Goal: Task Accomplishment & Management: Manage account settings

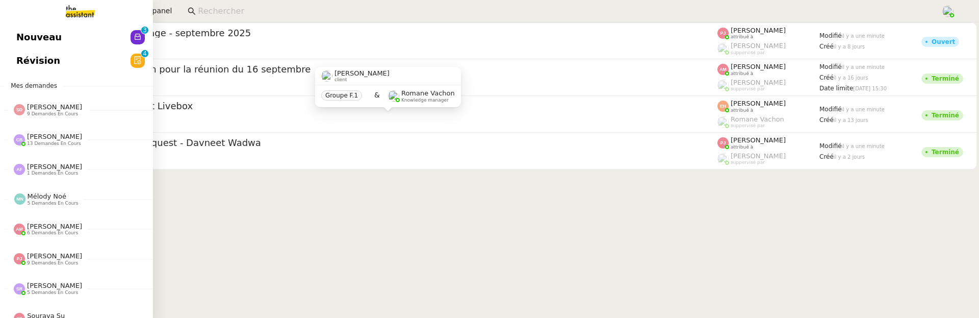
click at [20, 61] on span "Révision" at bounding box center [38, 60] width 44 height 15
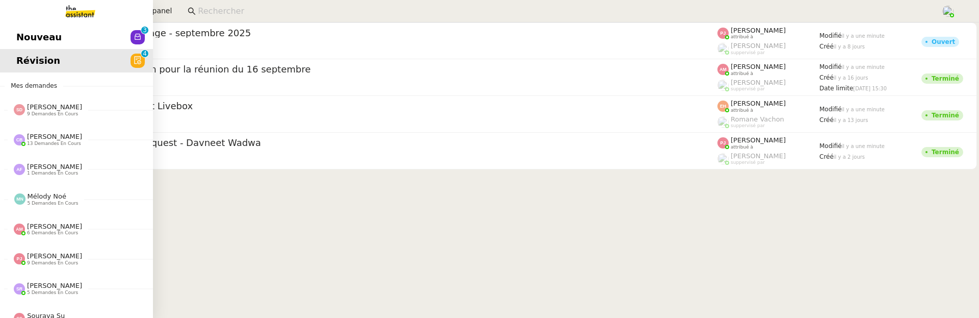
click at [23, 43] on span "Nouveau" at bounding box center [38, 37] width 45 height 15
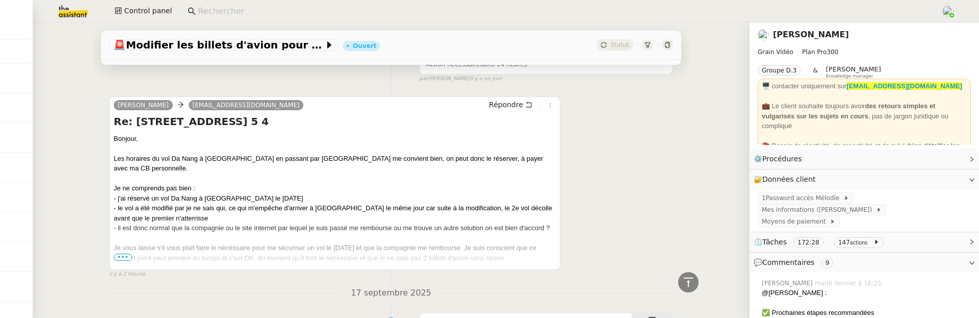
scroll to position [664, 0]
click at [123, 253] on span "•••" at bounding box center [123, 256] width 18 height 7
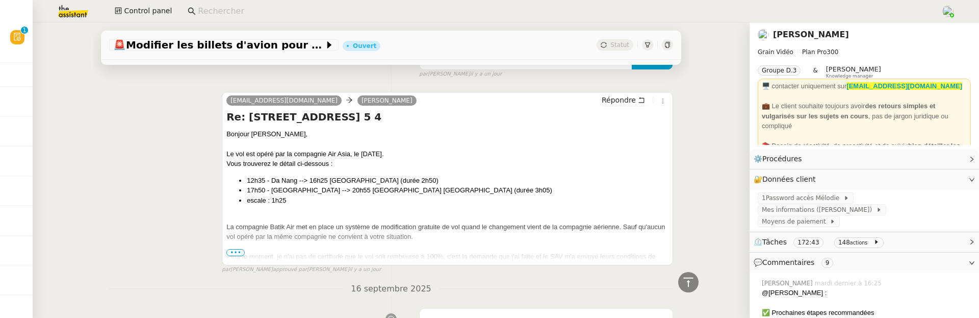
scroll to position [1044, 0]
click at [237, 247] on span "•••" at bounding box center [235, 250] width 18 height 7
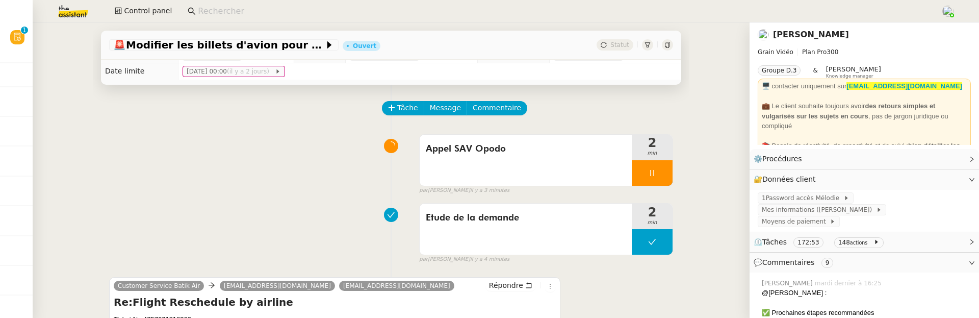
scroll to position [0, 0]
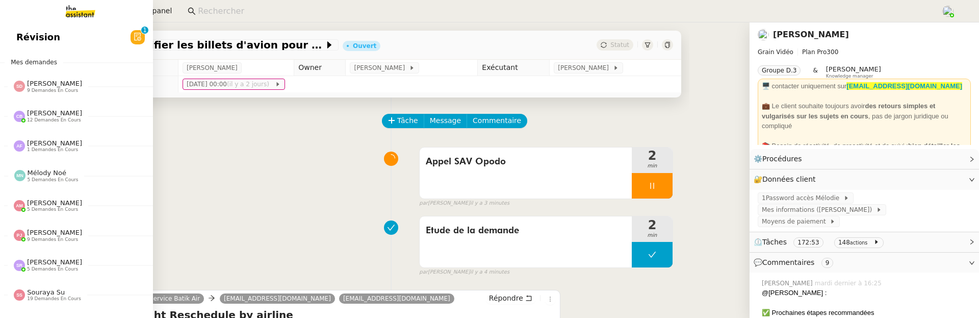
click at [27, 30] on span "Révision" at bounding box center [38, 37] width 44 height 15
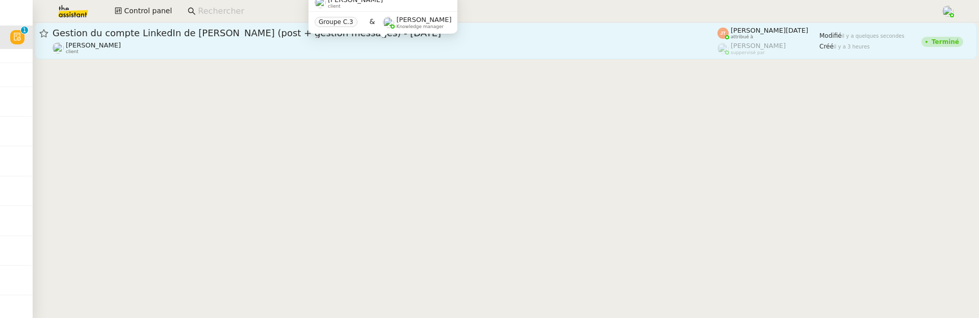
click at [209, 45] on div "Hugo Bentz client" at bounding box center [385, 47] width 665 height 13
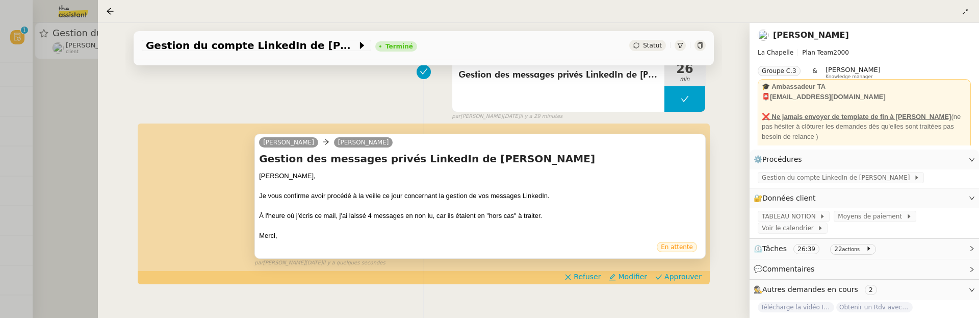
scroll to position [161, 0]
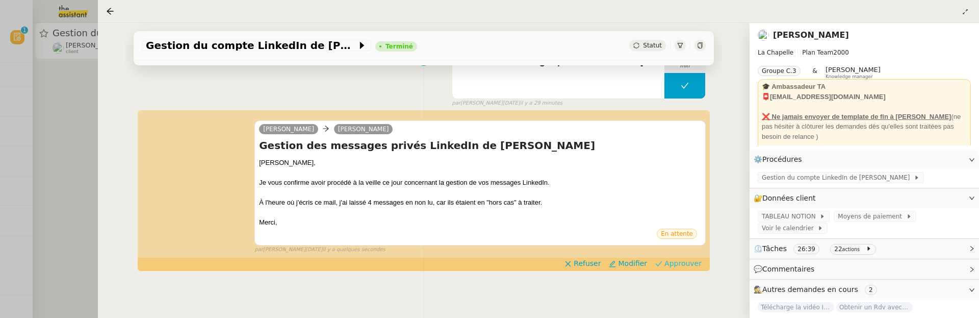
click at [691, 267] on span "Approuver" at bounding box center [682, 263] width 37 height 10
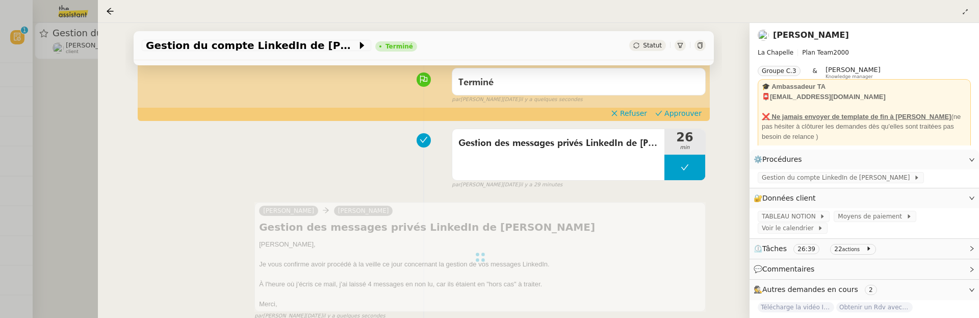
scroll to position [0, 0]
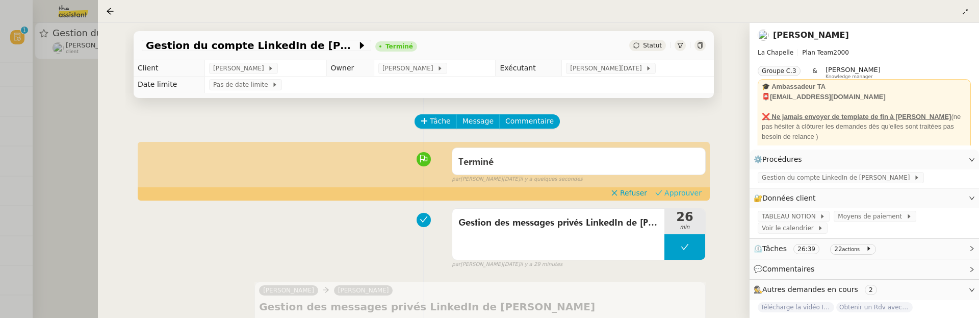
click at [689, 191] on span "Approuver" at bounding box center [682, 193] width 37 height 10
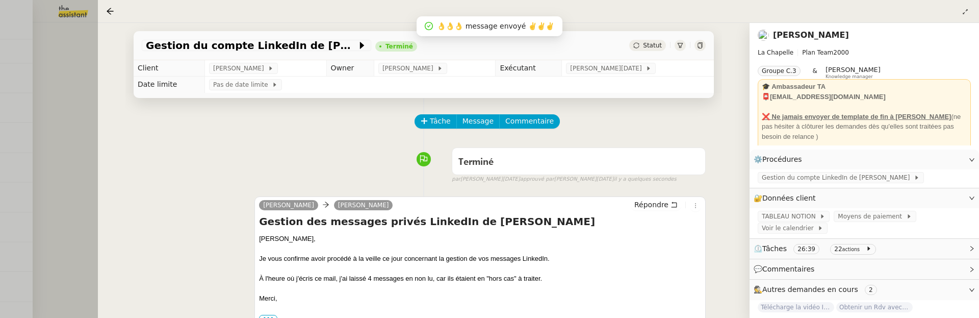
click at [72, 90] on div at bounding box center [489, 159] width 979 height 318
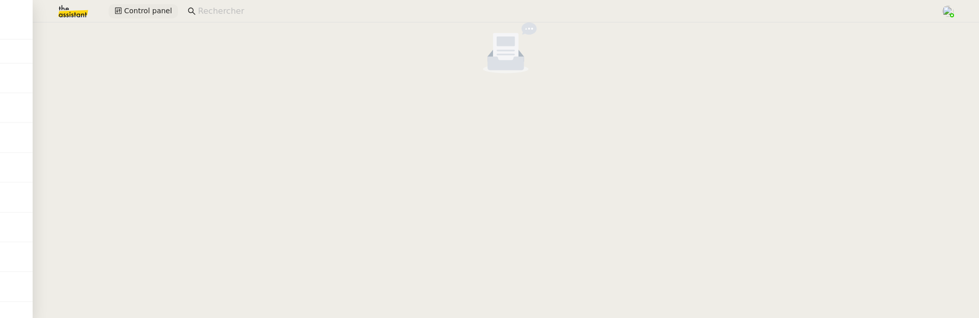
click at [151, 9] on span "Control panel" at bounding box center [148, 11] width 48 height 12
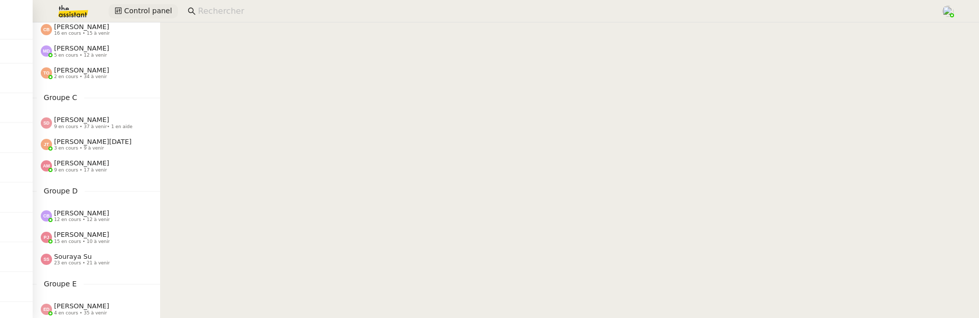
scroll to position [155, 0]
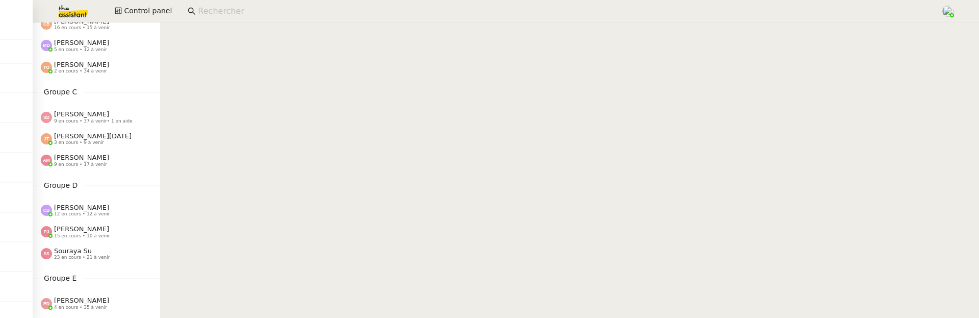
click at [87, 122] on span "9 en cours • 37 à venir • 1 en aide" at bounding box center [93, 121] width 79 height 6
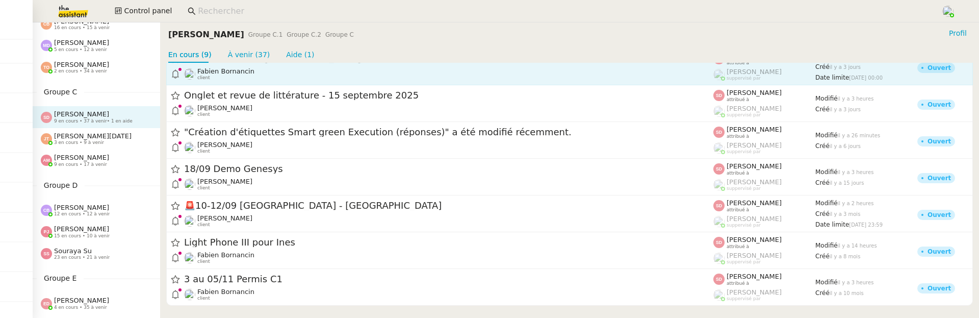
scroll to position [94, 0]
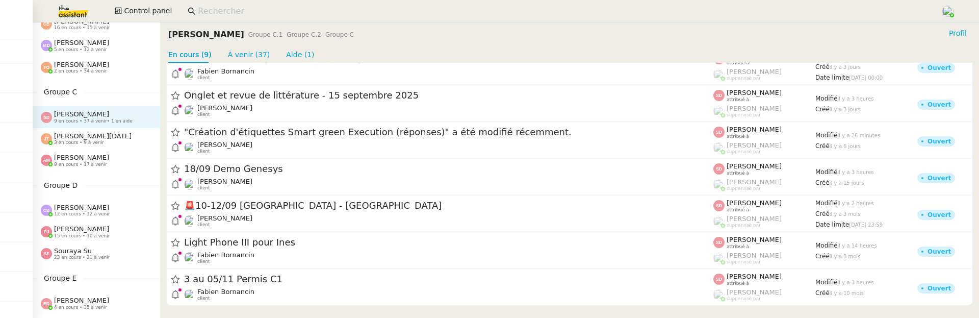
click at [99, 138] on span "[PERSON_NAME][DATE]" at bounding box center [92, 136] width 77 height 8
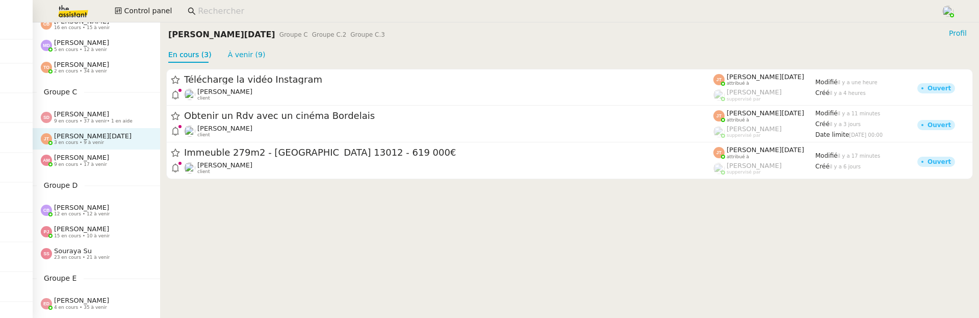
click at [65, 154] on span "[PERSON_NAME]" at bounding box center [81, 157] width 55 height 8
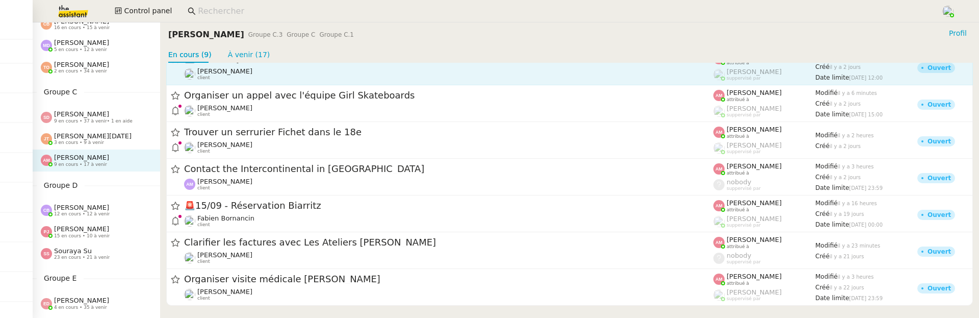
scroll to position [94, 0]
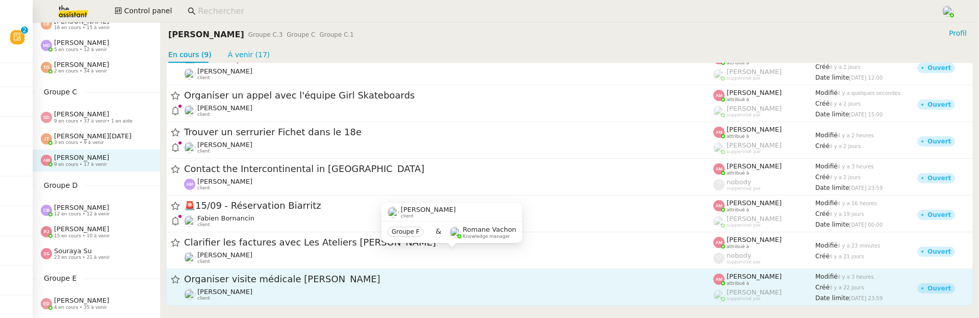
click at [268, 277] on span "Organiser visite médicale [PERSON_NAME]" at bounding box center [448, 279] width 529 height 9
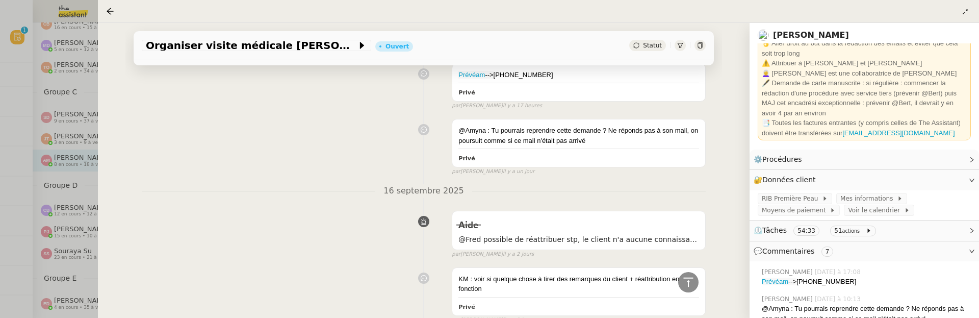
scroll to position [52, 0]
click at [108, 11] on icon at bounding box center [110, 11] width 7 height 7
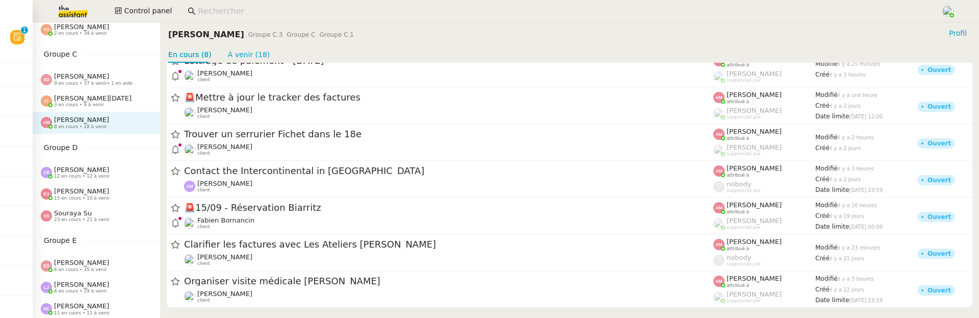
scroll to position [194, 0]
click at [98, 173] on span "12 en cours • 12 à venir" at bounding box center [82, 175] width 56 height 6
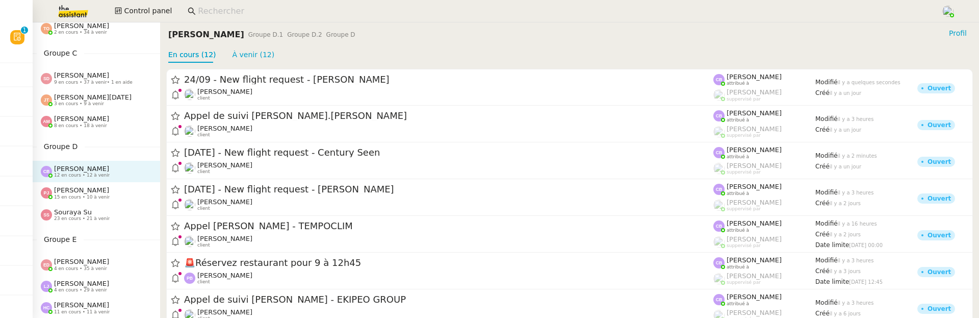
click at [72, 194] on span "15 en cours • 10 à venir" at bounding box center [82, 197] width 56 height 6
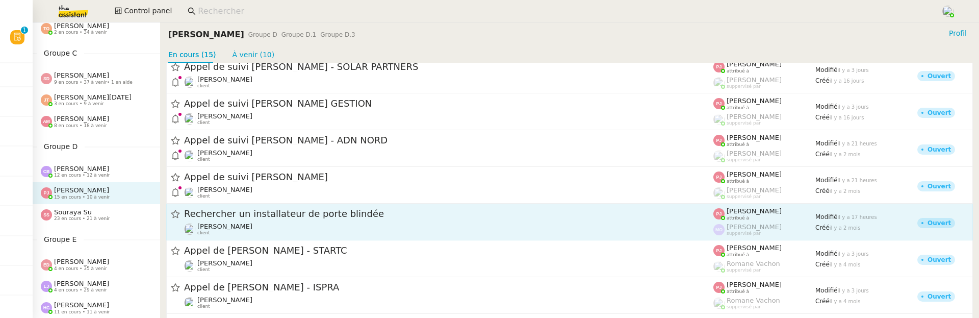
scroll to position [326, 0]
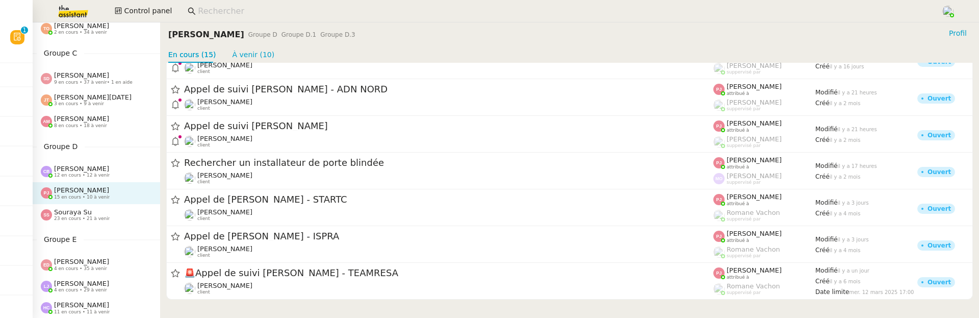
click at [76, 218] on span "23 en cours • 21 à venir" at bounding box center [82, 219] width 56 height 6
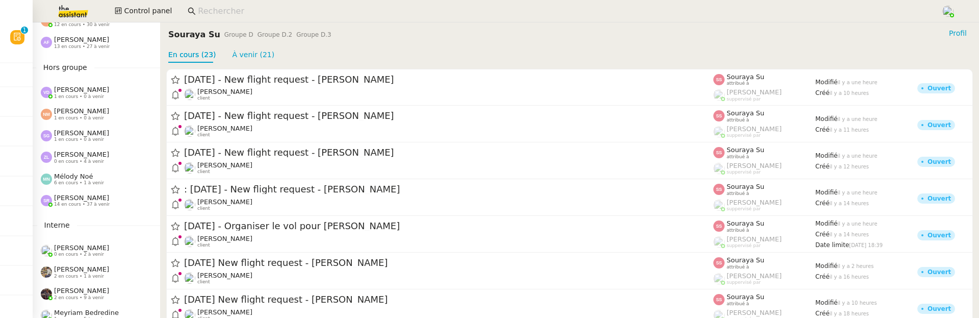
scroll to position [560, 0]
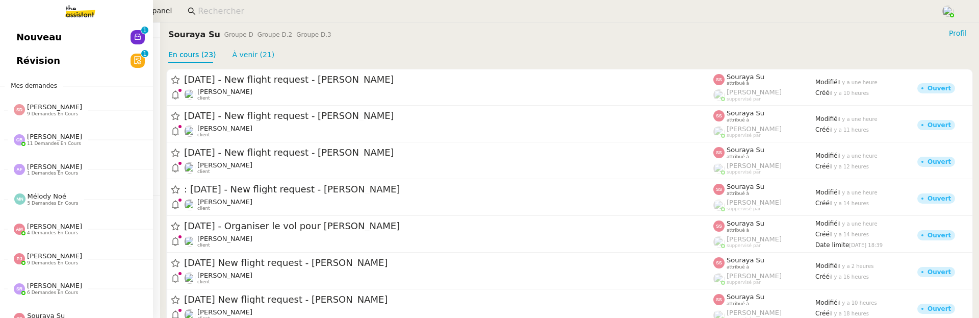
click at [25, 34] on span "Nouveau" at bounding box center [38, 37] width 45 height 15
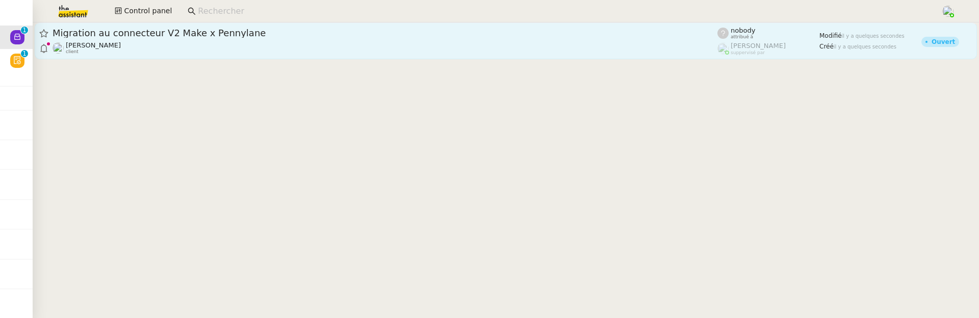
click at [232, 33] on span "Migration au connecteur V2 Make x Pennylane" at bounding box center [385, 33] width 665 height 9
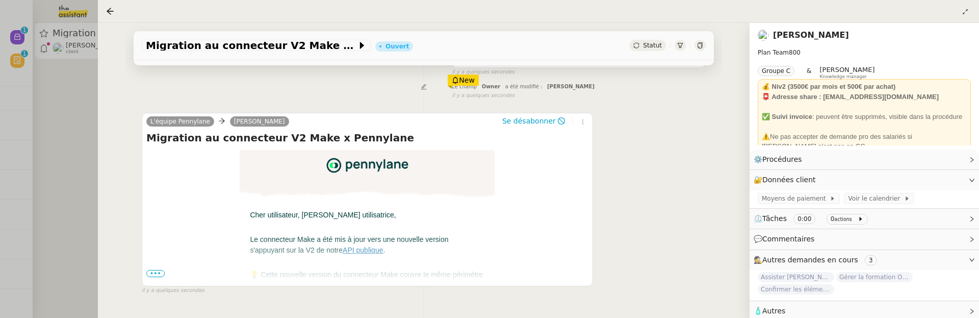
scroll to position [164, 0]
click at [160, 270] on span "•••" at bounding box center [155, 271] width 18 height 7
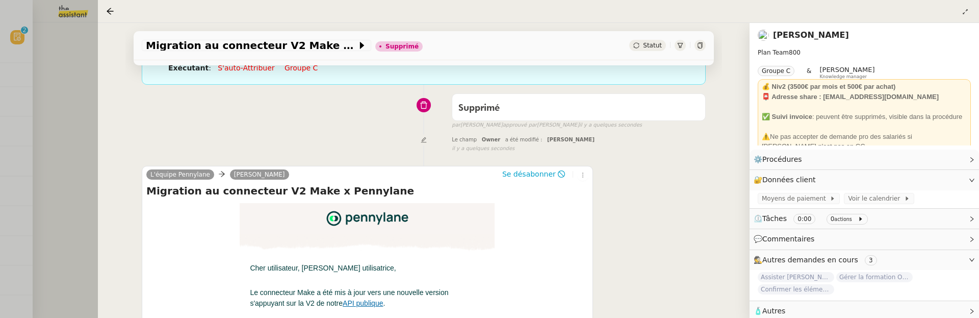
scroll to position [111, 0]
click at [18, 33] on div at bounding box center [489, 159] width 979 height 318
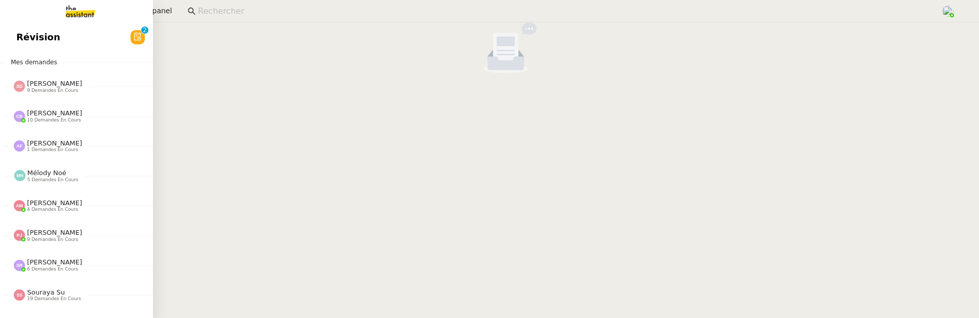
click at [18, 42] on span "Révision" at bounding box center [38, 37] width 44 height 15
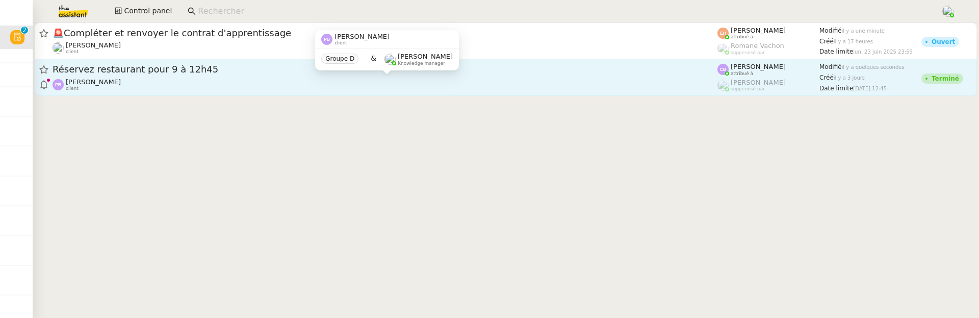
click at [360, 87] on div "Pierre-Henri Billard client" at bounding box center [385, 84] width 665 height 13
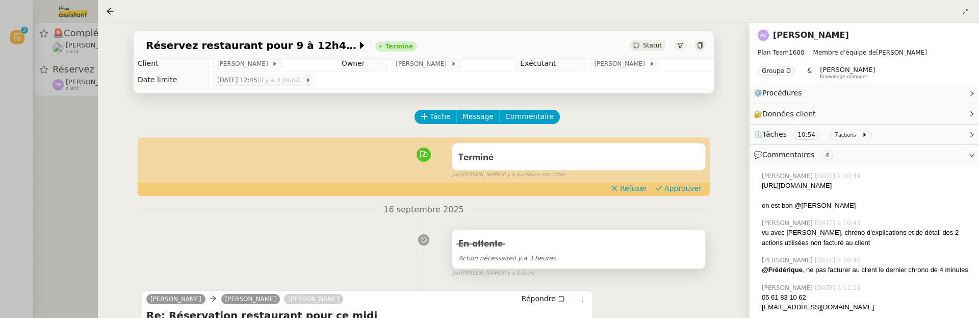
scroll to position [2, 0]
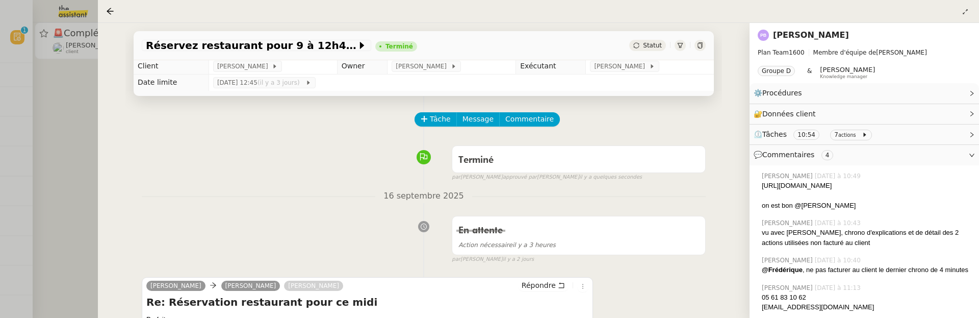
click at [683, 190] on nz-divider "16 septembre 2025" at bounding box center [424, 196] width 564 height 14
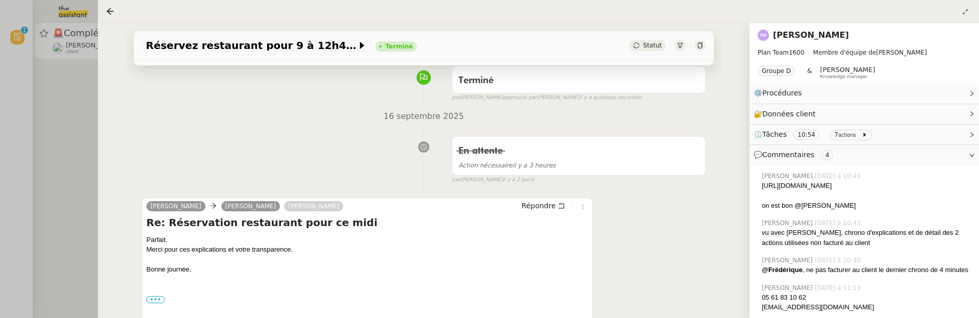
scroll to position [98, 0]
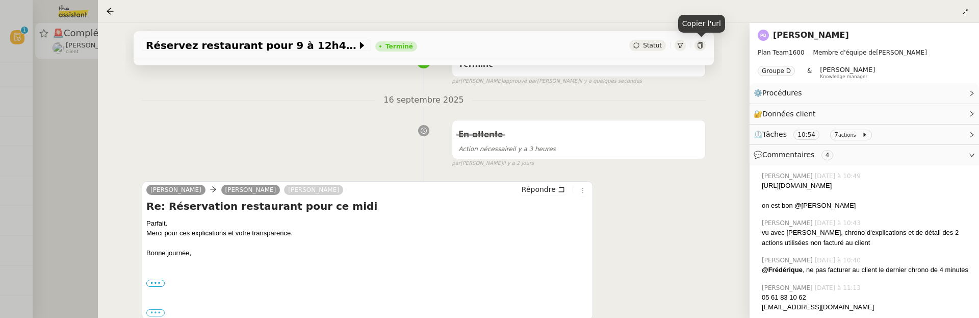
click at [699, 41] on div at bounding box center [699, 45] width 11 height 11
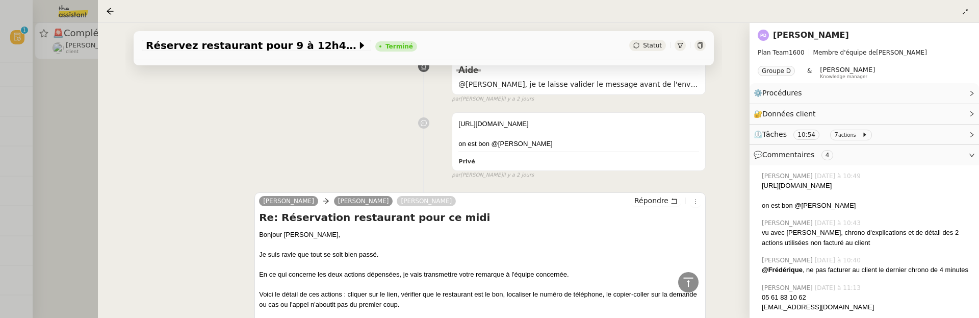
scroll to position [377, 0]
click at [697, 45] on icon at bounding box center [699, 45] width 5 height 6
click at [75, 126] on div at bounding box center [489, 159] width 979 height 318
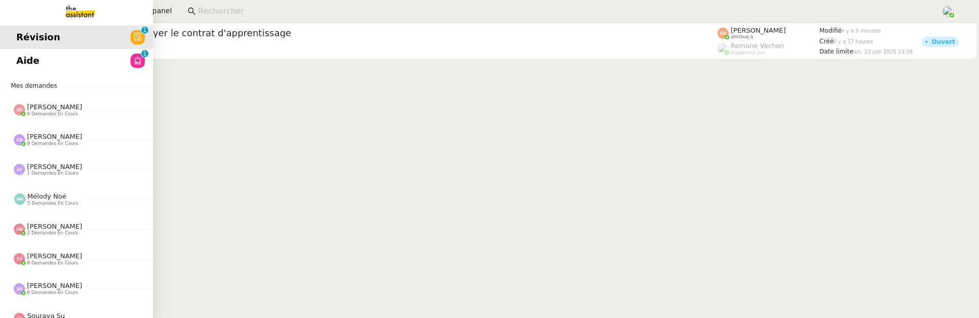
click at [118, 58] on link "Aide 0 1 2 3 4 5 6 7 8 9" at bounding box center [76, 60] width 153 height 23
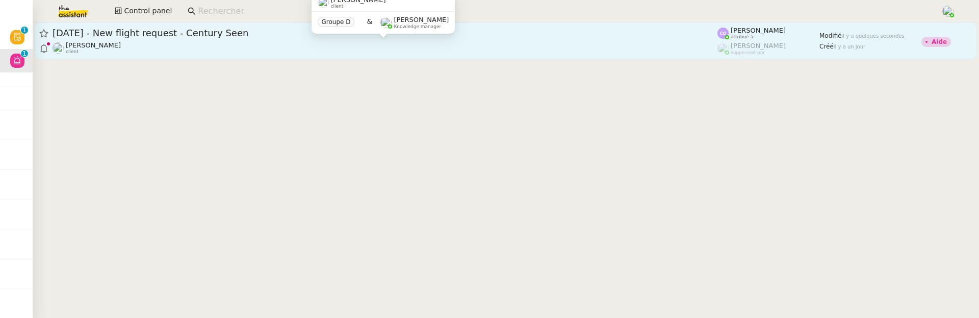
click at [302, 42] on div "[PERSON_NAME] client" at bounding box center [385, 47] width 665 height 13
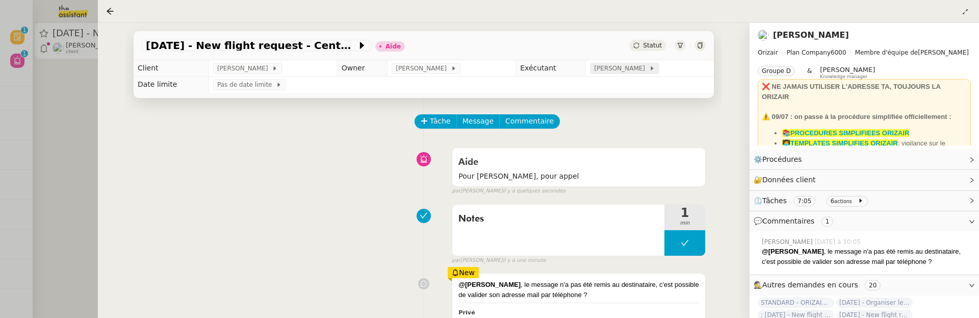
click at [624, 71] on span "[PERSON_NAME]" at bounding box center [621, 68] width 55 height 10
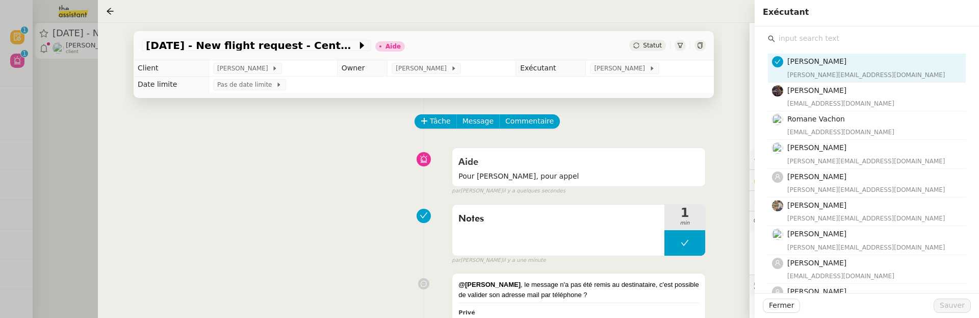
click at [808, 43] on input "text" at bounding box center [870, 39] width 191 height 14
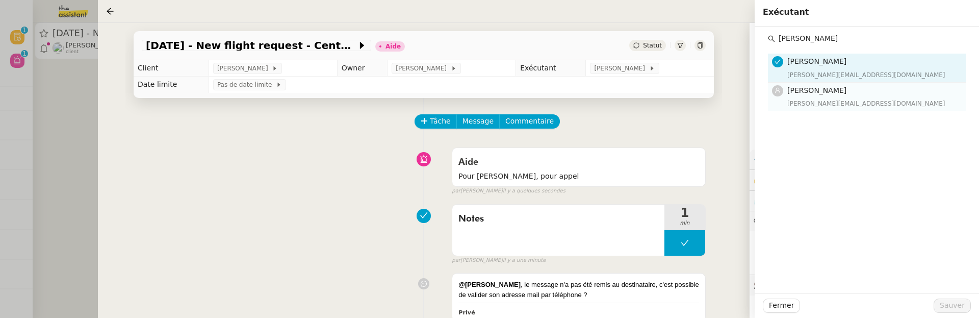
type input "stephanie"
click at [843, 105] on div "stephanie@theassistant.team" at bounding box center [873, 103] width 172 height 10
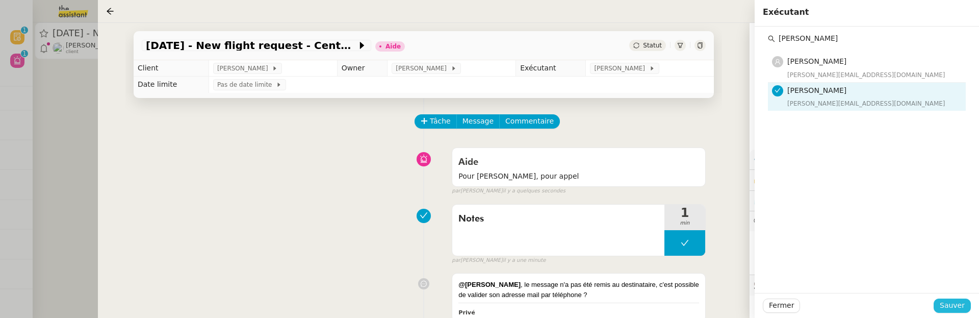
click at [962, 302] on span "Sauver" at bounding box center [952, 305] width 25 height 12
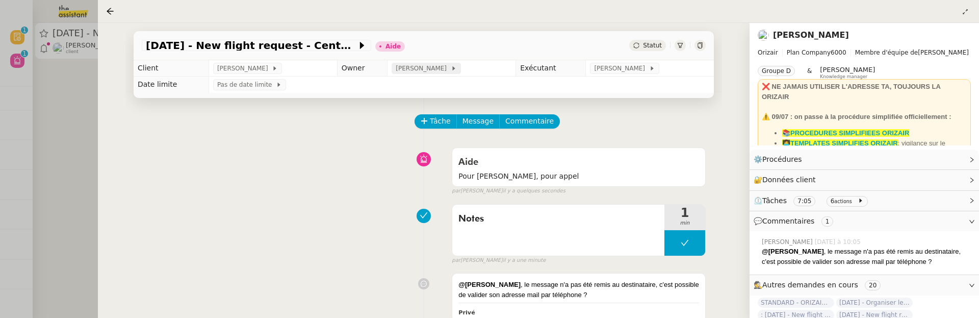
click at [396, 71] on span "[PERSON_NAME]" at bounding box center [423, 68] width 55 height 10
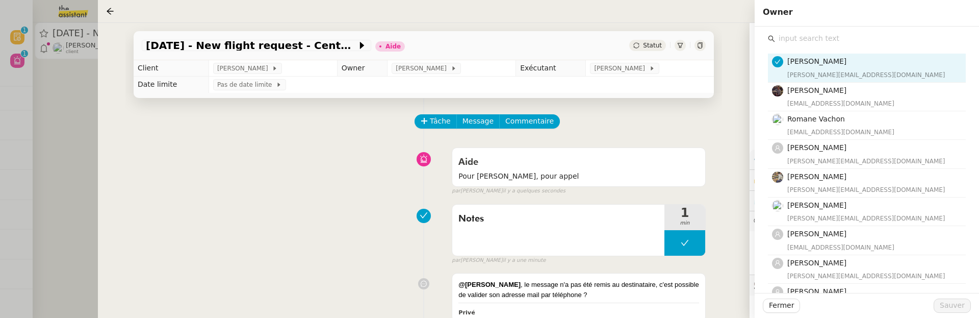
click at [809, 42] on input "text" at bounding box center [870, 39] width 191 height 14
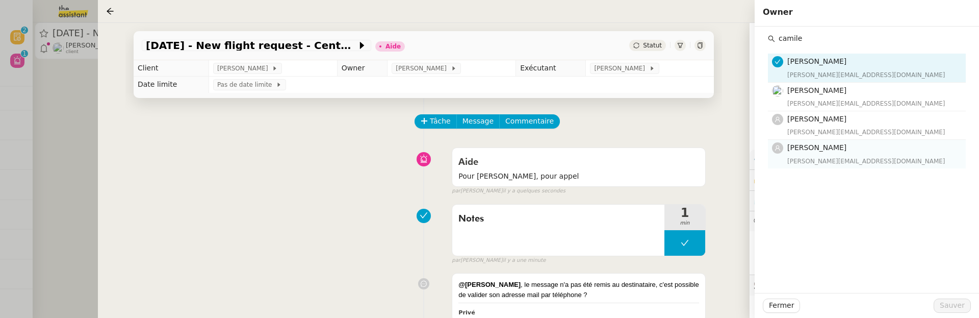
type input "camile"
click at [836, 154] on div "Camille Barthès camilleb@team.theassistant.com" at bounding box center [873, 154] width 172 height 24
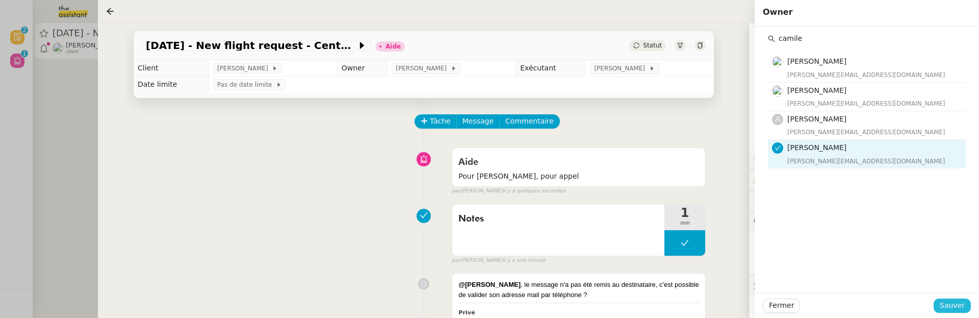
click at [965, 302] on button "Sauver" at bounding box center [951, 305] width 37 height 14
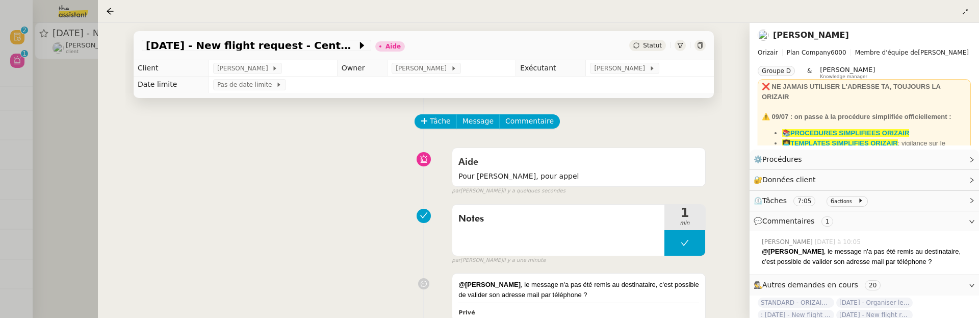
click at [655, 49] on div "Statut" at bounding box center [647, 45] width 37 height 11
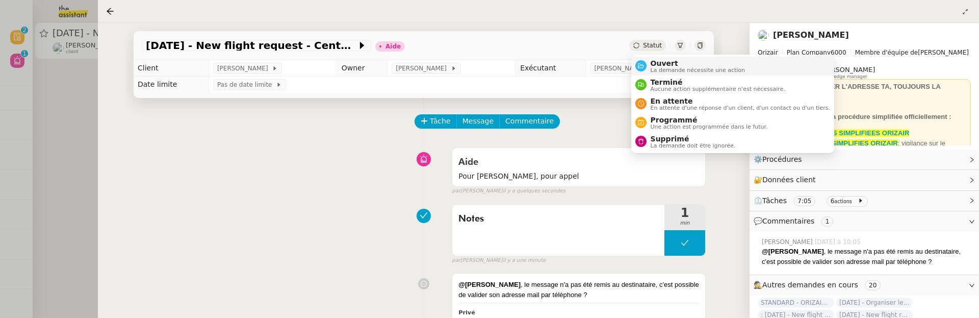
click at [659, 60] on span "Ouvert" at bounding box center [698, 63] width 95 height 8
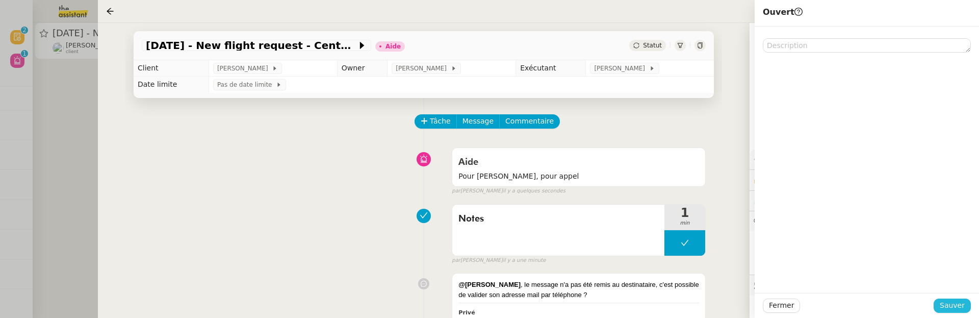
click at [948, 305] on span "Sauver" at bounding box center [952, 305] width 25 height 12
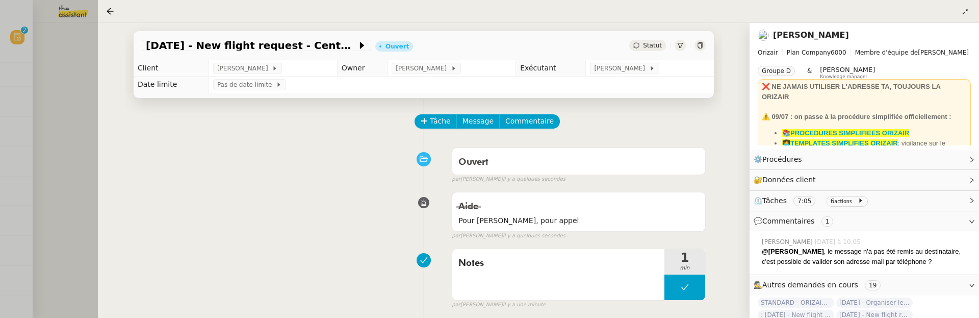
click at [48, 70] on div at bounding box center [489, 159] width 979 height 318
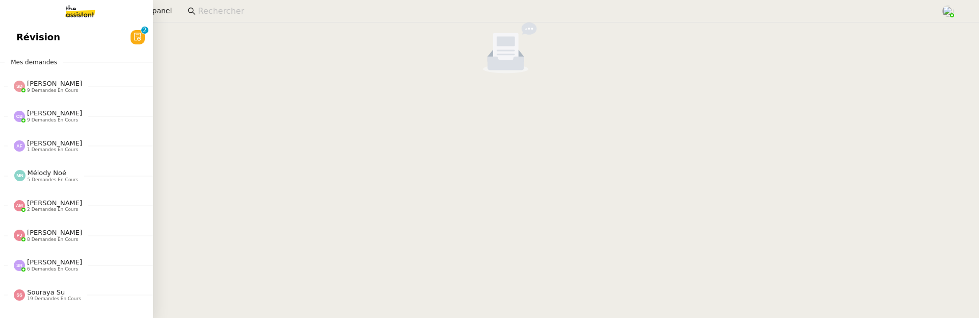
click at [30, 33] on span "Révision" at bounding box center [38, 37] width 44 height 15
click at [72, 36] on link "Nouveau 0 1 2 3 4 5 6 7 8 9" at bounding box center [76, 36] width 153 height 23
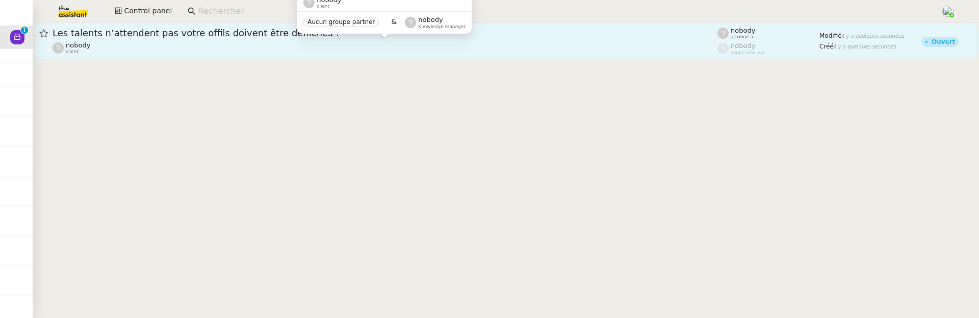
click at [361, 44] on div "nobody client" at bounding box center [385, 47] width 665 height 13
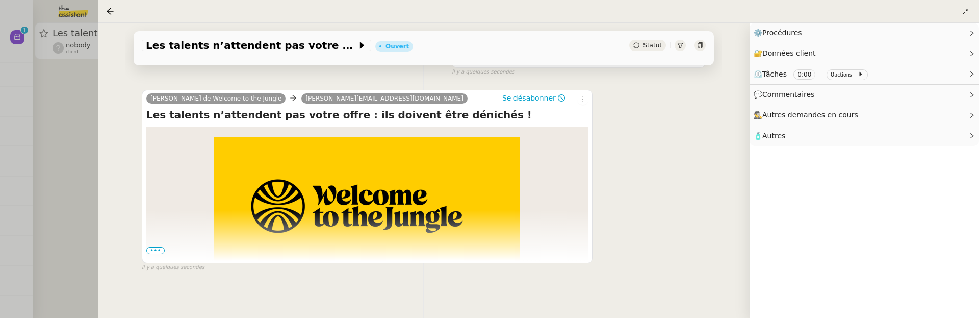
scroll to position [164, 0]
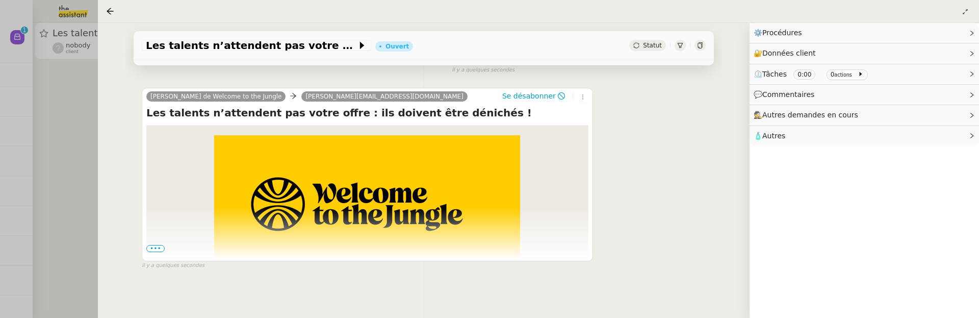
click at [159, 247] on span "•••" at bounding box center [155, 248] width 18 height 7
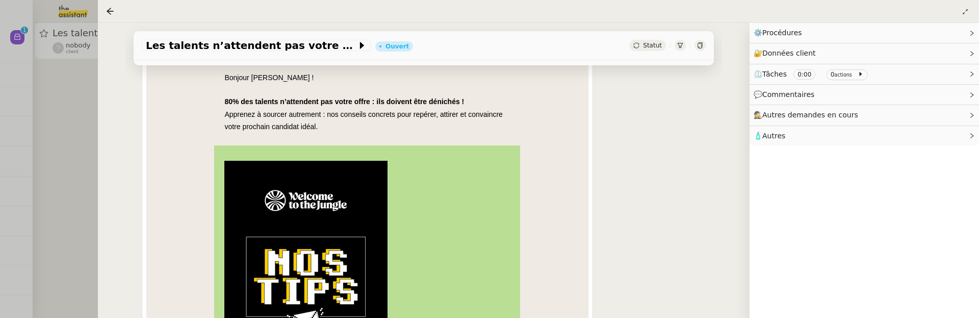
scroll to position [386, 0]
click at [652, 38] on div "Les talents n’attendent pas votre offils doivent être dénichés ! Ouvert Statut" at bounding box center [424, 45] width 580 height 29
click at [653, 48] on span "Statut" at bounding box center [652, 45] width 19 height 7
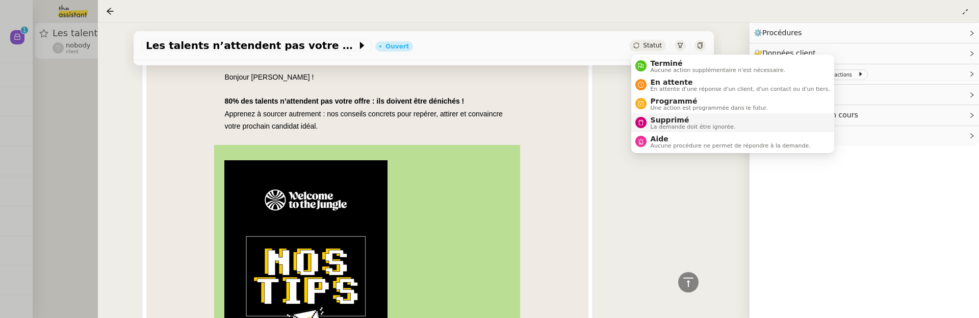
click at [670, 119] on span "Supprimé" at bounding box center [693, 120] width 85 height 8
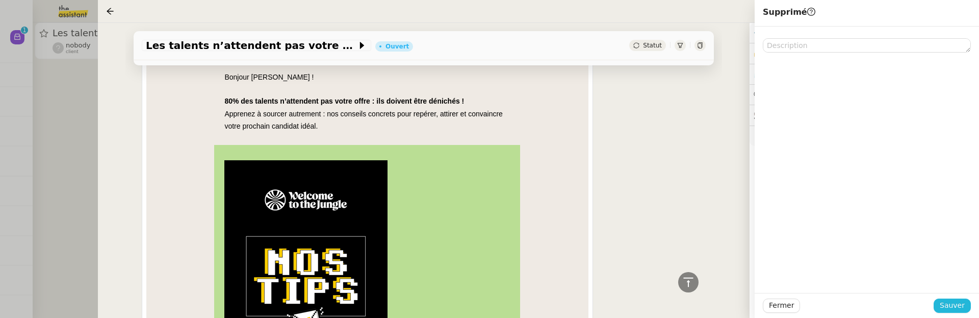
click at [939, 302] on button "Sauver" at bounding box center [951, 305] width 37 height 14
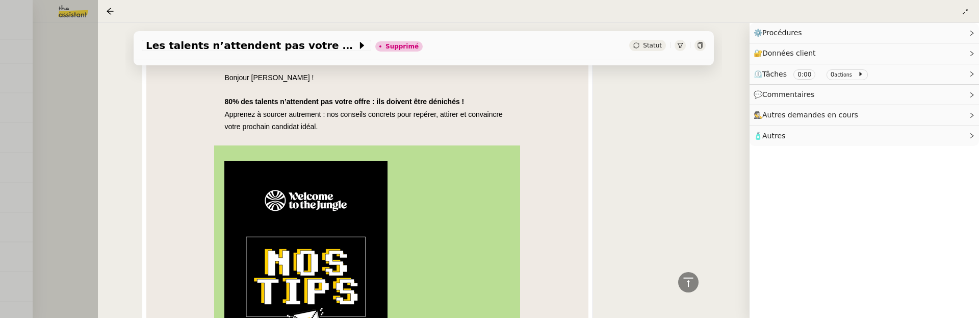
click at [57, 123] on div at bounding box center [489, 159] width 979 height 318
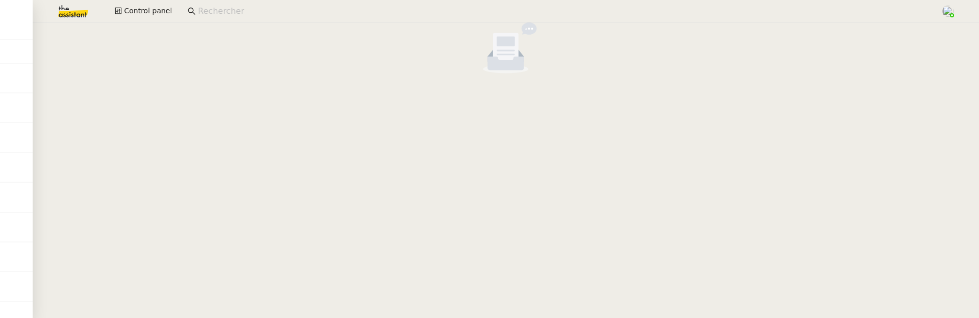
click at [287, 6] on input at bounding box center [564, 12] width 733 height 14
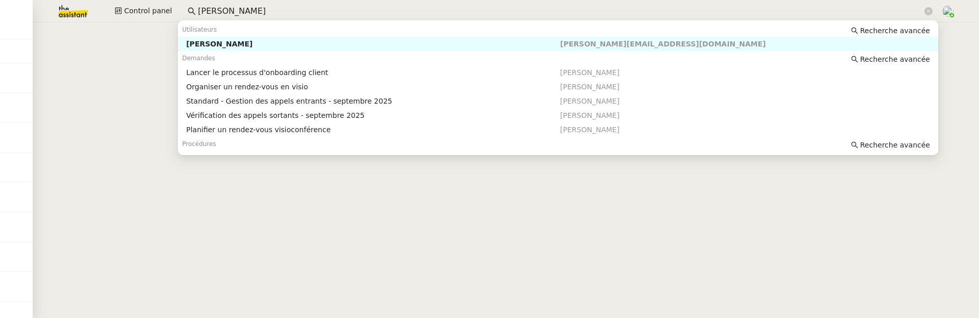
click at [272, 42] on div "[PERSON_NAME]" at bounding box center [373, 43] width 374 height 9
type input "florian parant"
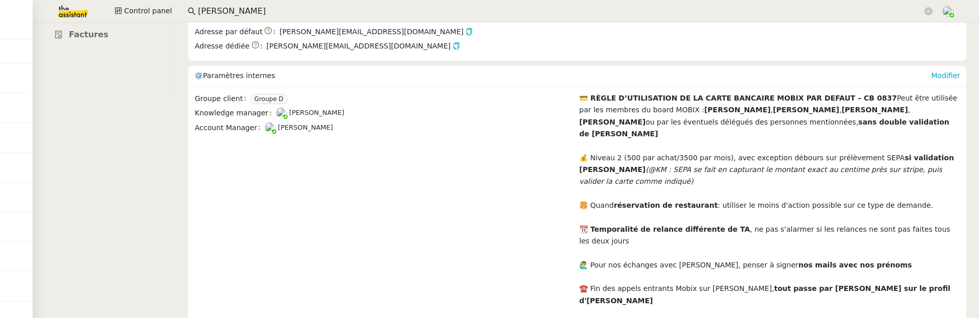
scroll to position [225, 0]
drag, startPoint x: 906, startPoint y: 183, endPoint x: 581, endPoint y: 183, distance: 325.8
click at [581, 201] on div "🍔 Quand réservation de restaurant : utiliser le moins d'action possible sur ce …" at bounding box center [769, 207] width 381 height 12
copy div "🍔 Quand réservation de restaurant : utiliser le moins d'action possible sur ce …"
click at [137, 7] on span "Control panel" at bounding box center [148, 11] width 48 height 12
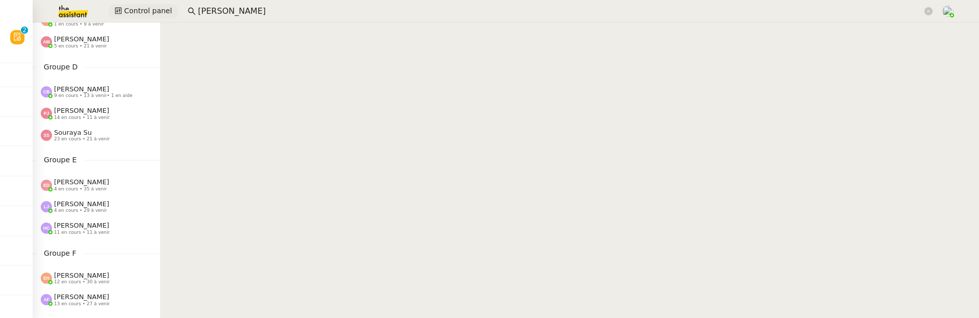
scroll to position [270, 0]
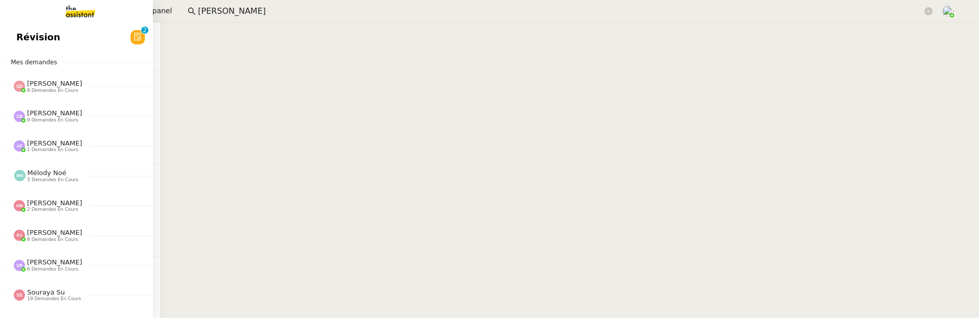
click at [15, 37] on link "Révision 0 1 2 3 4 5 6 7 8 9" at bounding box center [76, 36] width 153 height 23
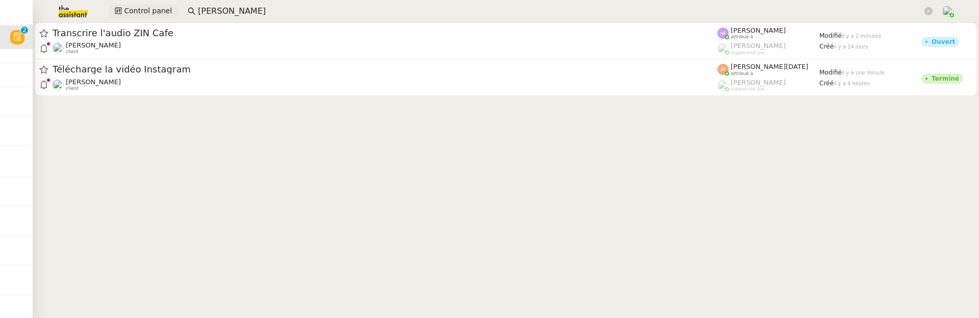
click at [156, 10] on span "Control panel" at bounding box center [148, 11] width 48 height 12
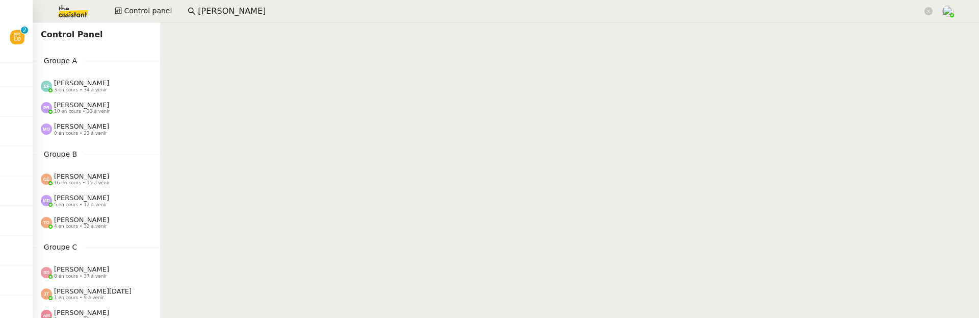
click at [73, 10] on img at bounding box center [64, 11] width 79 height 22
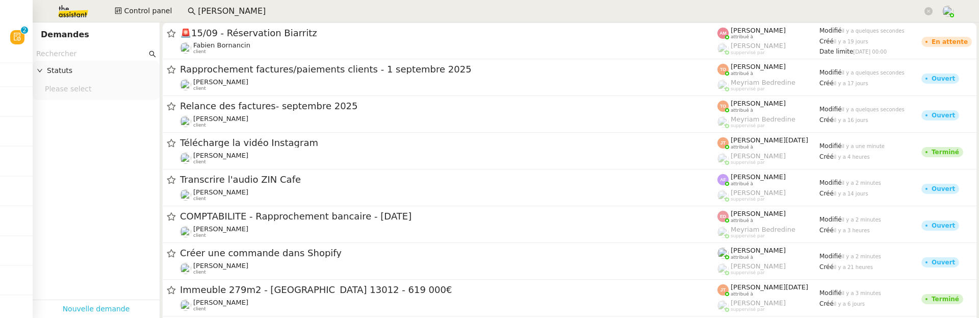
click at [74, 308] on link "Nouvelle demande" at bounding box center [96, 309] width 67 height 12
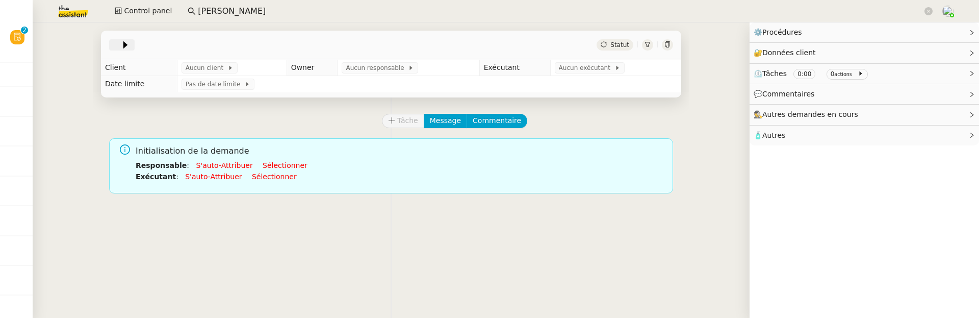
click at [112, 46] on div at bounding box center [121, 44] width 25 height 11
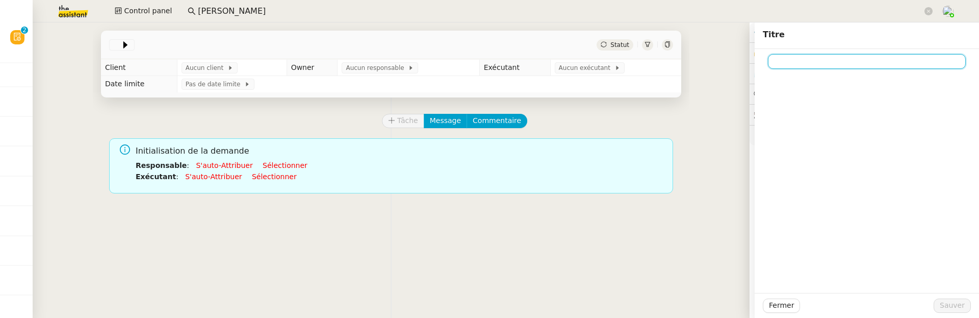
click at [823, 54] on input at bounding box center [867, 61] width 198 height 15
paste input "Appel de suivi [PERSON_NAME]"
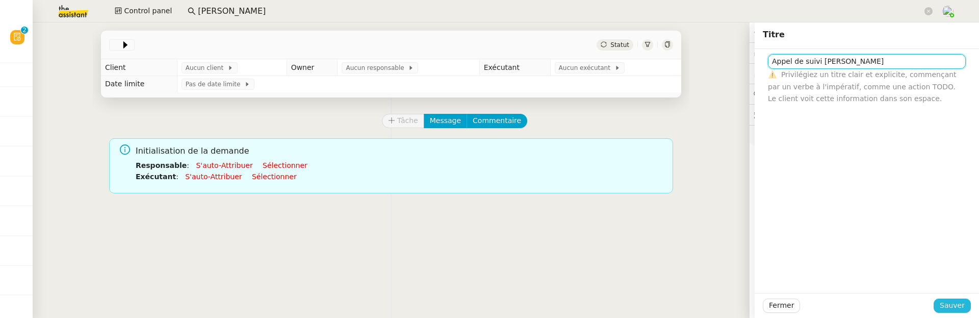
type input "Appel de suivi [PERSON_NAME]"
click at [942, 305] on span "Sauver" at bounding box center [952, 305] width 25 height 12
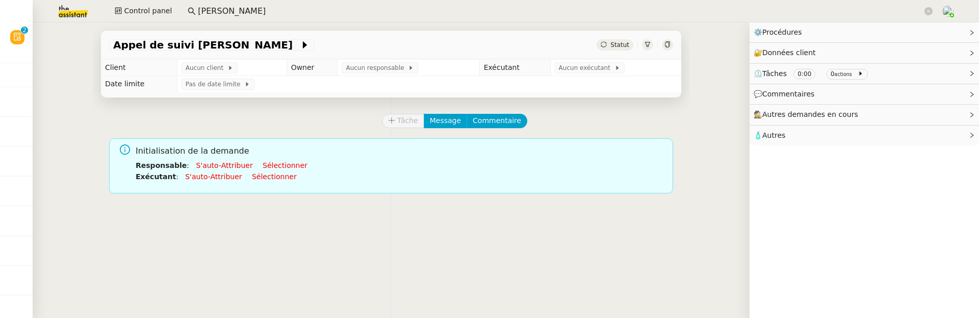
click at [227, 61] on td "Aucun client" at bounding box center [232, 68] width 110 height 16
click at [211, 70] on span "Aucun client" at bounding box center [207, 68] width 42 height 10
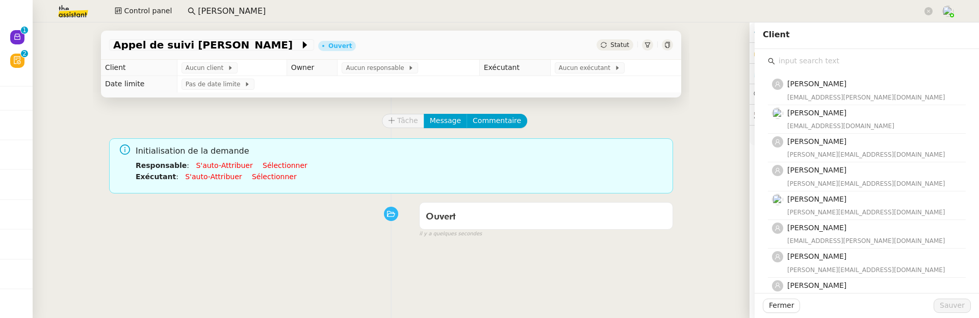
click at [826, 63] on input "text" at bounding box center [870, 61] width 191 height 14
type input "florian"
click at [852, 144] on h4 "[PERSON_NAME]" at bounding box center [873, 142] width 172 height 12
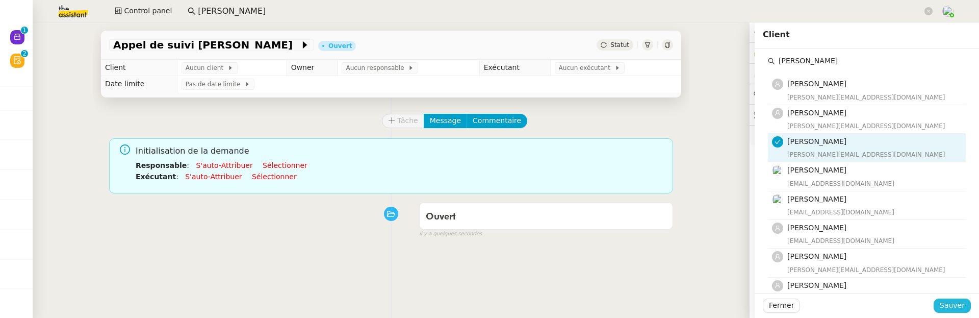
click at [948, 303] on span "Sauver" at bounding box center [952, 305] width 25 height 12
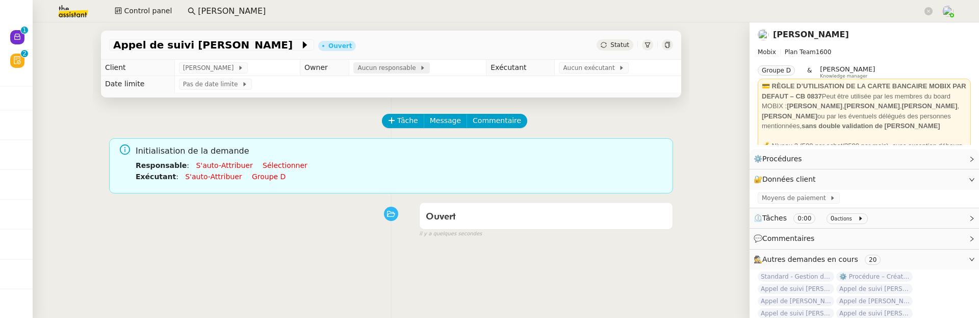
click at [365, 70] on span "Aucun responsable" at bounding box center [388, 68] width 62 height 10
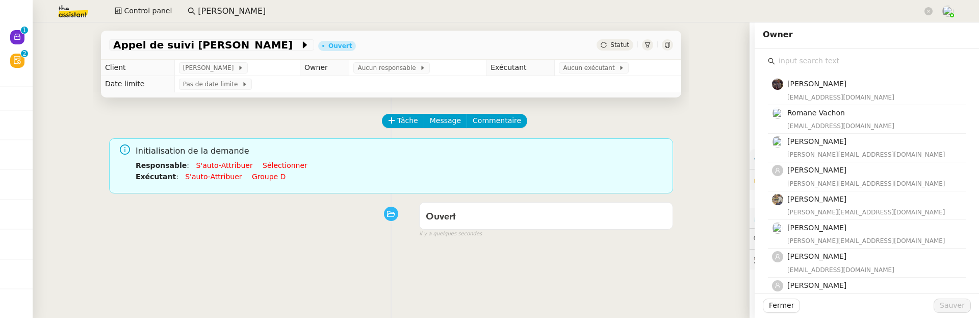
click at [789, 61] on input "text" at bounding box center [870, 61] width 191 height 14
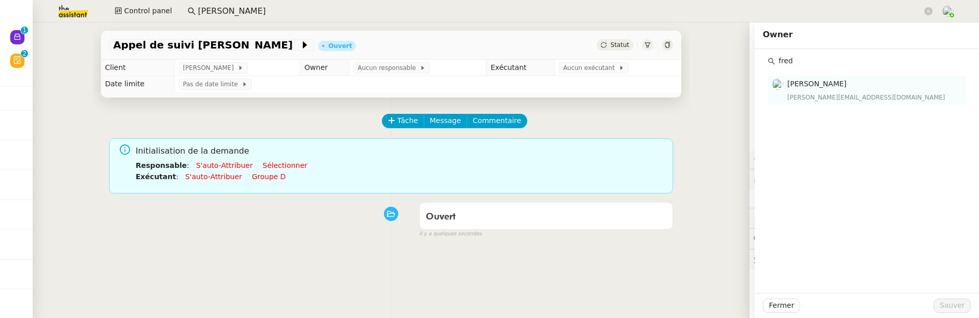
type input "fred"
click at [814, 94] on div "[PERSON_NAME][EMAIL_ADDRESS][DOMAIN_NAME]" at bounding box center [873, 97] width 172 height 10
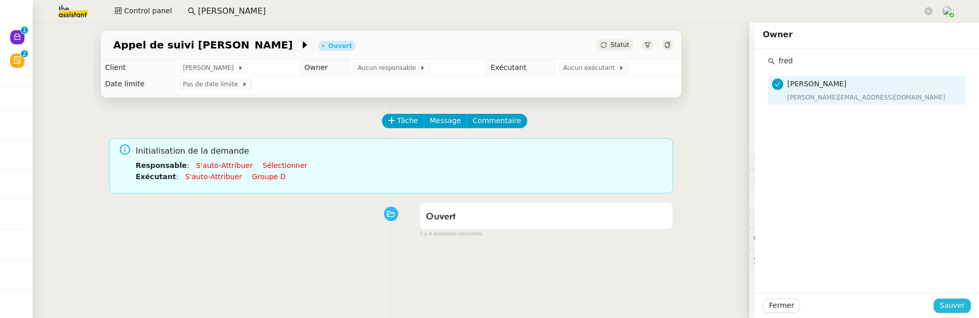
click at [946, 299] on span "Sauver" at bounding box center [952, 305] width 25 height 12
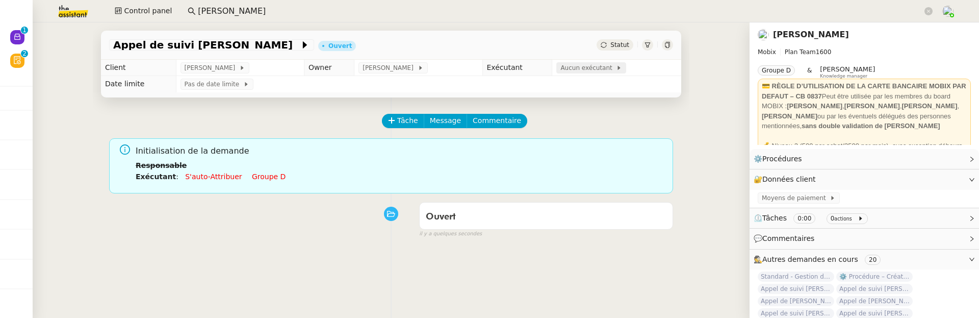
click at [588, 69] on span "Aucun exécutant" at bounding box center [588, 68] width 56 height 10
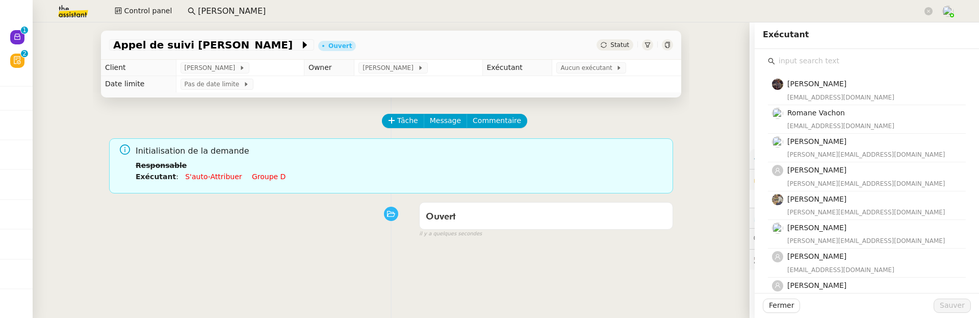
click at [788, 56] on input "text" at bounding box center [870, 61] width 191 height 14
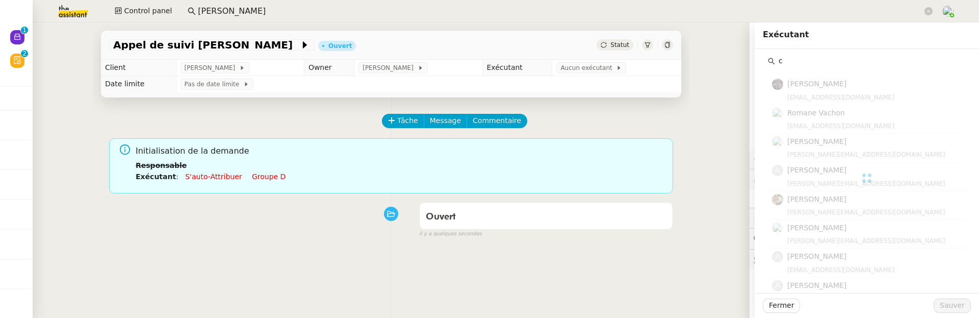
type input "ca"
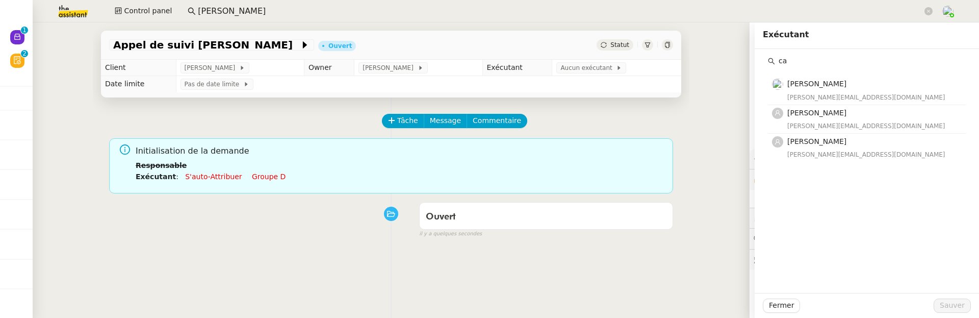
type input "c"
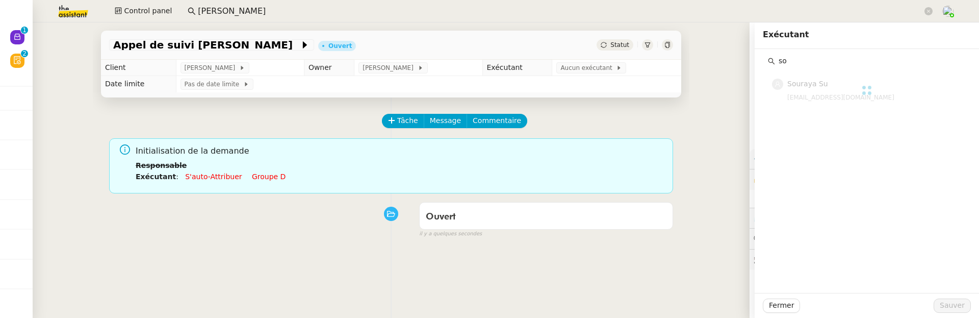
type input "s"
type input "sou"
click at [814, 100] on div "[EMAIL_ADDRESS][DOMAIN_NAME]" at bounding box center [873, 97] width 172 height 10
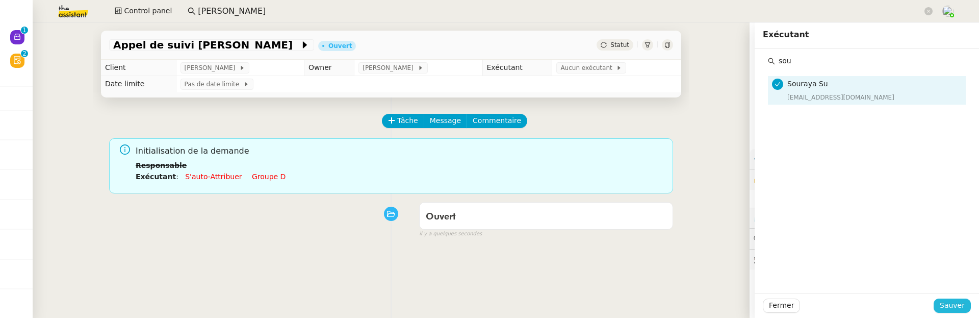
click at [946, 307] on span "Sauver" at bounding box center [952, 305] width 25 height 12
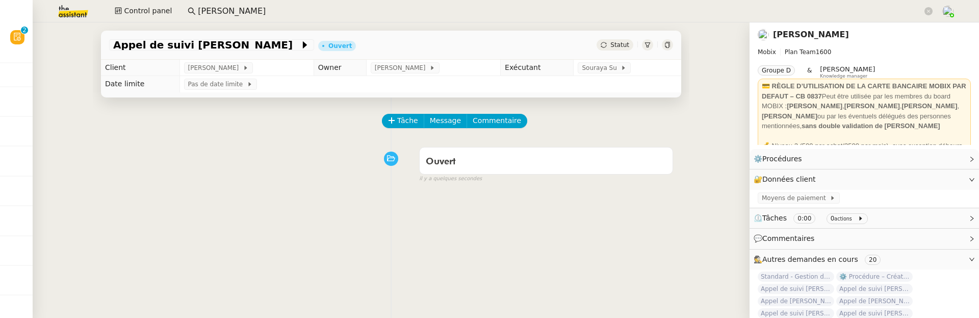
click at [668, 44] on icon at bounding box center [667, 45] width 5 height 6
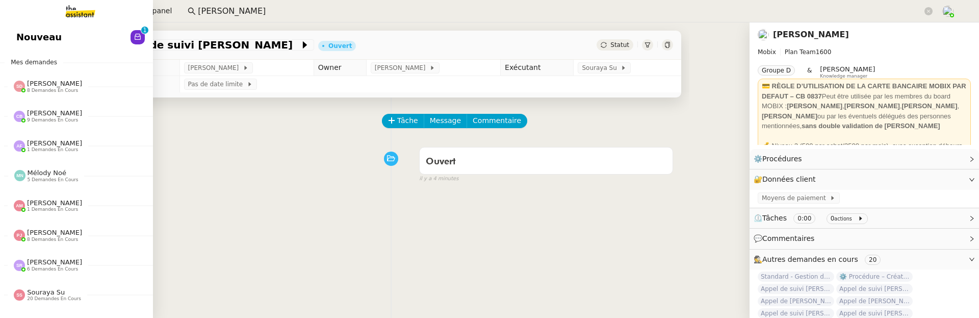
click at [18, 36] on span "Nouveau" at bounding box center [38, 37] width 45 height 15
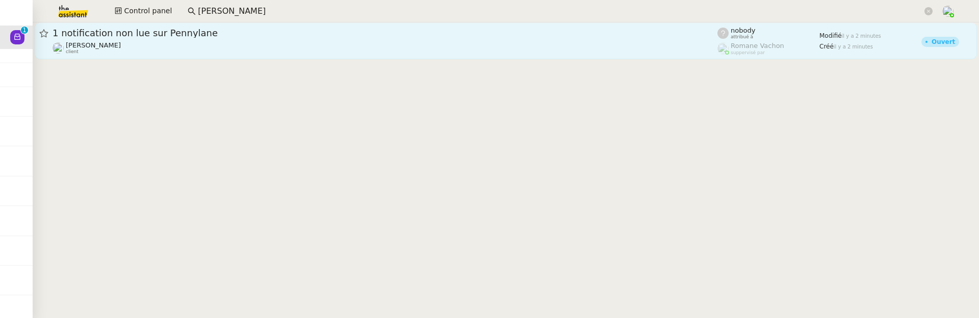
click at [240, 39] on div "1 notification non lue sur Pennylane Gabrielle Tavernier client" at bounding box center [385, 41] width 665 height 28
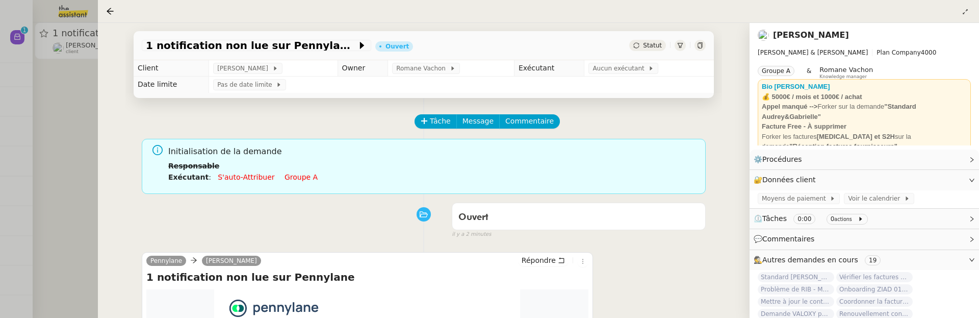
click at [85, 116] on div at bounding box center [489, 159] width 979 height 318
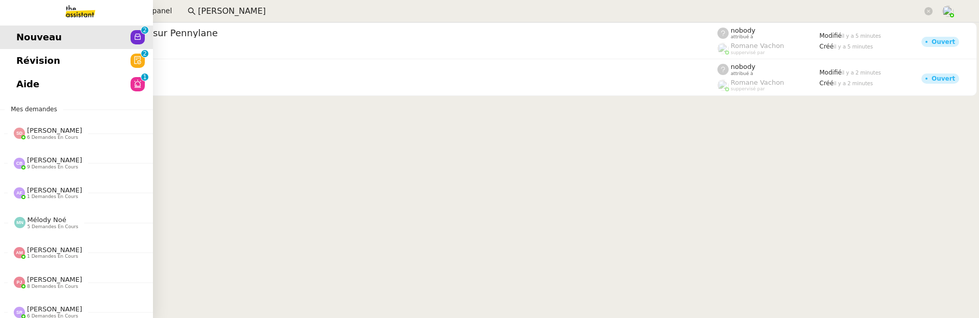
click at [24, 96] on div "Nouveau 0 1 2 3 4 5 6 7 8 9 Révision 0 1 2 3 4 5 6 7 8 9 Aide 0 1 2 3 4 5 6 7 8…" at bounding box center [76, 169] width 153 height 295
click at [80, 86] on link "Aide 0 1 2 3 4 5 6 7 8 9" at bounding box center [76, 83] width 153 height 23
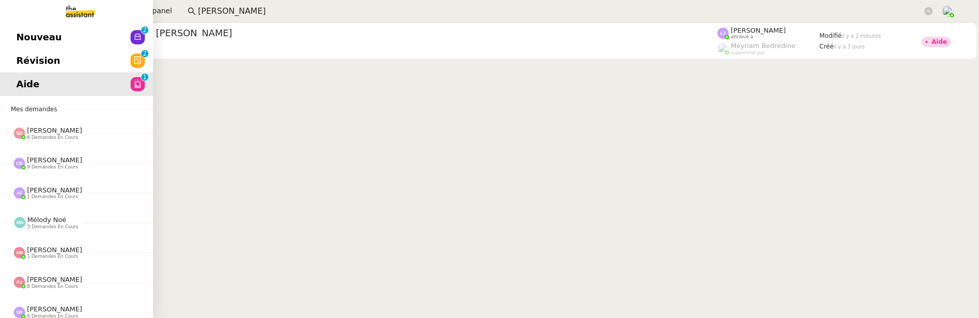
click at [30, 63] on span "Révision" at bounding box center [38, 60] width 44 height 15
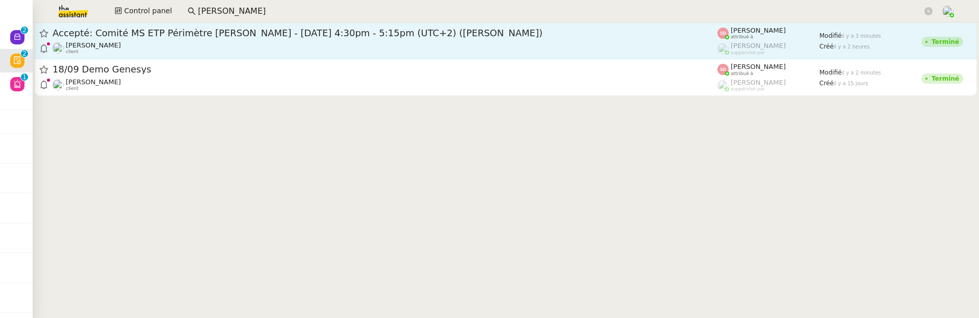
click at [266, 22] on link "Accepté: Comité MS ETP Périmètre David - jeu. 18 sept. 2025 4:30pm - 5:15pm (UT…" at bounding box center [506, 40] width 942 height 37
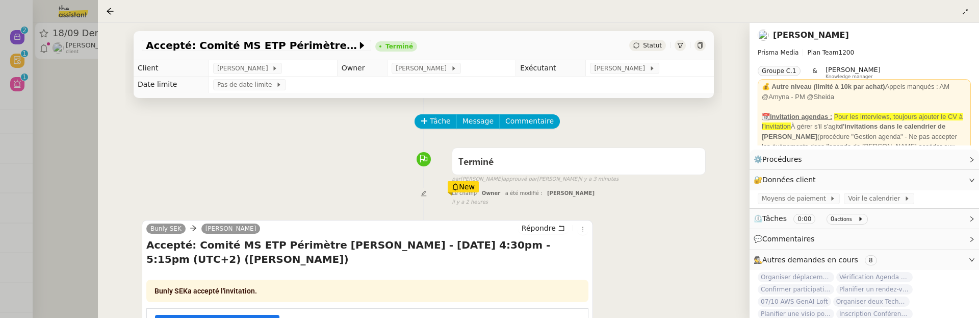
click at [101, 121] on div "Accepté: Comité MS ETP Périmètre David - jeu. 18 sept. 2025 4:30pm - 5:15pm (UT…" at bounding box center [424, 170] width 652 height 295
click at [82, 120] on div at bounding box center [489, 159] width 979 height 318
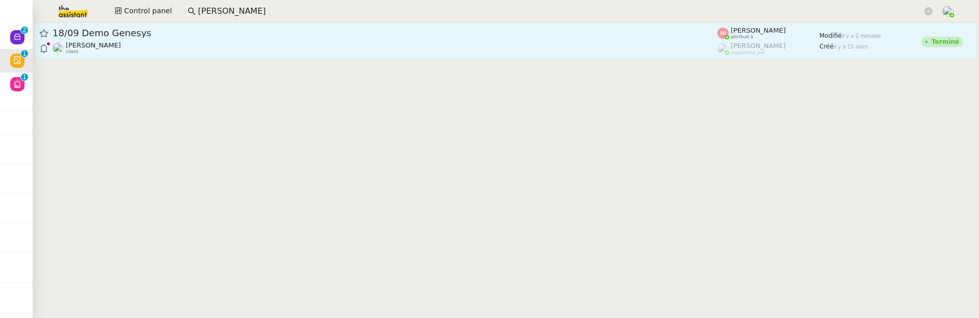
click at [157, 49] on div "David Berrebi client" at bounding box center [385, 47] width 665 height 13
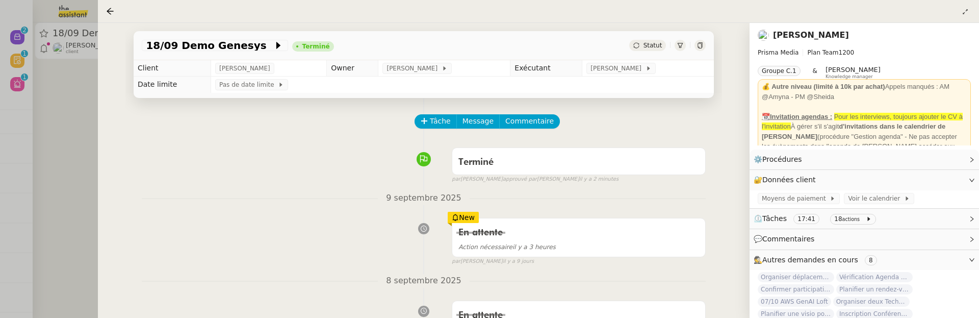
click at [45, 96] on div at bounding box center [489, 159] width 979 height 318
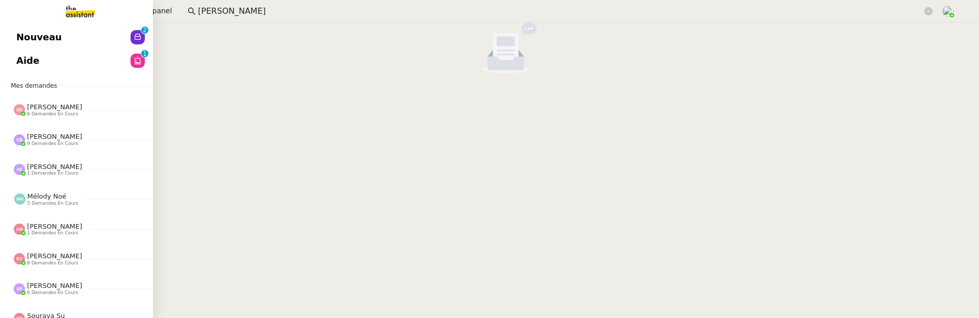
click at [23, 41] on span "Nouveau" at bounding box center [38, 37] width 45 height 15
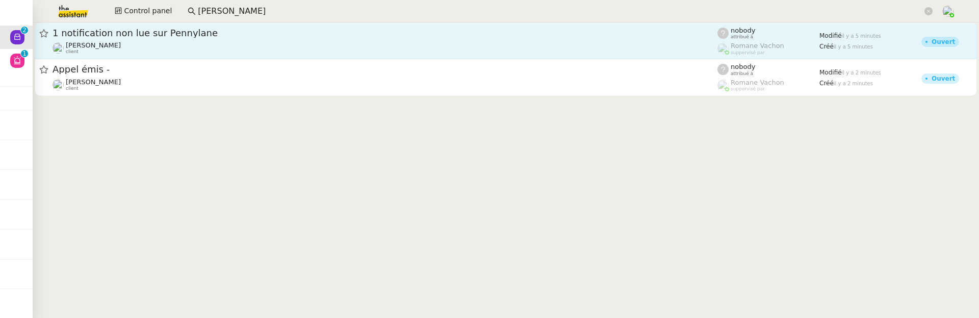
click at [215, 41] on div "Gabrielle Tavernier client" at bounding box center [385, 47] width 665 height 13
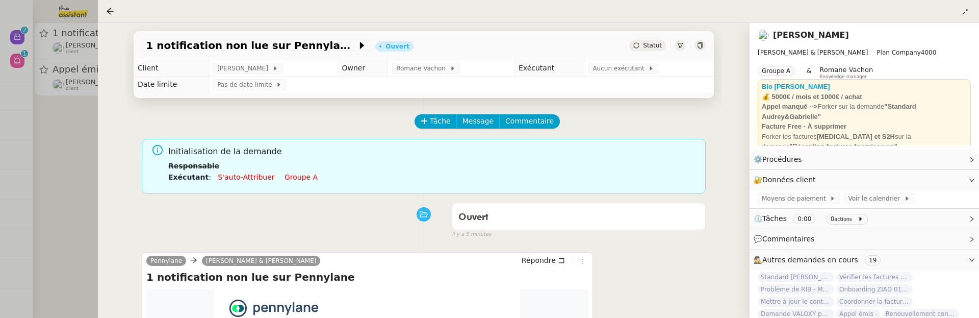
click at [72, 125] on div at bounding box center [489, 159] width 979 height 318
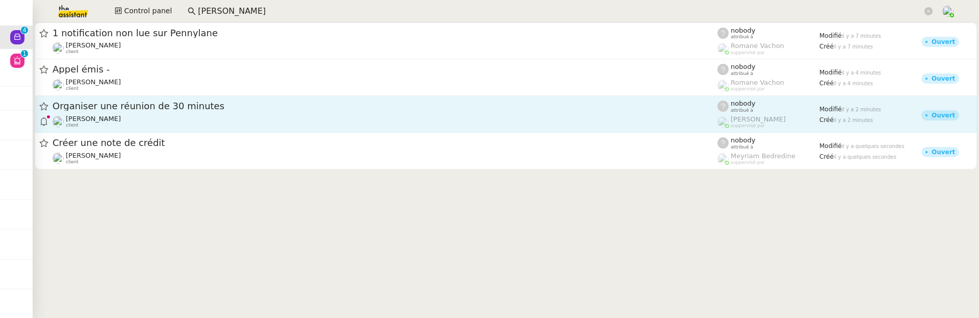
click at [203, 105] on span "Organiser une réunion de 30 minutes" at bounding box center [385, 105] width 665 height 9
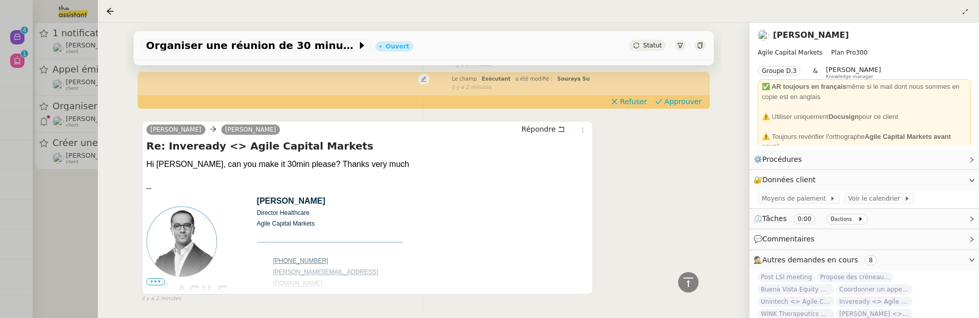
scroll to position [337, 0]
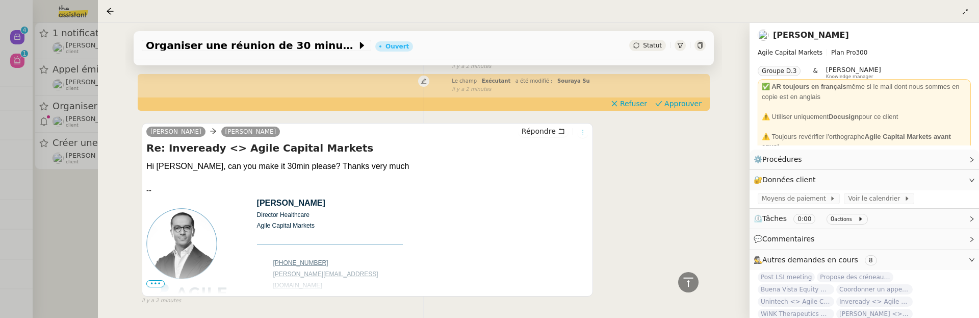
click at [583, 133] on icon at bounding box center [583, 132] width 6 height 6
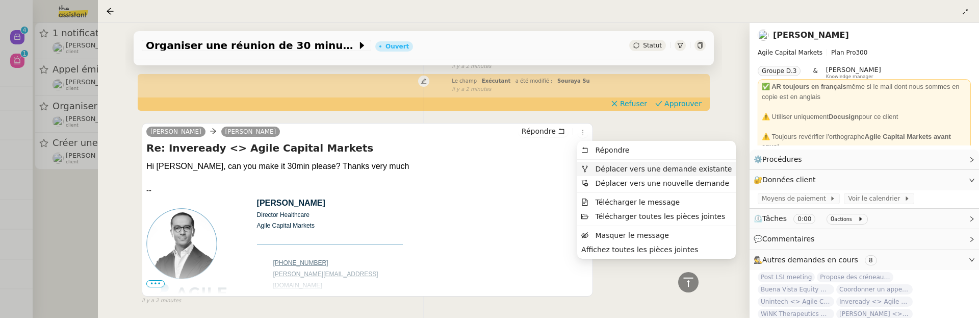
click at [617, 167] on span "Déplacer vers une demande existante" at bounding box center [663, 169] width 137 height 8
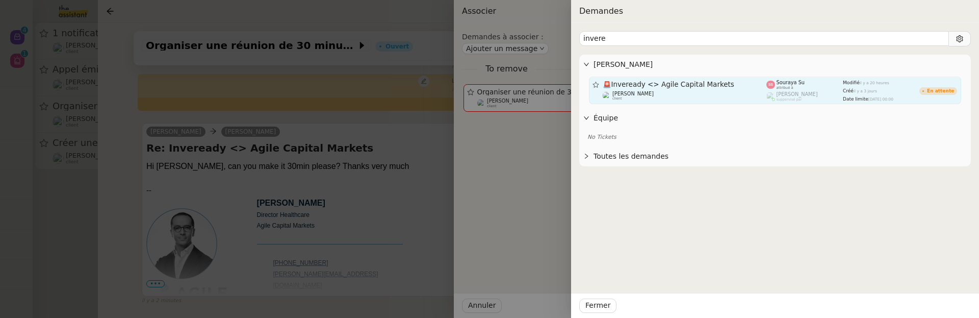
type input "invere"
click at [725, 98] on div "Michael Khayat client" at bounding box center [685, 96] width 164 height 10
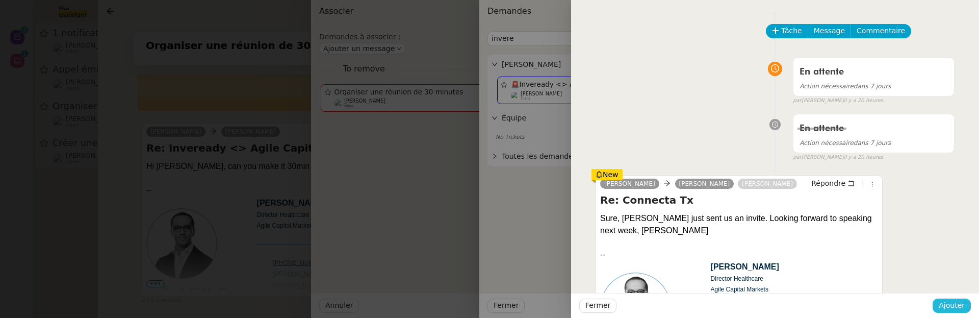
click at [963, 303] on span "Ajouter" at bounding box center [952, 305] width 26 height 12
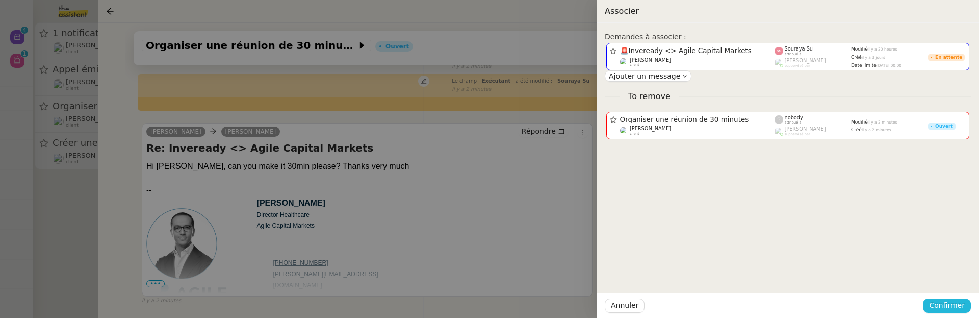
click at [963, 303] on span "Confirmer" at bounding box center [947, 305] width 36 height 12
click at [955, 278] on span "Ajouter" at bounding box center [948, 278] width 26 height 10
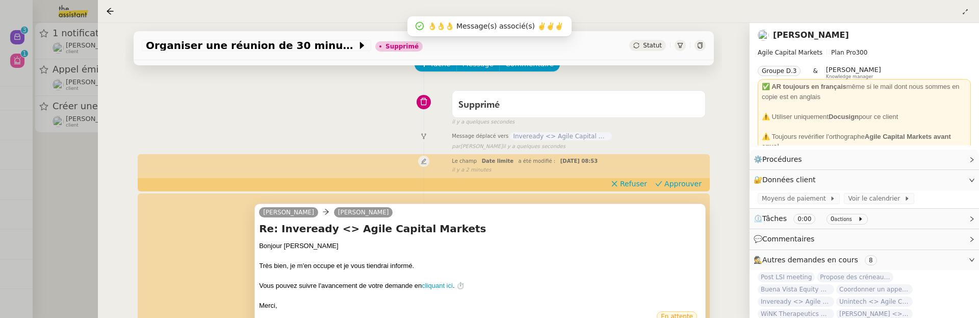
scroll to position [0, 0]
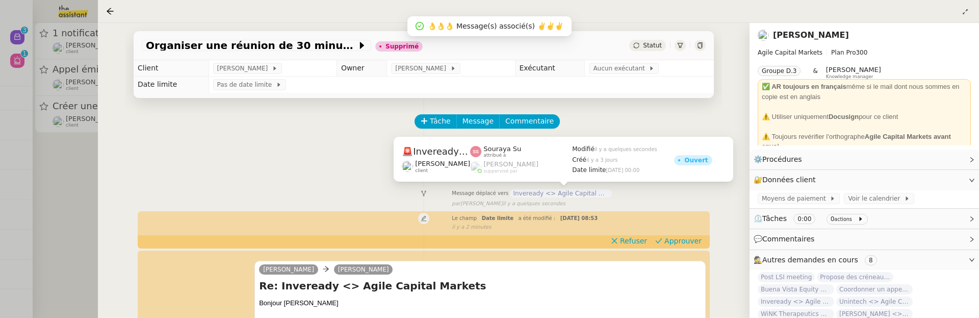
click at [540, 192] on span "Inveready <> Agile Capital Markets" at bounding box center [561, 193] width 102 height 8
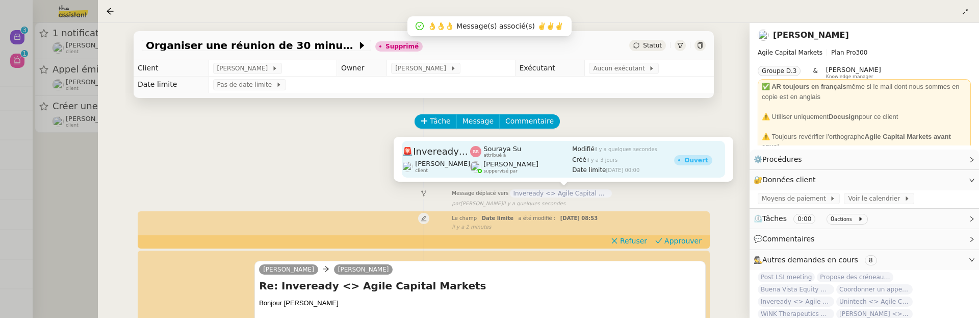
click at [489, 163] on span "[PERSON_NAME]" at bounding box center [510, 164] width 55 height 8
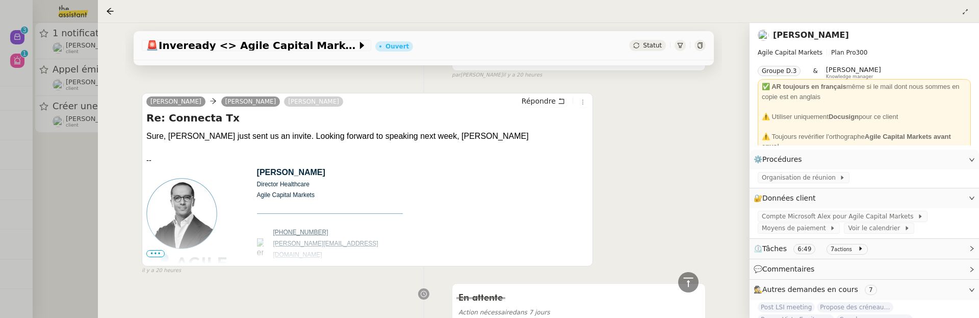
scroll to position [483, 0]
click at [699, 44] on icon at bounding box center [700, 45] width 6 height 6
click at [60, 196] on div at bounding box center [489, 159] width 979 height 318
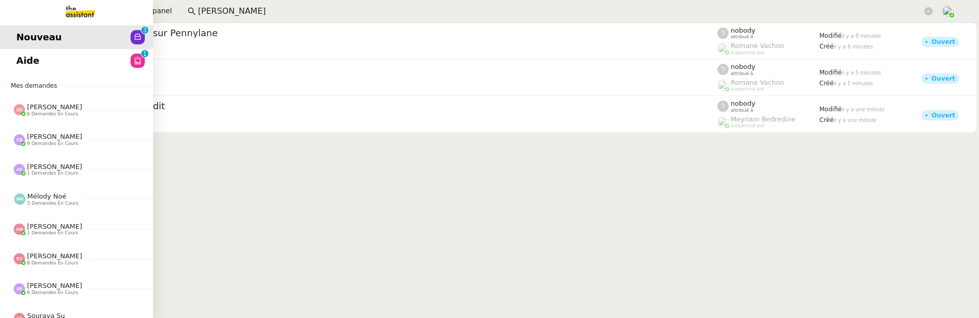
click at [27, 59] on link "Aide 0 1 2 3 4 5 6 7 8 9" at bounding box center [76, 60] width 153 height 23
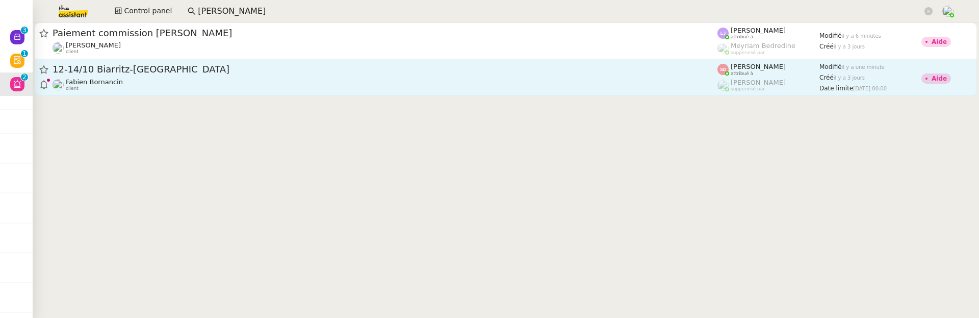
click at [171, 87] on div "Fabien Bornancin client" at bounding box center [385, 84] width 665 height 13
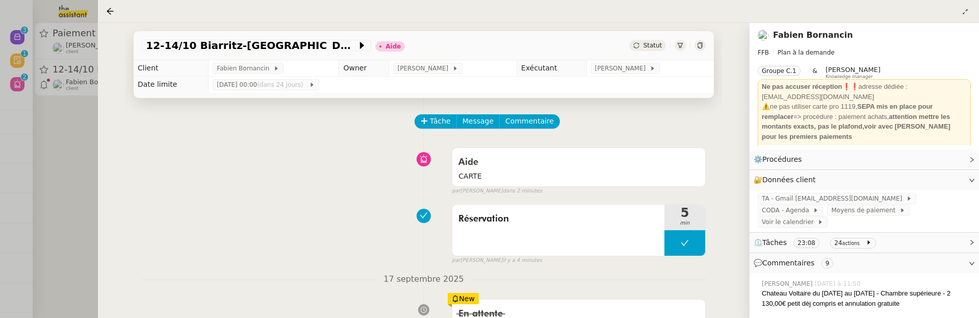
click at [824, 36] on link "Fabien Bornancin" at bounding box center [813, 35] width 80 height 10
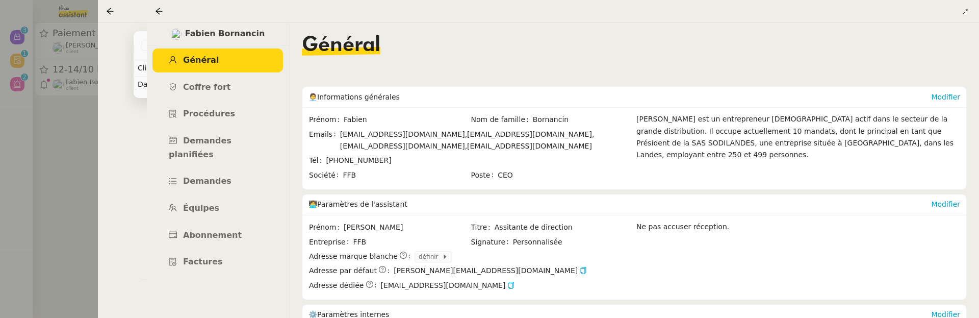
scroll to position [241, 0]
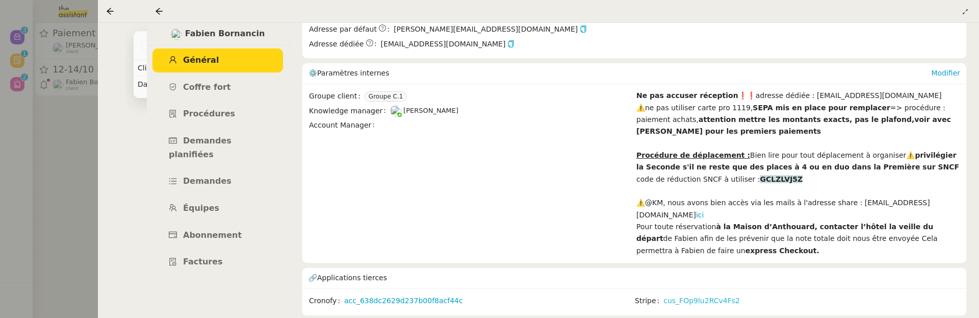
click at [715, 295] on link "cus_FOp9lu2RCv4Fs2" at bounding box center [701, 301] width 76 height 12
click at [159, 10] on icon at bounding box center [159, 11] width 8 height 8
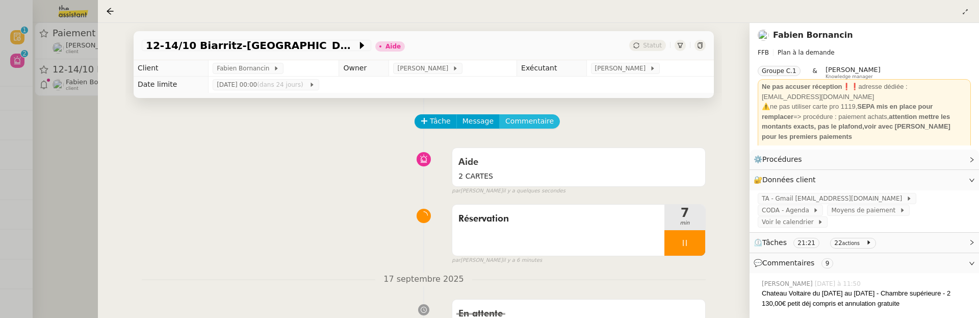
click at [516, 119] on span "Commentaire" at bounding box center [529, 121] width 48 height 12
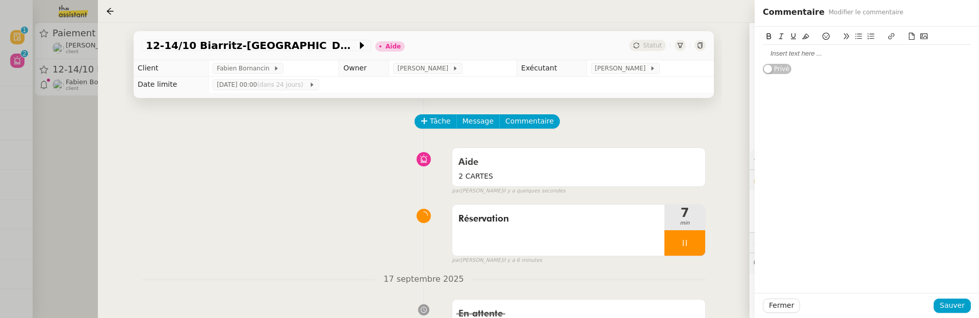
click at [821, 61] on div at bounding box center [867, 53] width 208 height 17
click at [951, 306] on span "Sauver" at bounding box center [952, 305] width 25 height 12
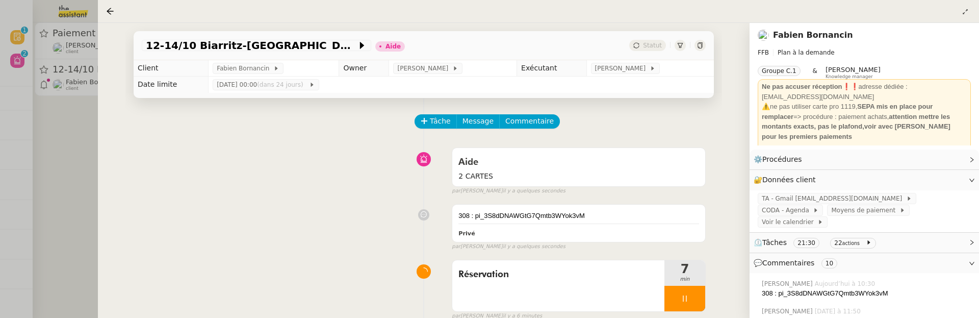
click at [806, 33] on link "Fabien Bornancin" at bounding box center [813, 35] width 80 height 10
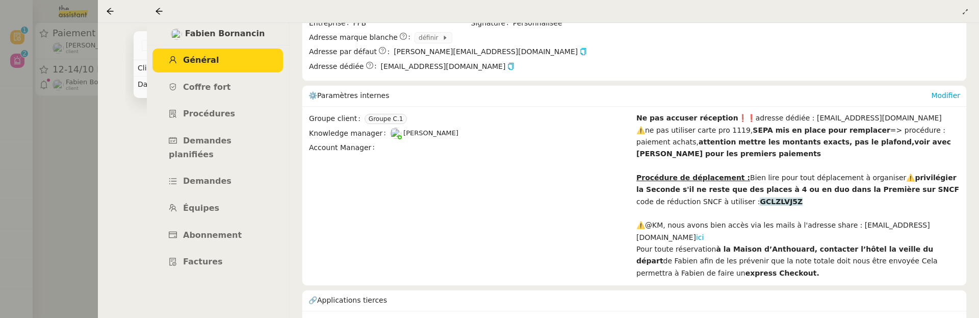
scroll to position [241, 0]
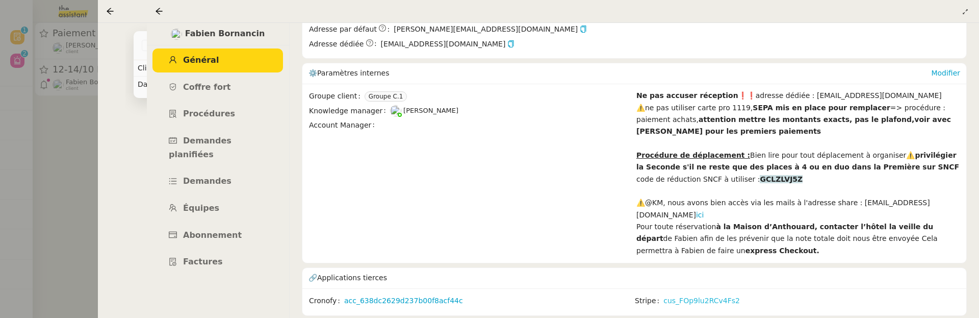
click at [704, 298] on link "cus_FOp9lu2RCv4Fs2" at bounding box center [701, 301] width 76 height 12
click at [160, 9] on icon at bounding box center [159, 11] width 8 height 8
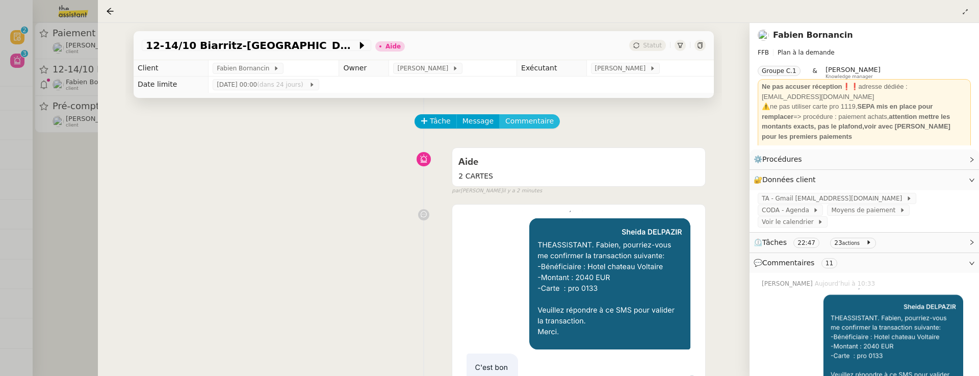
click at [535, 115] on button "Commentaire" at bounding box center [529, 121] width 61 height 14
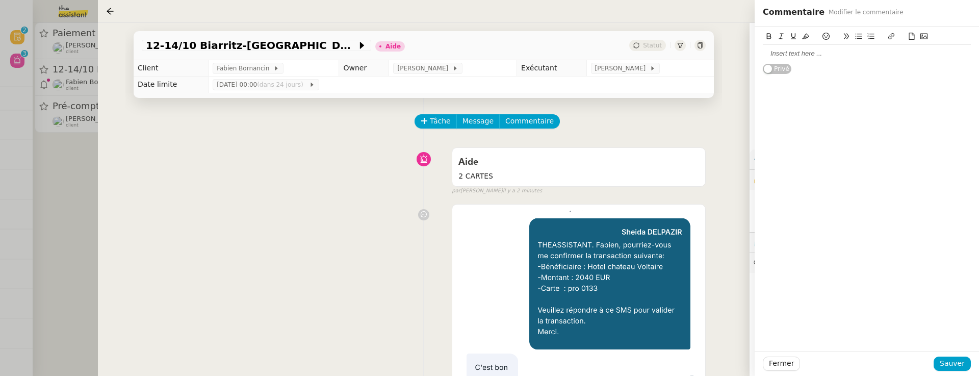
click at [796, 53] on div at bounding box center [867, 53] width 208 height 9
click at [962, 317] on span "Sauver" at bounding box center [952, 363] width 25 height 12
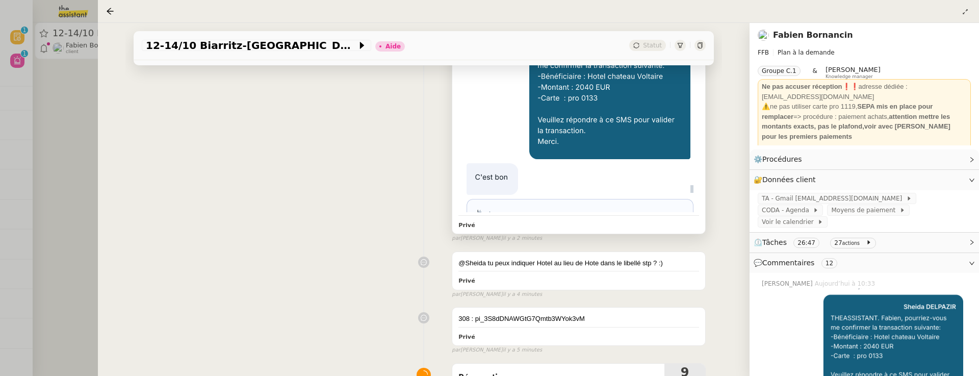
scroll to position [192, 0]
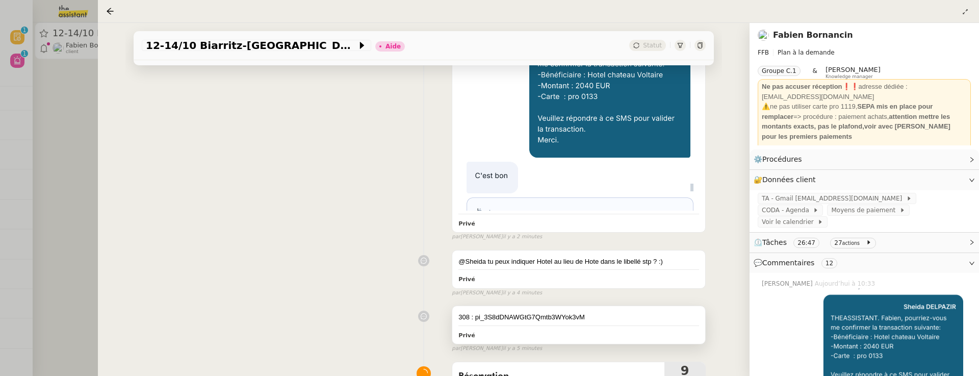
click at [601, 316] on div "308 : pi_3S8dDNAWGtG7Qmtb3WYok3vM" at bounding box center [578, 317] width 241 height 10
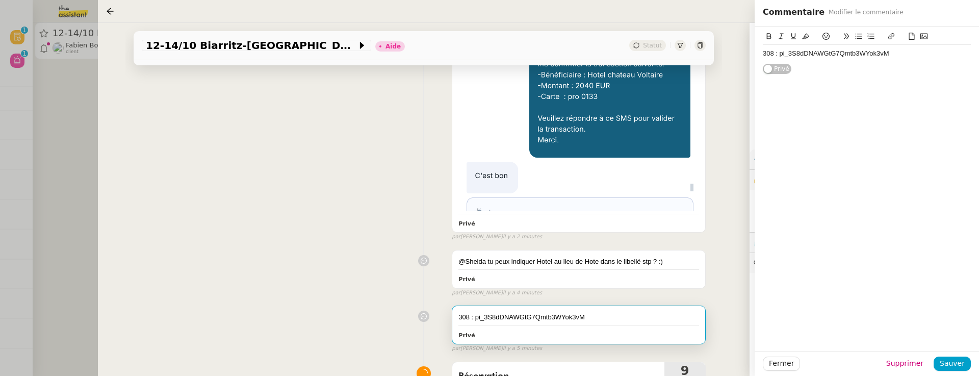
click at [902, 51] on div "308 : pi_3S8dDNAWGtG7Qmtb3WYok3vM" at bounding box center [867, 53] width 208 height 9
click at [959, 317] on span "Sauver" at bounding box center [952, 363] width 25 height 12
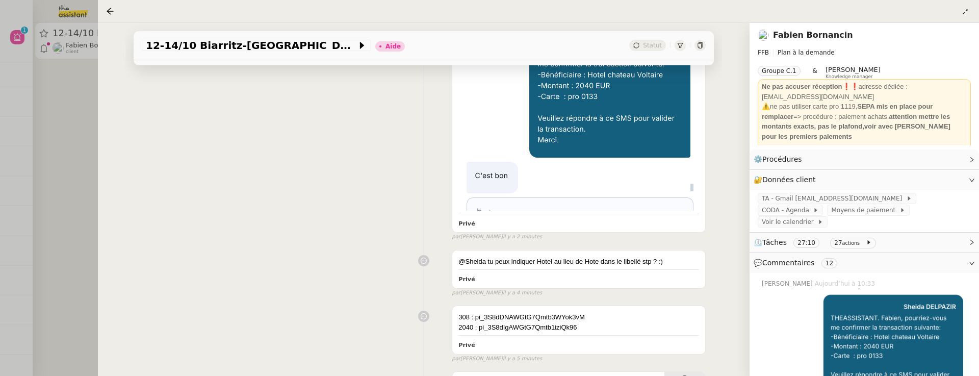
click at [822, 32] on link "Fabien Bornancin" at bounding box center [813, 35] width 80 height 10
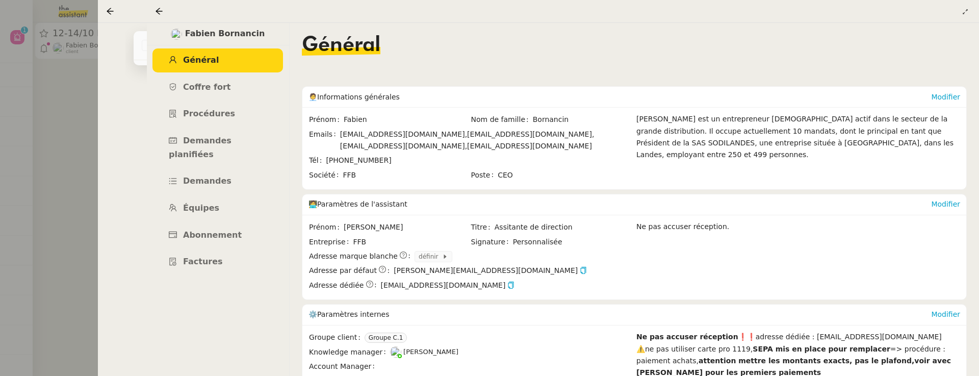
scroll to position [183, 0]
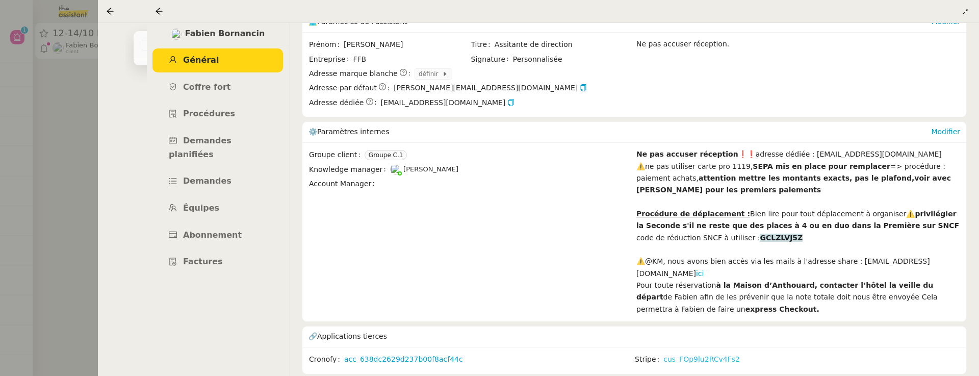
click at [690, 317] on link "cus_FOp9lu2RCv4Fs2" at bounding box center [701, 359] width 76 height 12
click at [162, 11] on icon at bounding box center [159, 11] width 8 height 8
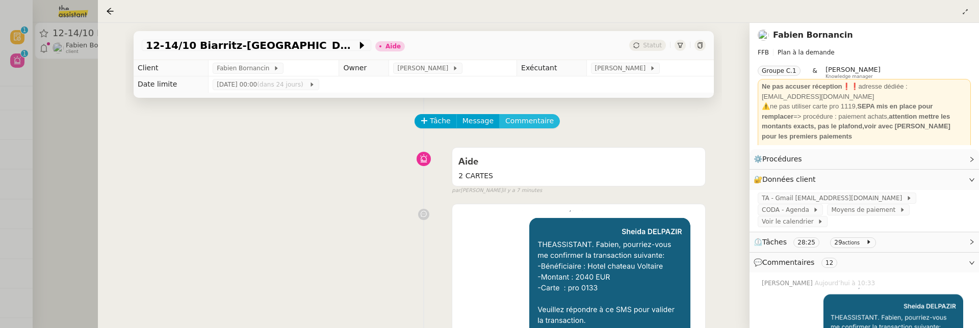
click at [542, 121] on span "Commentaire" at bounding box center [529, 121] width 48 height 12
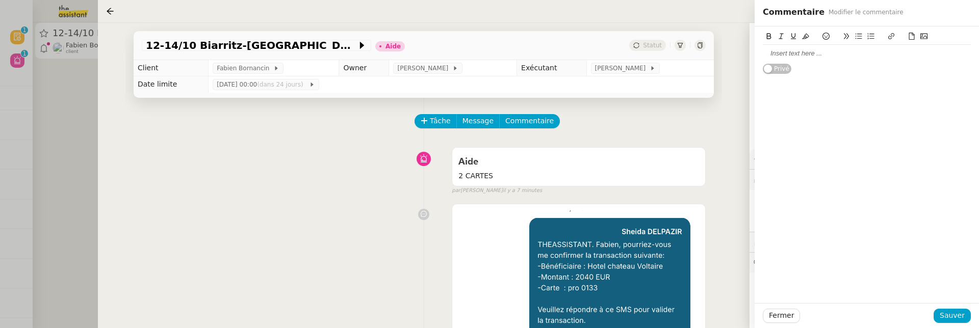
click at [831, 55] on div at bounding box center [867, 53] width 208 height 9
click at [824, 35] on icon at bounding box center [825, 36] width 7 height 7
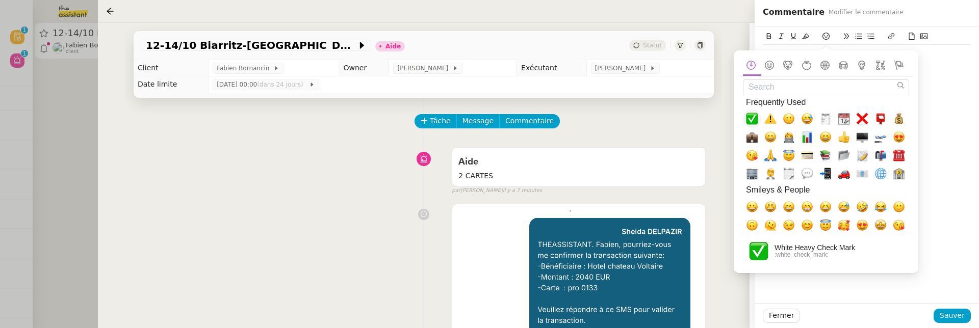
click at [747, 122] on span "✅, white_check_mark" at bounding box center [752, 119] width 12 height 12
click at [954, 141] on div "tout OK ✅ Privé" at bounding box center [867, 165] width 224 height 277
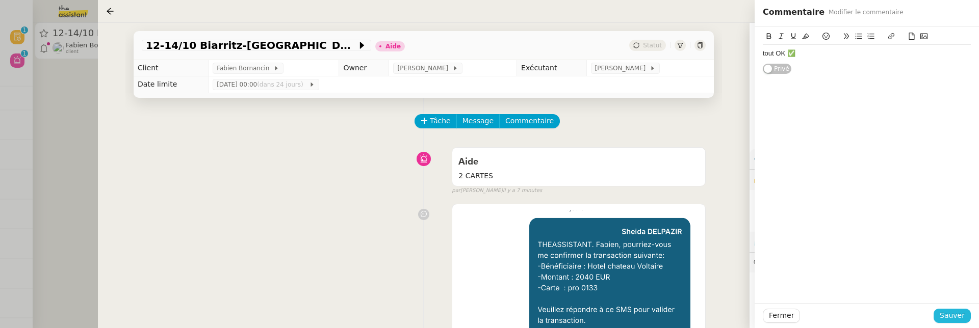
click at [958, 317] on span "Sauver" at bounding box center [952, 316] width 25 height 12
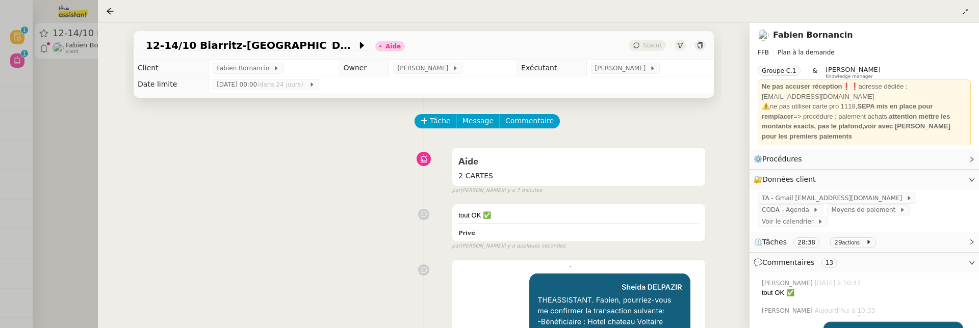
click at [88, 122] on div at bounding box center [489, 164] width 979 height 328
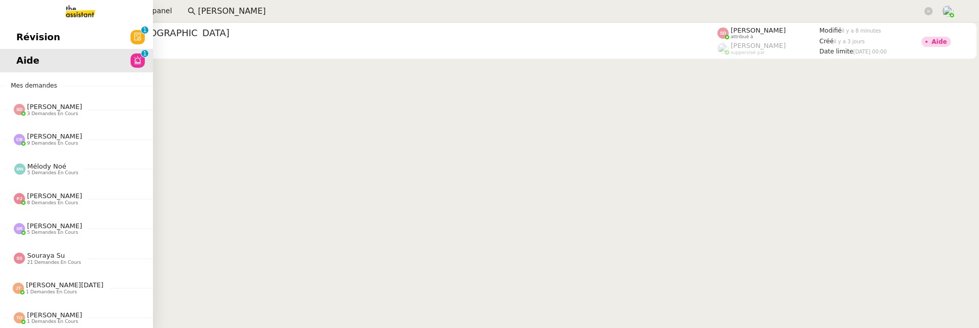
click at [31, 51] on link "Aide 0 1 2 3 4 5 6 7 8 9" at bounding box center [76, 60] width 153 height 23
click at [32, 39] on span "Révision" at bounding box center [38, 37] width 44 height 15
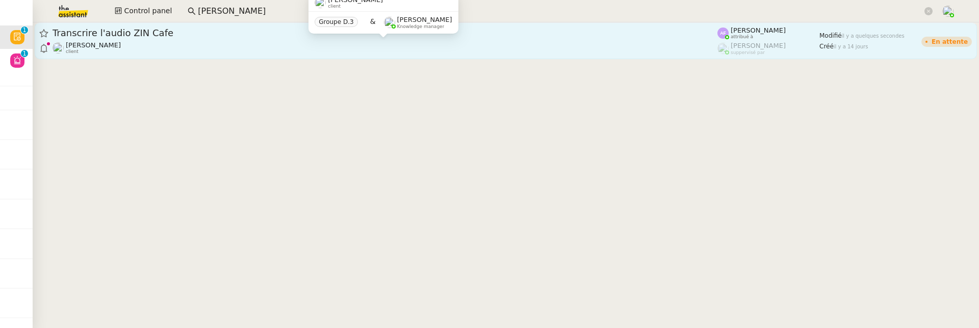
click at [258, 48] on div "Louis Fouché client" at bounding box center [385, 47] width 665 height 13
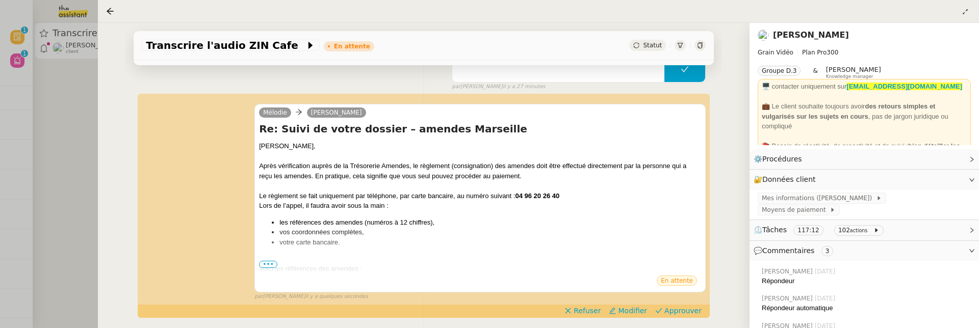
scroll to position [171, 0]
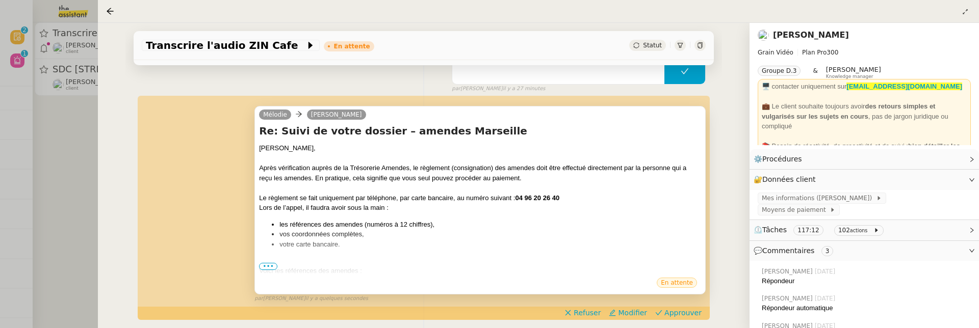
click at [270, 268] on span "•••" at bounding box center [268, 266] width 18 height 7
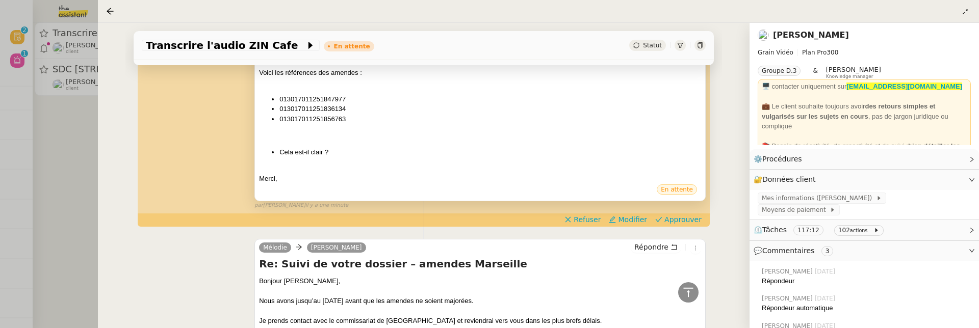
scroll to position [381, 0]
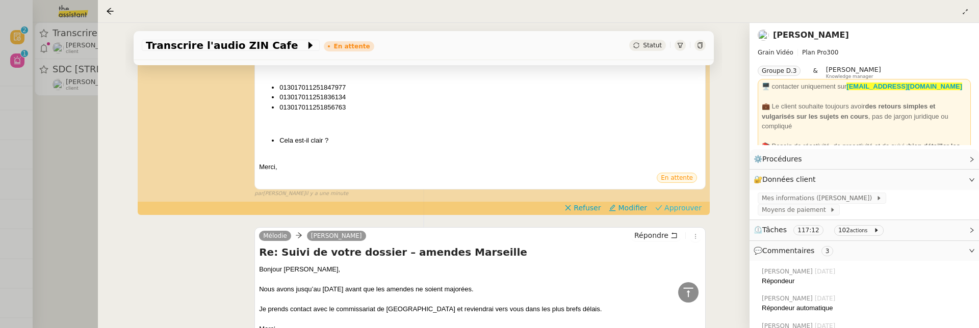
click at [679, 207] on span "Approuver" at bounding box center [682, 208] width 37 height 10
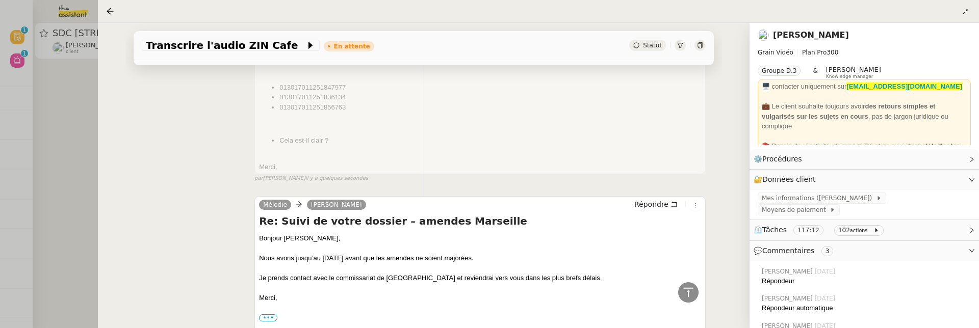
click at [55, 186] on div at bounding box center [489, 164] width 979 height 328
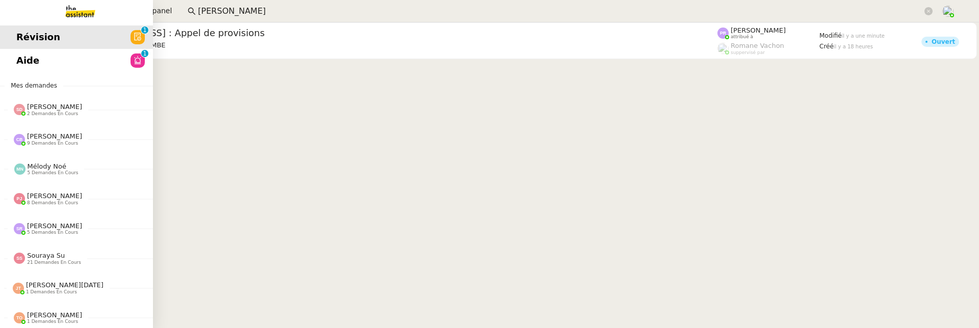
click at [25, 61] on span "Aide" at bounding box center [27, 60] width 23 height 15
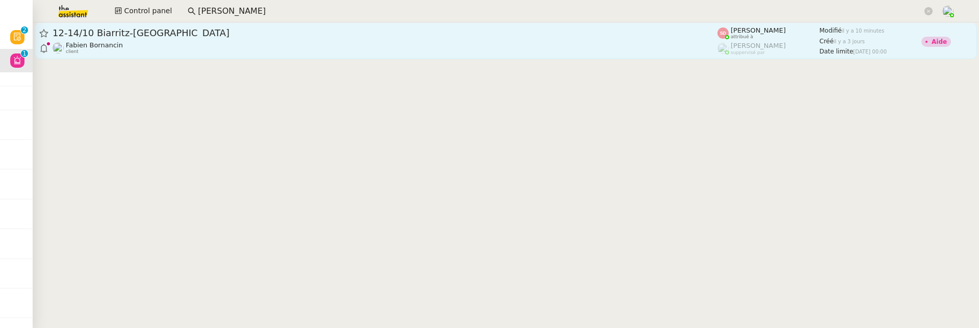
click at [299, 50] on div "Fabien Bornancin client" at bounding box center [385, 47] width 665 height 13
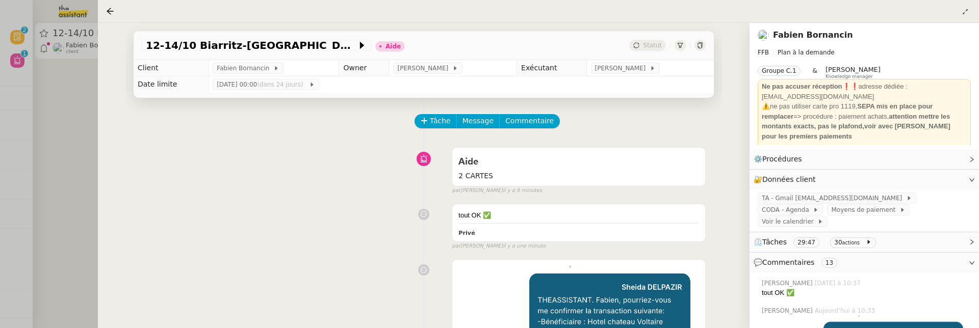
click at [76, 132] on div at bounding box center [489, 164] width 979 height 328
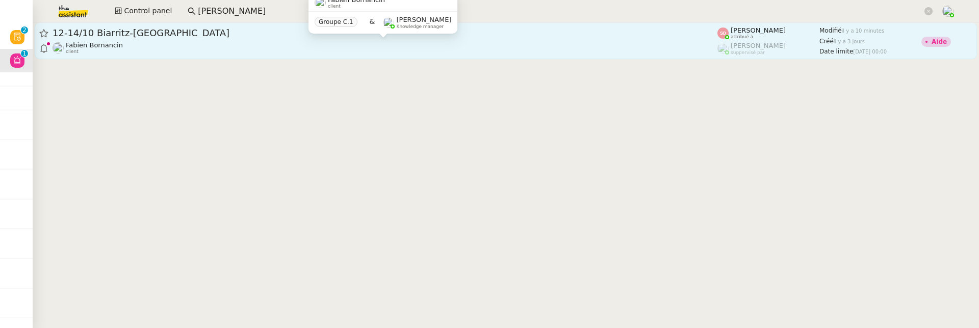
click at [293, 49] on div "[PERSON_NAME] client" at bounding box center [385, 47] width 665 height 13
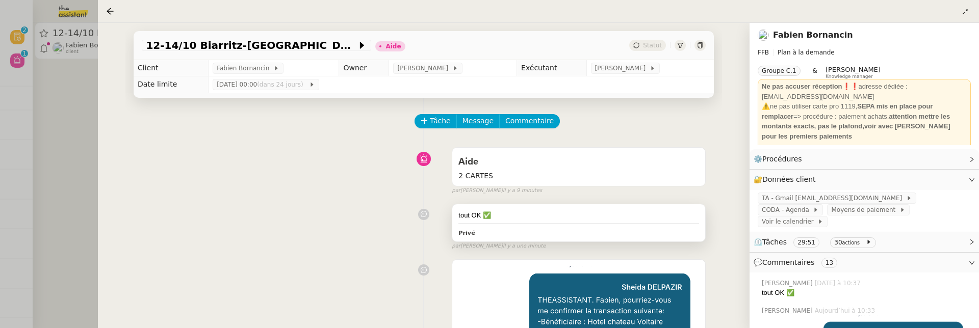
click at [571, 220] on div "tout OK ✅ Privé" at bounding box center [578, 223] width 253 height 38
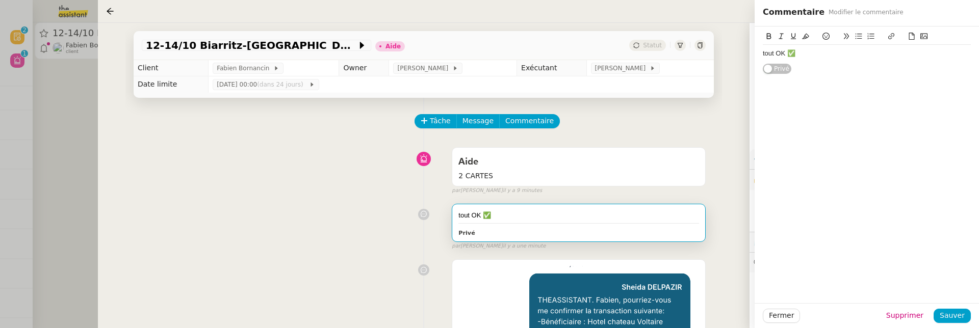
click at [809, 57] on div "tout OK ✅" at bounding box center [867, 53] width 208 height 9
click at [957, 316] on span "Sauver" at bounding box center [952, 316] width 25 height 12
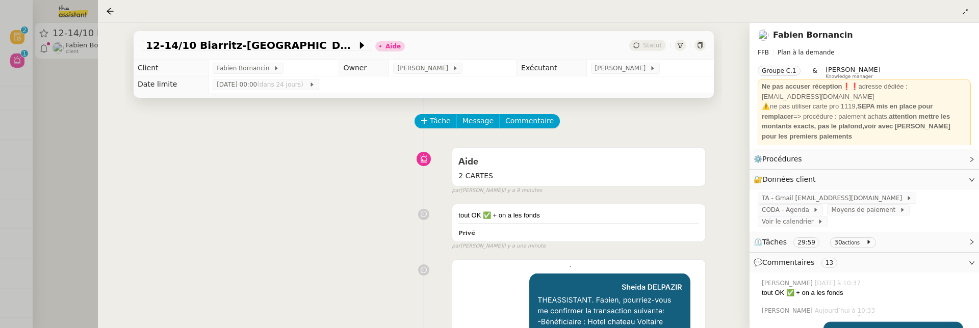
click at [54, 129] on div at bounding box center [489, 164] width 979 height 328
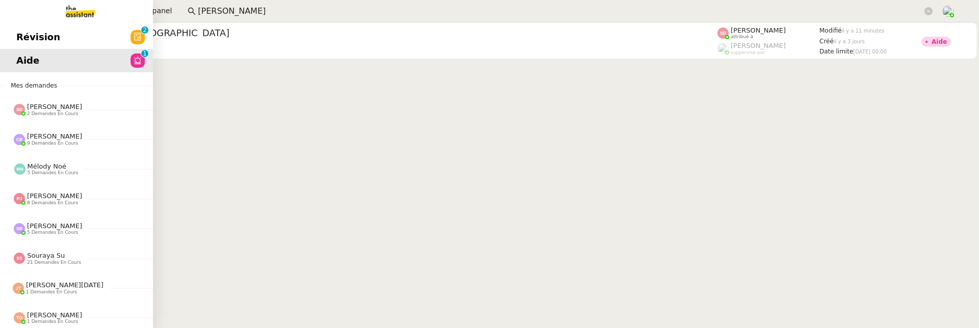
click at [11, 48] on link "Révision 0 1 2 3 4 5 6 7 8 9" at bounding box center [76, 36] width 153 height 23
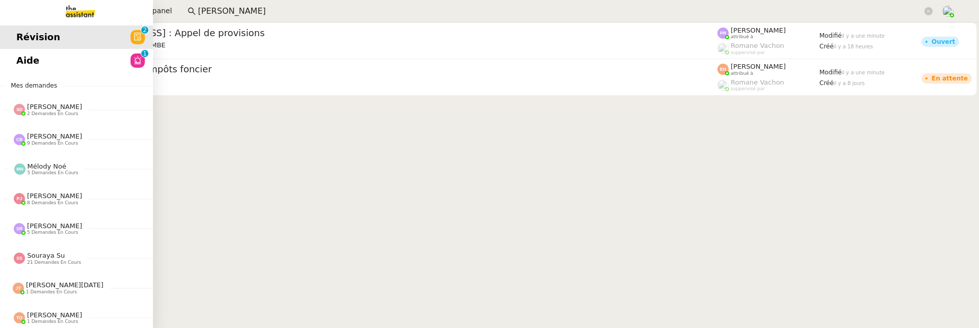
click at [30, 58] on span "Aide" at bounding box center [27, 60] width 23 height 15
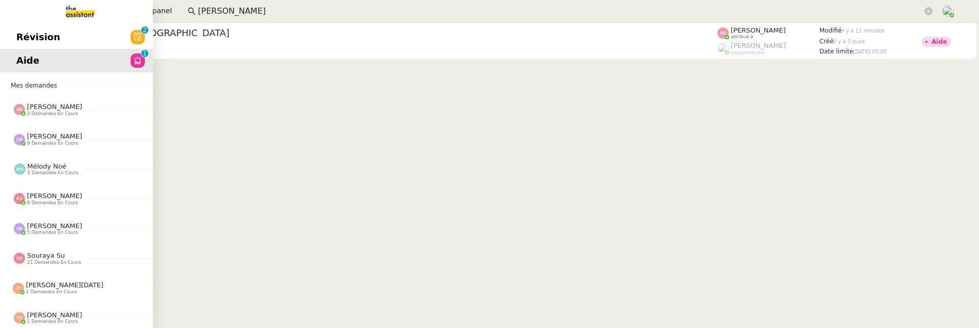
click at [48, 30] on span "Révision" at bounding box center [38, 37] width 44 height 15
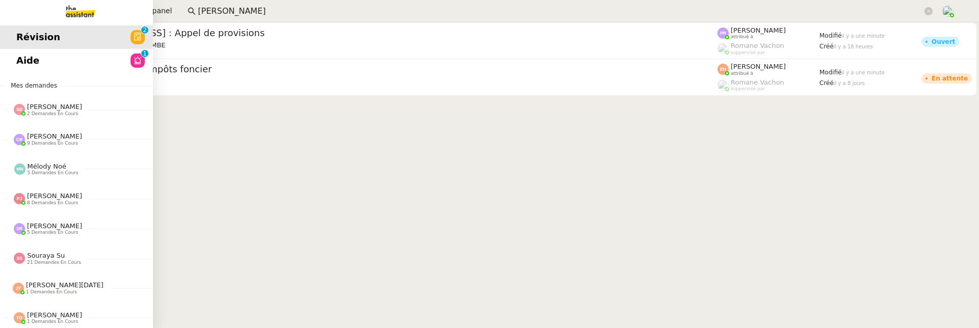
click at [13, 56] on link "Aide 0 1 2 3 4 5 6 7 8 9" at bounding box center [76, 60] width 153 height 23
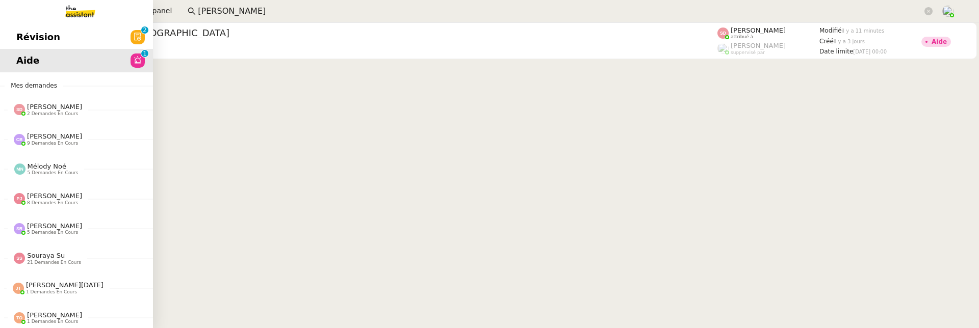
click at [30, 34] on span "Révision" at bounding box center [38, 37] width 44 height 15
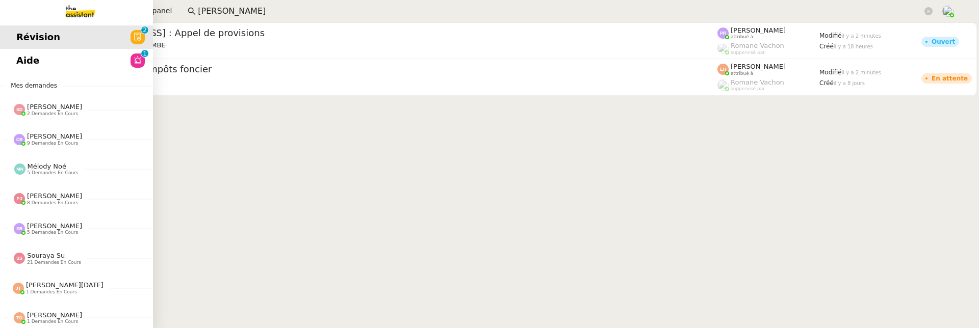
click at [14, 68] on link "Aide 0 1 2 3 4 5 6 7 8 9" at bounding box center [76, 60] width 153 height 23
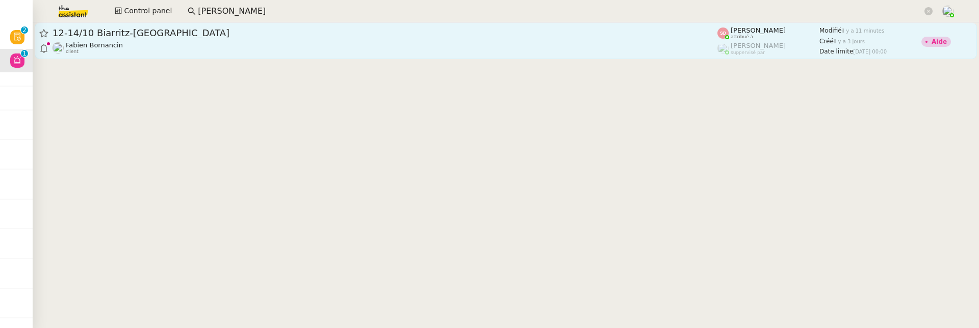
click at [315, 45] on div "Fabien Bornancin client" at bounding box center [385, 47] width 665 height 13
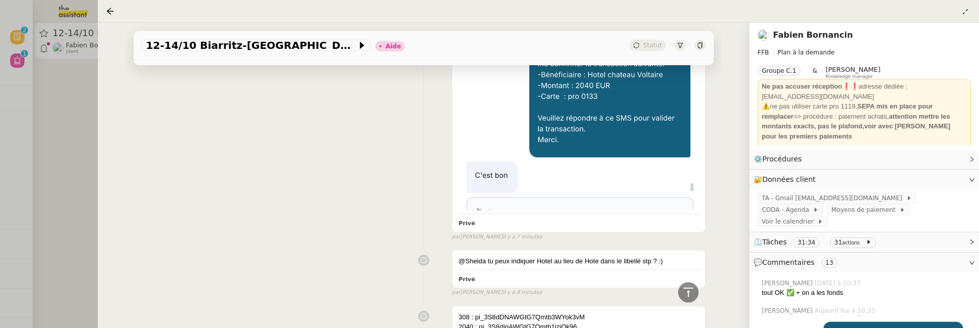
scroll to position [529, 0]
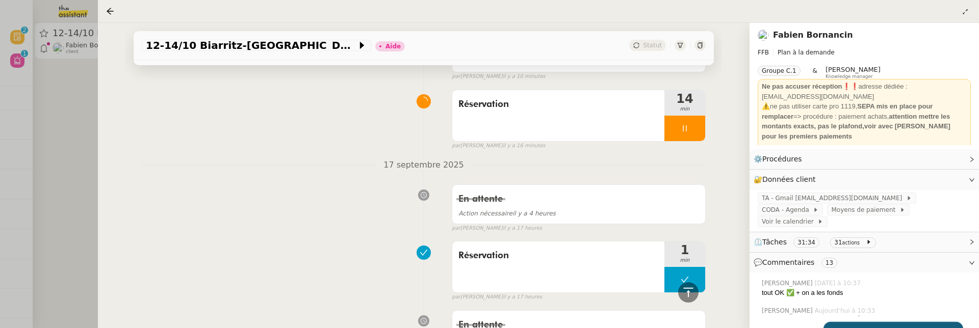
click at [70, 115] on div at bounding box center [489, 164] width 979 height 328
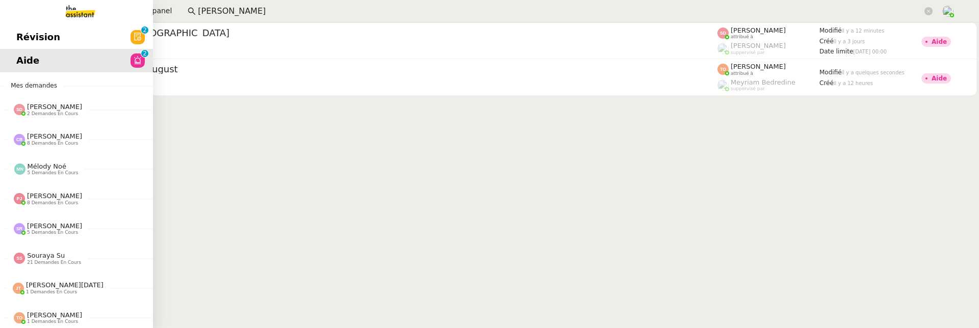
click at [22, 38] on span "Révision" at bounding box center [38, 37] width 44 height 15
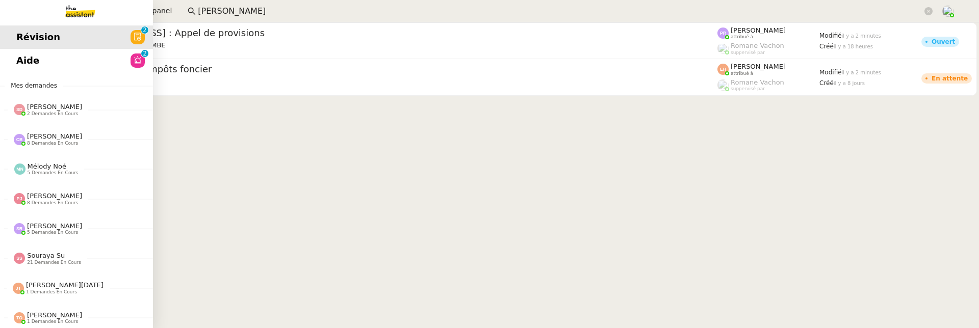
click at [15, 65] on link "Aide 0 1 2 3 4 5 6 7 8 9" at bounding box center [76, 60] width 153 height 23
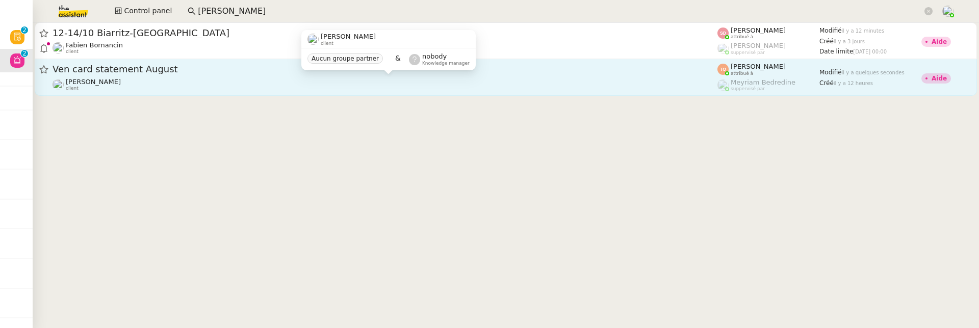
click at [273, 81] on div "Caroline Evans client" at bounding box center [385, 84] width 665 height 13
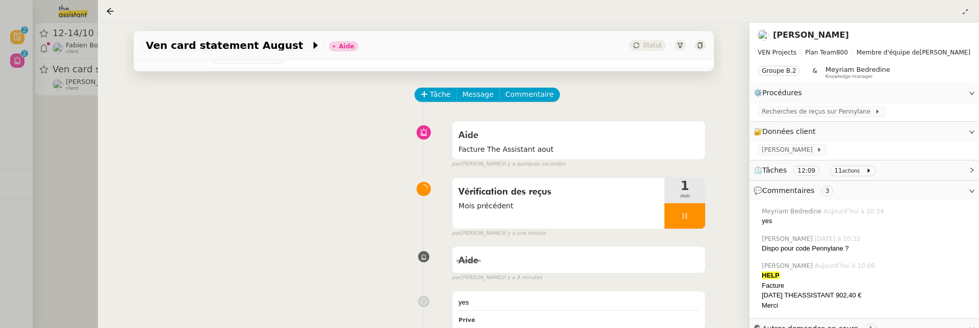
scroll to position [42, 0]
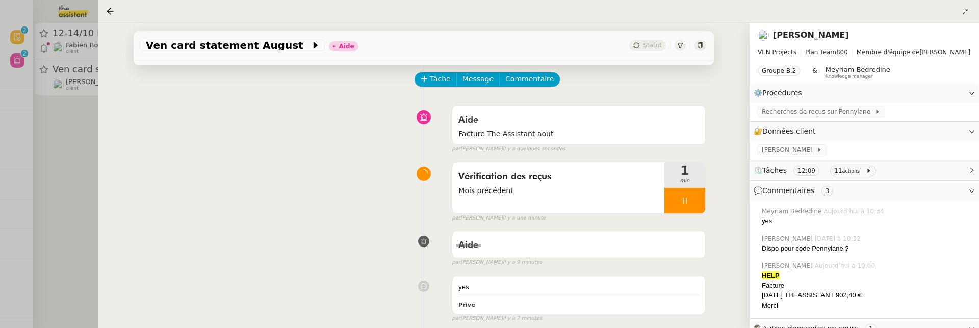
click at [59, 172] on div at bounding box center [489, 164] width 979 height 328
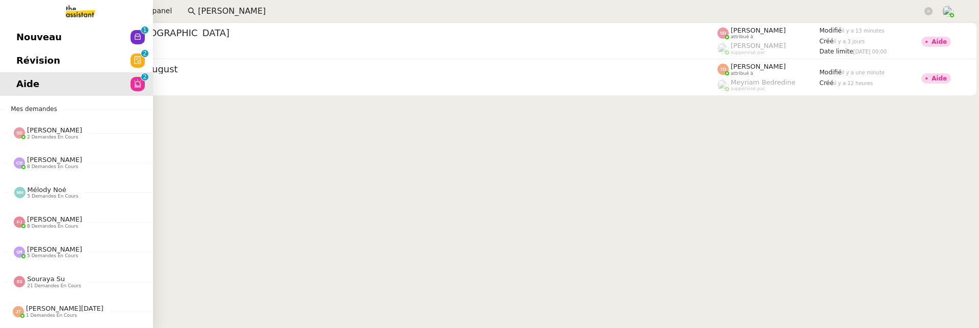
click at [11, 63] on link "Révision 0 1 2 3 4 5 6 7 8 9" at bounding box center [76, 60] width 153 height 23
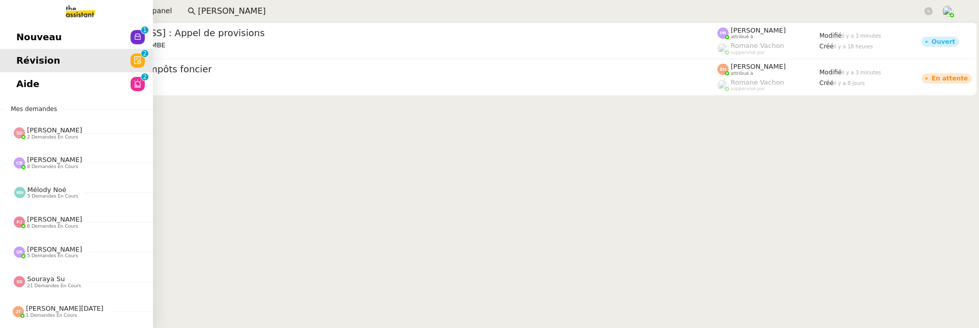
click at [35, 34] on span "Nouveau" at bounding box center [38, 37] width 45 height 15
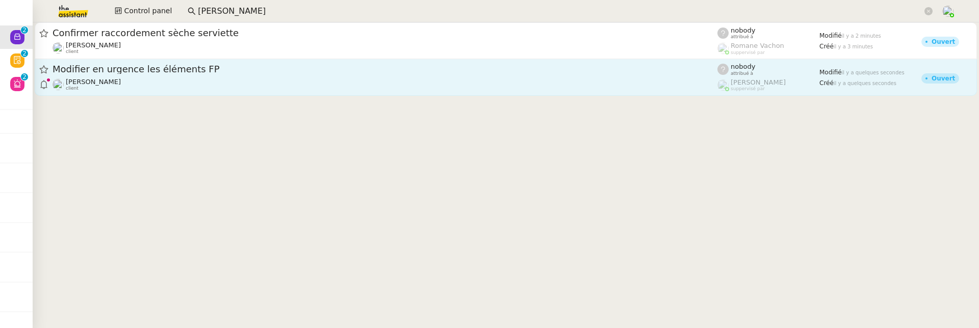
click at [596, 73] on span "Modifier en urgence les éléments FP" at bounding box center [385, 69] width 665 height 9
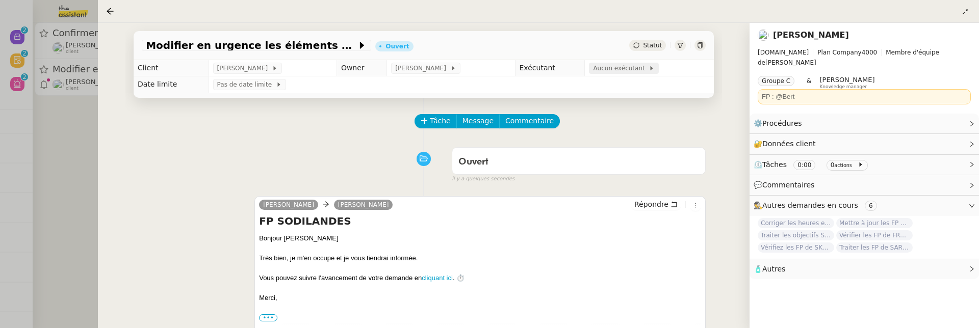
click at [606, 71] on span "Aucun exécutant" at bounding box center [621, 68] width 56 height 10
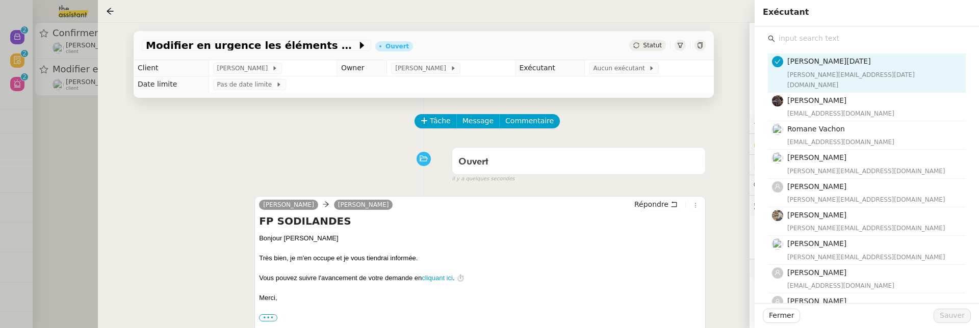
click at [808, 42] on input "text" at bounding box center [870, 39] width 191 height 14
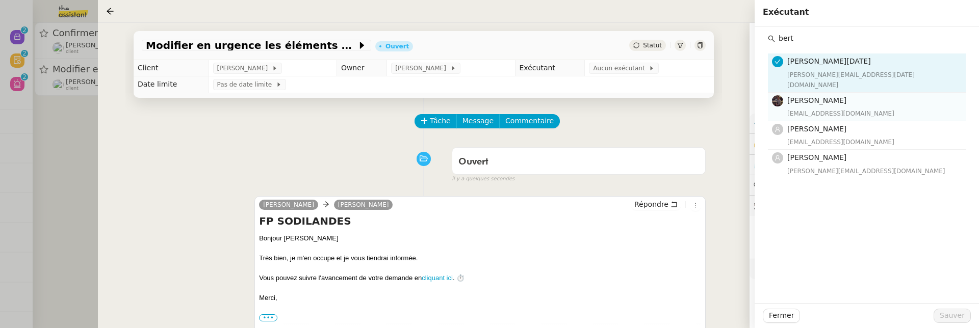
type input "bert"
click at [826, 109] on div "[EMAIL_ADDRESS][DOMAIN_NAME]" at bounding box center [873, 114] width 172 height 10
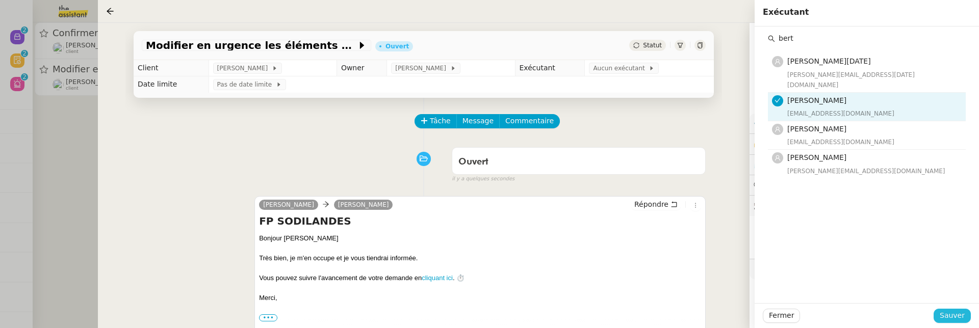
click at [949, 315] on span "Sauver" at bounding box center [952, 316] width 25 height 12
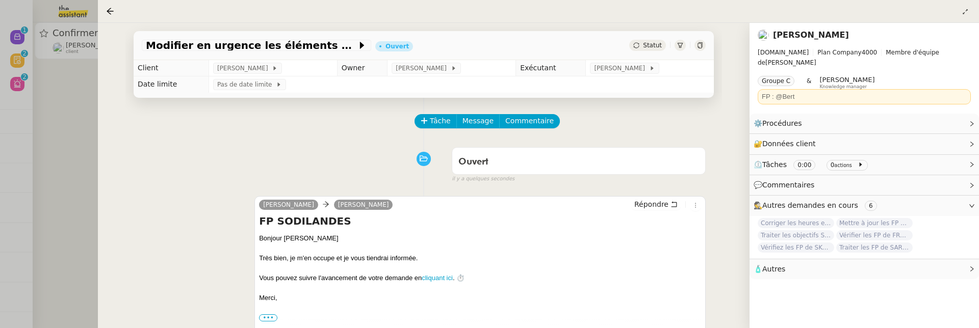
click at [699, 41] on div at bounding box center [699, 45] width 11 height 11
click at [85, 164] on div at bounding box center [489, 164] width 979 height 328
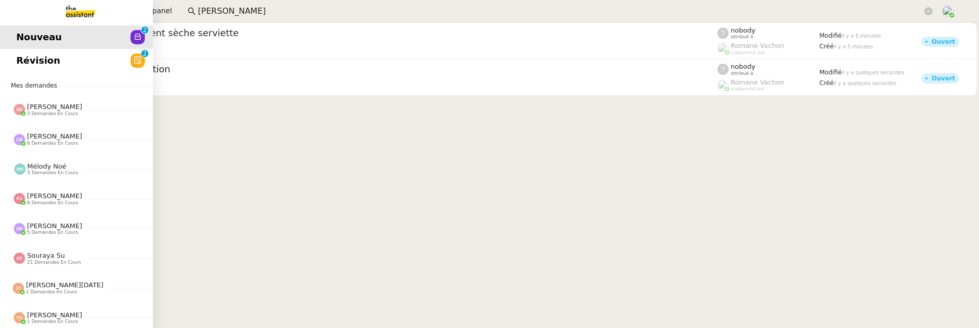
click at [12, 58] on link "Révision 0 1 2 3 4 5 6 7 8 9" at bounding box center [76, 60] width 153 height 23
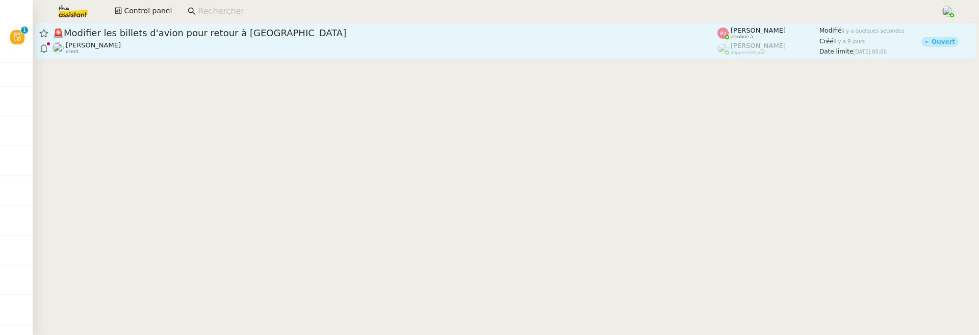
click at [556, 51] on div "[PERSON_NAME] client" at bounding box center [385, 47] width 665 height 13
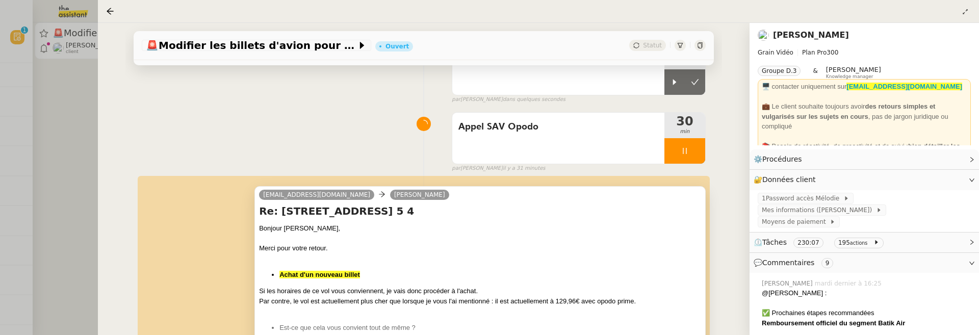
scroll to position [198, 0]
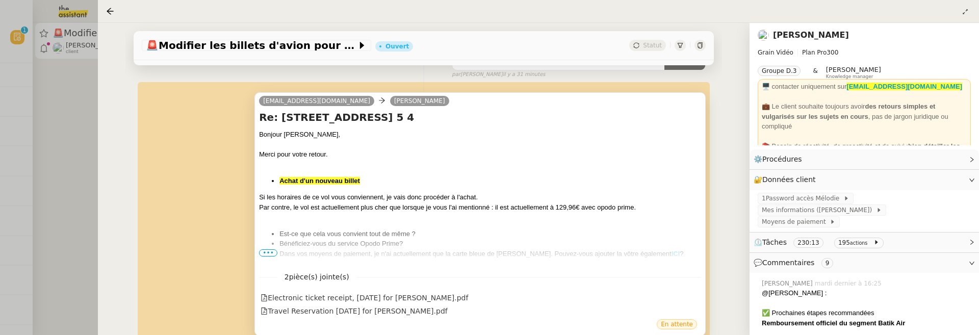
click at [261, 250] on span "•••" at bounding box center [268, 252] width 18 height 7
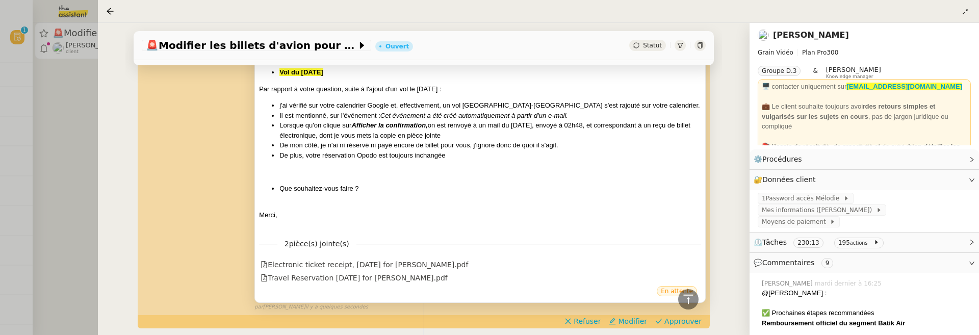
scroll to position [534, 0]
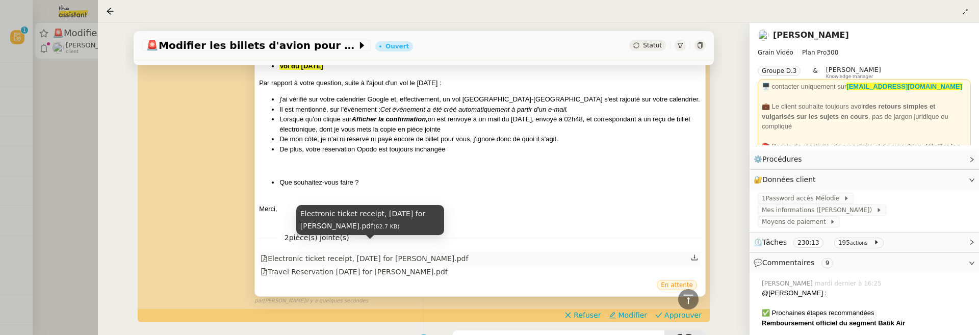
click at [461, 253] on div "Electronic ticket receipt, [DATE] for [PERSON_NAME].pdf" at bounding box center [364, 259] width 207 height 12
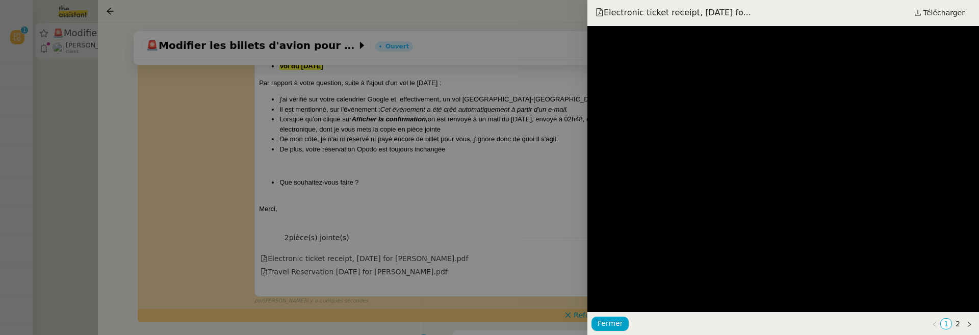
click at [500, 263] on div at bounding box center [489, 167] width 979 height 335
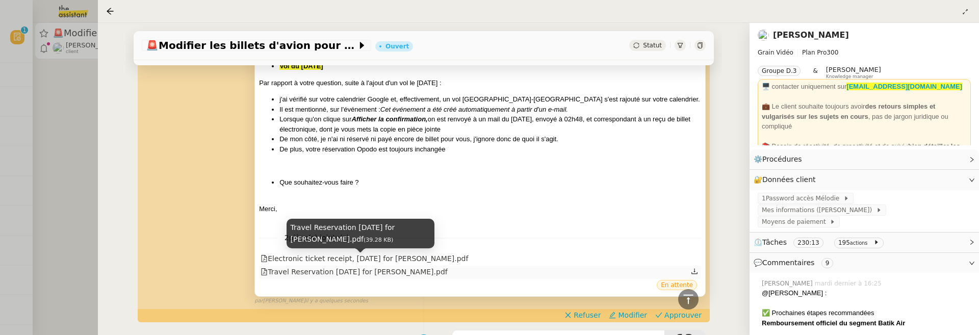
click at [434, 266] on div "Travel Reservation [DATE] for [PERSON_NAME].pdf" at bounding box center [354, 272] width 187 height 12
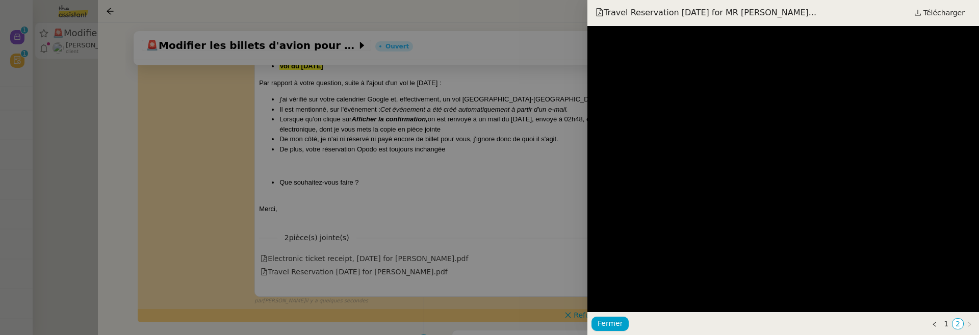
click at [536, 223] on div at bounding box center [489, 167] width 979 height 335
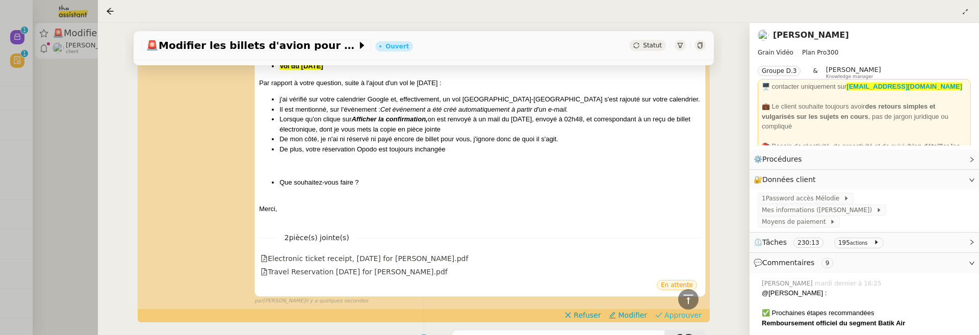
click at [668, 310] on span "Approuver" at bounding box center [682, 315] width 37 height 10
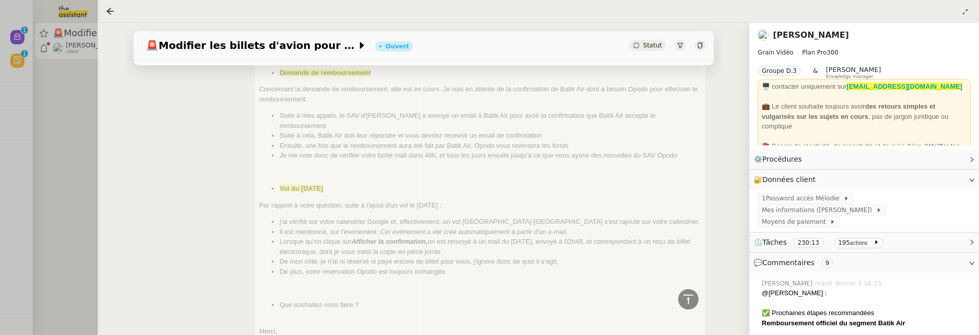
scroll to position [0, 0]
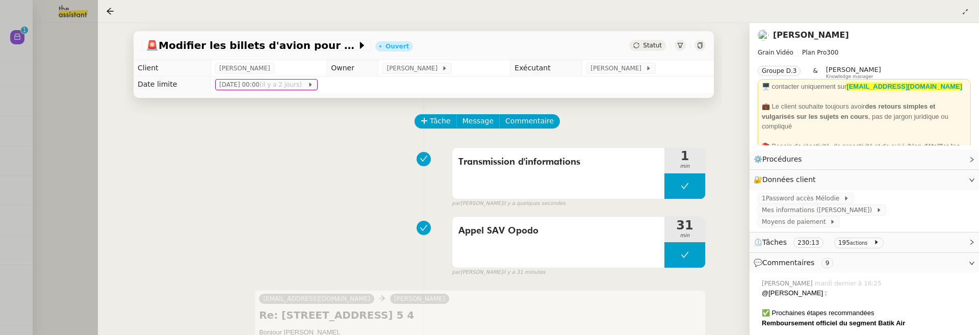
click at [67, 148] on div at bounding box center [489, 167] width 979 height 335
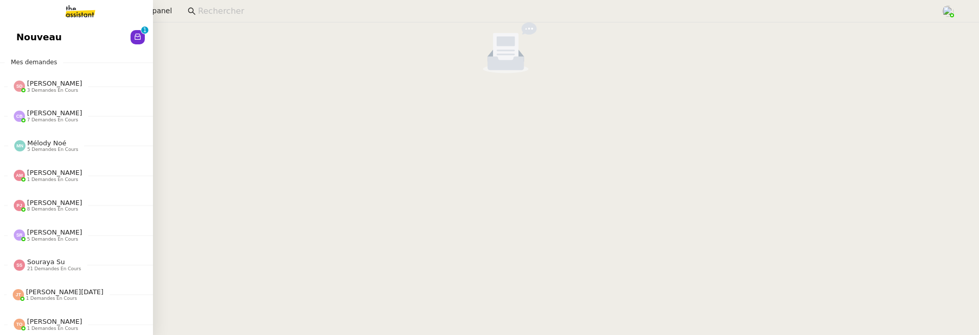
click at [19, 41] on span "Nouveau" at bounding box center [38, 37] width 45 height 15
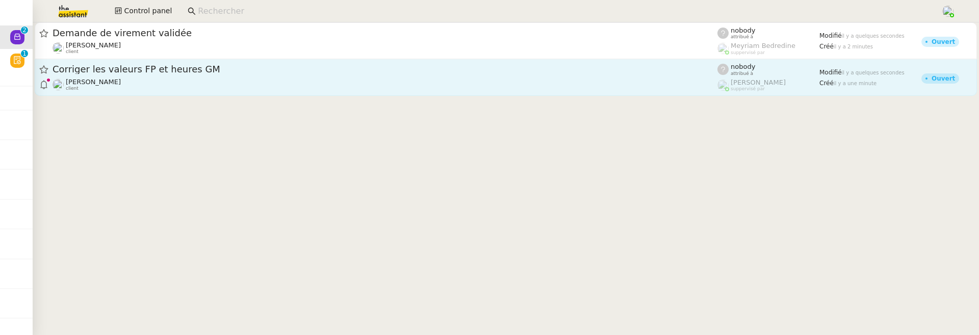
click at [242, 76] on div "Corriger les valeurs FP et heures GM [PERSON_NAME] client" at bounding box center [385, 77] width 665 height 28
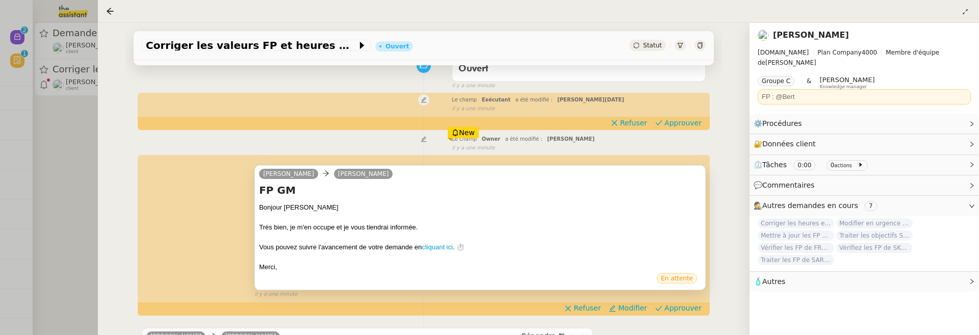
scroll to position [125, 0]
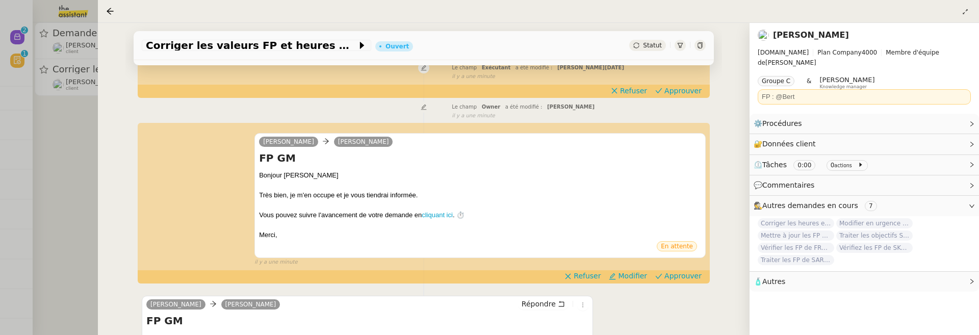
click at [674, 266] on div "[PERSON_NAME] FP GM Bonjour [PERSON_NAME] bien, je m'en occupe et je vous tiend…" at bounding box center [424, 195] width 564 height 142
click at [674, 276] on span "Approuver" at bounding box center [682, 276] width 37 height 10
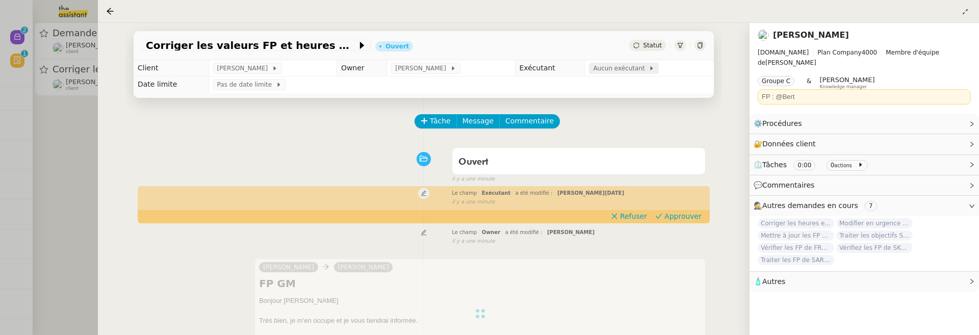
click at [618, 72] on span "Aucun exécutant" at bounding box center [621, 68] width 56 height 10
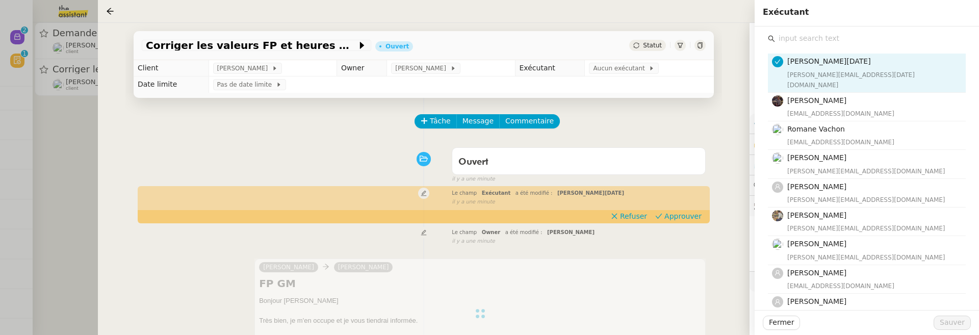
click at [815, 33] on input "text" at bounding box center [870, 39] width 191 height 14
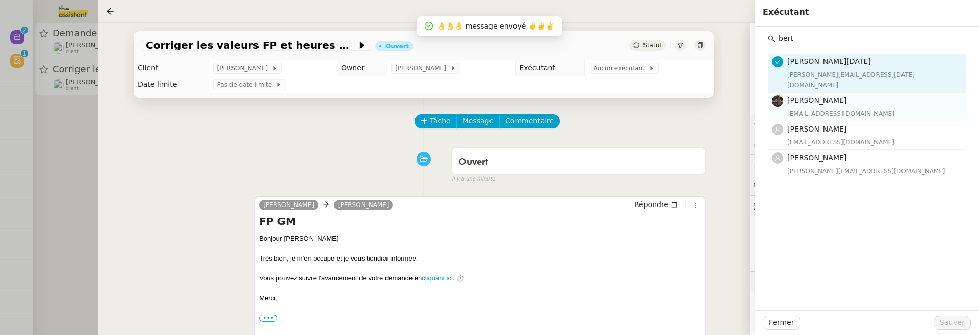
type input "bert"
click at [823, 96] on span "[PERSON_NAME]" at bounding box center [816, 100] width 59 height 8
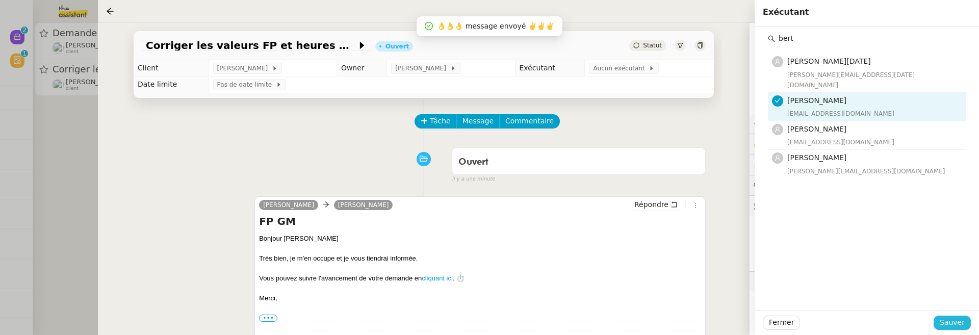
click at [942, 321] on span "Sauver" at bounding box center [952, 323] width 25 height 12
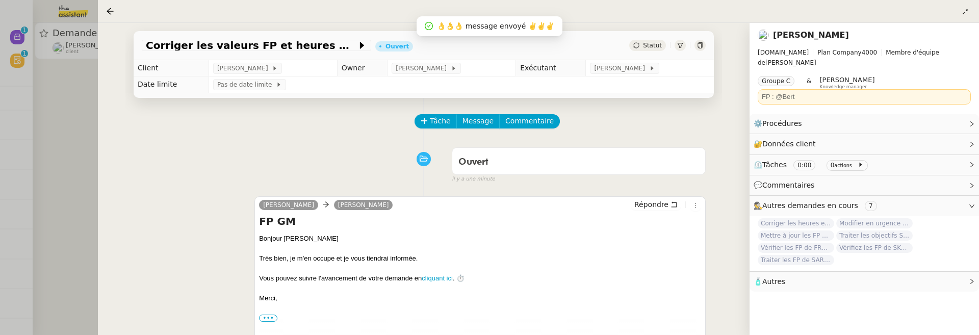
click at [88, 108] on div at bounding box center [489, 167] width 979 height 335
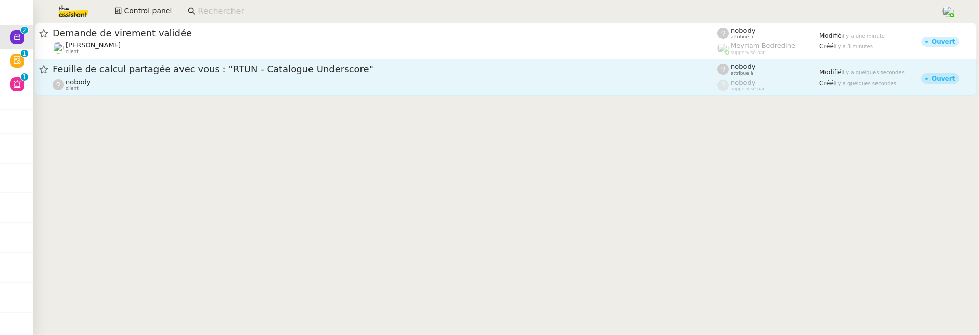
click at [264, 86] on div "nobody client" at bounding box center [385, 84] width 665 height 13
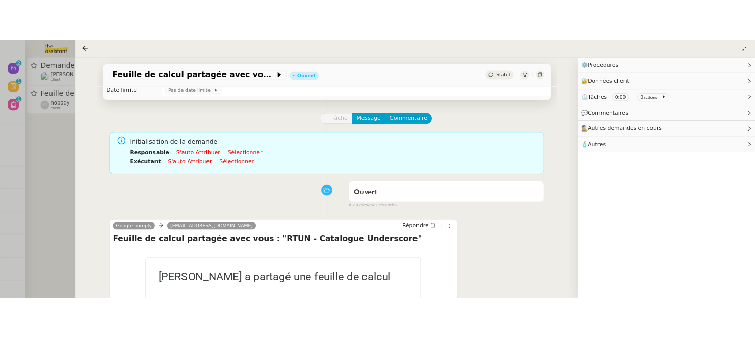
scroll to position [147, 0]
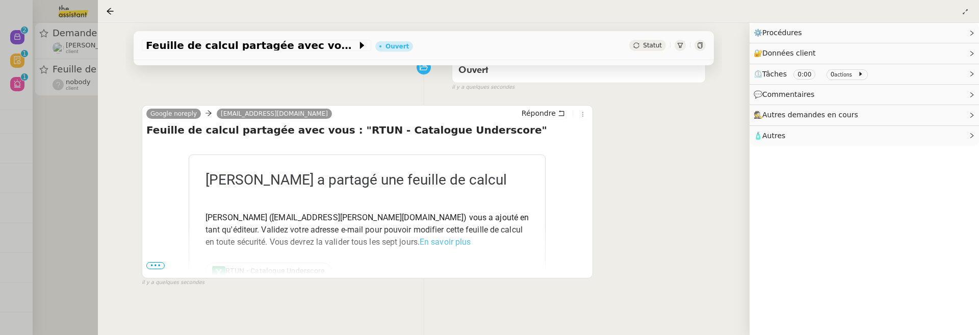
click at [74, 191] on div at bounding box center [489, 167] width 979 height 335
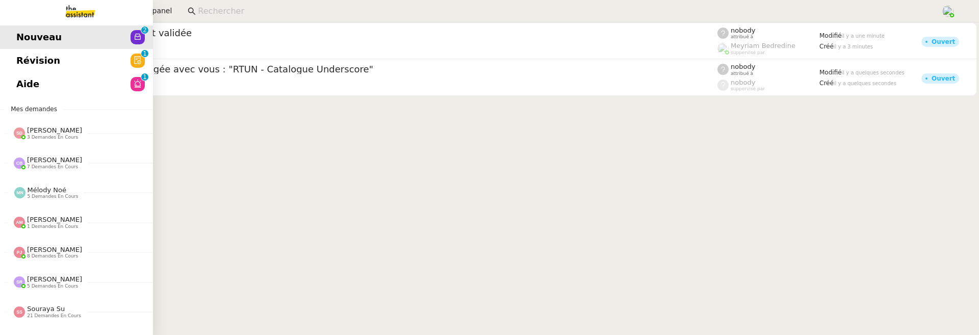
click at [19, 70] on link "Révision 0 1 2 3 4 5 6 7 8 9" at bounding box center [76, 60] width 153 height 23
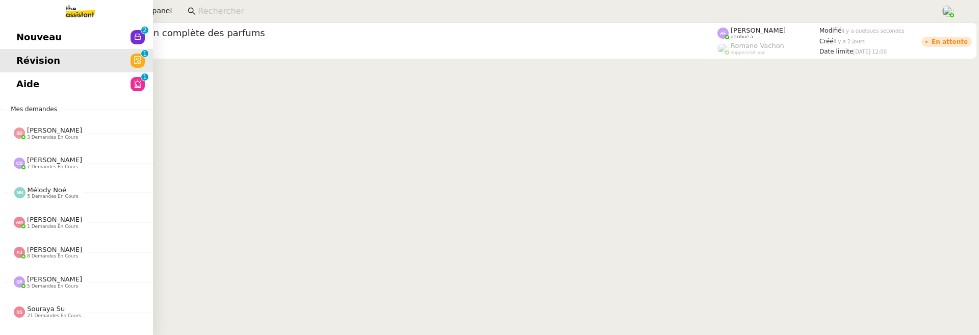
click at [29, 61] on span "Révision" at bounding box center [38, 60] width 44 height 15
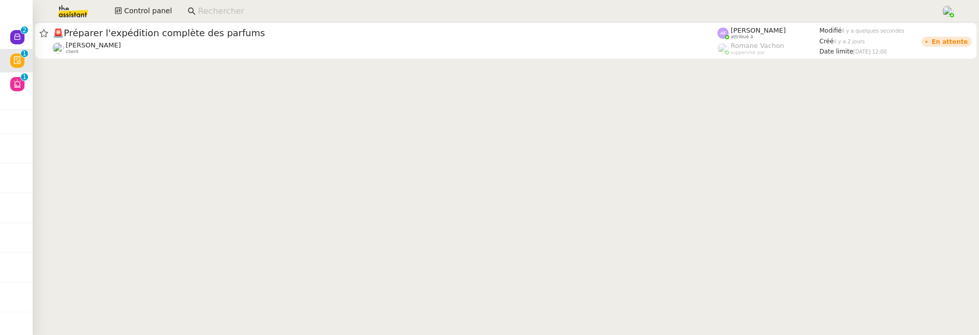
click at [33, 83] on cdk-virtual-scroll-viewport "🚨 Préparer l'expédition complète des parfums [PERSON_NAME] client [PERSON_NAME]…" at bounding box center [506, 178] width 946 height 313
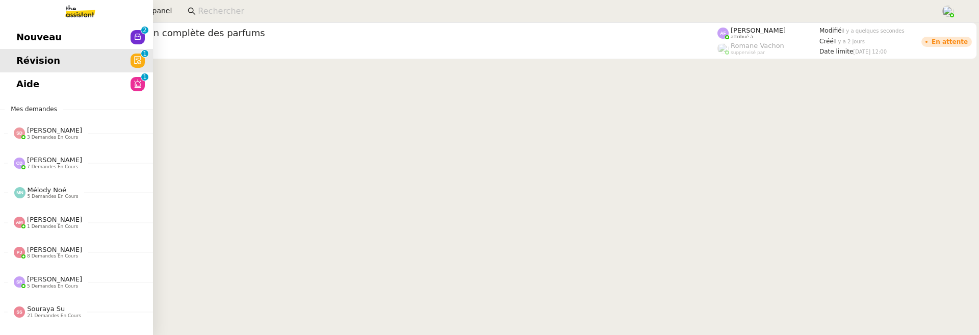
click at [22, 83] on link "Aide 0 1 2 3 4 5 6 7 8 9" at bounding box center [76, 83] width 153 height 23
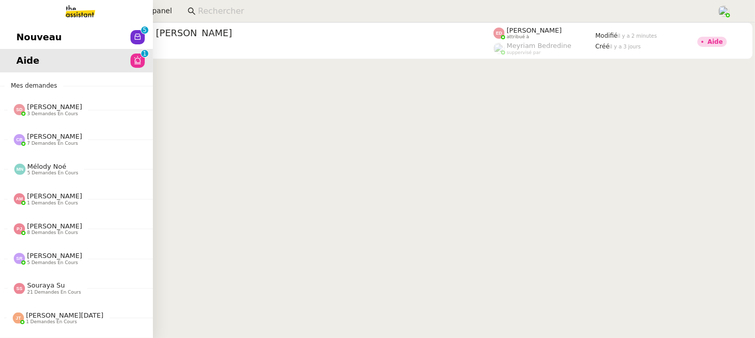
click at [17, 39] on span "Nouveau" at bounding box center [38, 37] width 45 height 15
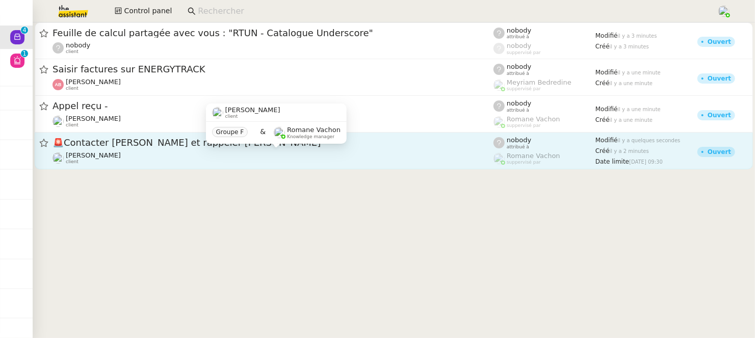
click at [258, 159] on div "[PERSON_NAME] client" at bounding box center [273, 157] width 441 height 13
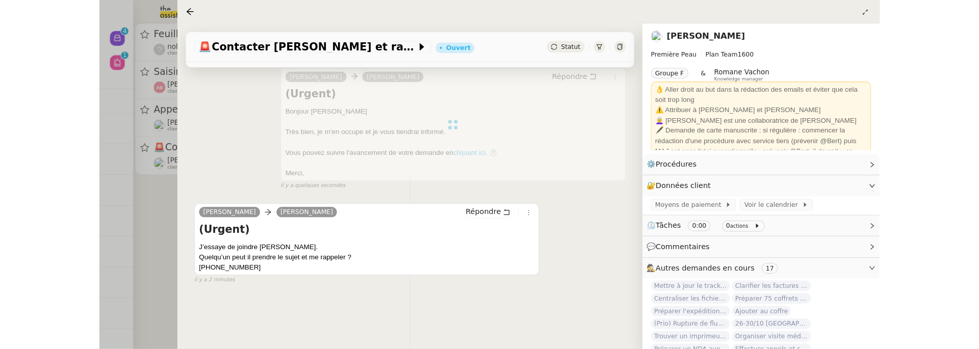
scroll to position [147, 0]
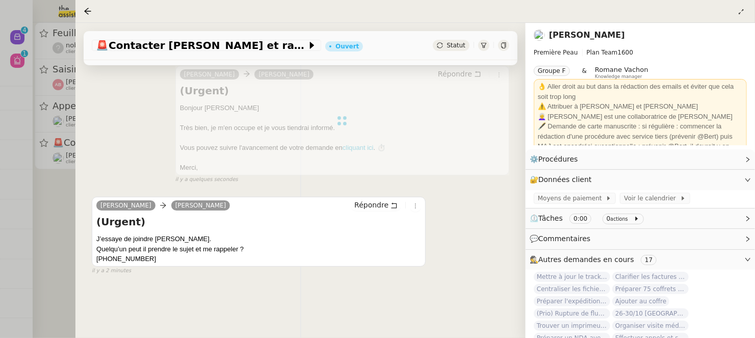
click at [71, 226] on div at bounding box center [377, 169] width 755 height 338
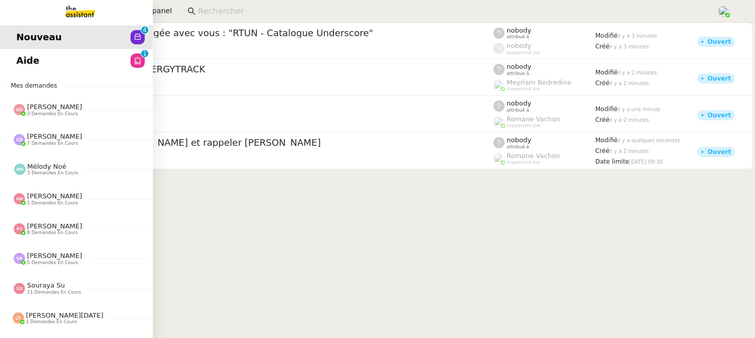
click at [39, 57] on link "Aide 0 1 2 3 4 5 6 7 8 9" at bounding box center [76, 60] width 153 height 23
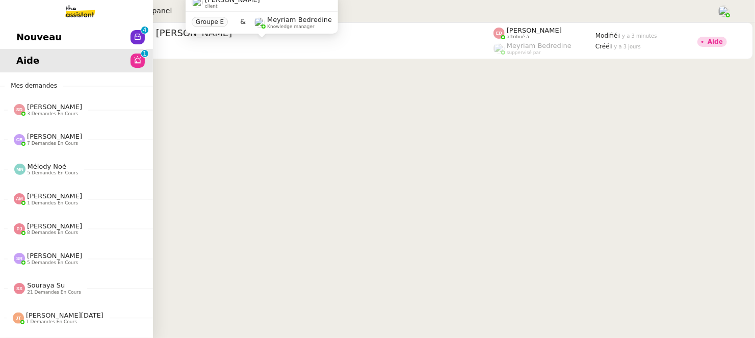
click at [21, 34] on span "Nouveau" at bounding box center [38, 37] width 45 height 15
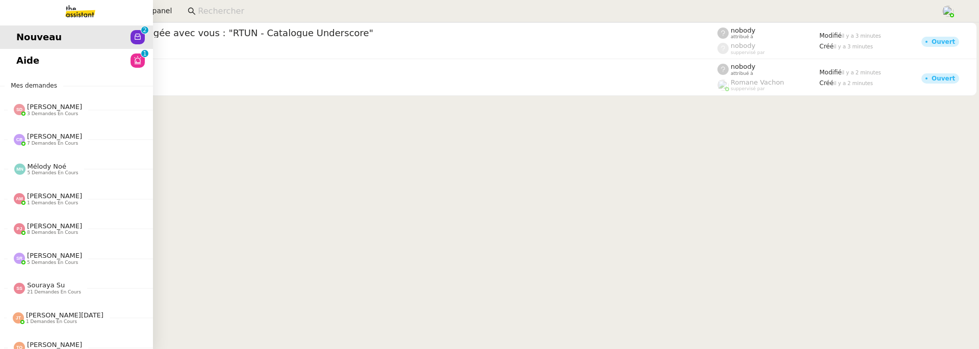
click at [36, 58] on link "Aide 0 1 2 3 4 5 6 7 8 9" at bounding box center [76, 60] width 153 height 23
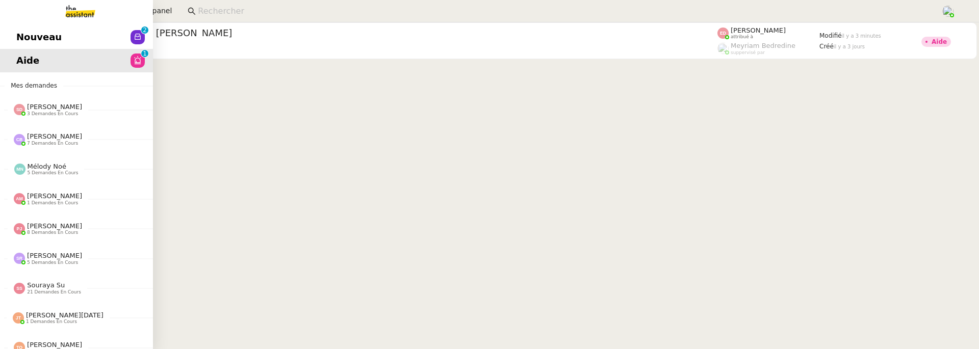
click at [21, 40] on span "Nouveau" at bounding box center [38, 37] width 45 height 15
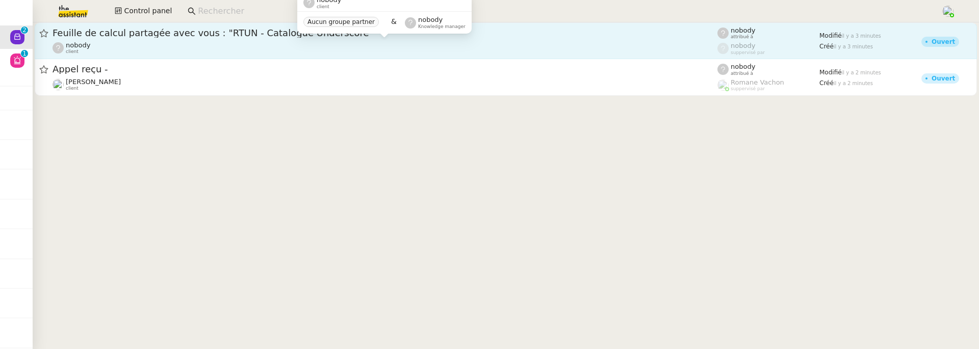
click at [226, 46] on div "nobody client" at bounding box center [385, 47] width 665 height 13
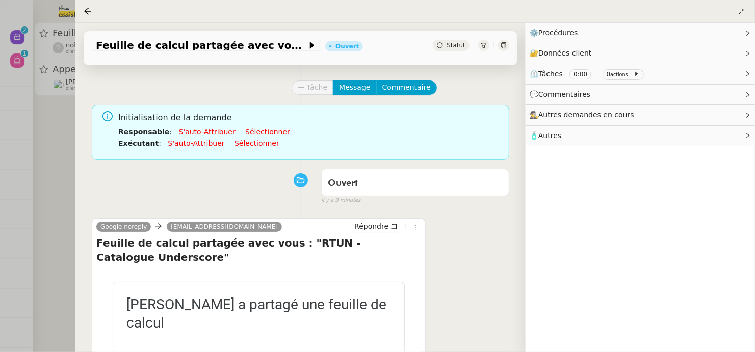
scroll to position [112, 0]
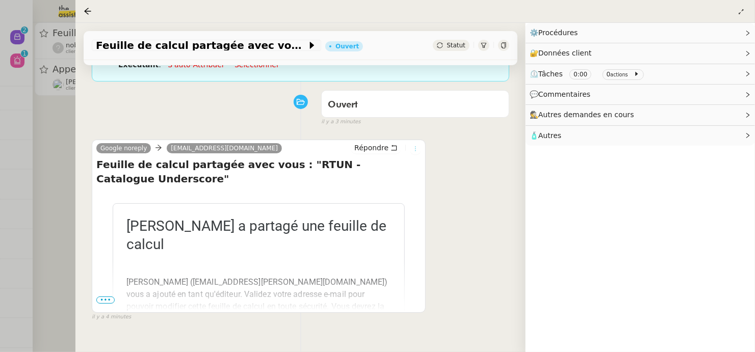
click at [416, 147] on icon at bounding box center [415, 149] width 6 height 6
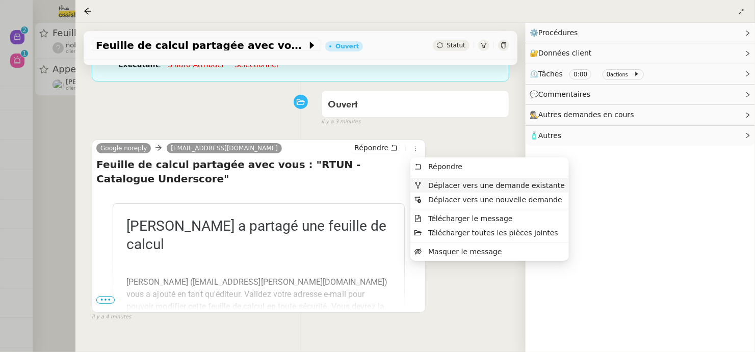
click at [470, 184] on span "Déplacer vers une demande existante" at bounding box center [496, 185] width 137 height 8
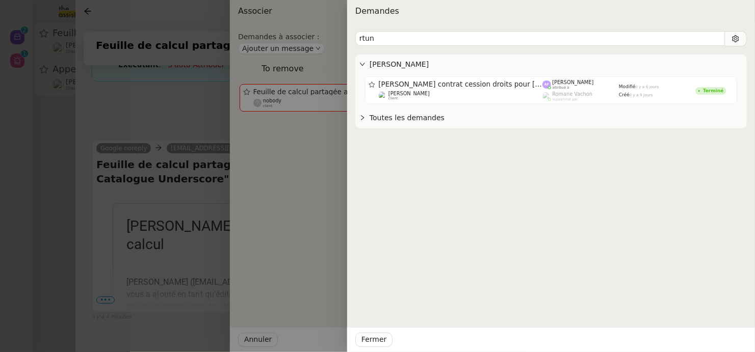
type input "rtun"
click at [171, 120] on div at bounding box center [377, 176] width 755 height 352
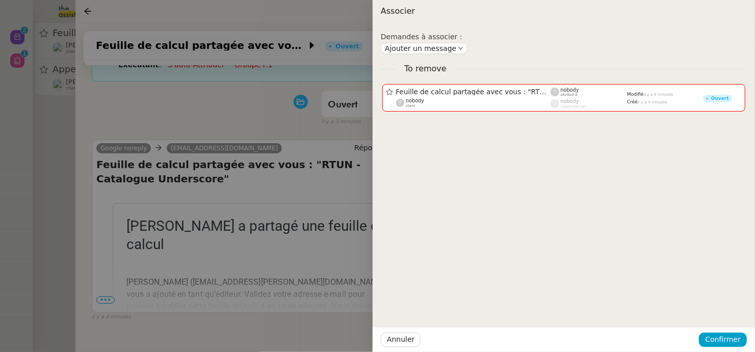
click at [171, 120] on div at bounding box center [377, 176] width 755 height 352
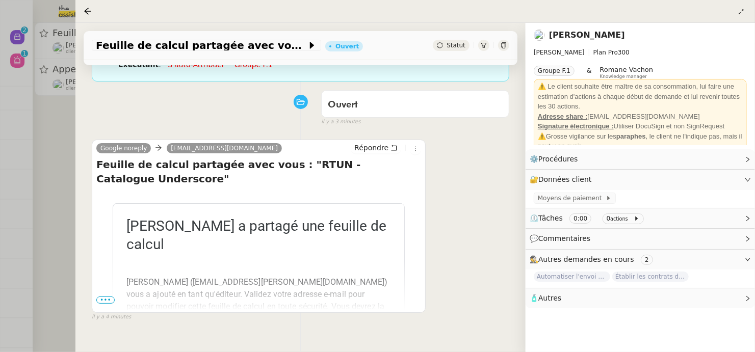
scroll to position [0, 0]
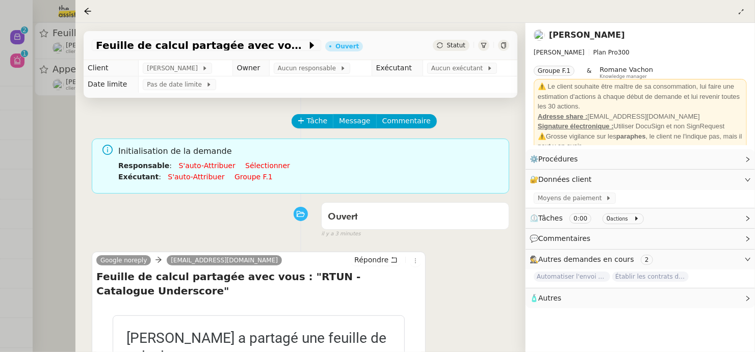
click at [448, 75] on td "Aucun exécutant" at bounding box center [470, 68] width 95 height 16
click at [451, 70] on span "Aucun exécutant" at bounding box center [459, 68] width 56 height 10
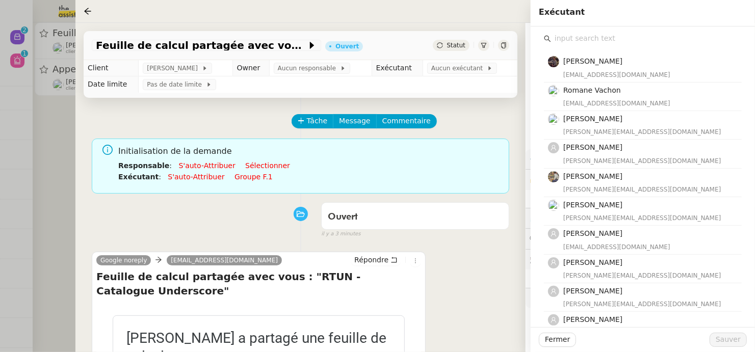
click at [633, 40] on input "text" at bounding box center [646, 39] width 191 height 14
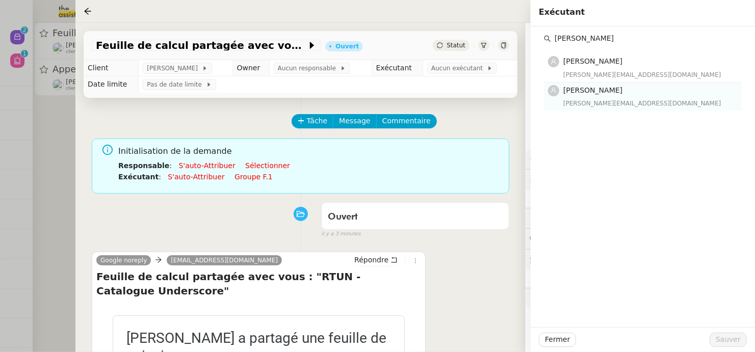
type input "anna"
click at [617, 94] on h4 "[PERSON_NAME]" at bounding box center [649, 91] width 172 height 12
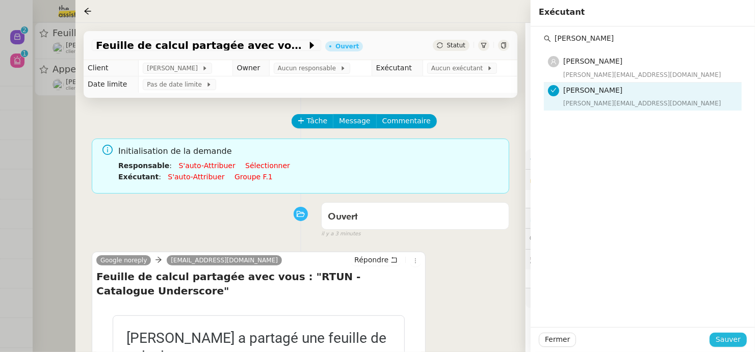
click at [720, 334] on span "Sauver" at bounding box center [728, 340] width 25 height 12
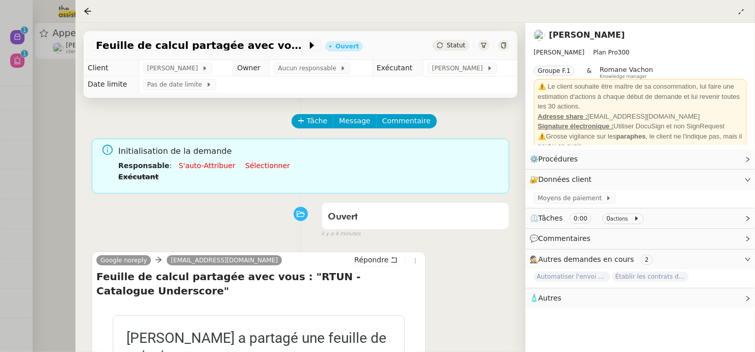
click at [57, 168] on div at bounding box center [377, 176] width 755 height 352
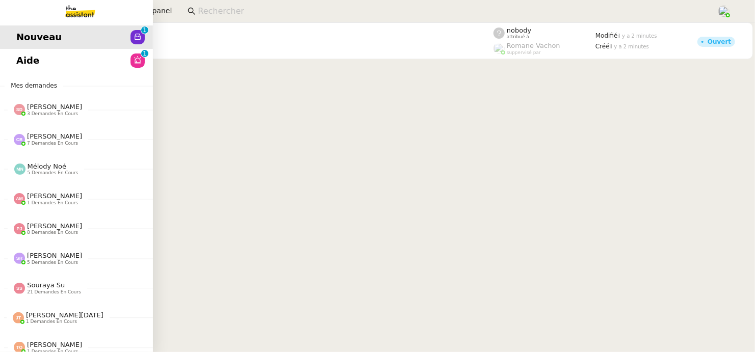
click at [11, 54] on link "Aide 0 1 2 3 4 5 6 7 8 9" at bounding box center [76, 60] width 153 height 23
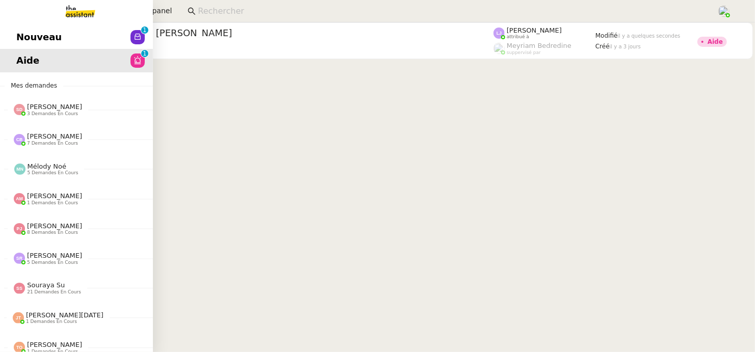
click at [19, 42] on span "Nouveau" at bounding box center [38, 37] width 45 height 15
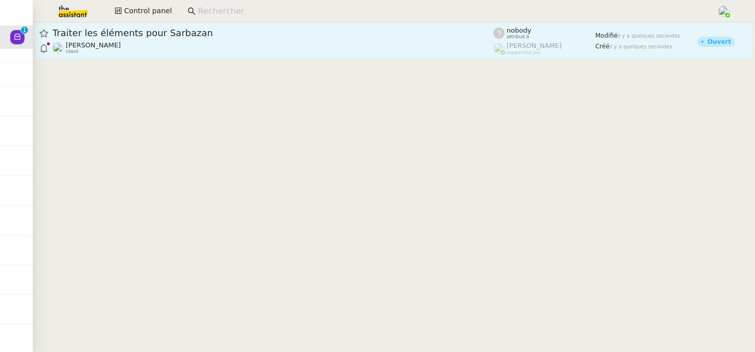
click at [273, 45] on div "Camille Cazade client" at bounding box center [273, 47] width 441 height 13
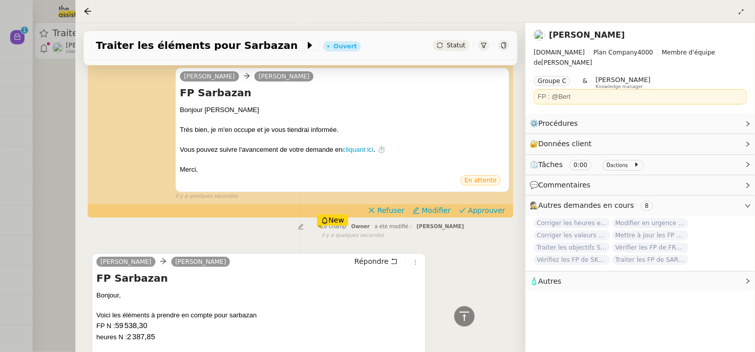
scroll to position [151, 0]
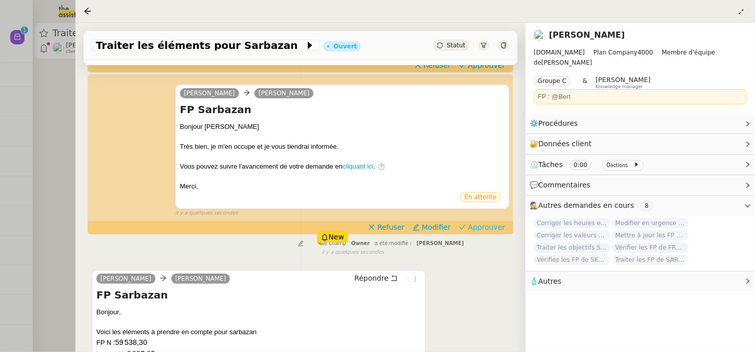
click at [496, 226] on span "Approuver" at bounding box center [486, 227] width 37 height 10
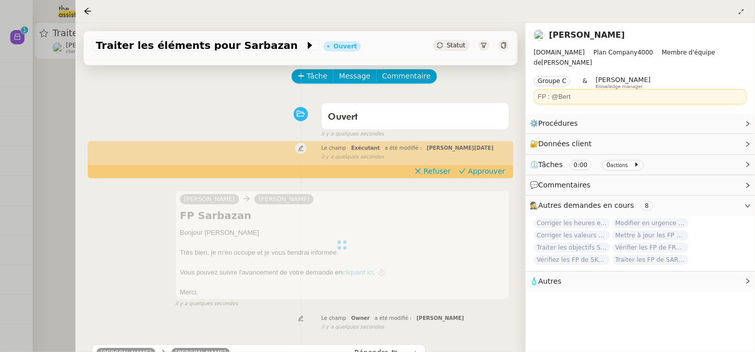
scroll to position [0, 0]
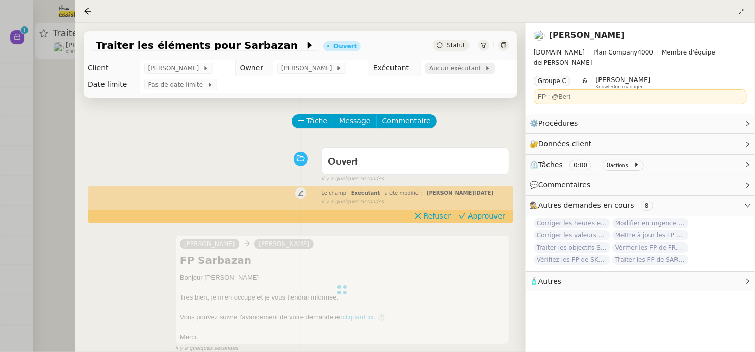
click at [452, 72] on span "Aucun exécutant" at bounding box center [457, 68] width 56 height 10
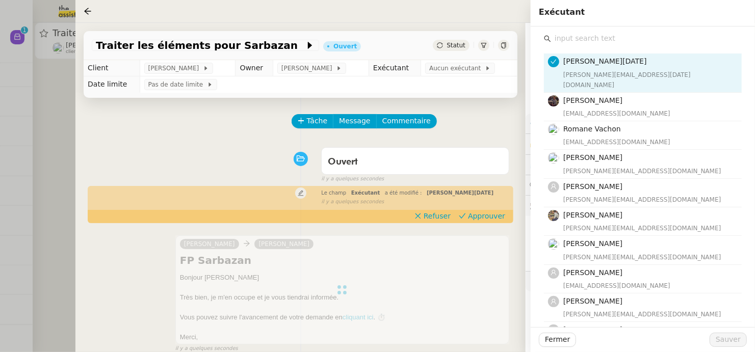
click at [604, 40] on input "text" at bounding box center [646, 39] width 191 height 14
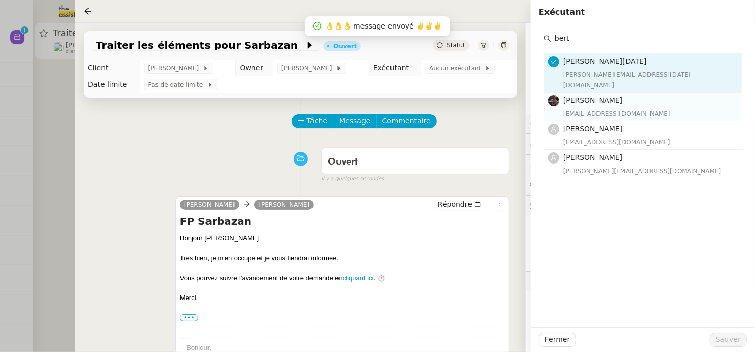
type input "bert"
click at [618, 109] on div "[EMAIL_ADDRESS][DOMAIN_NAME]" at bounding box center [649, 114] width 172 height 10
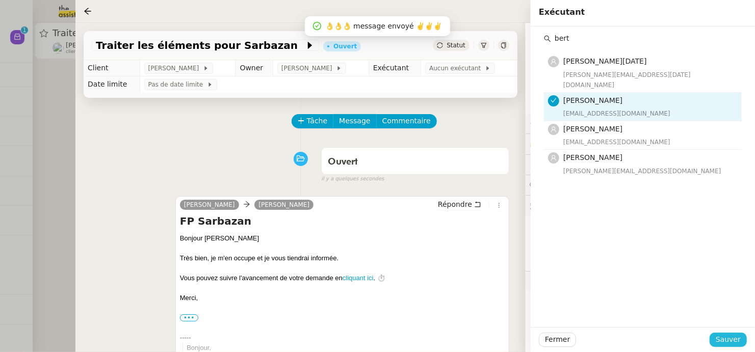
click at [729, 333] on button "Sauver" at bounding box center [728, 340] width 37 height 14
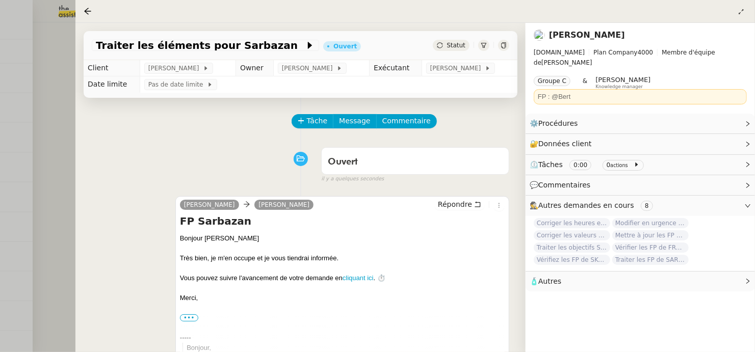
click at [59, 103] on div at bounding box center [377, 176] width 755 height 352
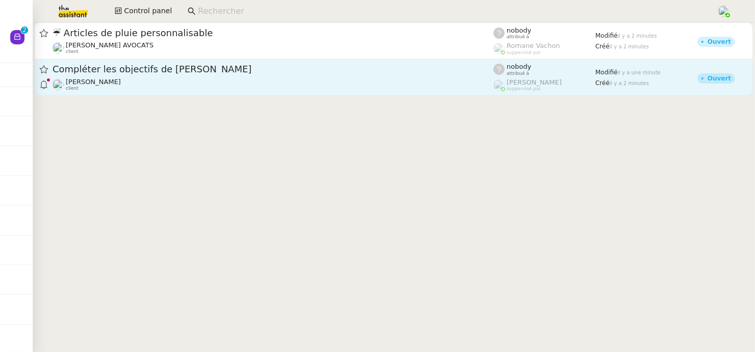
click at [199, 75] on div "Compléter les objectifs de Pinkman" at bounding box center [273, 69] width 441 height 13
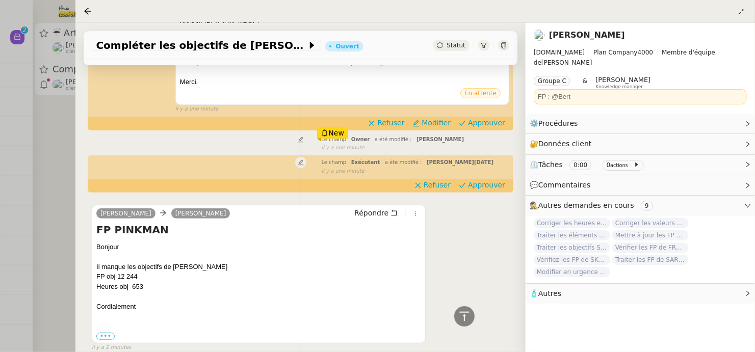
scroll to position [152, 0]
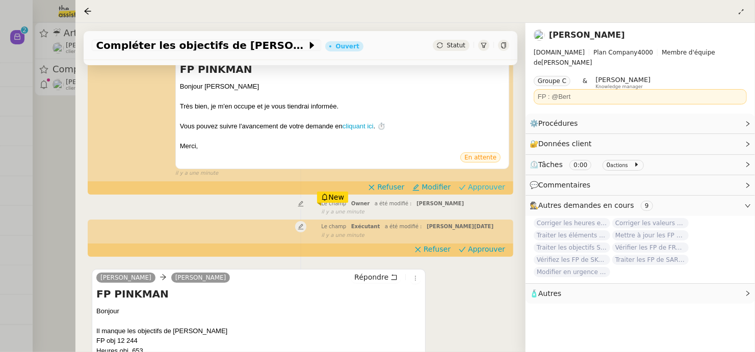
click at [495, 187] on span "Approuver" at bounding box center [486, 187] width 37 height 10
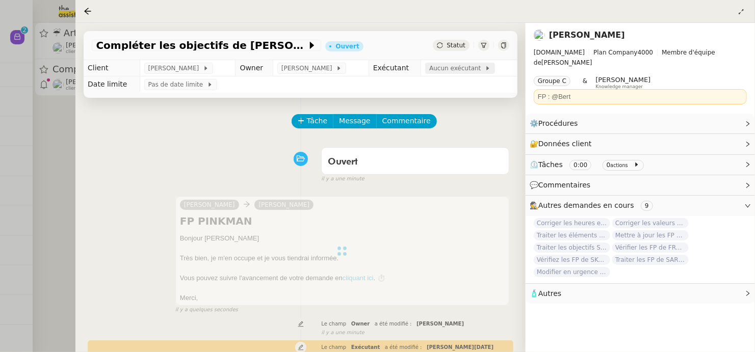
click at [453, 66] on span "Aucun exécutant" at bounding box center [457, 68] width 56 height 10
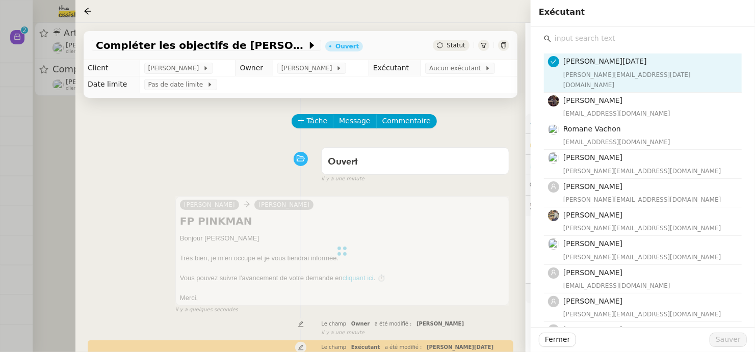
click at [656, 42] on input "text" at bounding box center [646, 39] width 191 height 14
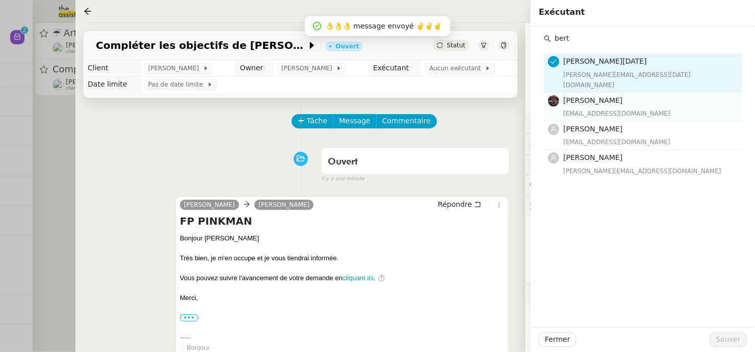
type input "bert"
click at [614, 96] on span "[PERSON_NAME]" at bounding box center [592, 100] width 59 height 8
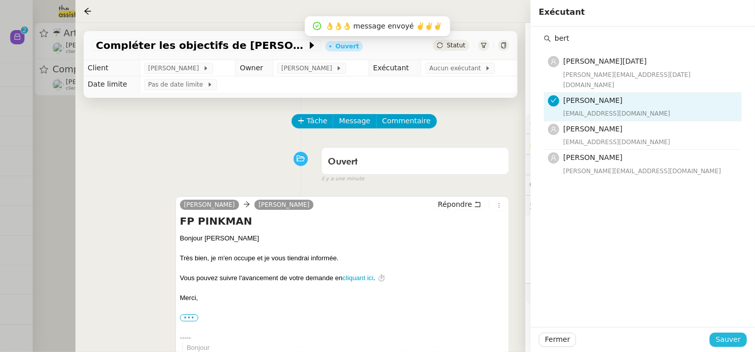
click at [721, 334] on span "Sauver" at bounding box center [728, 340] width 25 height 12
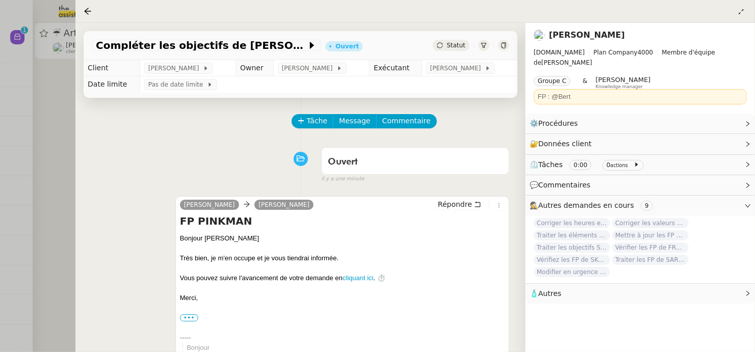
click at [67, 178] on div at bounding box center [377, 176] width 755 height 352
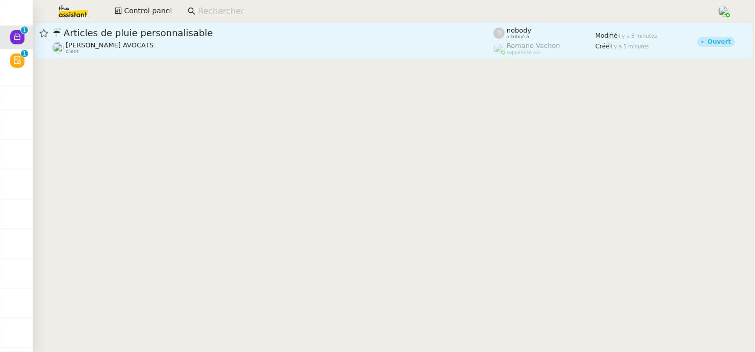
click at [85, 40] on div "☔ Articles de pluie personnalisable Naomi NOK AVOCATS client" at bounding box center [273, 41] width 441 height 28
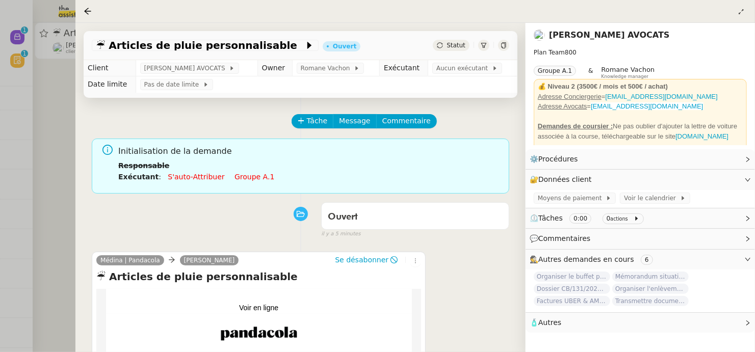
scroll to position [131, 0]
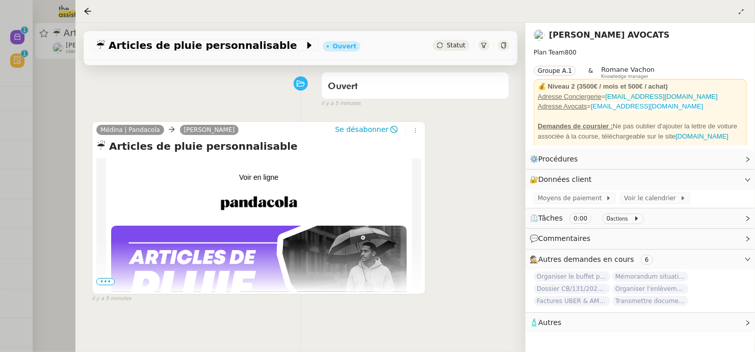
click at [105, 280] on span "•••" at bounding box center [105, 281] width 18 height 7
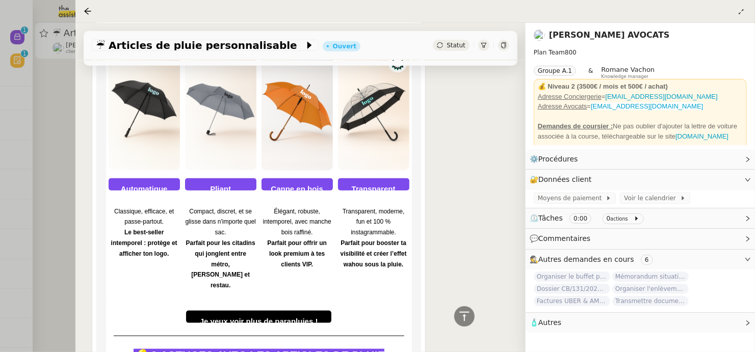
scroll to position [653, 0]
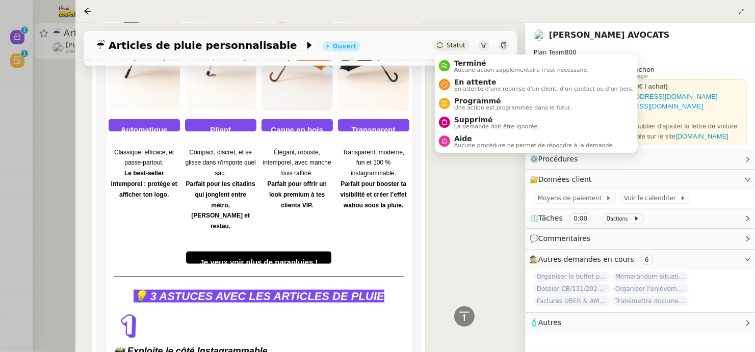
click at [452, 45] on span "Statut" at bounding box center [456, 45] width 19 height 7
click at [460, 124] on span "La demande doit être ignorée." at bounding box center [496, 127] width 85 height 6
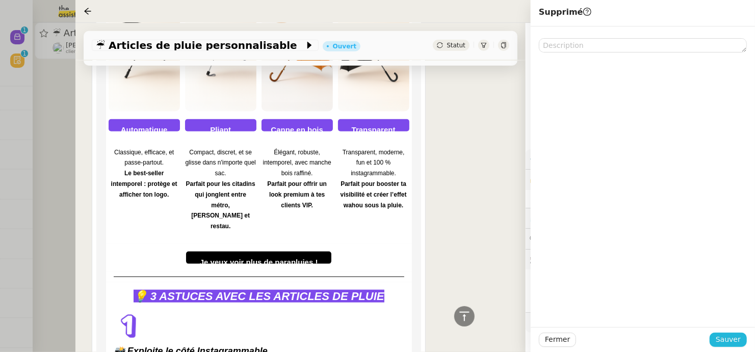
click at [716, 334] on button "Sauver" at bounding box center [728, 340] width 37 height 14
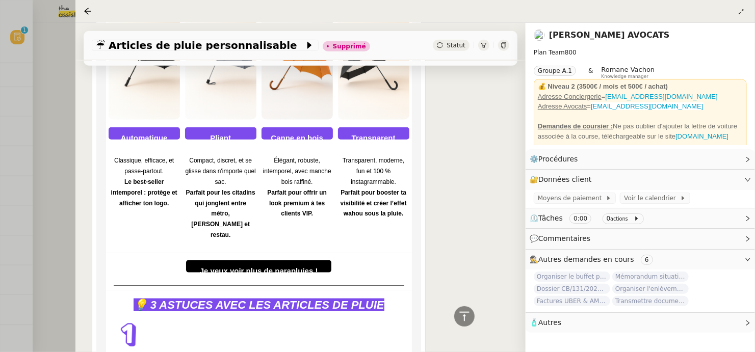
click at [53, 74] on div at bounding box center [377, 176] width 755 height 352
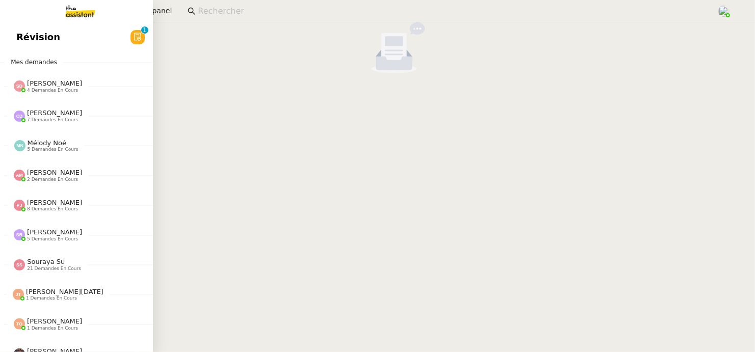
click at [19, 39] on link "Révision 0 1 2 3 4 5 6 7 8 9" at bounding box center [76, 36] width 153 height 23
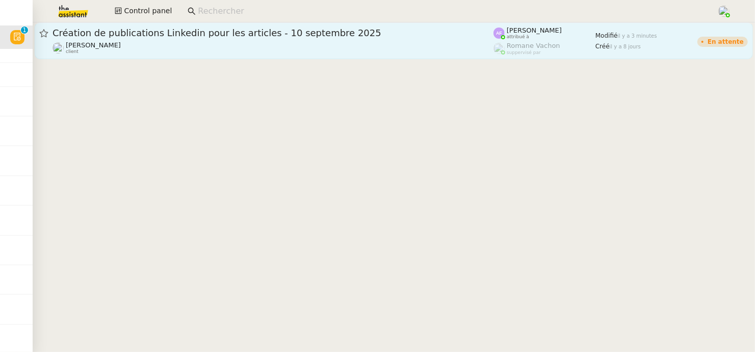
click at [281, 40] on div "Création de publications Linkedin pour les articles - 10 septembre 2025 Angéliq…" at bounding box center [273, 41] width 441 height 28
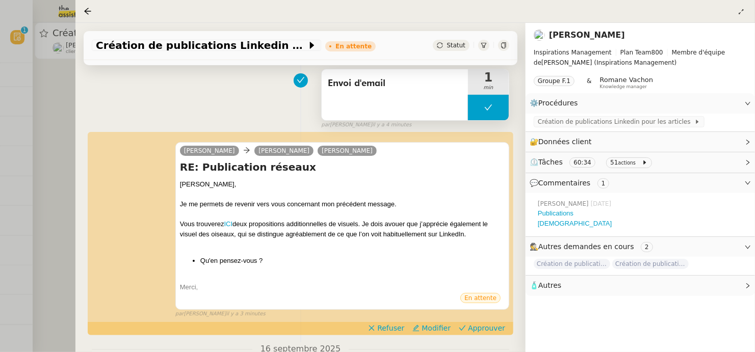
scroll to position [134, 0]
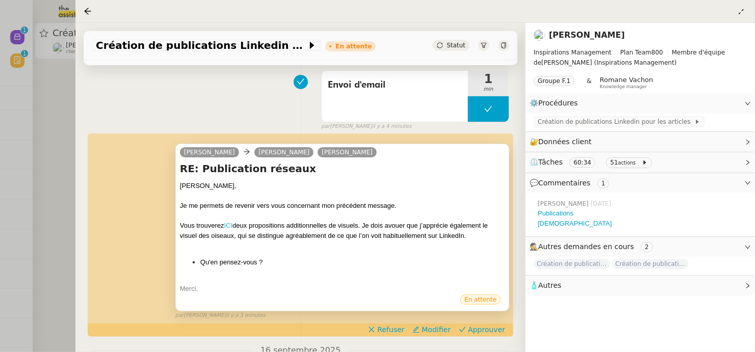
click at [231, 223] on link "ICI" at bounding box center [228, 226] width 9 height 8
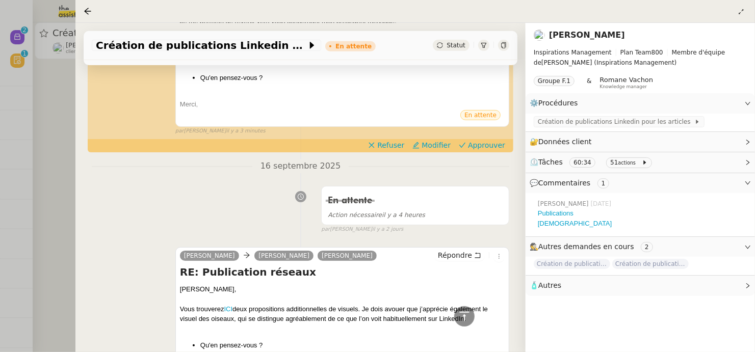
scroll to position [299, 0]
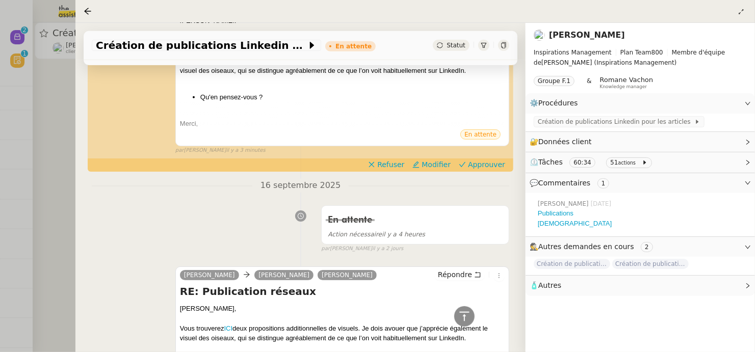
click at [489, 165] on span "Approuver" at bounding box center [486, 165] width 37 height 10
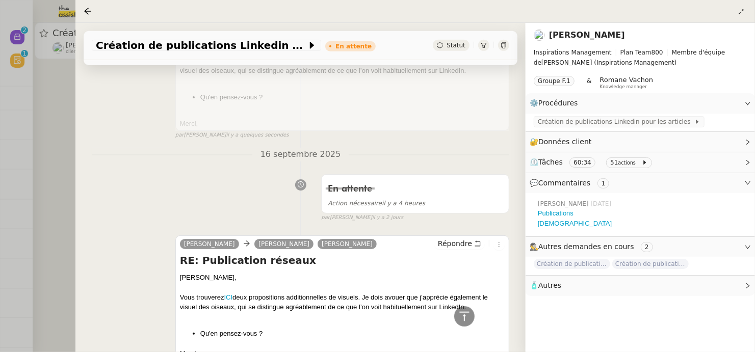
click at [53, 137] on div at bounding box center [377, 176] width 755 height 352
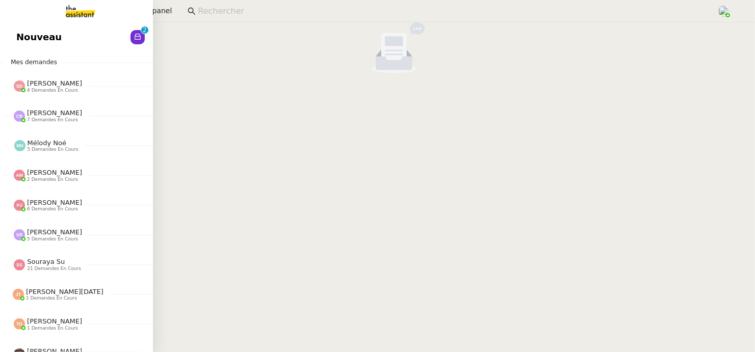
click at [11, 33] on link "Nouveau 0 1 2 3 4 5 6 7 8 9" at bounding box center [76, 36] width 153 height 23
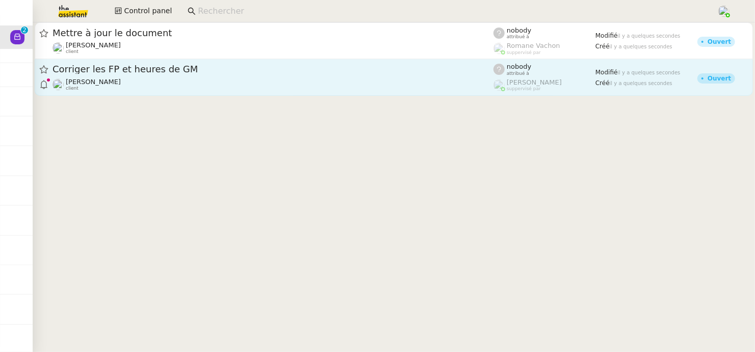
click at [257, 76] on div "Corriger les FP et heures de GM Camille Cazade client" at bounding box center [273, 77] width 441 height 28
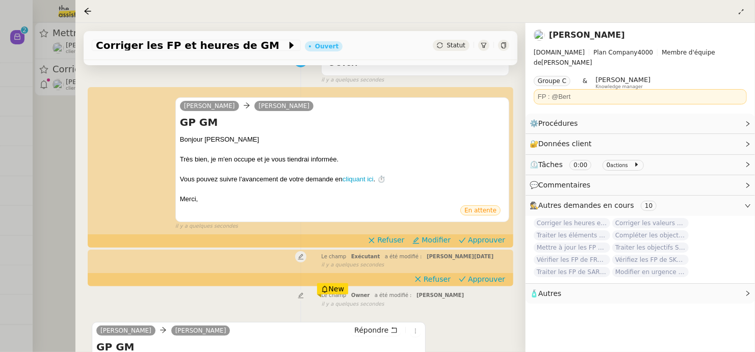
scroll to position [98, 0]
click at [489, 240] on span "Approuver" at bounding box center [486, 241] width 37 height 10
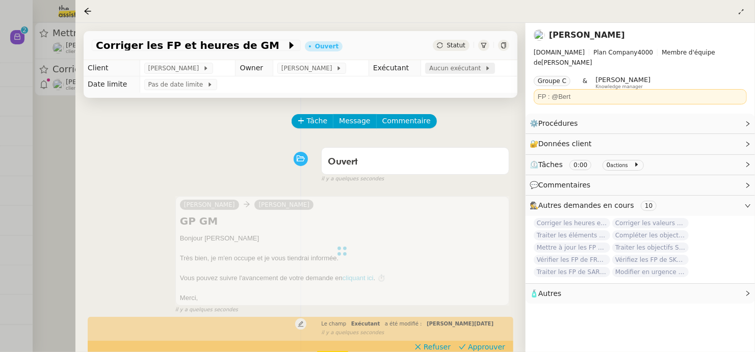
click at [458, 68] on span "Aucun exécutant" at bounding box center [457, 68] width 56 height 10
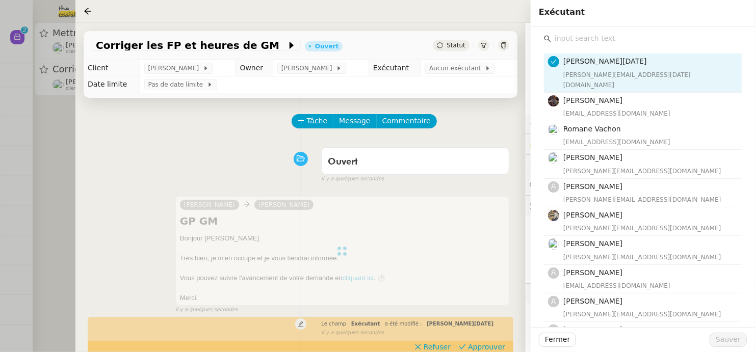
click at [646, 41] on input "text" at bounding box center [646, 39] width 191 height 14
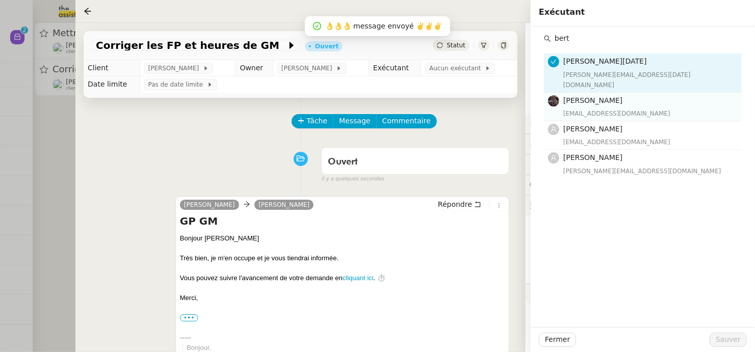
type input "bert"
click at [659, 109] on div "[EMAIL_ADDRESS][DOMAIN_NAME]" at bounding box center [649, 114] width 172 height 10
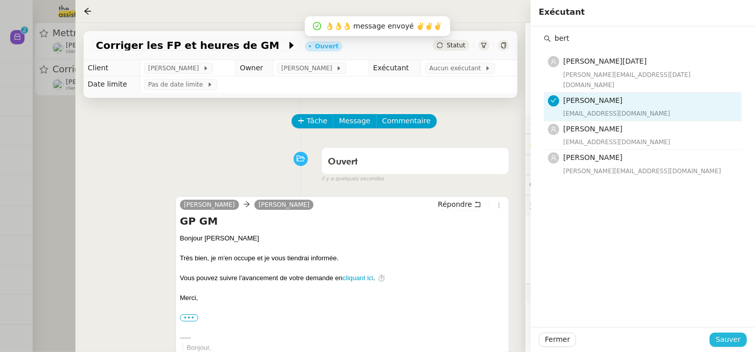
click at [728, 334] on span "Sauver" at bounding box center [728, 340] width 25 height 12
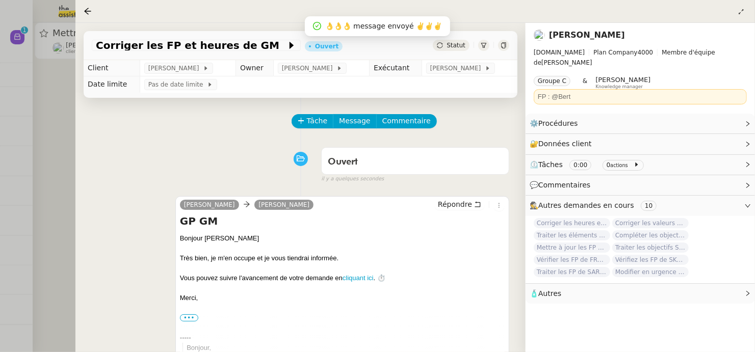
click at [55, 147] on div at bounding box center [377, 176] width 755 height 352
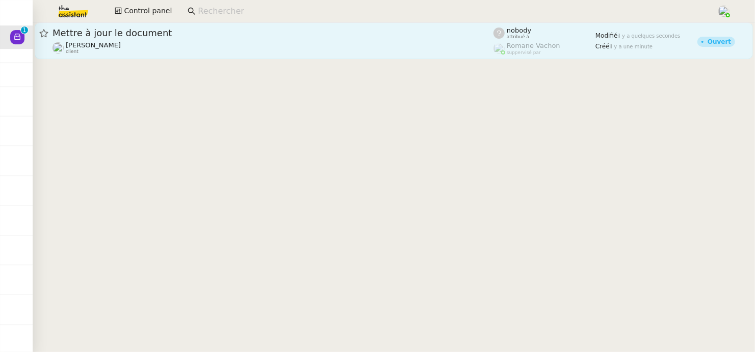
click at [164, 39] on div "Mettre à jour le document Eliott Hosansky client" at bounding box center [273, 41] width 441 height 28
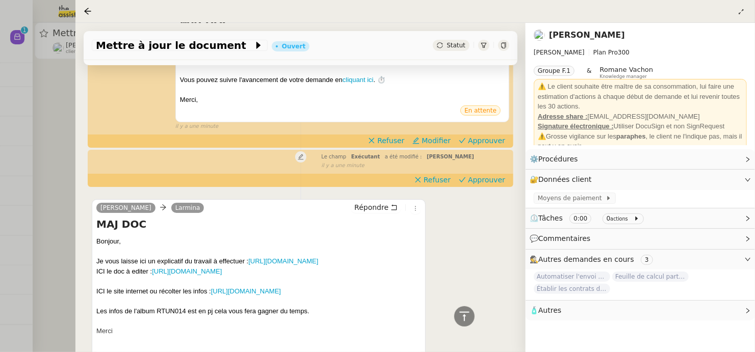
scroll to position [213, 0]
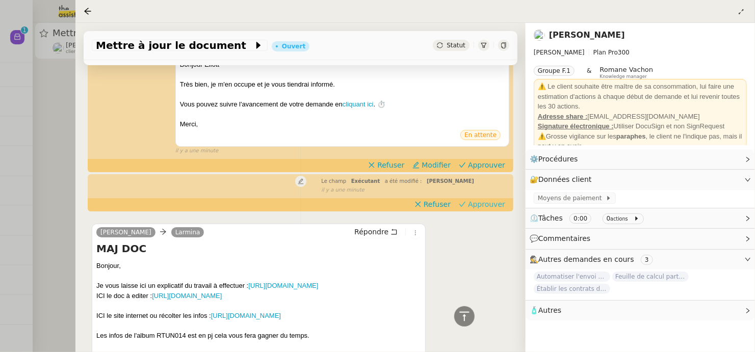
click at [497, 205] on span "Approuver" at bounding box center [486, 204] width 37 height 10
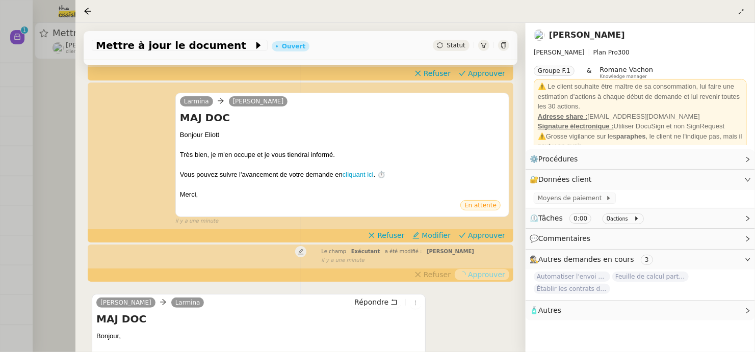
scroll to position [142, 0]
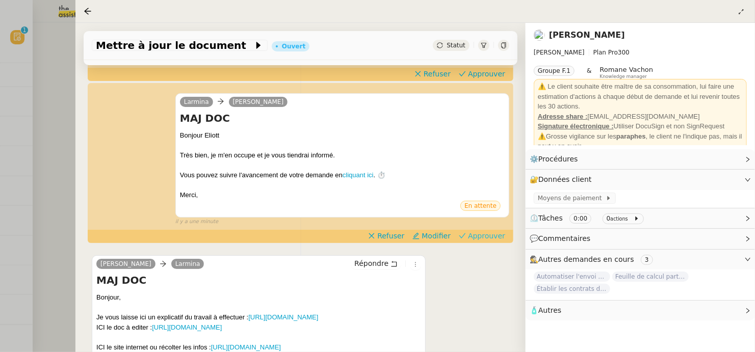
click at [479, 235] on span "Approuver" at bounding box center [486, 236] width 37 height 10
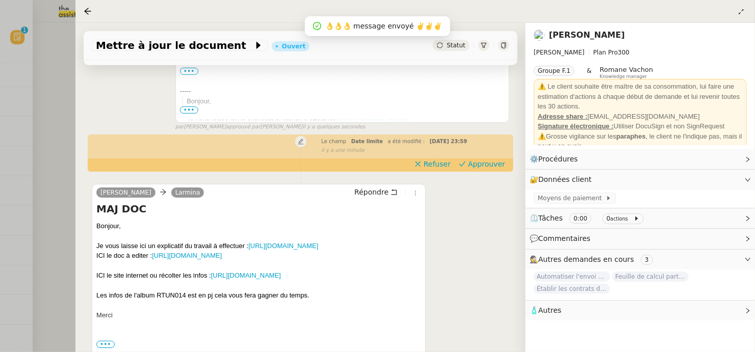
scroll to position [292, 0]
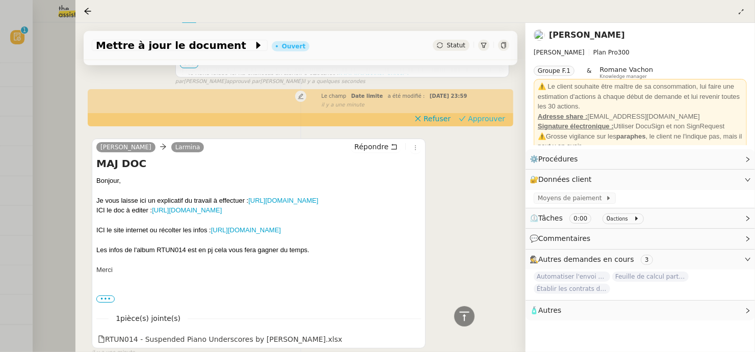
click at [477, 114] on span "Approuver" at bounding box center [486, 119] width 37 height 10
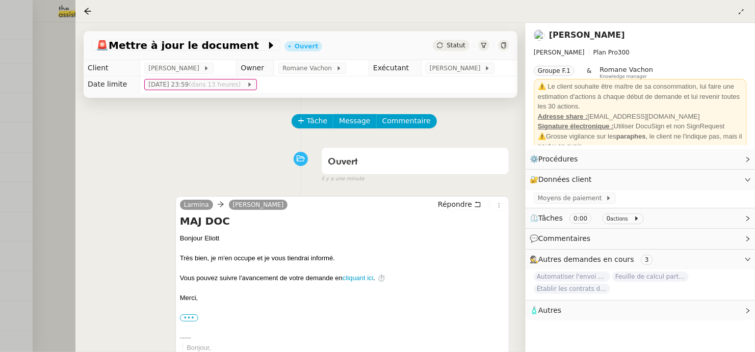
click at [67, 95] on div at bounding box center [377, 176] width 755 height 352
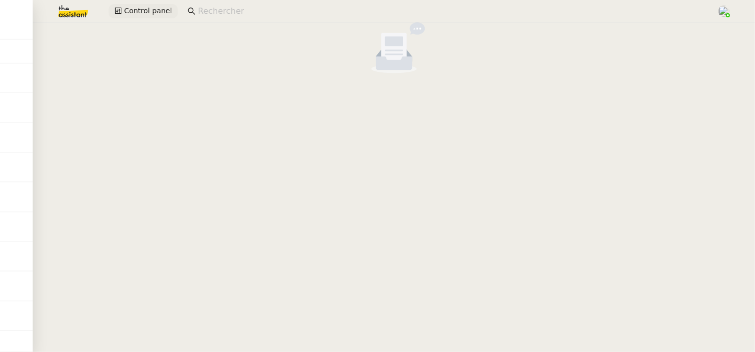
click at [139, 12] on span "Control panel" at bounding box center [148, 11] width 48 height 12
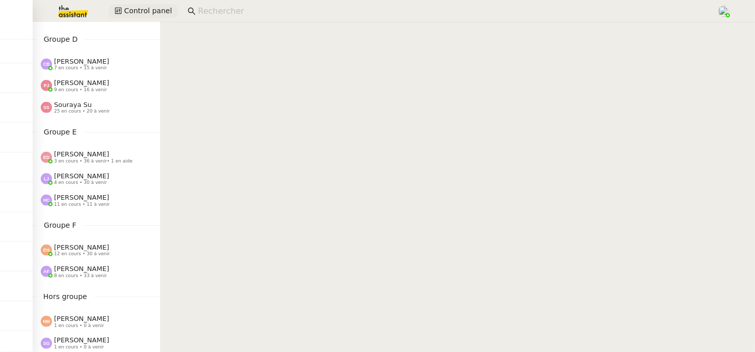
scroll to position [318, 0]
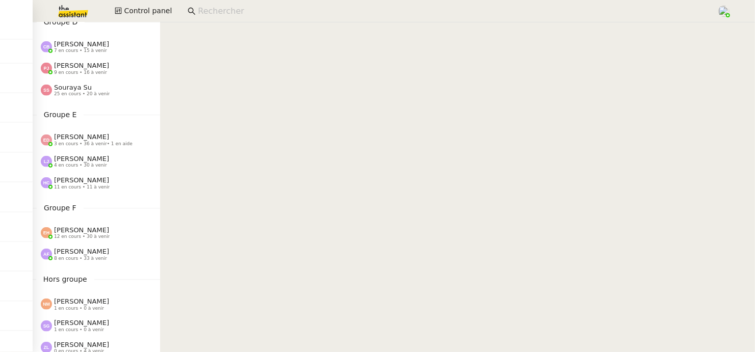
click at [91, 234] on span "[PERSON_NAME]" at bounding box center [81, 230] width 55 height 8
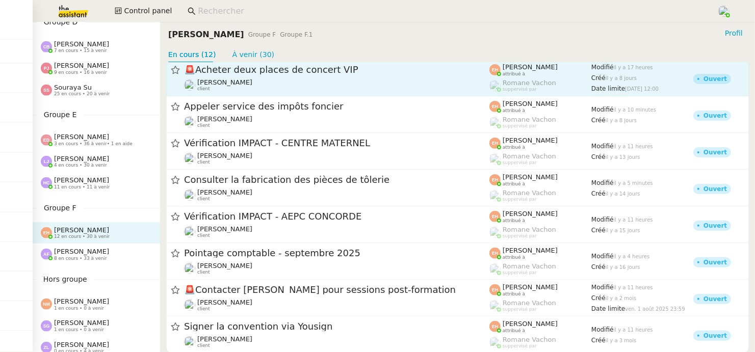
scroll to position [175, 0]
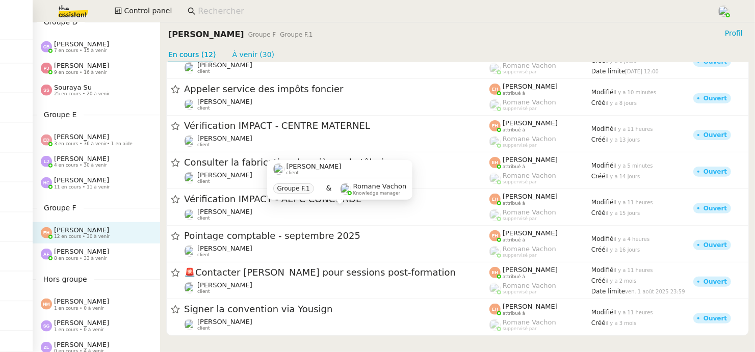
click at [105, 254] on div "[PERSON_NAME] 8 en cours • 33 à venir" at bounding box center [81, 254] width 55 height 13
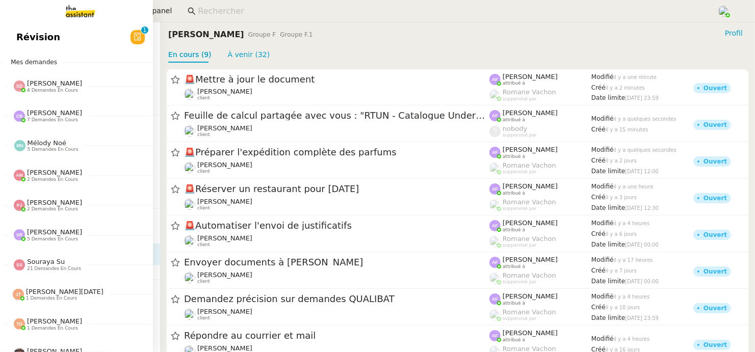
click at [16, 40] on span "Révision" at bounding box center [38, 37] width 44 height 15
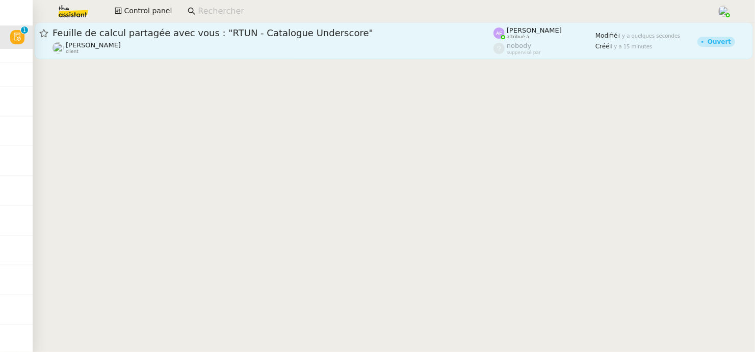
click at [235, 55] on link "Feuille de calcul partagée avec vous : "RTUN - Catalogue Underscore" [PERSON_NA…" at bounding box center [394, 40] width 718 height 37
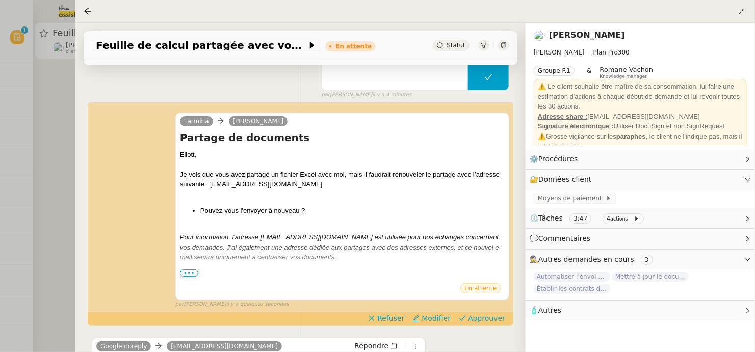
scroll to position [225, 0]
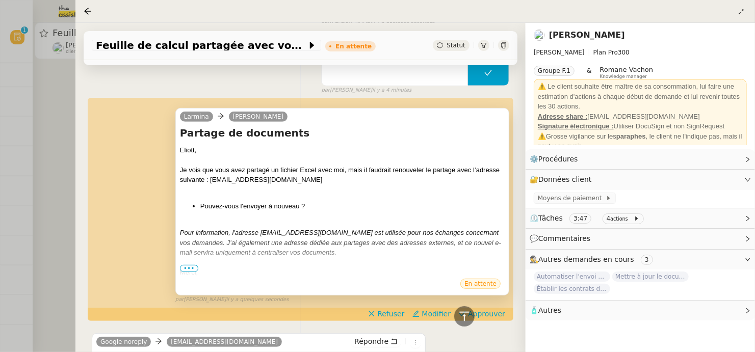
click at [184, 267] on span "•••" at bounding box center [189, 268] width 18 height 7
click at [47, 142] on div at bounding box center [377, 176] width 755 height 352
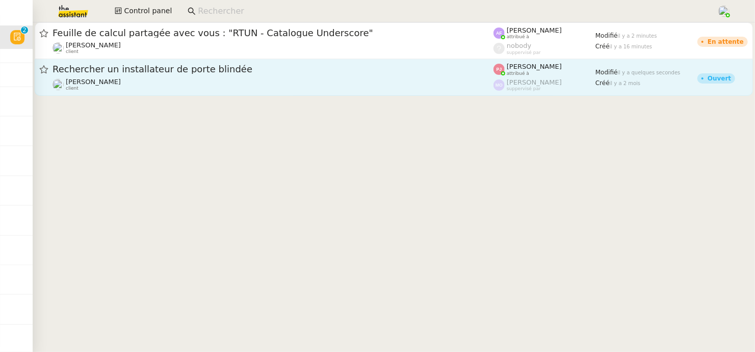
click at [207, 76] on div "Rechercher un installateur de porte blindée [PERSON_NAME] client" at bounding box center [273, 77] width 441 height 28
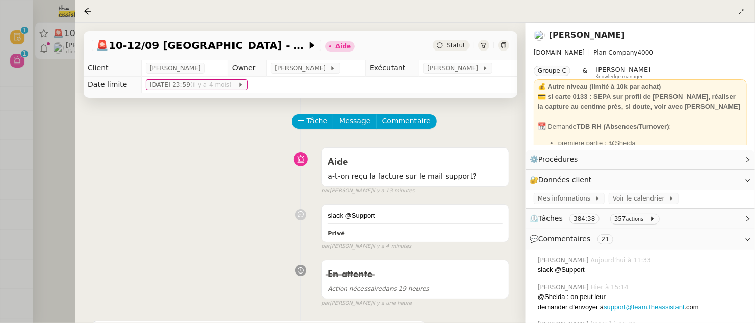
click at [61, 87] on div at bounding box center [377, 161] width 755 height 323
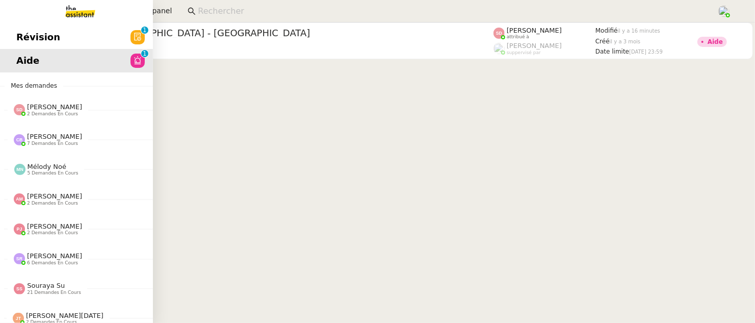
click at [19, 37] on span "Révision" at bounding box center [38, 37] width 44 height 15
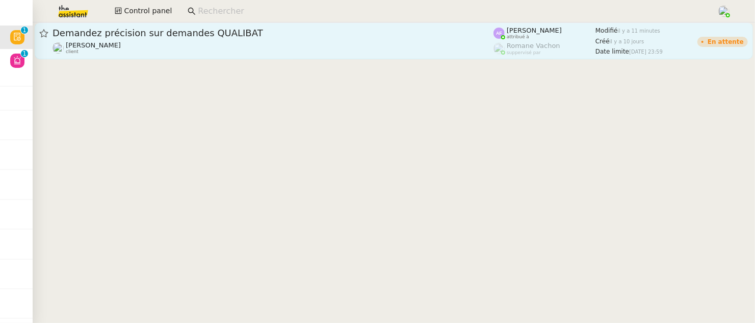
click at [254, 32] on span "Demandez précision sur demandes QUALIBAT" at bounding box center [273, 33] width 441 height 9
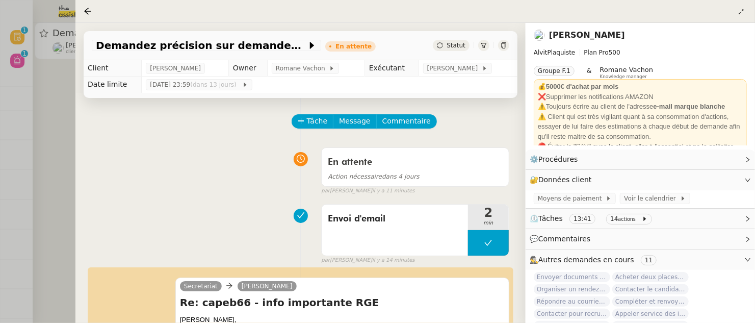
click at [58, 86] on div at bounding box center [377, 161] width 755 height 323
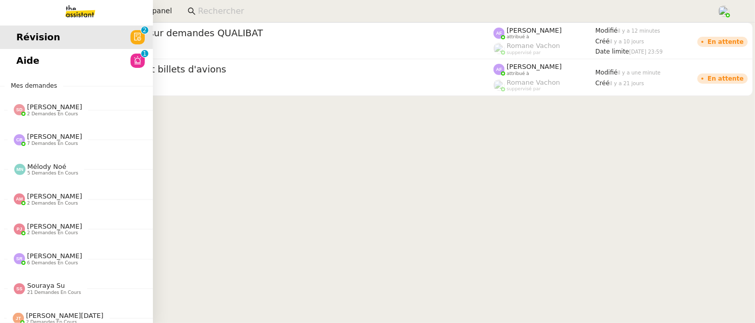
click at [24, 62] on span "Aide" at bounding box center [27, 60] width 23 height 15
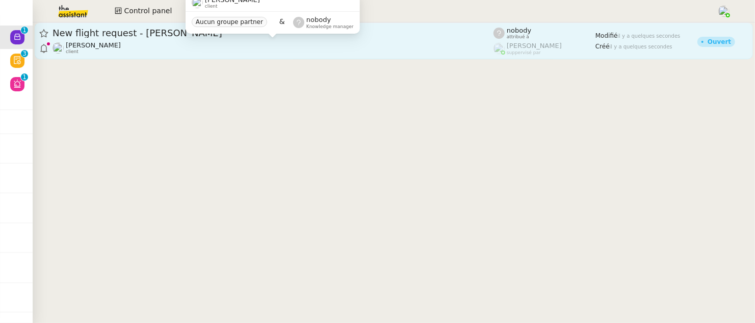
click at [229, 46] on div "[PERSON_NAME] client" at bounding box center [273, 47] width 441 height 13
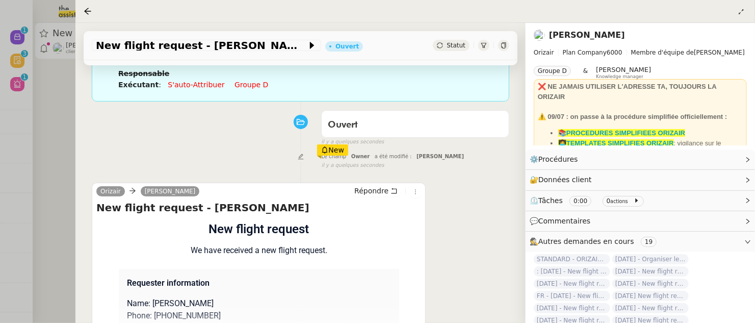
scroll to position [182, 0]
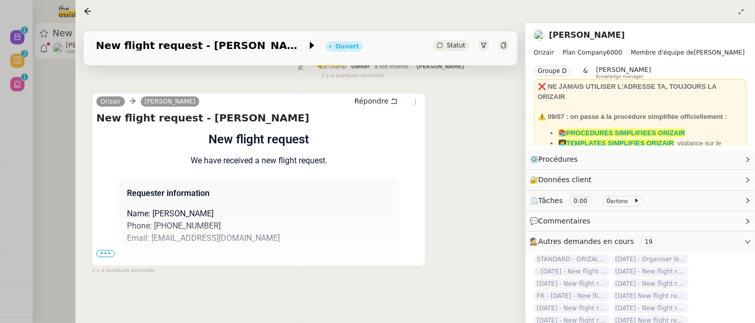
click at [100, 253] on span "•••" at bounding box center [105, 253] width 18 height 7
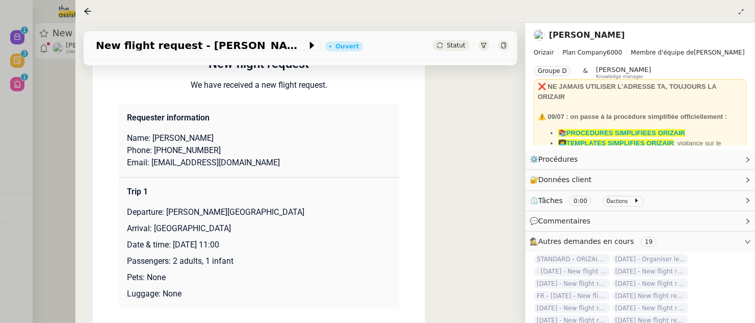
scroll to position [259, 0]
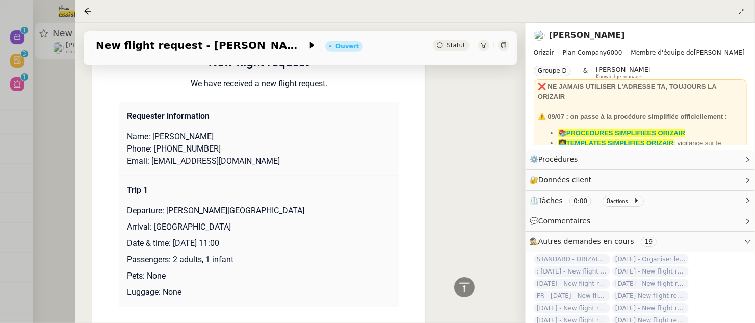
drag, startPoint x: 173, startPoint y: 242, endPoint x: 247, endPoint y: 242, distance: 73.9
click at [247, 242] on p "Date & time: [DATE] 11:00" at bounding box center [259, 243] width 264 height 12
copy p "[DATE]"
click at [95, 43] on div "New flight request - [PERSON_NAME]" at bounding box center [206, 45] width 229 height 11
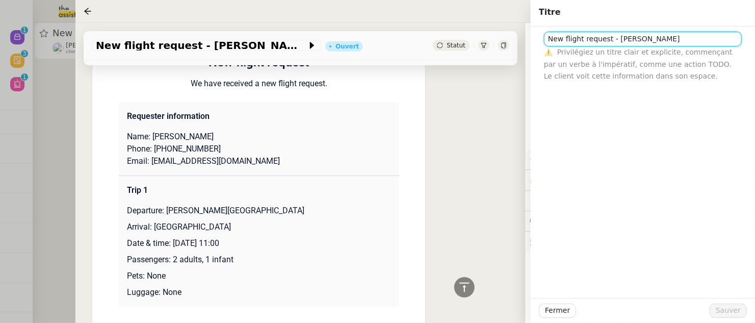
click at [547, 41] on input "New flight request - [PERSON_NAME]" at bounding box center [643, 39] width 198 height 15
paste input "[DATE]"
type input "[DATE] New flight request - [PERSON_NAME]"
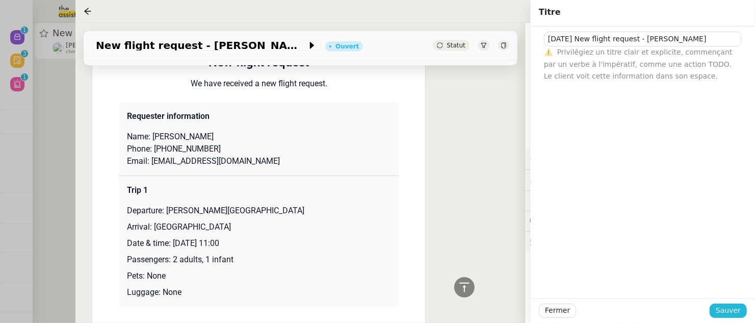
click at [736, 312] on span "Sauver" at bounding box center [728, 310] width 25 height 12
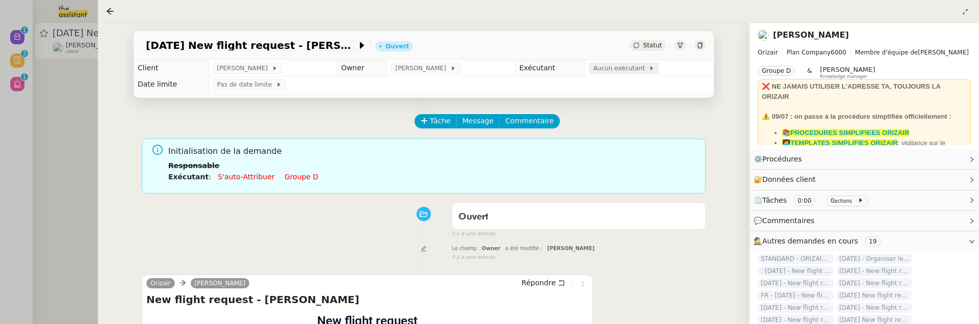
click at [631, 64] on span "Aucun exécutant" at bounding box center [621, 68] width 56 height 10
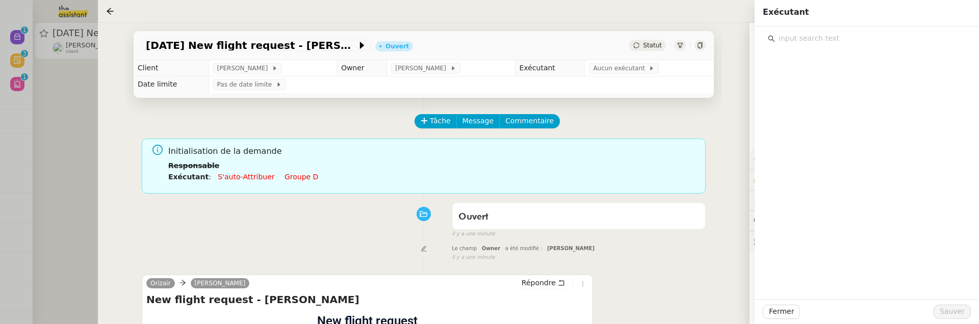
click at [755, 40] on input "text" at bounding box center [870, 39] width 191 height 14
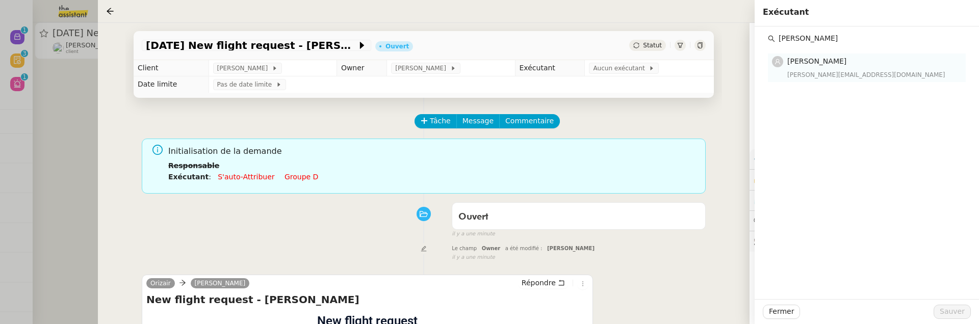
type input "[PERSON_NAME]"
click at [755, 73] on div "[PERSON_NAME][EMAIL_ADDRESS][DOMAIN_NAME]" at bounding box center [873, 75] width 172 height 10
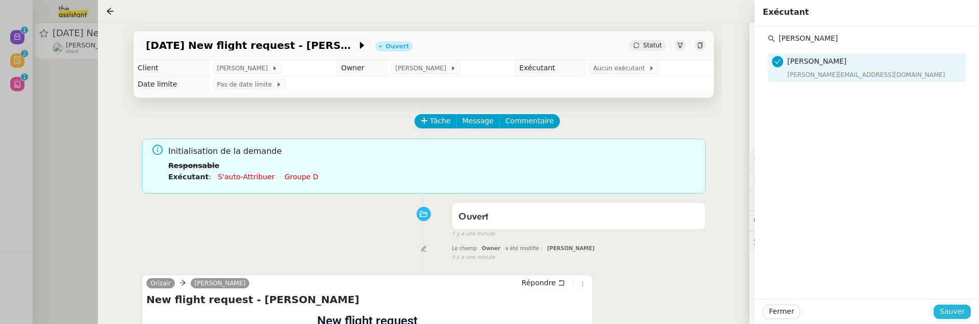
click at [755, 309] on span "Sauver" at bounding box center [952, 312] width 25 height 12
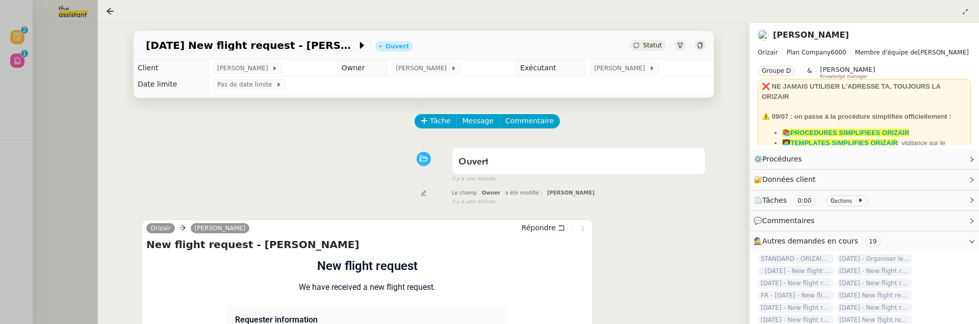
click at [71, 76] on div at bounding box center [489, 162] width 979 height 324
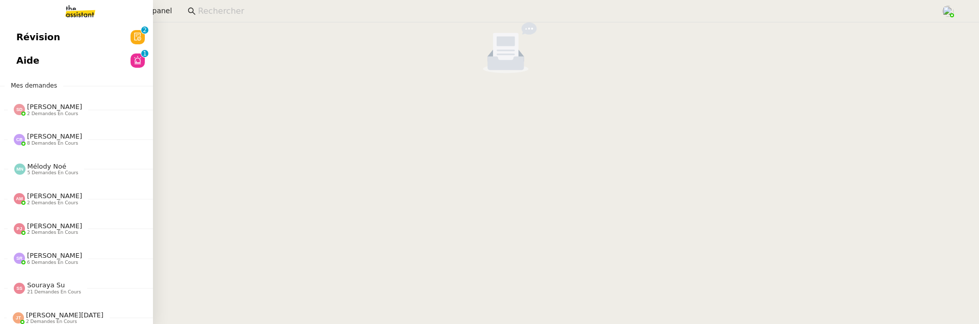
click at [31, 46] on link "Révision 0 1 2 3 4 5 6 7 8 9" at bounding box center [76, 36] width 153 height 23
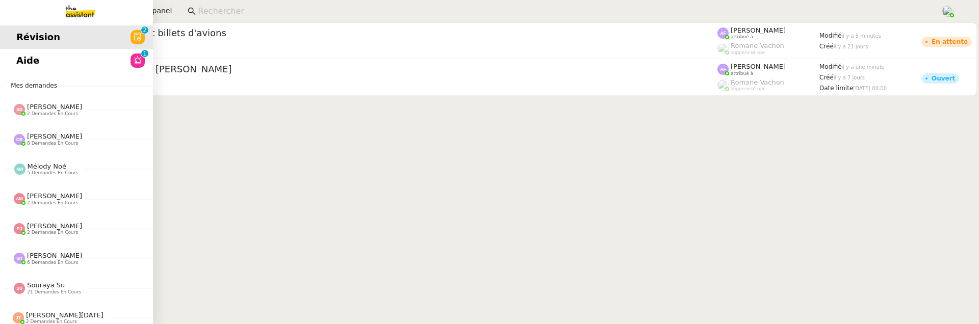
click at [24, 66] on span "Aide" at bounding box center [27, 60] width 23 height 15
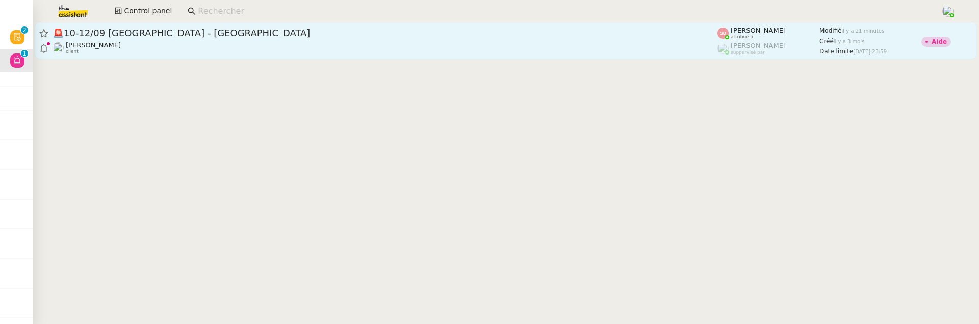
click at [316, 34] on span "🚨 10-12/09 [GEOGRAPHIC_DATA] - [GEOGRAPHIC_DATA]" at bounding box center [385, 33] width 665 height 9
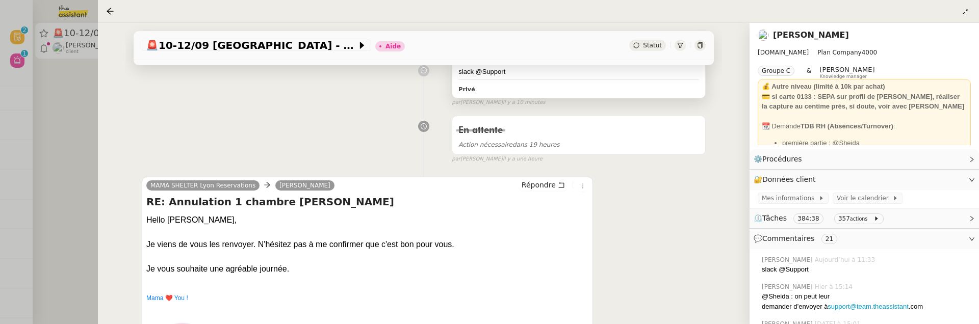
scroll to position [142, 0]
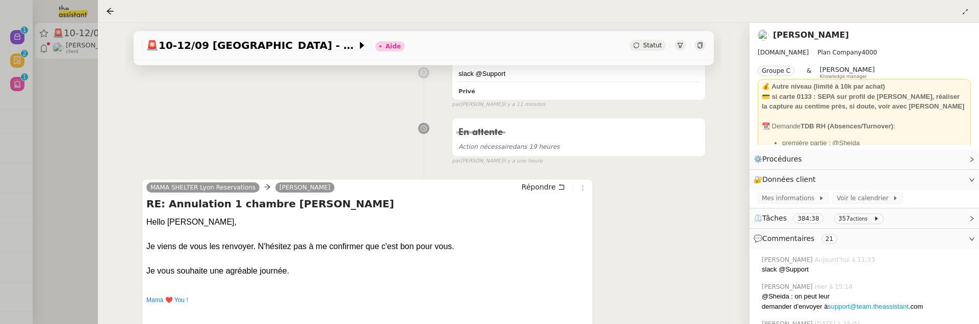
click at [100, 118] on div "🚨 10-12/09 [GEOGRAPHIC_DATA] - Fabien Aide Statut Client [PERSON_NAME] Owner [P…" at bounding box center [424, 173] width 652 height 301
click at [80, 107] on div at bounding box center [489, 162] width 979 height 324
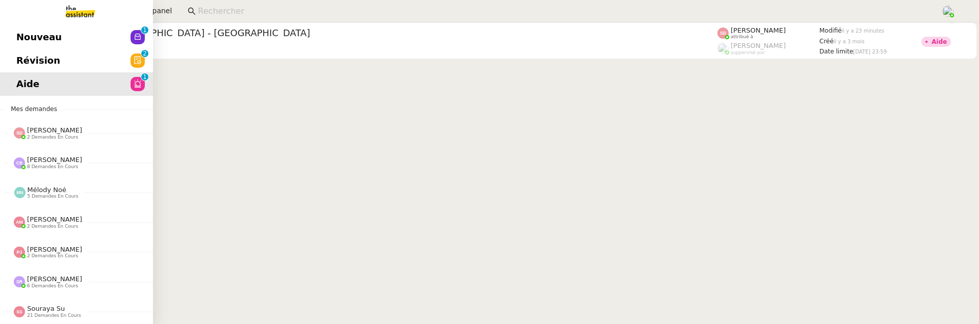
click at [21, 41] on span "Nouveau" at bounding box center [38, 37] width 45 height 15
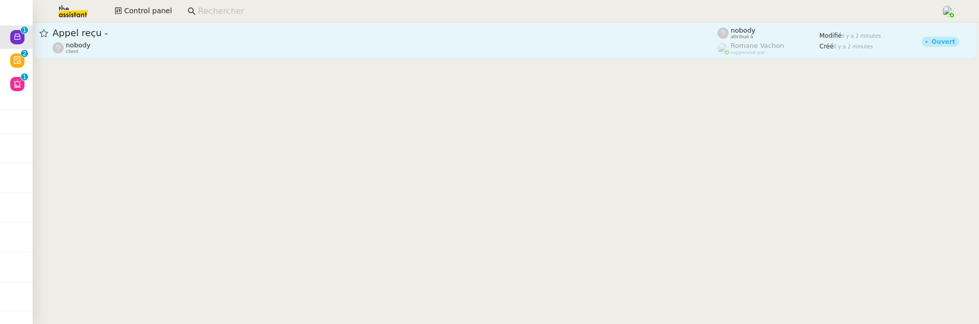
click at [207, 37] on span "Appel reçu -" at bounding box center [385, 33] width 665 height 9
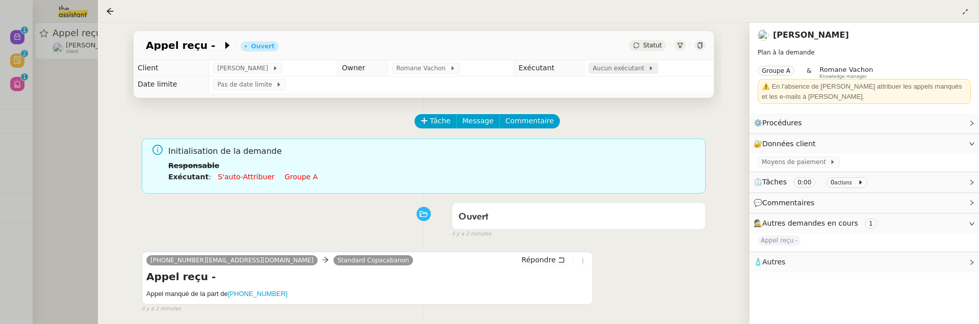
click at [623, 69] on span "Aucun exécutant" at bounding box center [620, 68] width 56 height 10
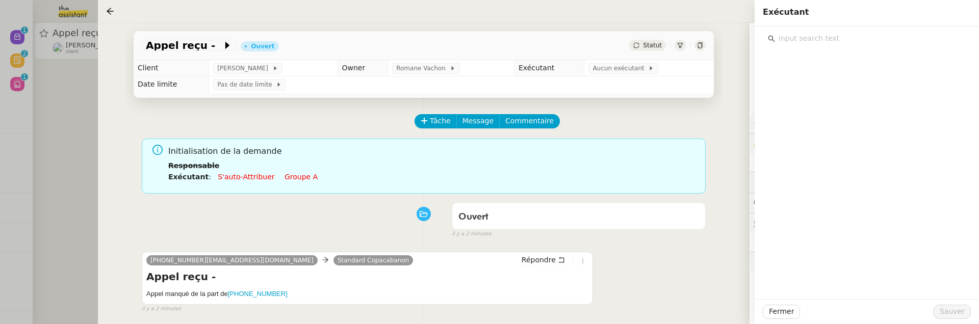
click at [755, 36] on input "text" at bounding box center [870, 39] width 191 height 14
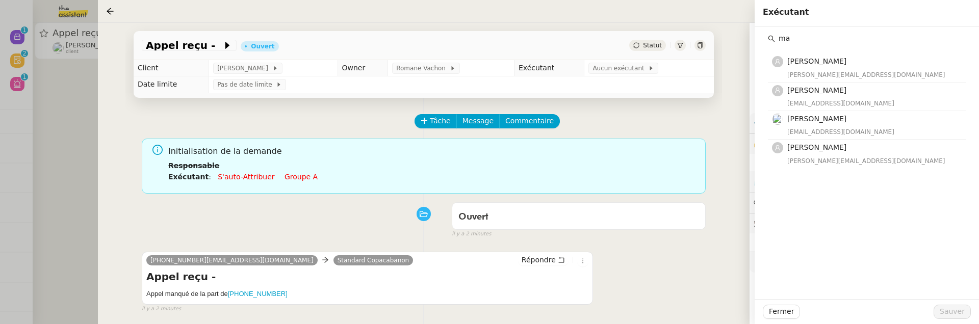
type input "m"
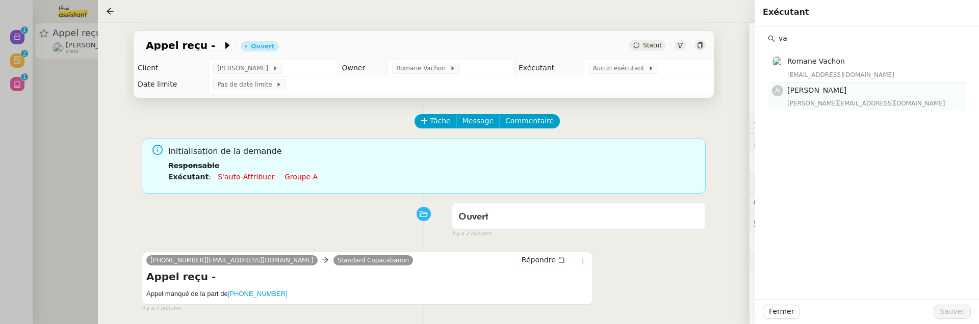
type input "va"
click at [755, 102] on div "vanessa@team.theassistant.com" at bounding box center [873, 103] width 172 height 10
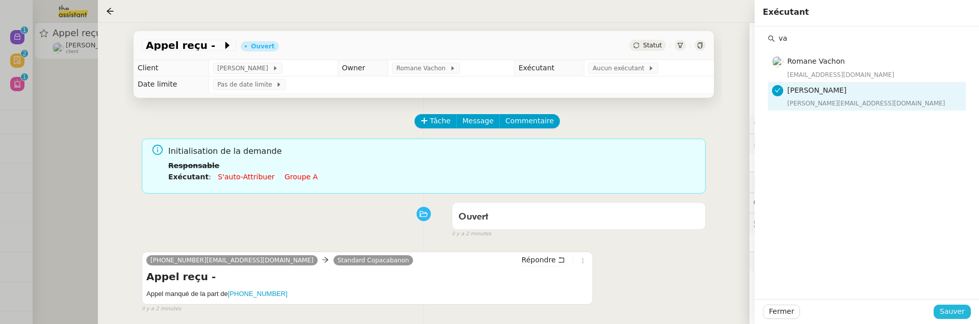
click at [755, 307] on button "Sauver" at bounding box center [951, 312] width 37 height 14
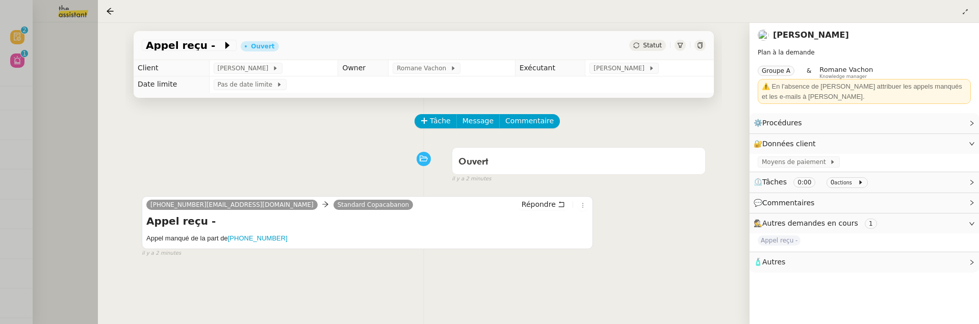
click at [70, 50] on div at bounding box center [489, 162] width 979 height 324
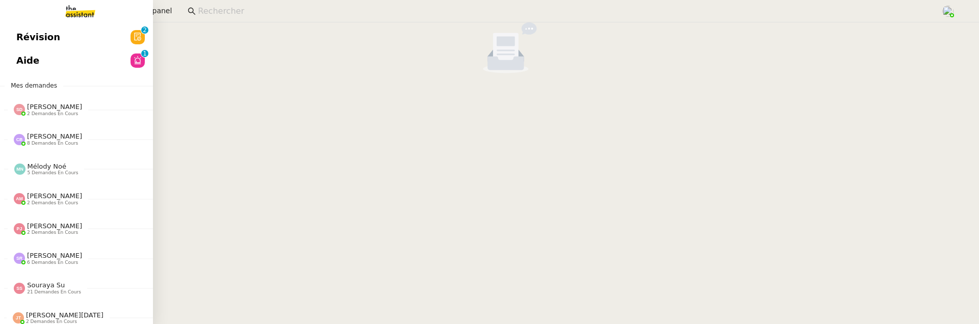
click at [24, 45] on link "Révision 0 1 2 3 4 5 6 7 8 9" at bounding box center [76, 36] width 153 height 23
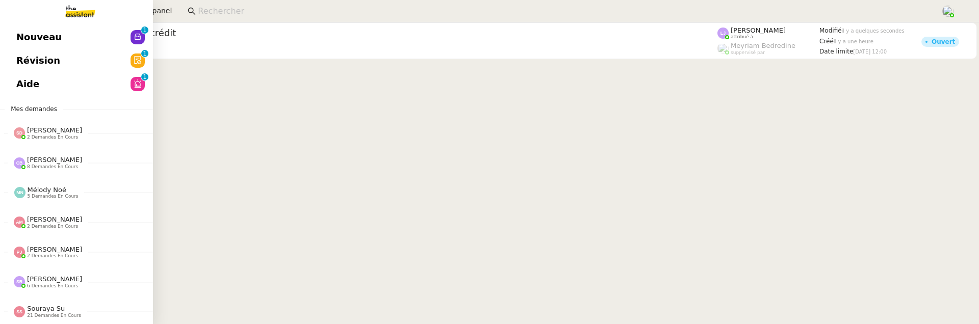
click at [24, 34] on span "Nouveau" at bounding box center [38, 37] width 45 height 15
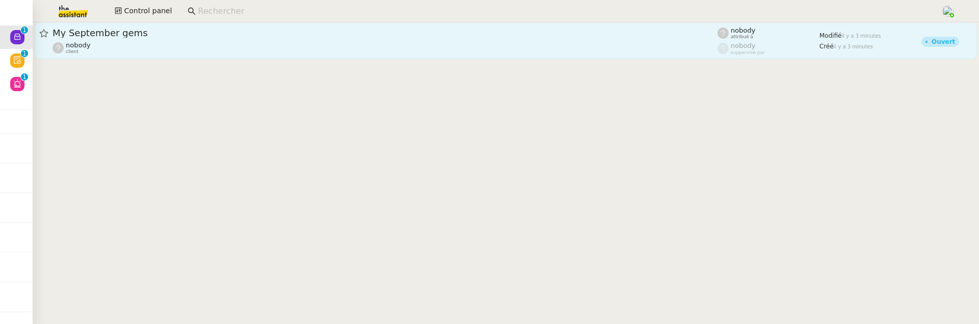
click at [181, 52] on div "nobody client" at bounding box center [385, 47] width 665 height 13
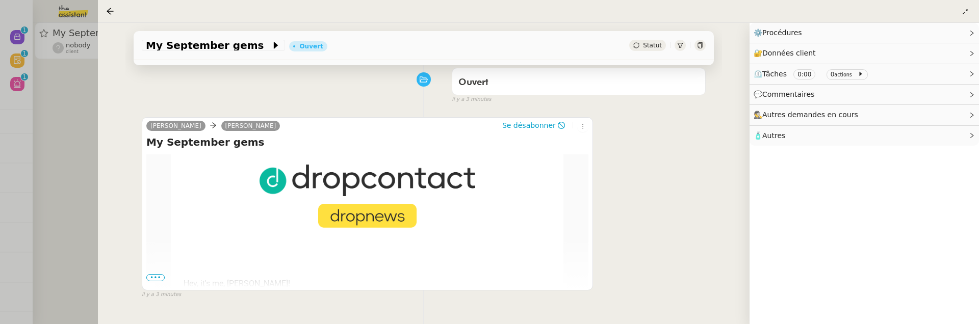
scroll to position [158, 0]
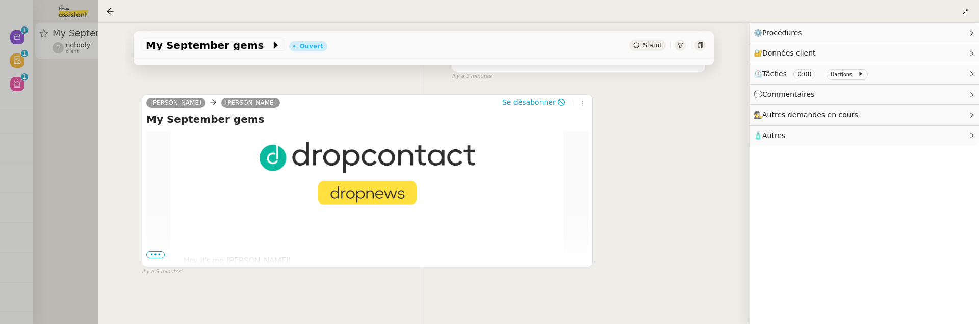
click at [156, 249] on td "Hey, it's me, Denis! This month, I'm telling you about: • Two tools I love: Log…" at bounding box center [367, 326] width 442 height 176
click at [158, 254] on span "•••" at bounding box center [155, 254] width 18 height 7
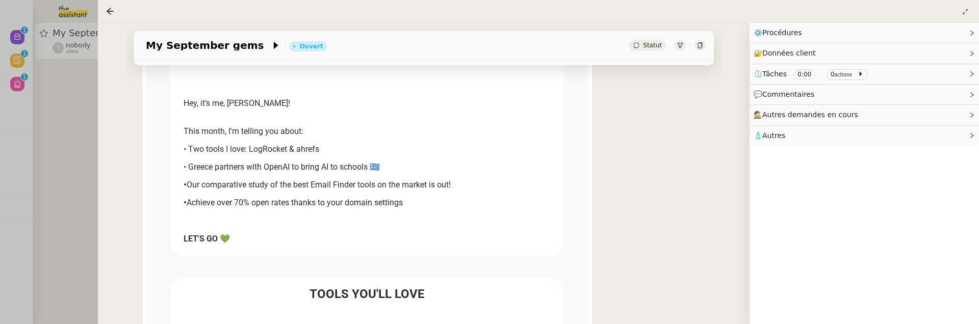
scroll to position [331, 0]
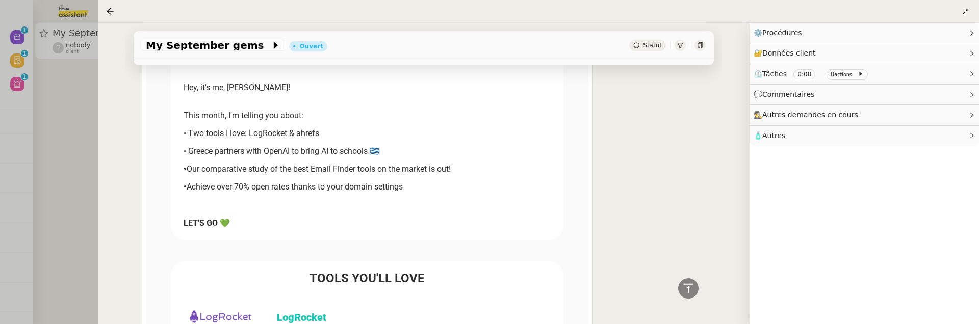
click at [656, 44] on span "Statut" at bounding box center [652, 45] width 19 height 7
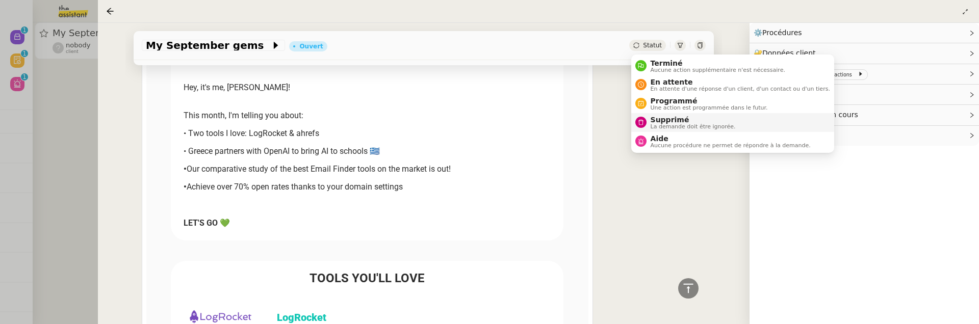
click at [671, 117] on span "Supprimé" at bounding box center [693, 120] width 85 height 8
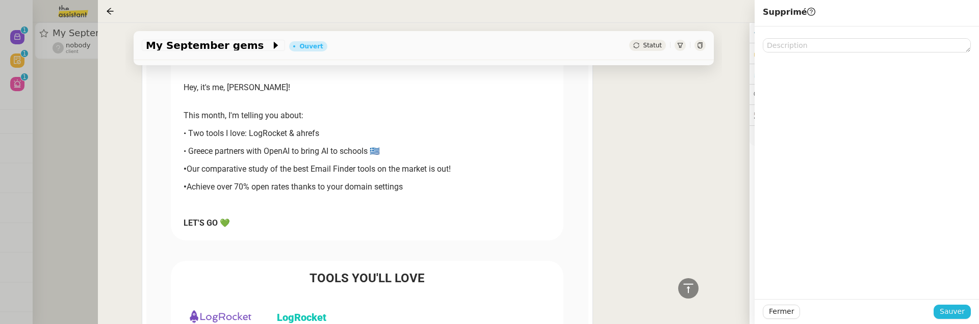
click at [755, 313] on span "Sauver" at bounding box center [952, 312] width 25 height 12
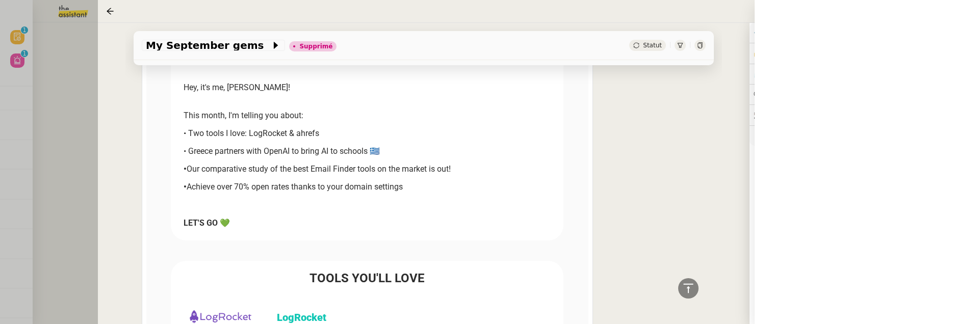
click at [91, 194] on div at bounding box center [489, 162] width 979 height 324
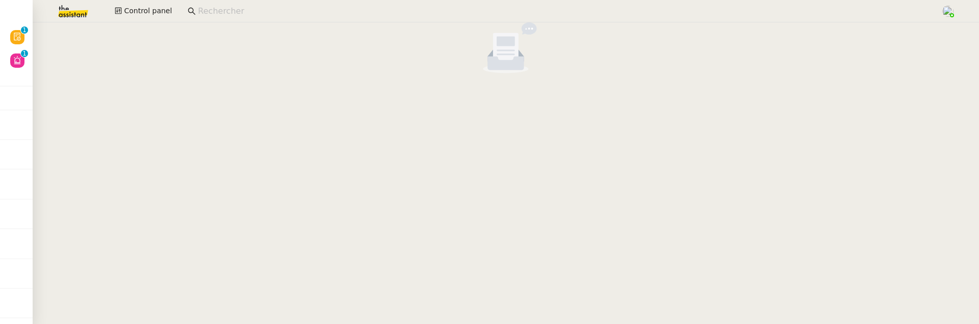
click at [32, 33] on nz-layout "Révision 0 1 2 3 4 5 6 7 8 9 Aide 0 1 2 3 4 5 6 7 8 9 Mes demandes Sheida Delpa…" at bounding box center [489, 162] width 979 height 324
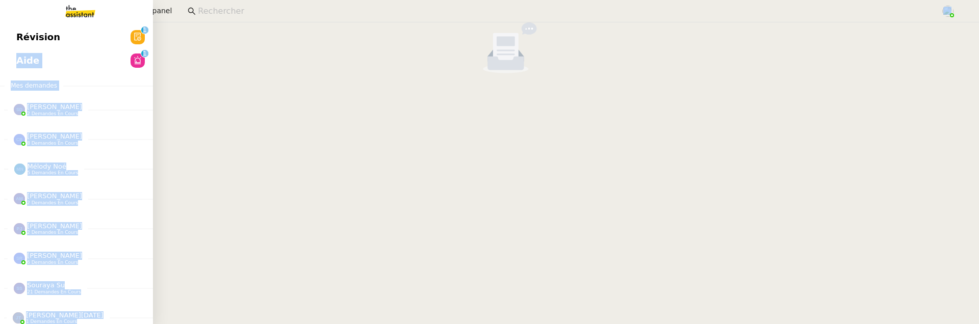
scroll to position [0, 4]
click at [25, 33] on span "Révision" at bounding box center [34, 37] width 44 height 15
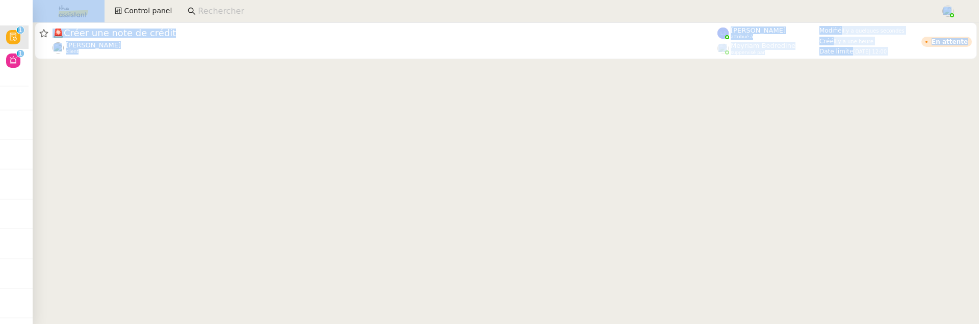
click at [357, 141] on cdk-virtual-scroll-viewport "🚨 Créer une note de crédit Sophie Mouraire client Léa Jonville attribué à Meyri…" at bounding box center [506, 173] width 946 height 302
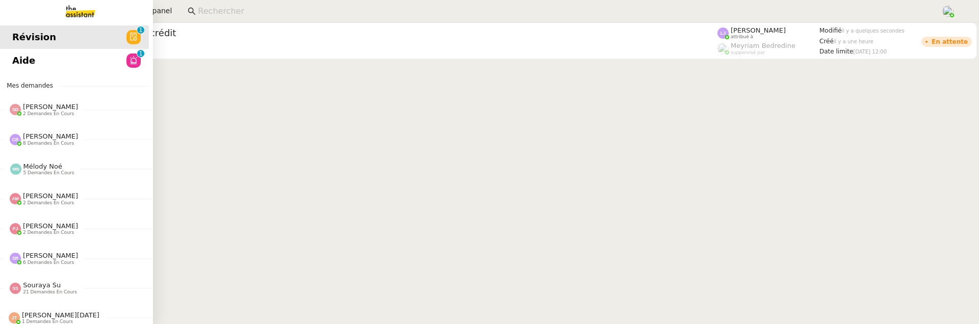
click at [35, 62] on link "Aide 0 1 2 3 4 5 6 7 8 9" at bounding box center [72, 60] width 153 height 23
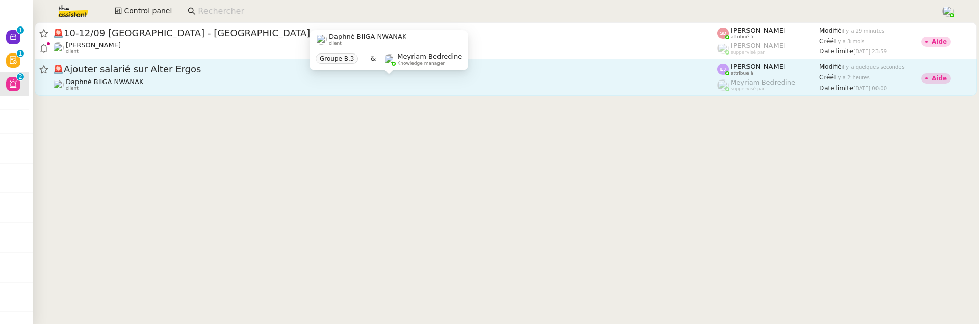
click at [266, 86] on div "Daphné BIIGA NWANAK client" at bounding box center [385, 84] width 665 height 13
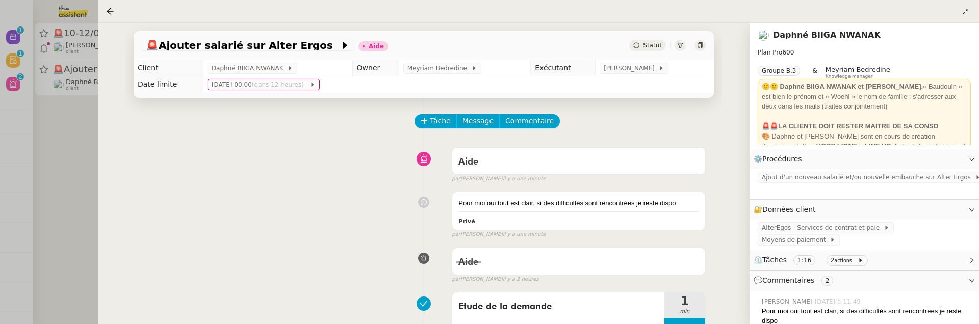
click at [70, 142] on div at bounding box center [489, 162] width 979 height 324
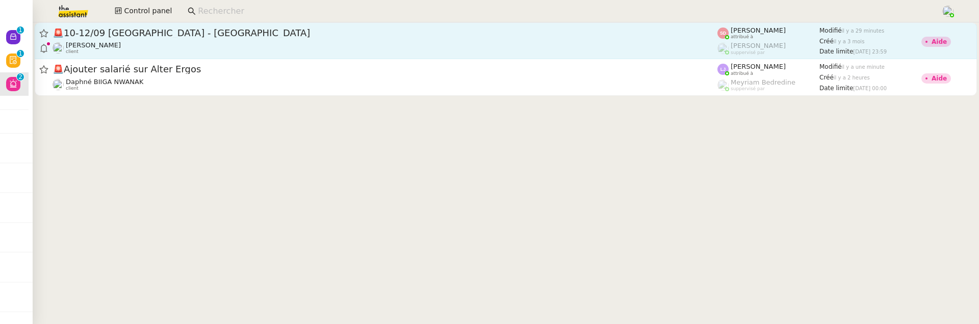
click at [133, 43] on div "Lydie Laulon client" at bounding box center [385, 47] width 665 height 13
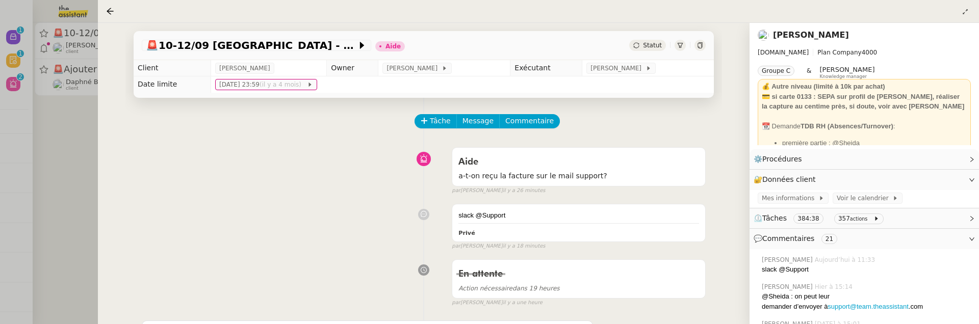
click at [62, 160] on div at bounding box center [489, 162] width 979 height 324
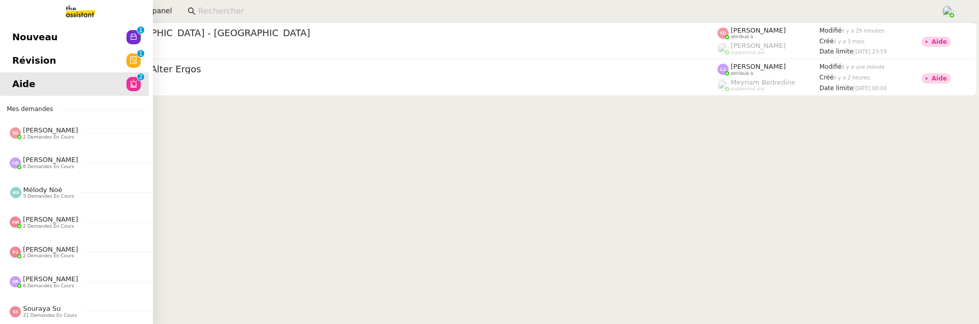
click at [15, 54] on span "Révision" at bounding box center [34, 60] width 44 height 15
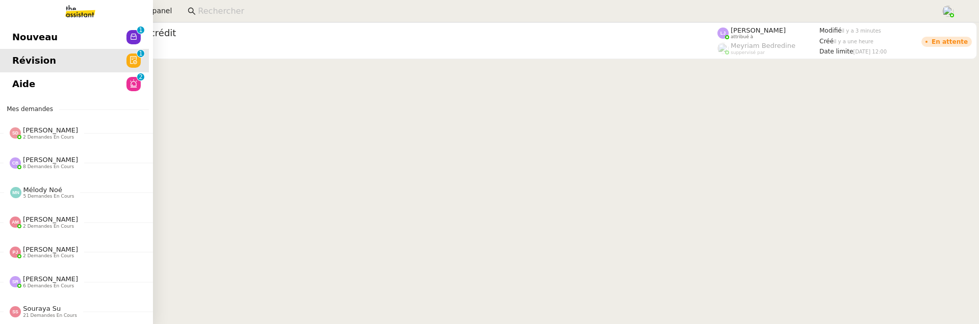
click at [14, 33] on span "Nouveau" at bounding box center [34, 37] width 45 height 15
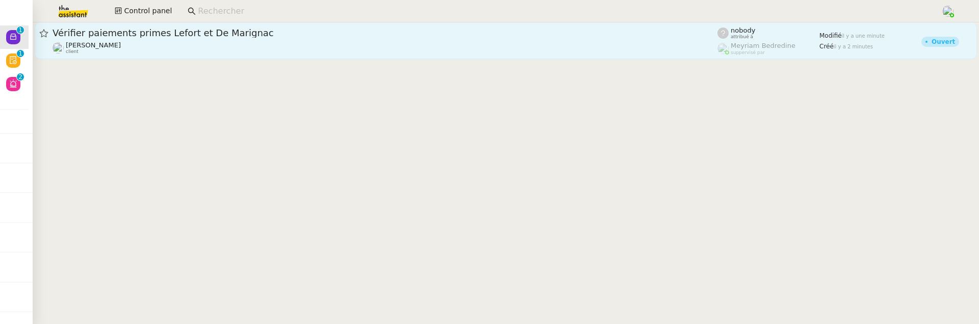
click at [207, 49] on div "Fanny Eyraud client" at bounding box center [385, 47] width 665 height 13
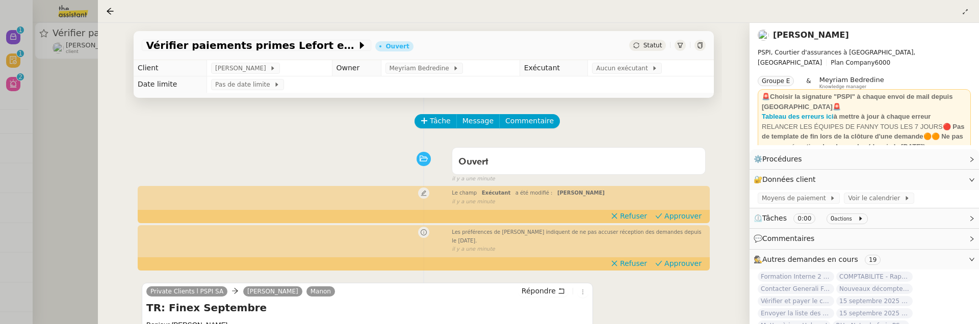
click at [92, 154] on div at bounding box center [489, 162] width 979 height 324
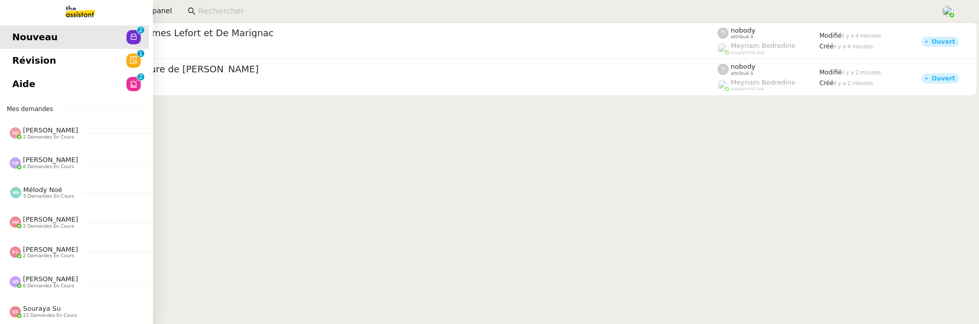
click at [7, 56] on link "Révision 0 1 2 3 4 5 6 7 8 9" at bounding box center [72, 60] width 153 height 23
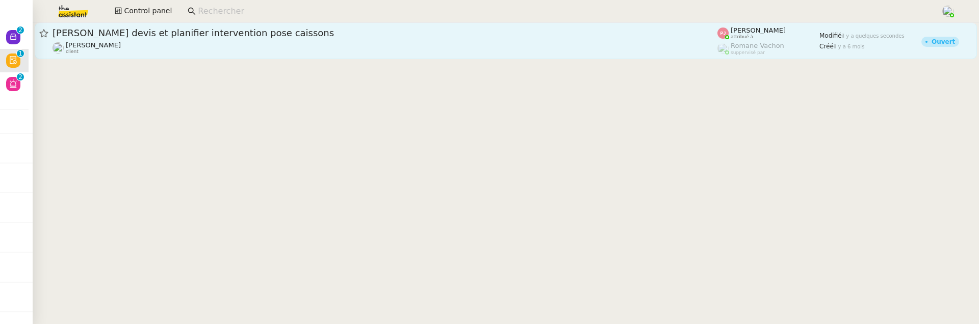
click at [247, 37] on div "Valider devis et planifier intervention pose caissons" at bounding box center [385, 33] width 665 height 12
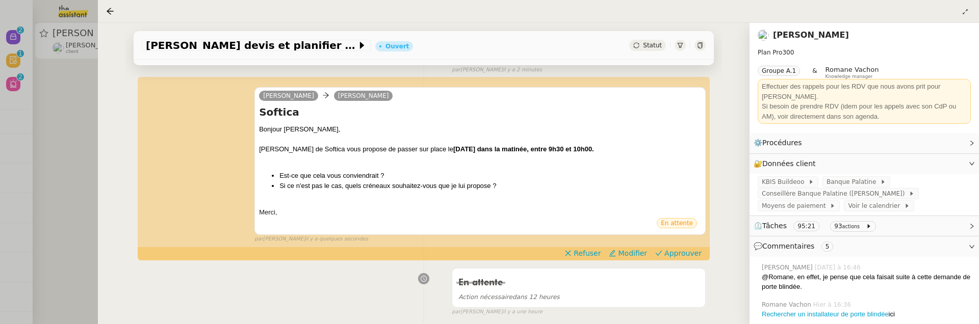
scroll to position [129, 0]
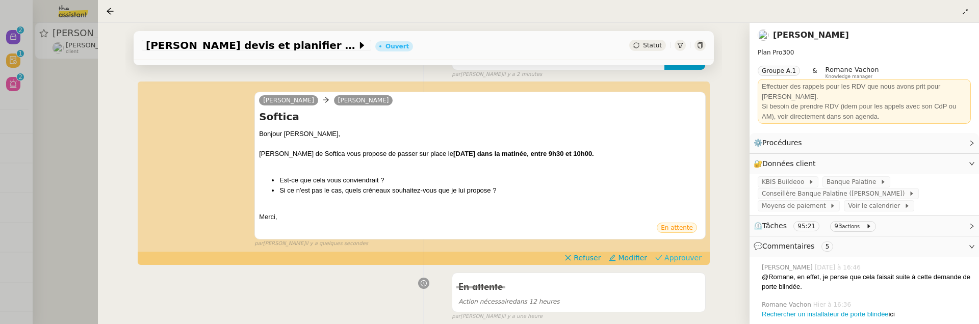
click at [676, 260] on span "Approuver" at bounding box center [682, 258] width 37 height 10
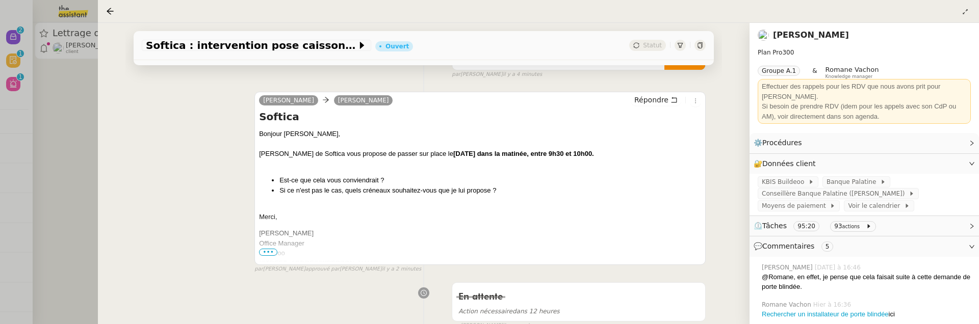
click at [71, 202] on div at bounding box center [489, 162] width 979 height 324
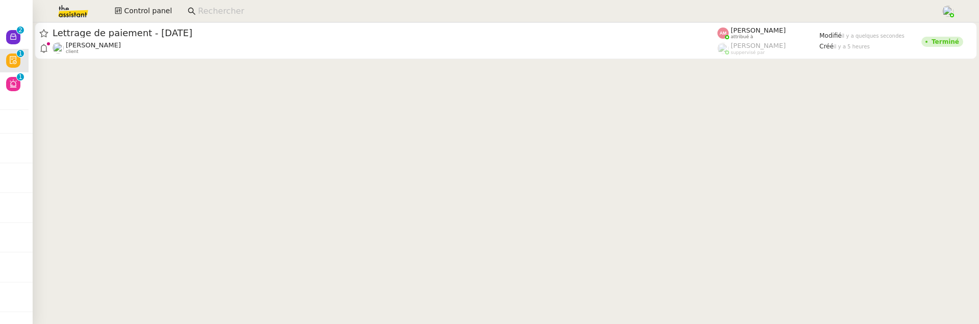
click at [160, 20] on div "Control panel" at bounding box center [489, 11] width 928 height 22
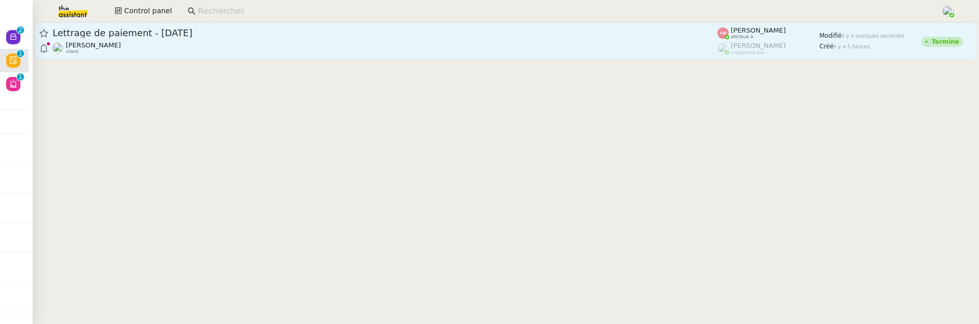
click at [175, 34] on span "Lettrage de paiement - 18 septembre 2025" at bounding box center [385, 33] width 665 height 9
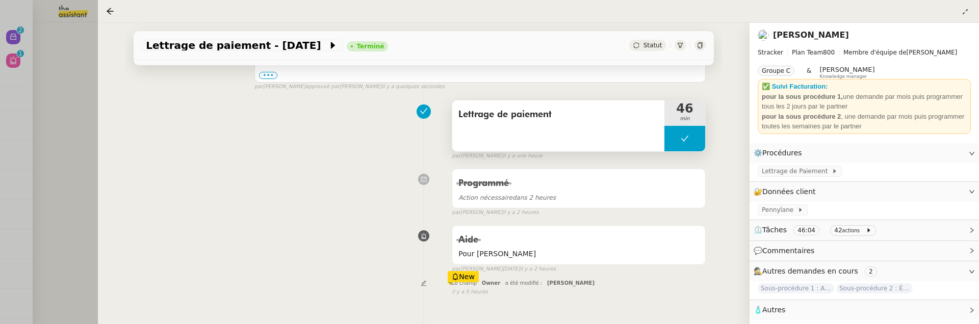
scroll to position [253, 0]
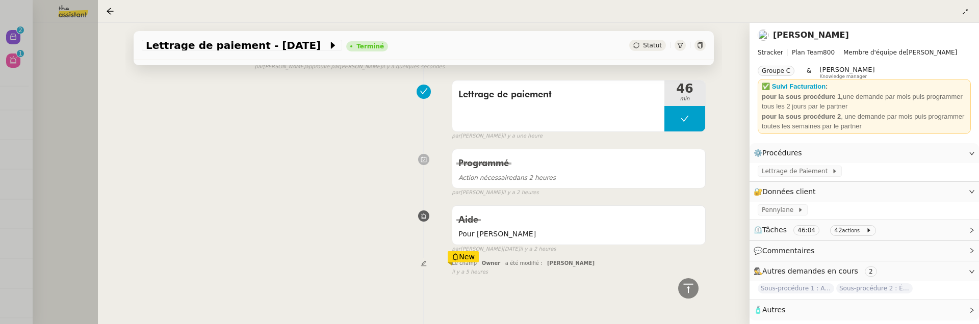
click at [56, 82] on div at bounding box center [489, 162] width 979 height 324
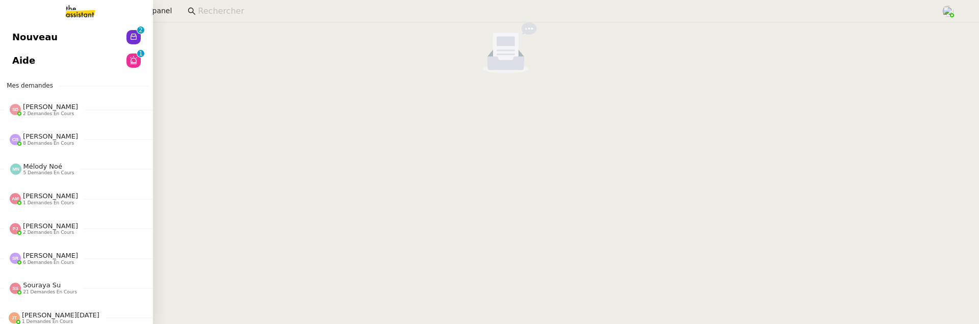
click at [20, 38] on span "Nouveau" at bounding box center [34, 37] width 45 height 15
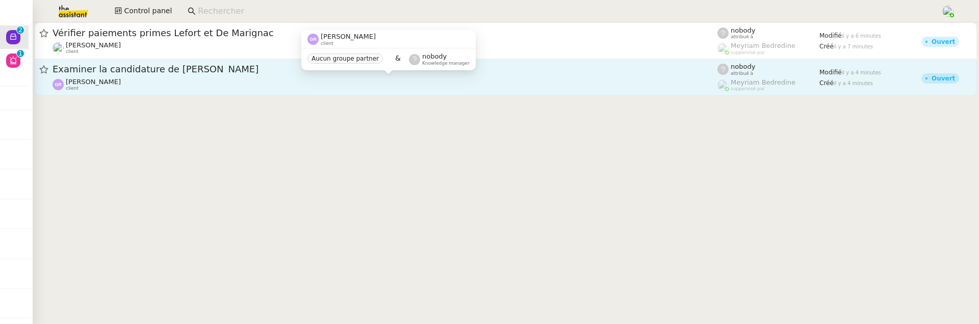
click at [282, 80] on div "Guillaume Rouvroy client" at bounding box center [385, 84] width 665 height 13
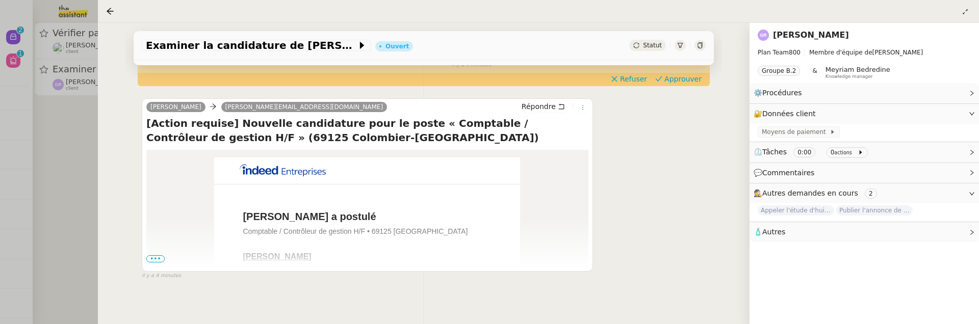
scroll to position [142, 0]
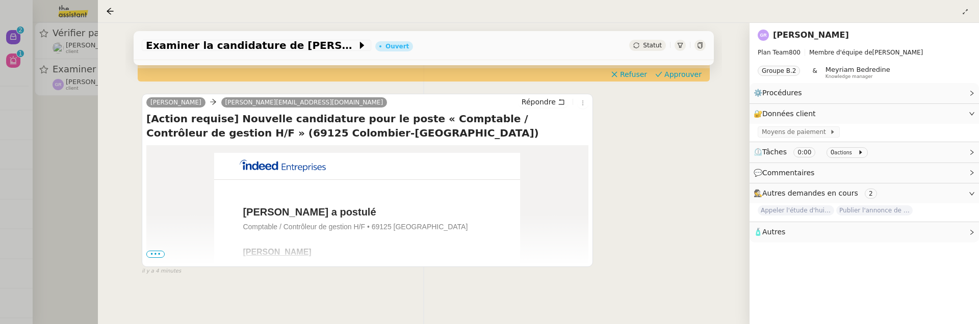
click at [583, 109] on div "Cindy Lopes laura.udg@theassistant.com Répondre" at bounding box center [367, 103] width 442 height 15
click at [582, 103] on icon at bounding box center [583, 103] width 6 height 6
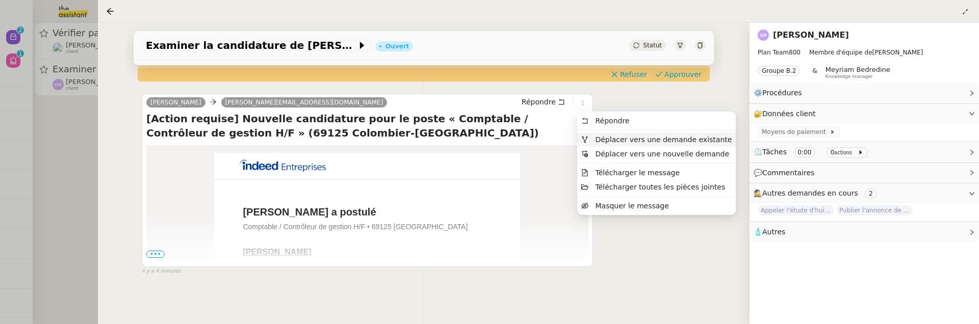
click at [608, 138] on span "Déplacer vers une demande existante" at bounding box center [663, 140] width 137 height 8
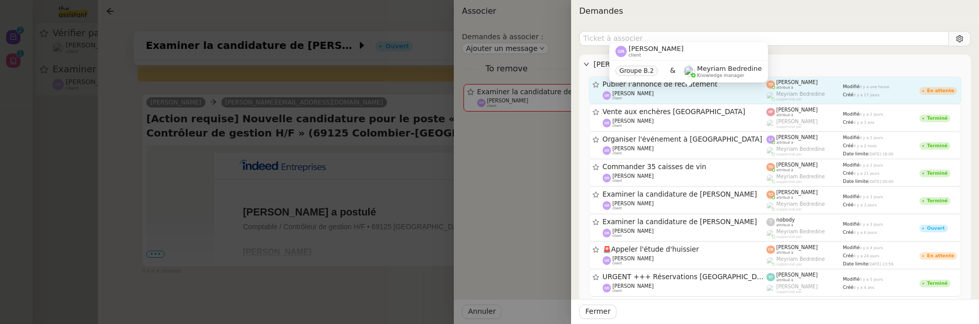
click at [664, 91] on div "Guillaume Rouvroy client" at bounding box center [685, 96] width 164 height 10
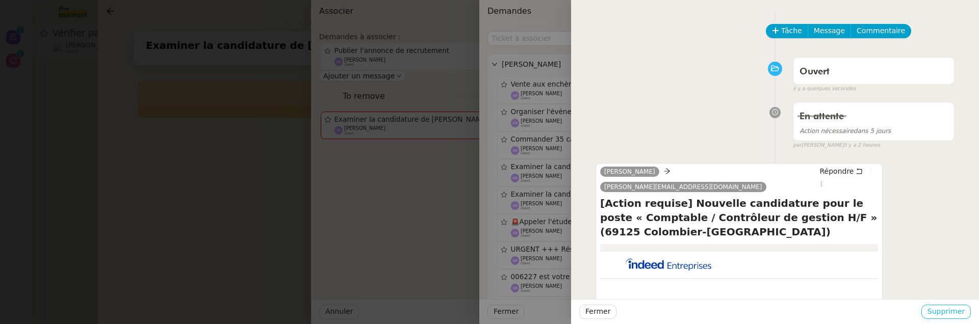
scroll to position [131, 0]
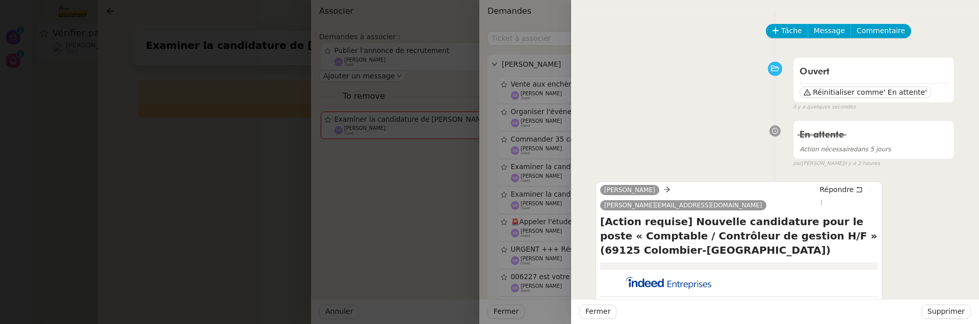
click at [221, 195] on div at bounding box center [489, 162] width 979 height 324
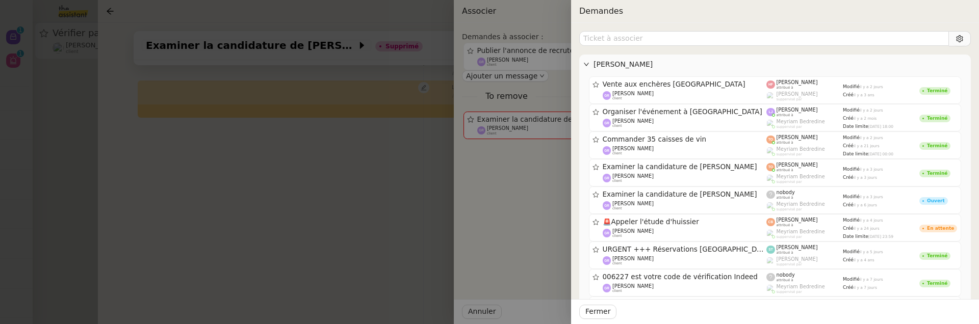
click at [214, 195] on div at bounding box center [489, 162] width 979 height 324
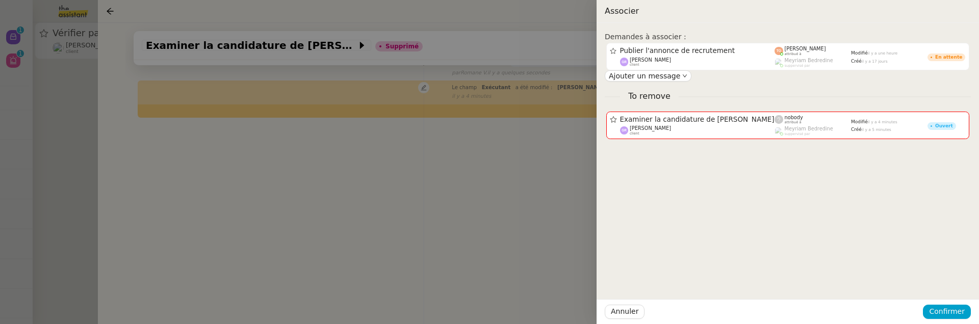
click at [181, 193] on div at bounding box center [489, 162] width 979 height 324
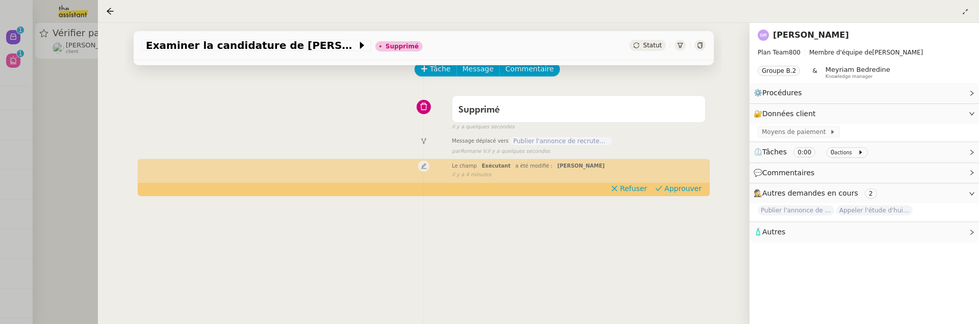
scroll to position [51, 0]
click at [60, 99] on div at bounding box center [489, 162] width 979 height 324
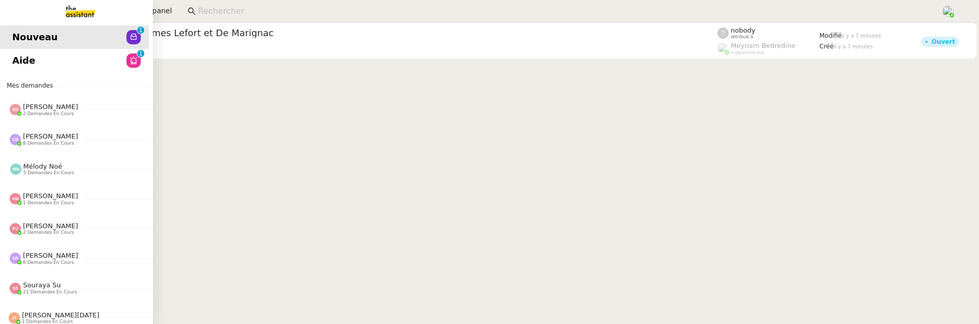
click at [14, 67] on span "Aide" at bounding box center [23, 60] width 23 height 15
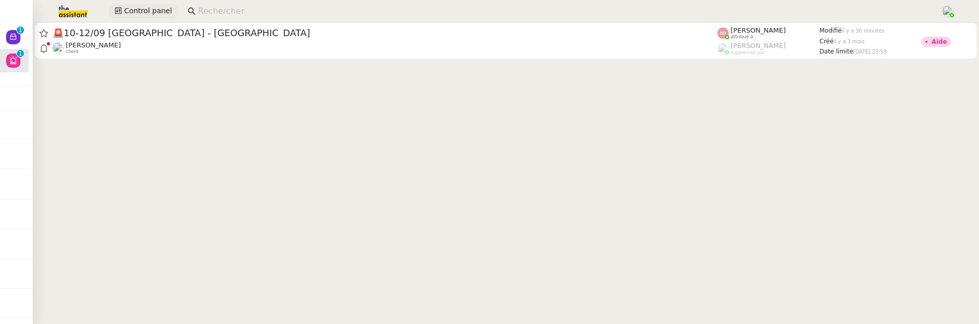
click at [145, 9] on span "Control panel" at bounding box center [148, 11] width 48 height 12
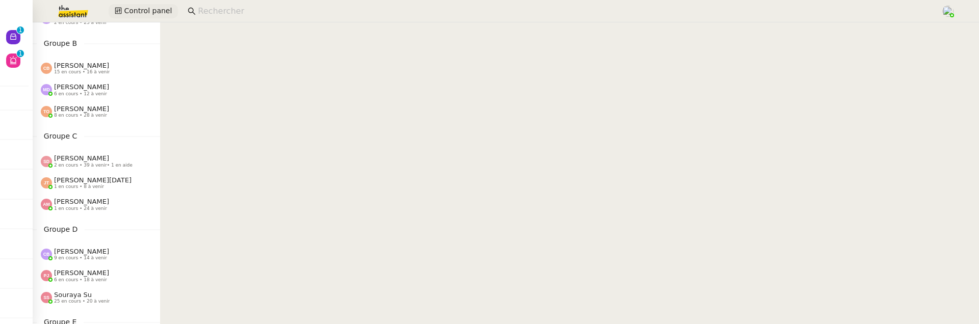
scroll to position [113, 0]
click at [88, 157] on span "[PERSON_NAME]" at bounding box center [81, 156] width 55 height 8
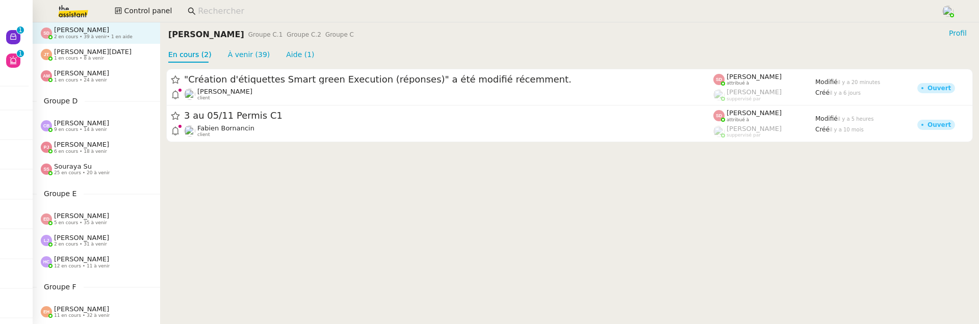
scroll to position [243, 0]
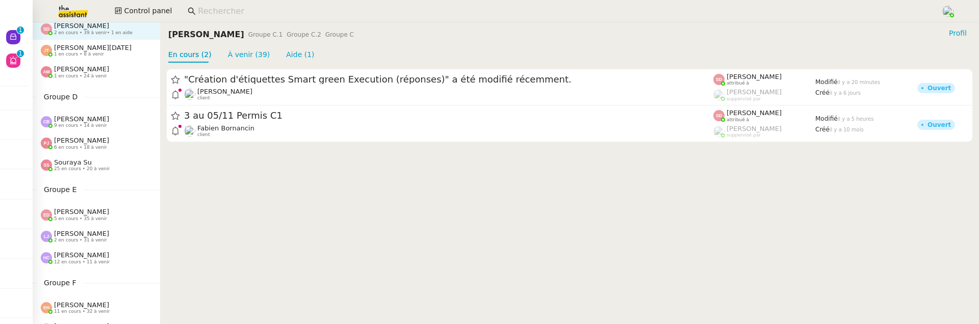
click at [85, 170] on span "25 en cours • 20 à venir" at bounding box center [82, 169] width 56 height 6
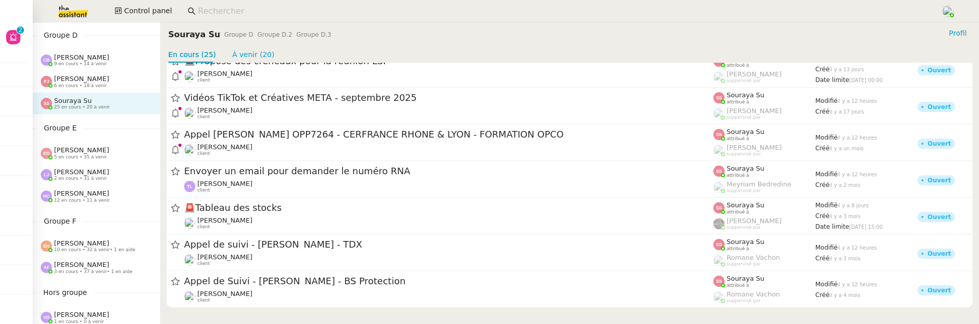
scroll to position [301, 0]
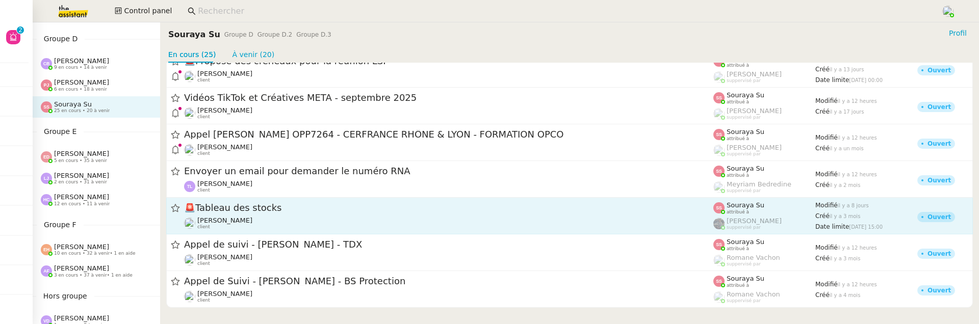
click at [291, 216] on div "🚨 Tableau des stocks Guillaume Farina client" at bounding box center [448, 216] width 529 height 28
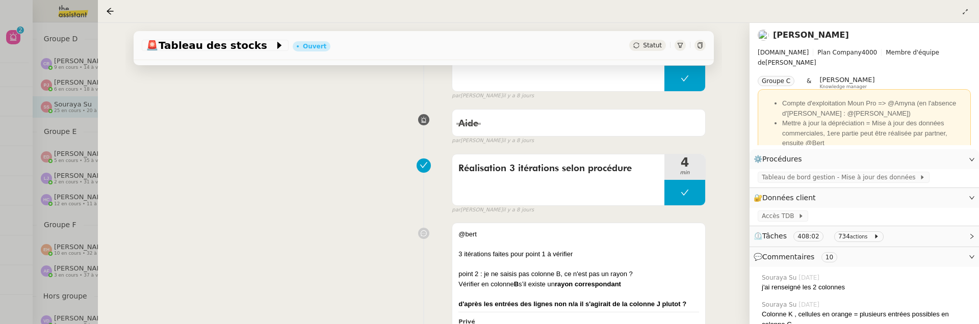
scroll to position [298, 0]
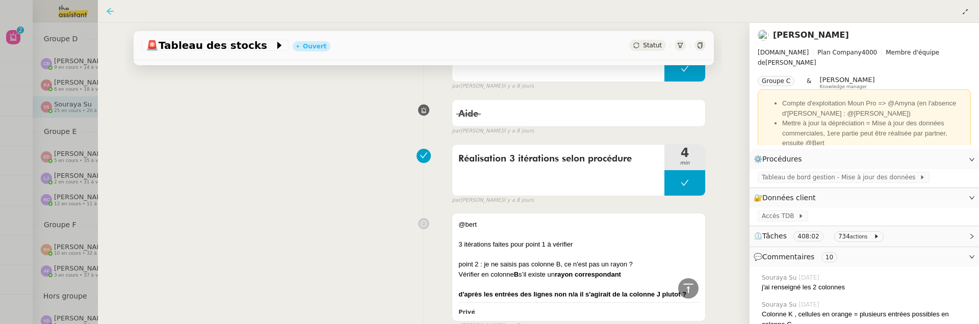
click at [109, 7] on icon at bounding box center [110, 11] width 8 height 8
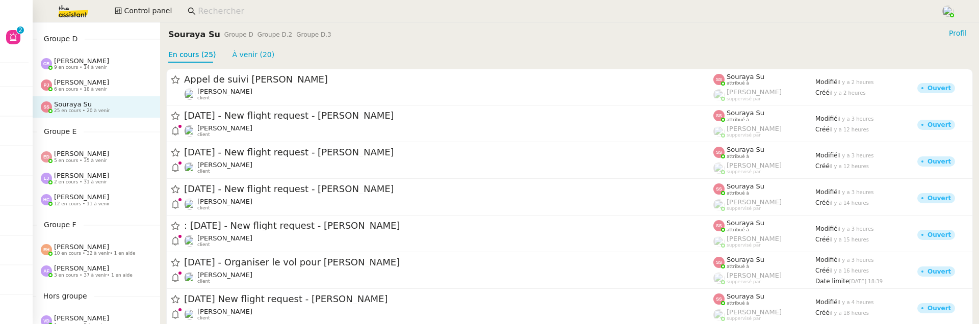
click at [83, 87] on span "6 en cours • 18 à venir" at bounding box center [80, 90] width 53 height 6
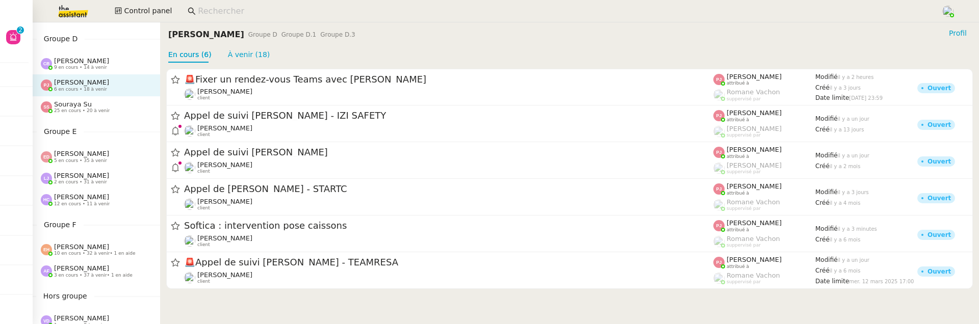
click at [77, 51] on div "Groupe D Camille Barthès 9 en cours • 14 à venir Pauline Jennah 6 en cours • 18…" at bounding box center [96, 75] width 127 height 85
click at [81, 66] on span "9 en cours • 14 à venir" at bounding box center [80, 68] width 53 height 6
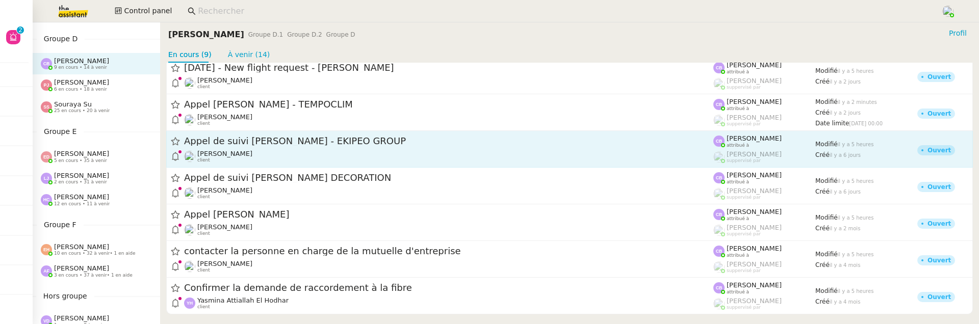
scroll to position [84, 0]
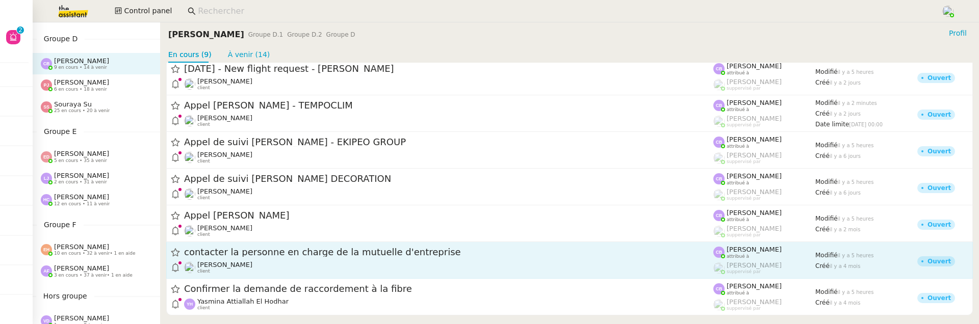
click at [366, 258] on div "contacter la personne en charge de la mutuelle d'entreprise" at bounding box center [448, 252] width 529 height 13
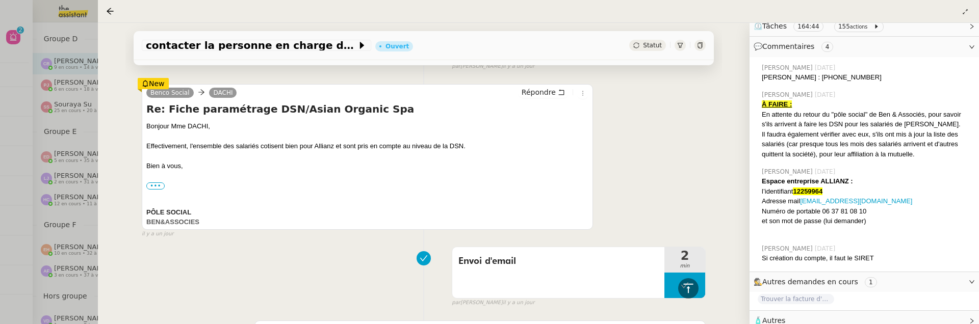
scroll to position [157, 0]
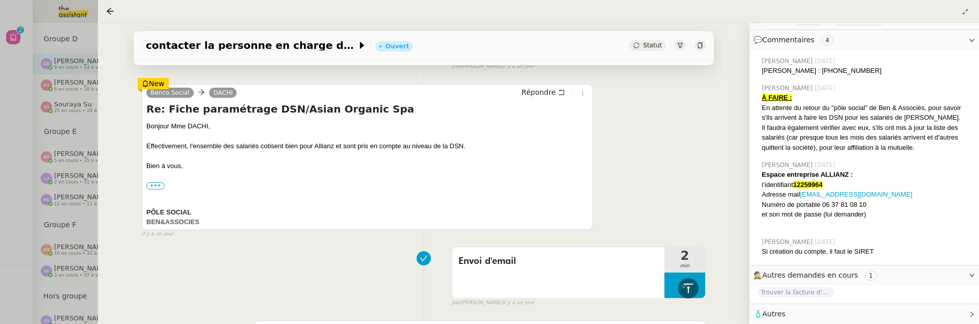
click at [968, 315] on div "🧴 Autres" at bounding box center [863, 314] width 229 height 20
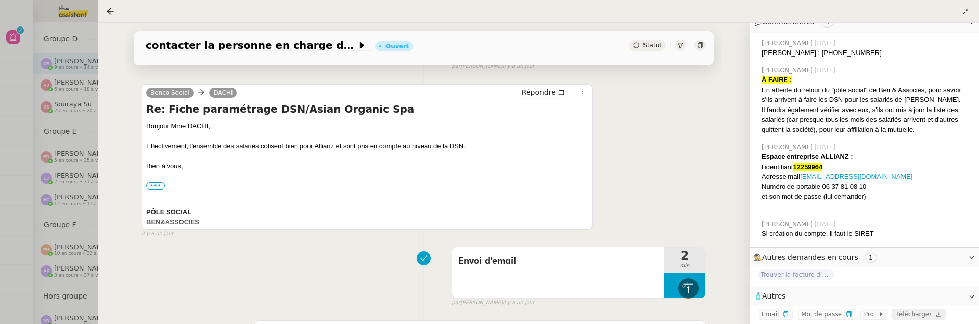
click at [913, 316] on span "Télécharger" at bounding box center [914, 314] width 36 height 7
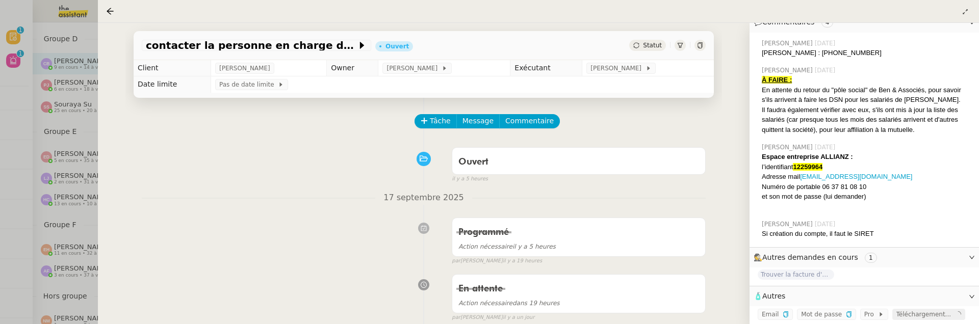
click at [12, 82] on div at bounding box center [489, 162] width 979 height 324
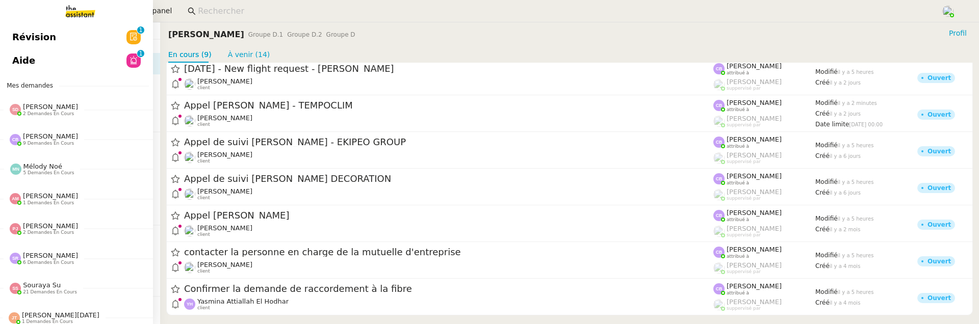
click at [13, 36] on span "Révision" at bounding box center [34, 37] width 44 height 15
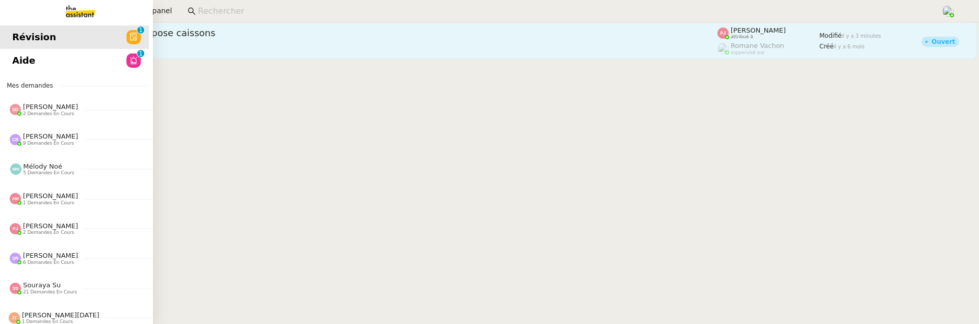
click at [200, 52] on div "Gilbert AVAKIAN client" at bounding box center [385, 47] width 665 height 13
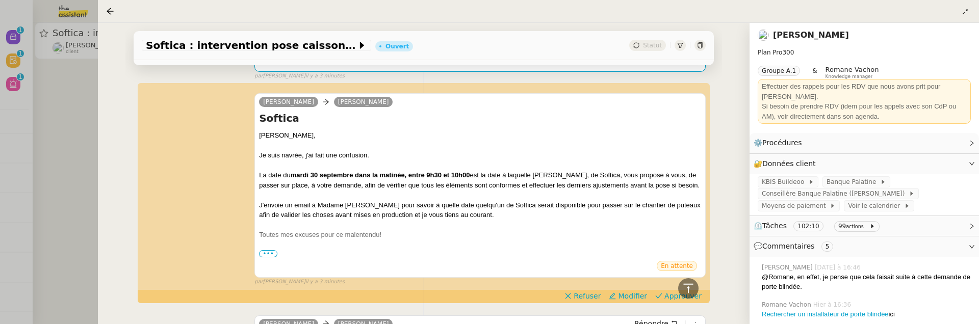
scroll to position [309, 0]
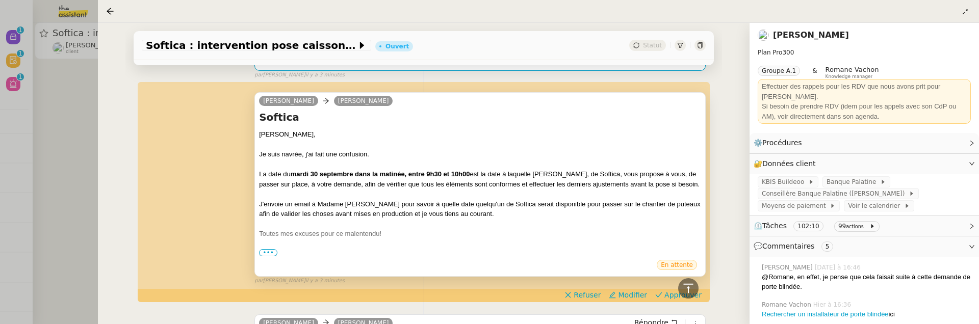
click at [265, 249] on span "•••" at bounding box center [268, 252] width 18 height 7
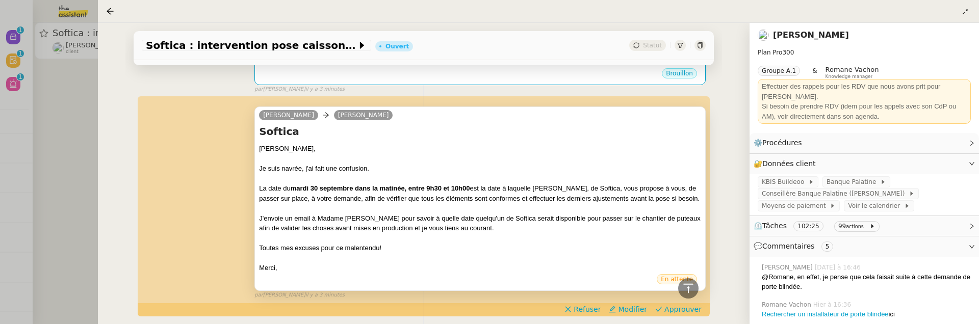
scroll to position [311, 0]
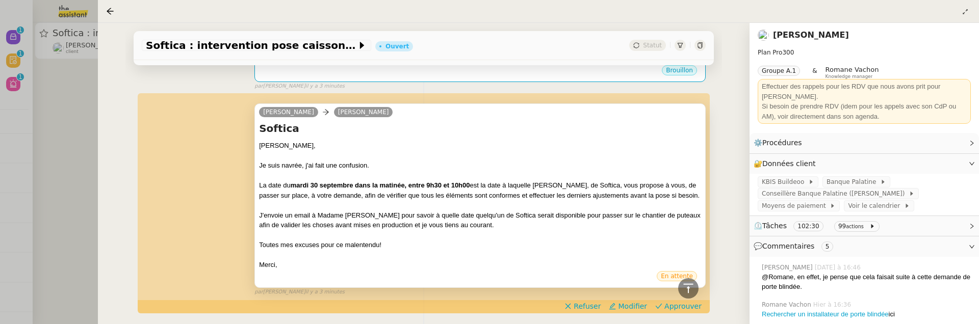
click at [31, 154] on div at bounding box center [489, 162] width 979 height 324
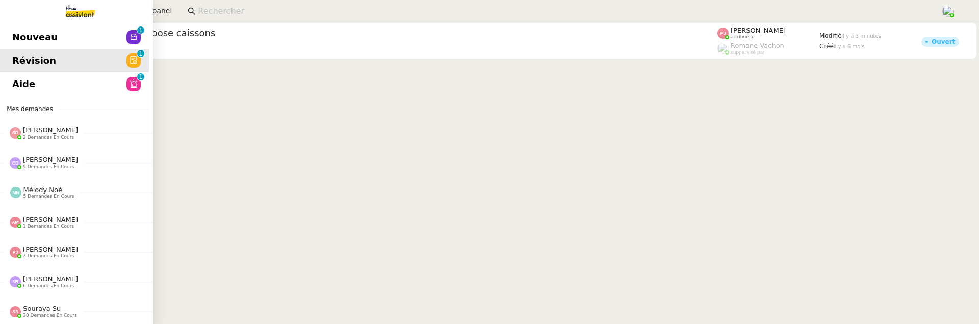
click at [19, 43] on span "Nouveau" at bounding box center [34, 37] width 45 height 15
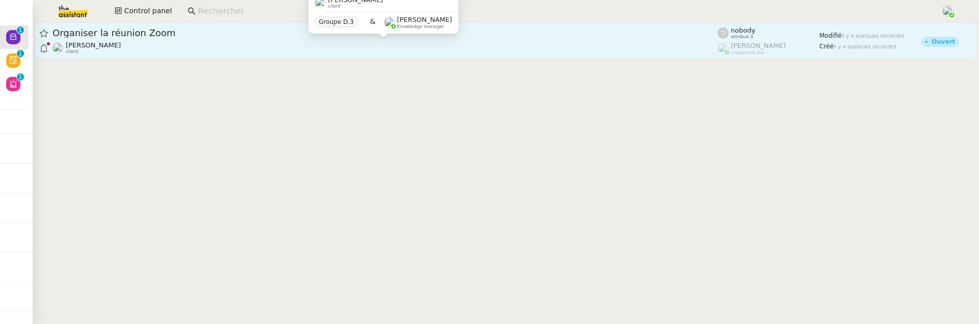
click at [205, 44] on div "Michael Khayat client" at bounding box center [385, 47] width 665 height 13
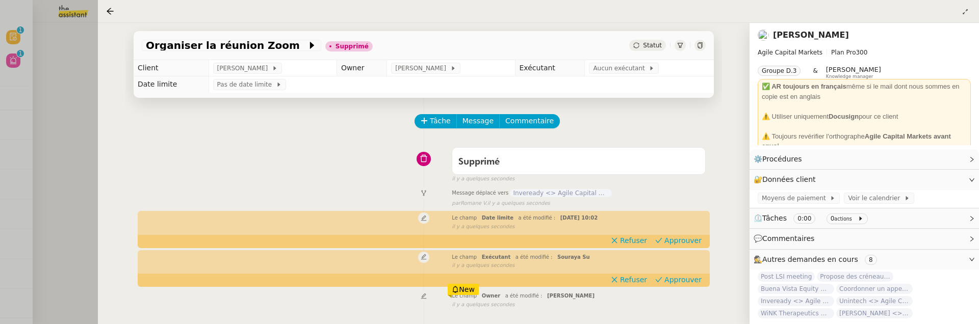
click at [58, 115] on div at bounding box center [489, 162] width 979 height 324
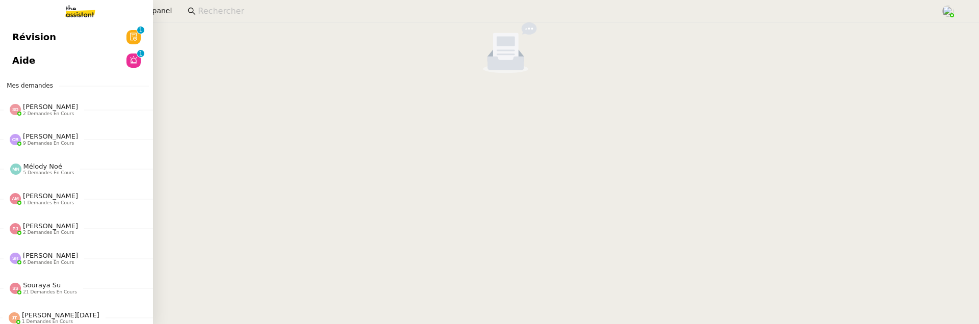
click at [18, 63] on link "Aide 0 1 2 3 4 5 6 7 8 9" at bounding box center [72, 60] width 153 height 23
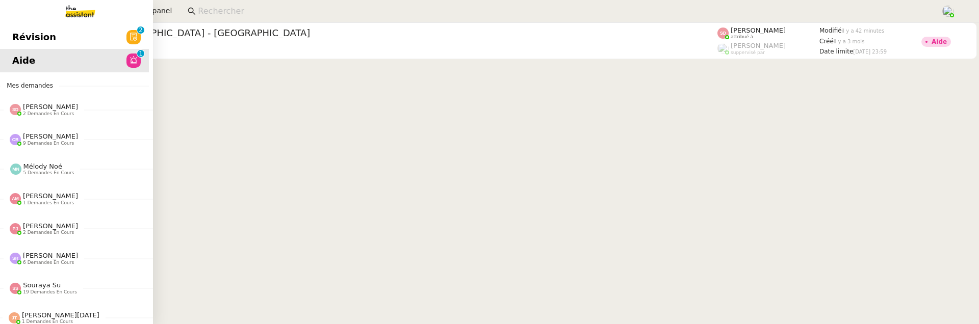
click at [11, 31] on link "Révision 0 1 2 3 4 5 6 7 8 9" at bounding box center [72, 36] width 153 height 23
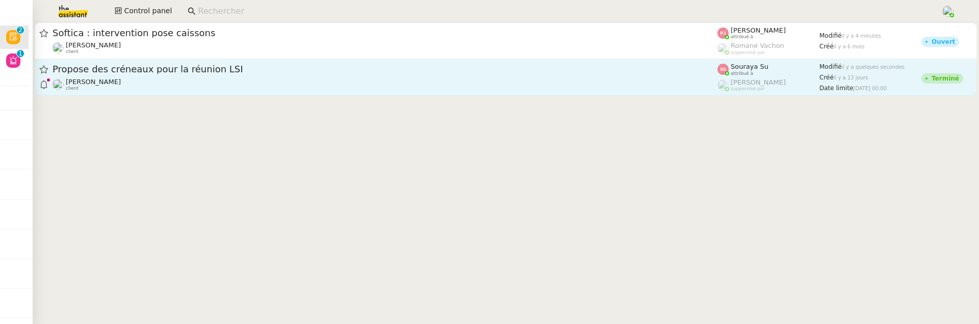
click at [303, 76] on div "Propose des créneaux pour la réunion LSI Michael Khayat client" at bounding box center [385, 77] width 665 height 28
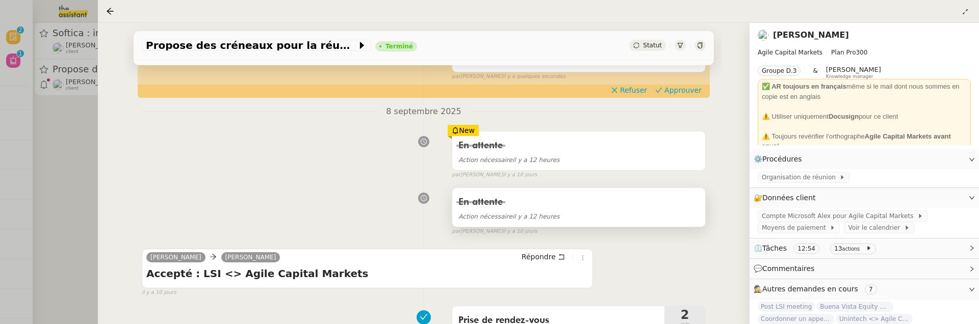
scroll to position [109, 0]
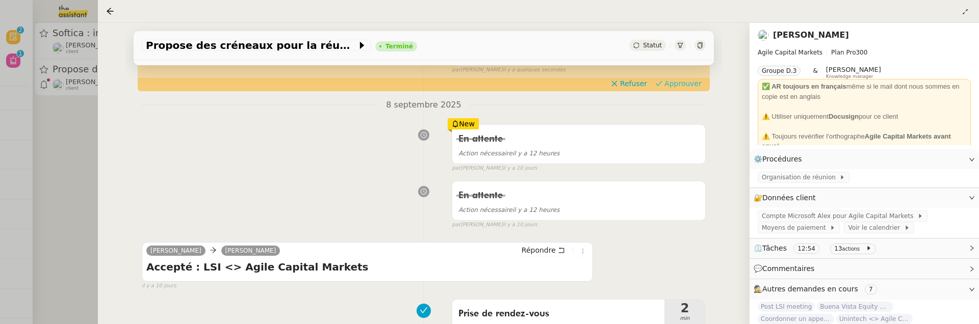
click at [679, 87] on span "Approuver" at bounding box center [682, 84] width 37 height 10
click at [68, 154] on div at bounding box center [489, 162] width 979 height 324
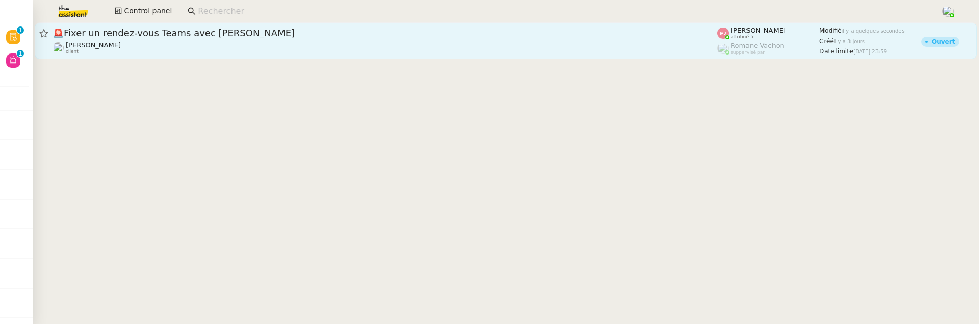
click at [595, 58] on link "🚨 Fixer un rendez-vous Teams avec Gilbert Gilbert AVAKIAN client Pauline Jennah…" at bounding box center [506, 40] width 942 height 37
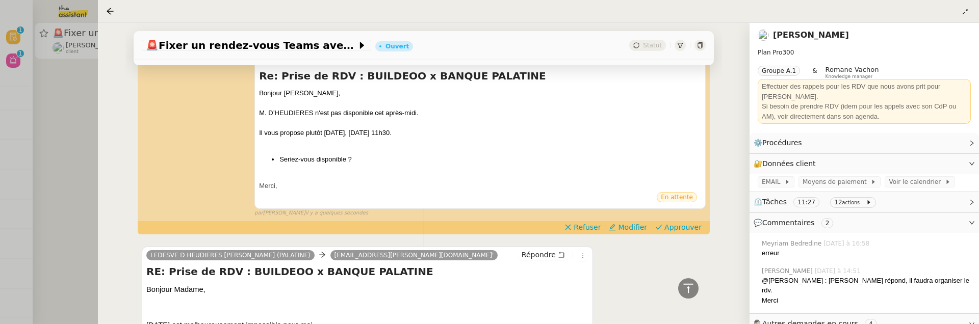
scroll to position [404, 0]
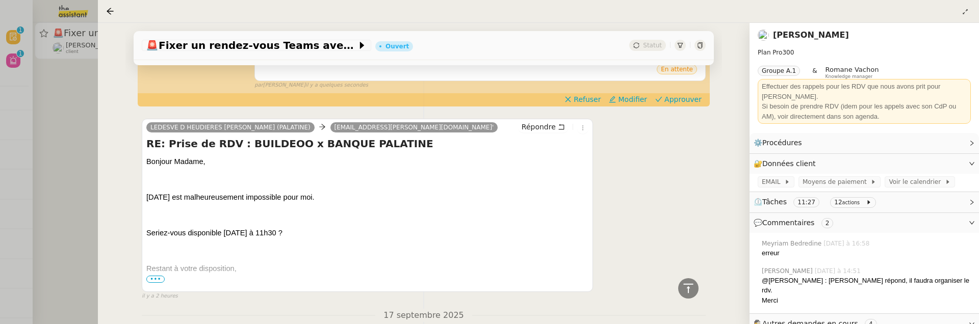
click at [61, 187] on div at bounding box center [489, 162] width 979 height 324
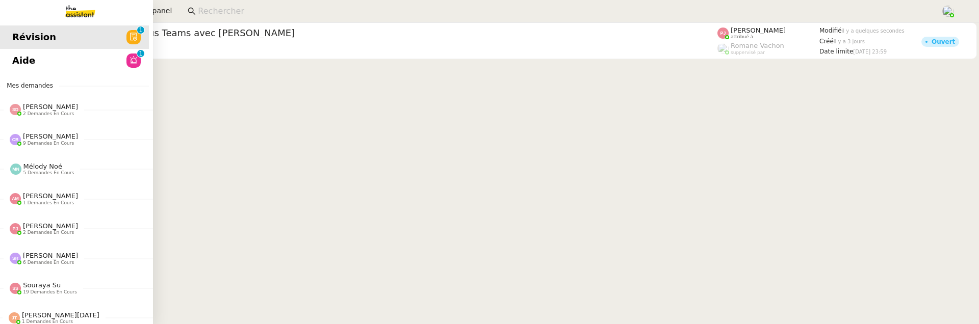
click at [14, 62] on span "Aide" at bounding box center [23, 60] width 23 height 15
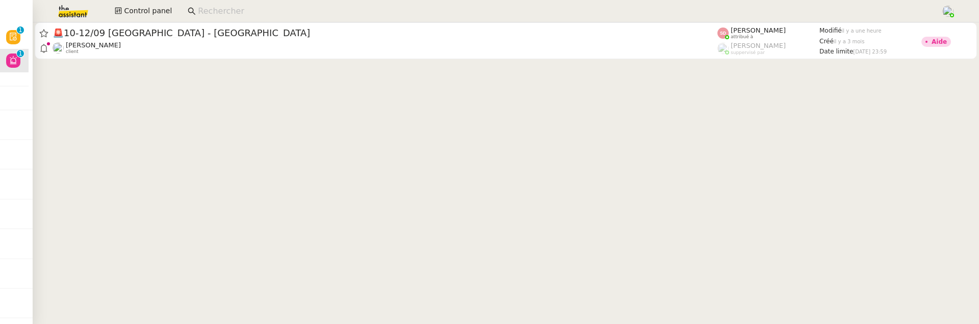
click at [438, 212] on cdk-virtual-scroll-viewport "🚨 10-12/09 Lyon - Fabien Lydie Laulon client Sheida Delpazir attribué à Frédéri…" at bounding box center [506, 173] width 946 height 302
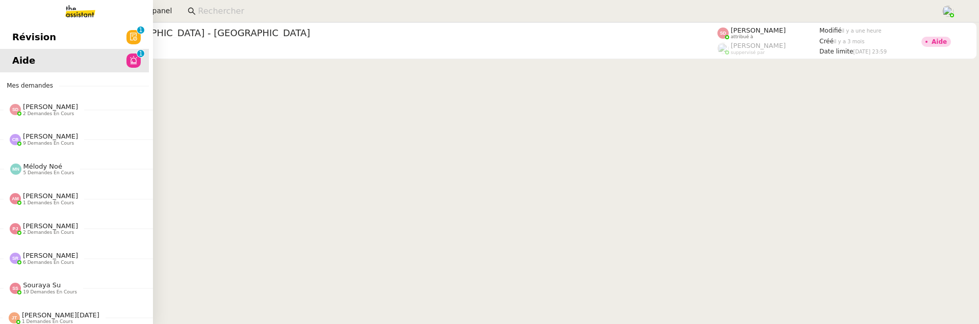
click at [19, 30] on span "Révision" at bounding box center [34, 37] width 44 height 15
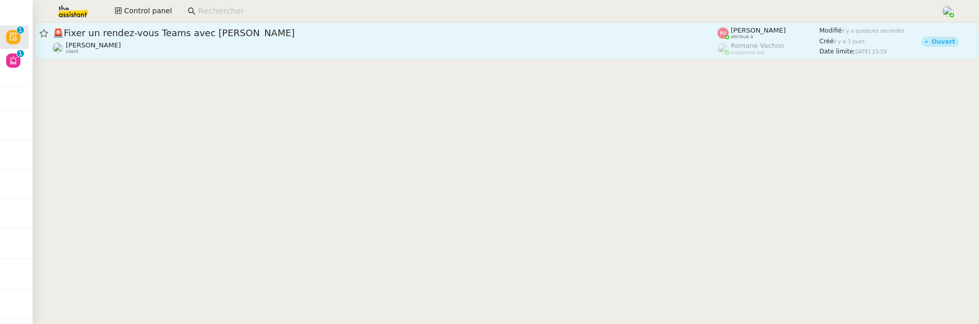
click at [383, 49] on div "Gilbert AVAKIAN client" at bounding box center [385, 47] width 665 height 13
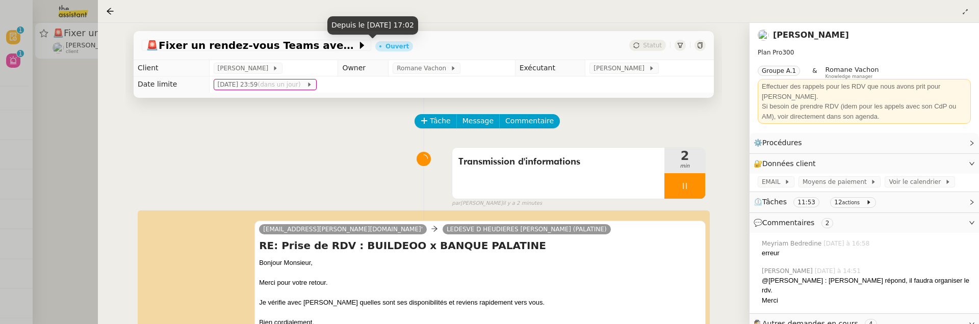
click at [46, 115] on div at bounding box center [489, 162] width 979 height 324
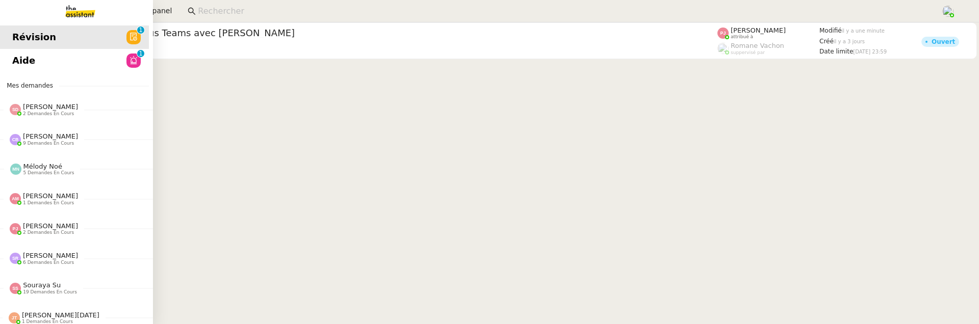
click at [23, 64] on span "Aide" at bounding box center [23, 60] width 23 height 15
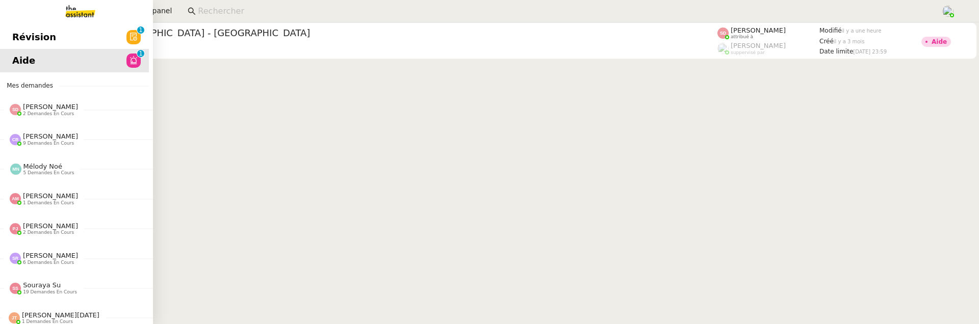
click at [17, 43] on span "Révision" at bounding box center [34, 37] width 44 height 15
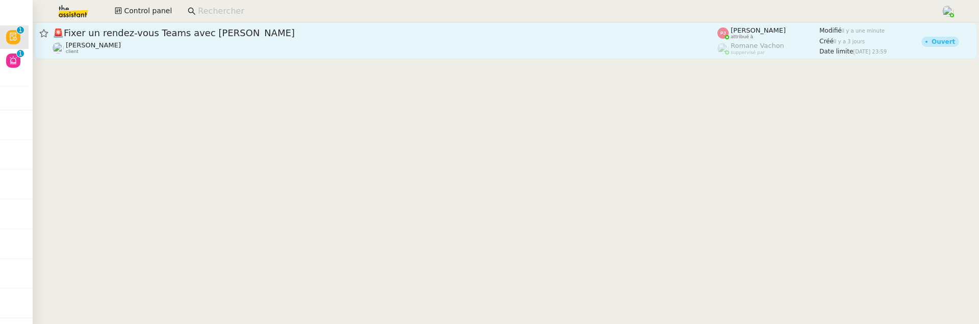
click at [252, 58] on link "🚨 Fixer un rendez-vous Teams avec Gilbert Gilbert AVAKIAN client Pauline Jennah…" at bounding box center [506, 40] width 942 height 37
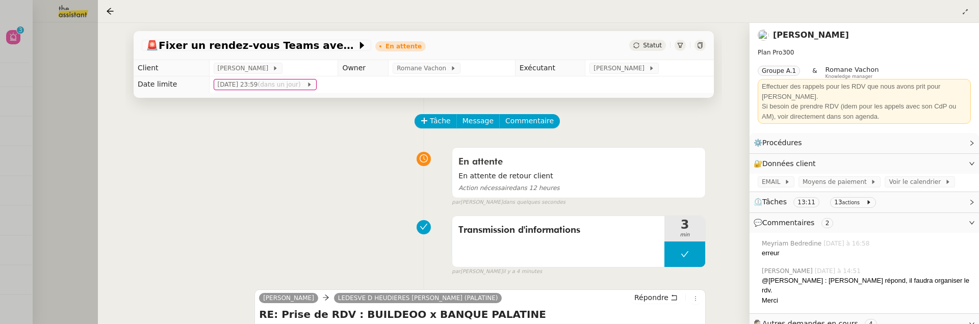
click at [81, 114] on div at bounding box center [489, 162] width 979 height 324
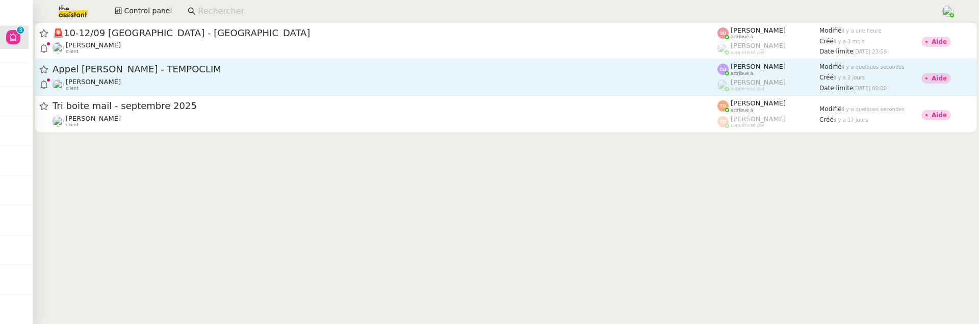
click at [565, 63] on div "Appel [PERSON_NAME] - TEMPOCLIM" at bounding box center [385, 69] width 665 height 13
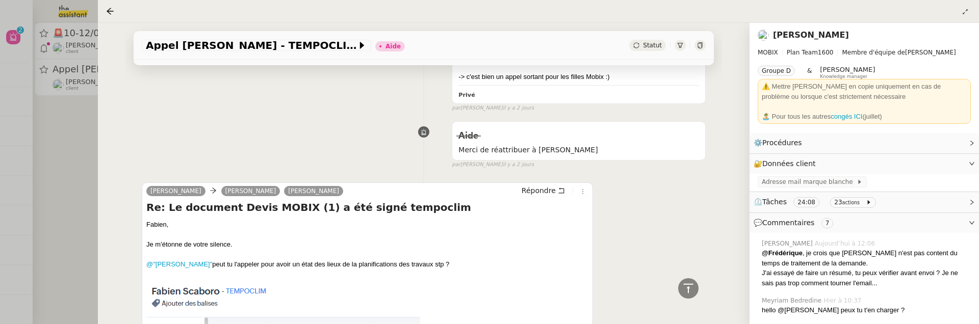
scroll to position [2824, 0]
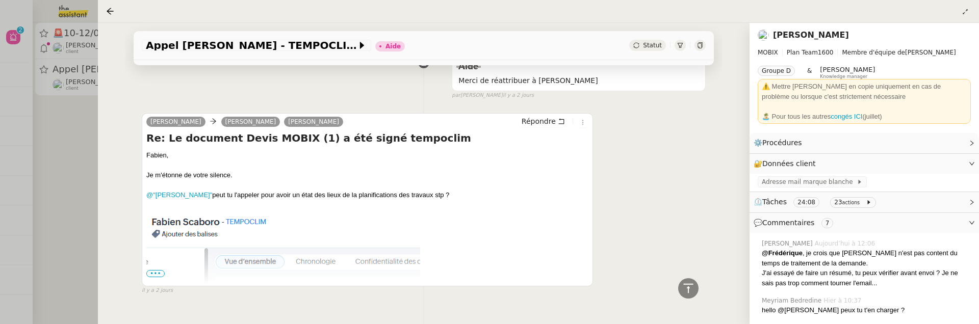
click at [150, 270] on span "•••" at bounding box center [155, 273] width 18 height 7
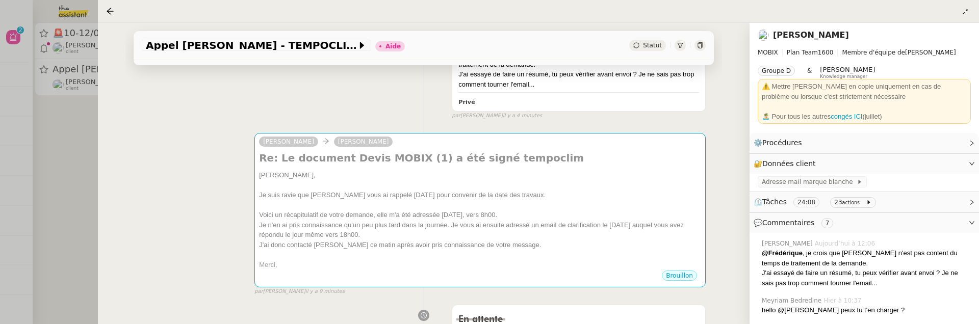
scroll to position [239, 0]
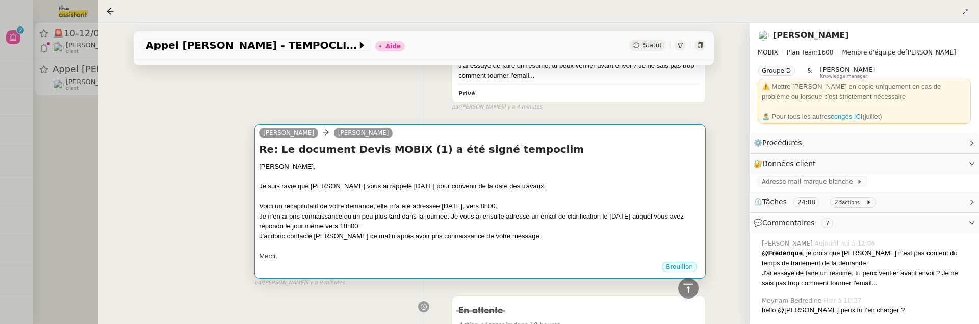
click at [533, 206] on div "Voici un récapitulatif de votre demande, elle m'a été adressée mardi 16 septemb…" at bounding box center [480, 206] width 442 height 10
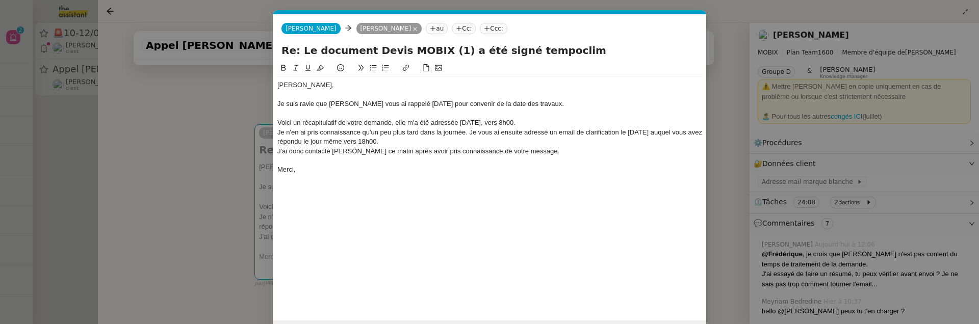
scroll to position [0, 21]
click at [552, 123] on div "Voici un récapitulatif de votre demande, elle m'a été adressée mardi 16 septemb…" at bounding box center [489, 122] width 425 height 9
click at [464, 136] on div "Je n'en ai pris connaissance qu'un peu plus tard dans la journée. Je vous ai en…" at bounding box center [489, 137] width 425 height 19
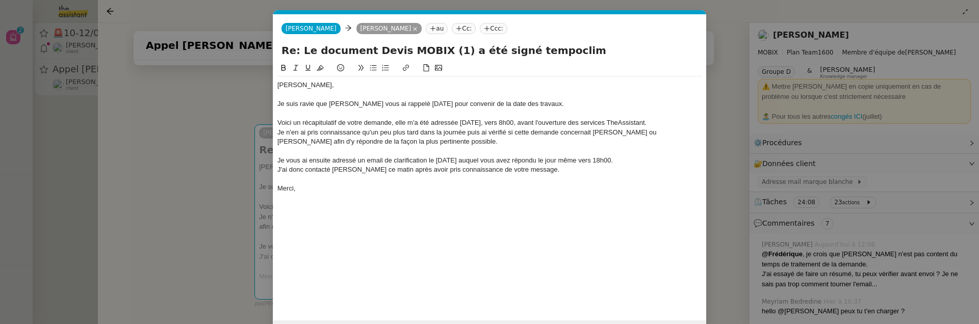
click at [667, 161] on div "Je vous ai ensuite adressé un email de clarification le mercredi 17 septembre a…" at bounding box center [489, 160] width 425 height 9
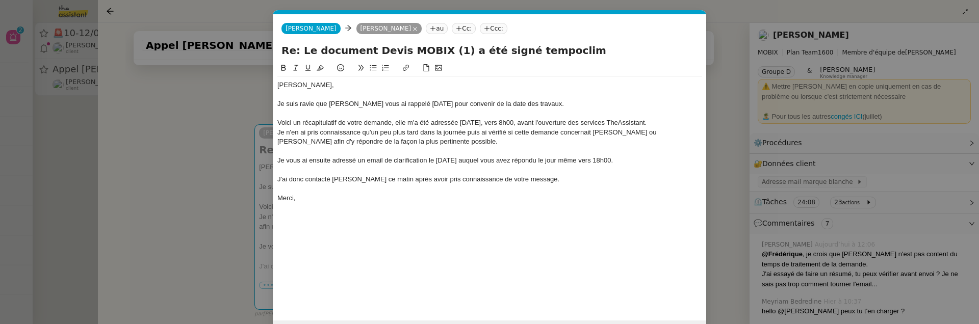
click at [197, 175] on nz-modal-container "Service TA - VOYAGE - PROPOSITION GLOBALE A utiliser dans le cadre de propositi…" at bounding box center [489, 162] width 979 height 324
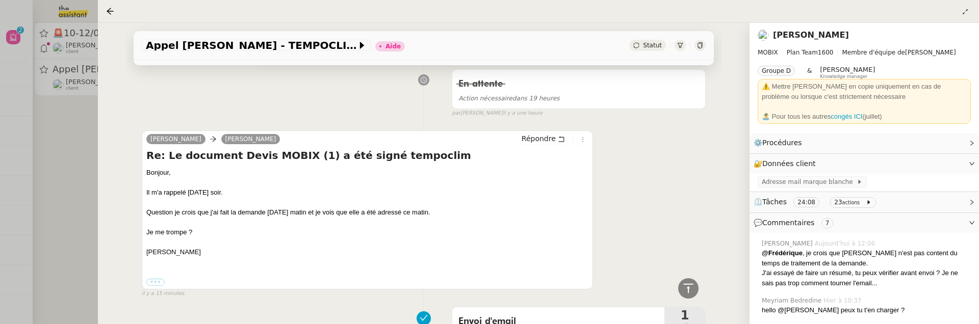
scroll to position [279, 0]
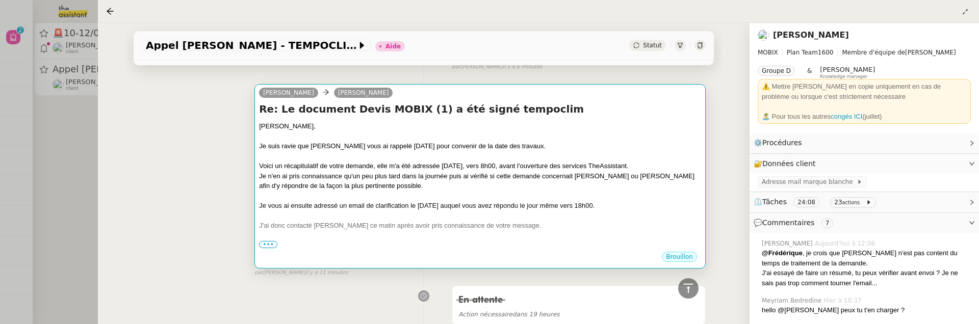
click at [399, 174] on div "Je n'en ai pris connaissance qu'un peu plus tard dans la journée puis ai vérifi…" at bounding box center [480, 181] width 442 height 20
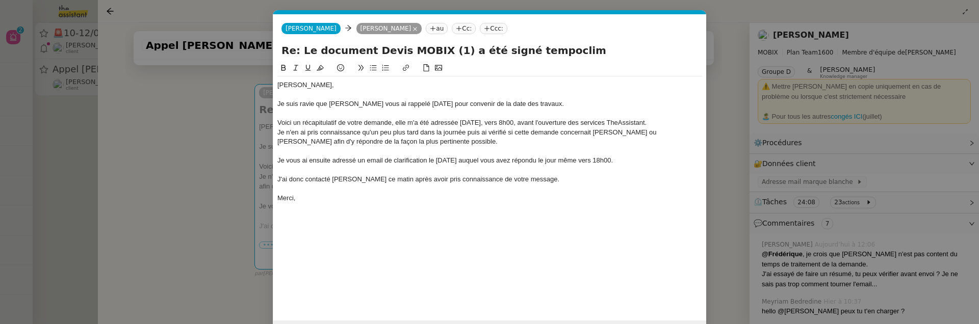
scroll to position [0, 21]
click at [396, 123] on div "Voici un récapitulatif de votre demande, elle m'a été adressée mardi 16 septemb…" at bounding box center [489, 122] width 425 height 9
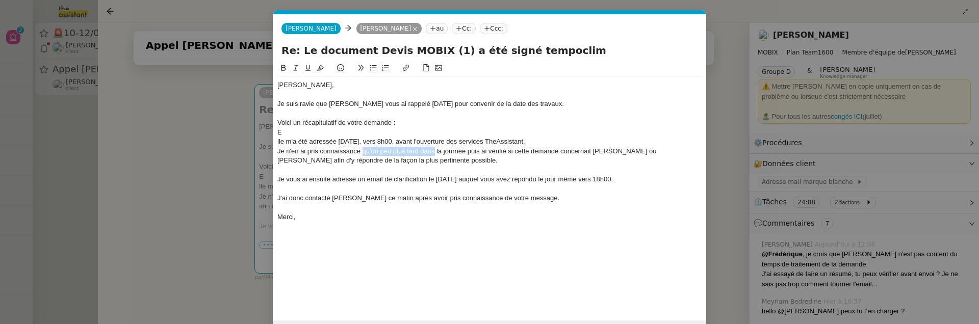
drag, startPoint x: 434, startPoint y: 151, endPoint x: 364, endPoint y: 150, distance: 70.9
click at [364, 150] on div "Je n'en ai pris connaissance qu'un peu plus tard dans la journée puis ai vérifi…" at bounding box center [489, 156] width 425 height 19
click at [290, 152] on div "Je n'en ai pris connaissance pendant la journée puis ai vérifié si cette demand…" at bounding box center [489, 156] width 425 height 19
click at [578, 140] on div "lle m'a été adressée mardi 16 septembre, vers 8h00, avant l'ouverture des servi…" at bounding box center [489, 141] width 425 height 9
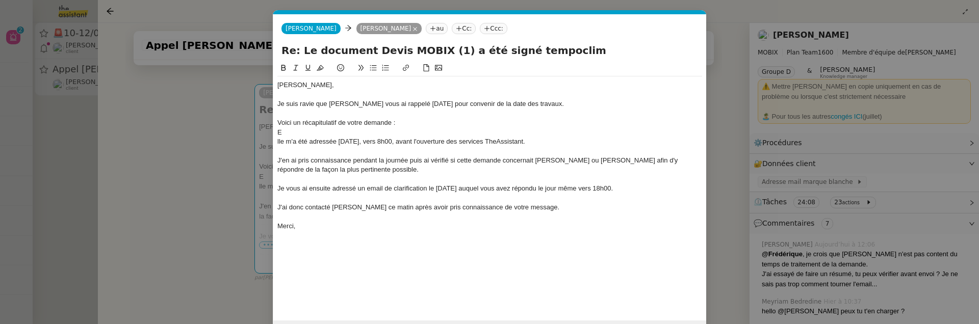
click at [177, 235] on nz-modal-container "Service TA - VOYAGE - PROPOSITION GLOBALE A utiliser dans le cadre de propositi…" at bounding box center [489, 162] width 979 height 324
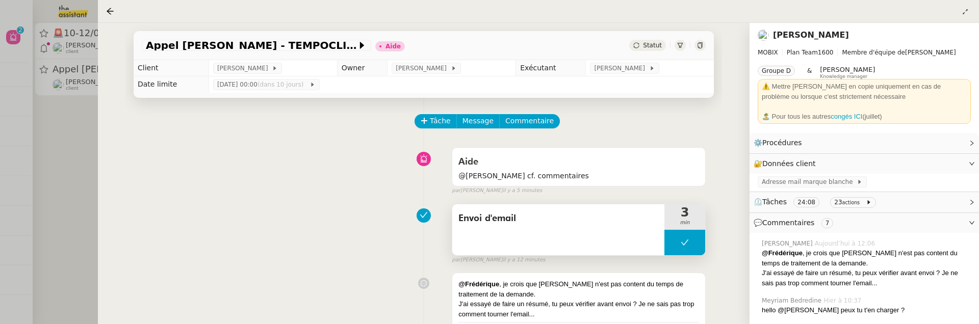
scroll to position [19, 0]
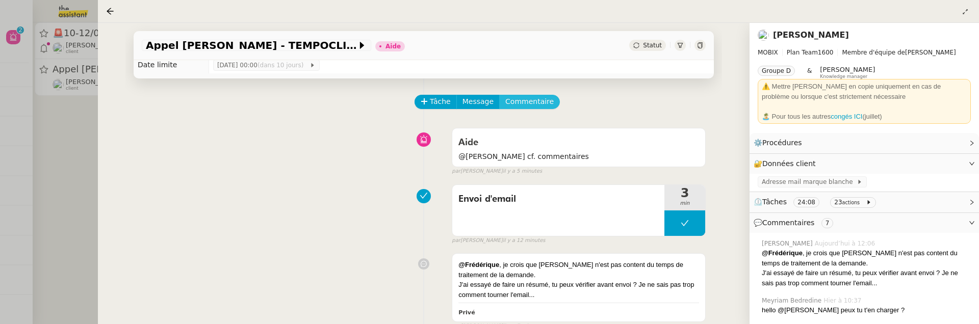
click at [533, 99] on span "Commentaire" at bounding box center [529, 102] width 48 height 12
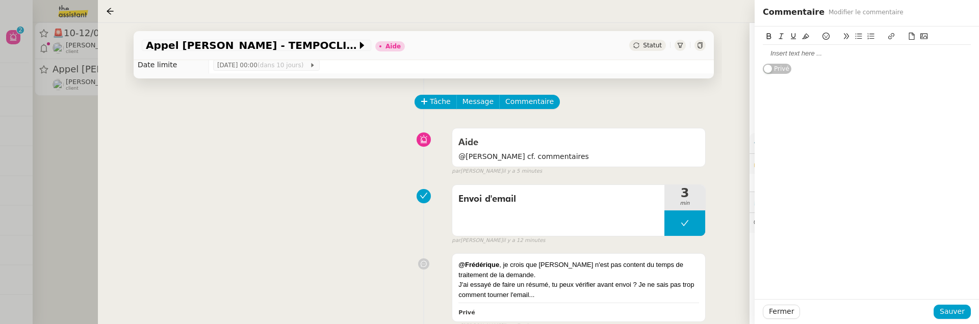
click at [814, 55] on div at bounding box center [867, 53] width 208 height 9
click at [952, 313] on span "Sauver" at bounding box center [952, 312] width 25 height 12
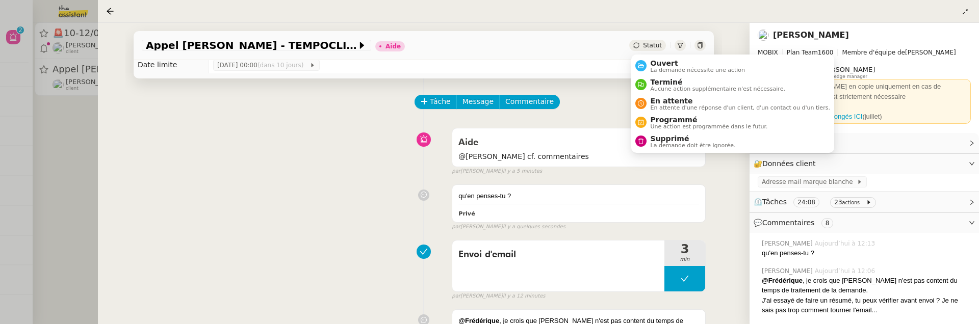
click at [654, 45] on span "Statut" at bounding box center [652, 45] width 19 height 7
click at [662, 68] on span "La demande nécessite une action" at bounding box center [698, 70] width 95 height 6
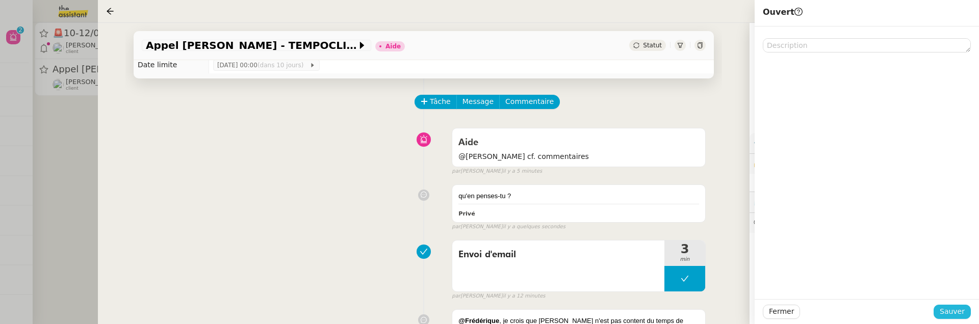
click at [946, 307] on span "Sauver" at bounding box center [952, 312] width 25 height 12
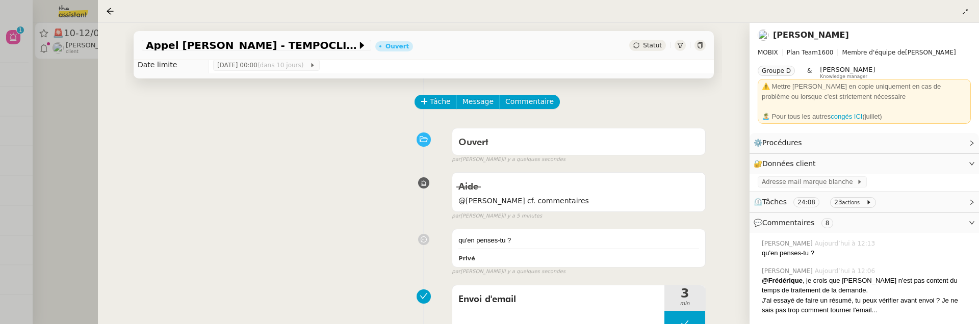
click at [67, 157] on div at bounding box center [489, 162] width 979 height 324
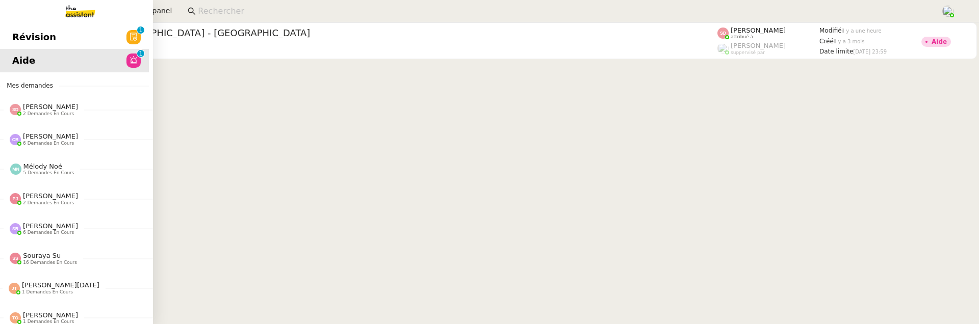
click at [32, 39] on span "Révision" at bounding box center [34, 37] width 44 height 15
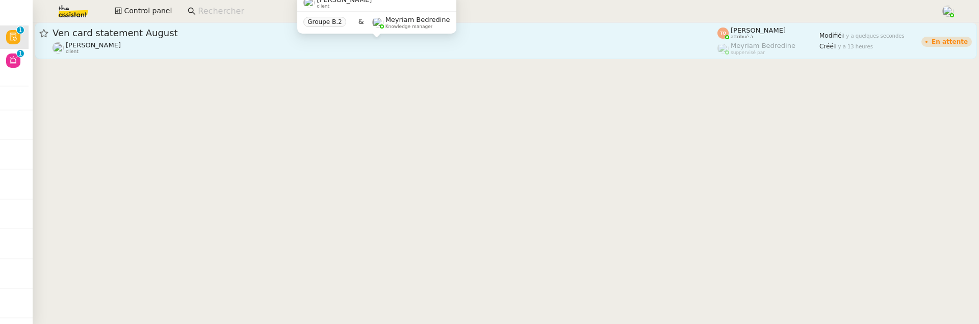
click at [360, 48] on div "Caroline Evans client" at bounding box center [385, 47] width 665 height 13
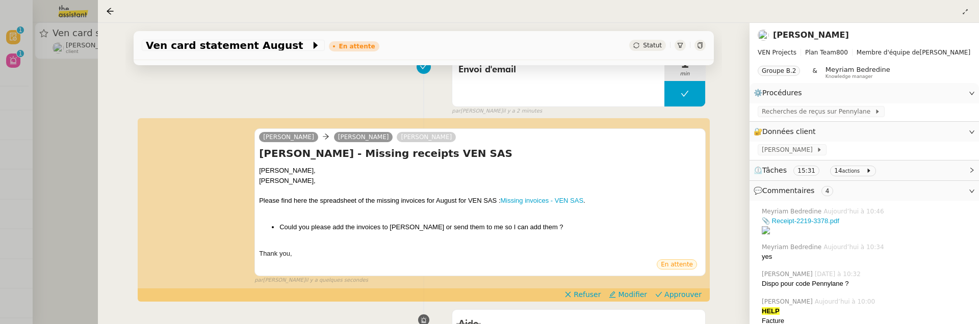
scroll to position [147, 0]
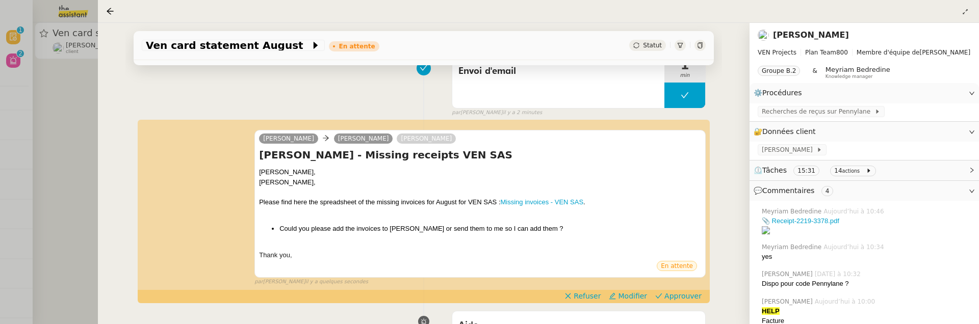
click at [67, 146] on div at bounding box center [489, 162] width 979 height 324
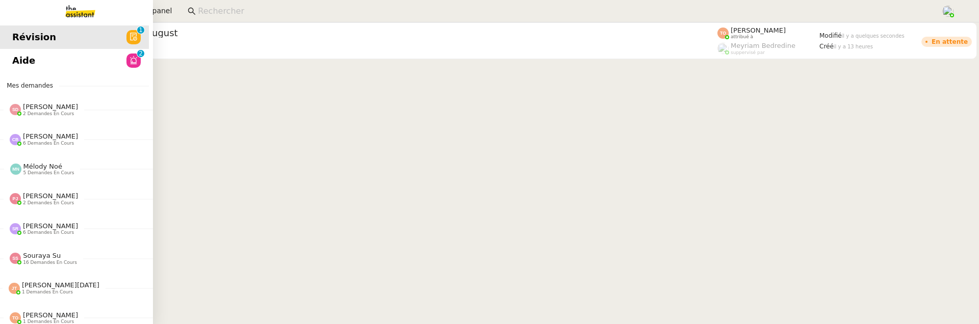
click at [14, 56] on span "Aide" at bounding box center [23, 60] width 23 height 15
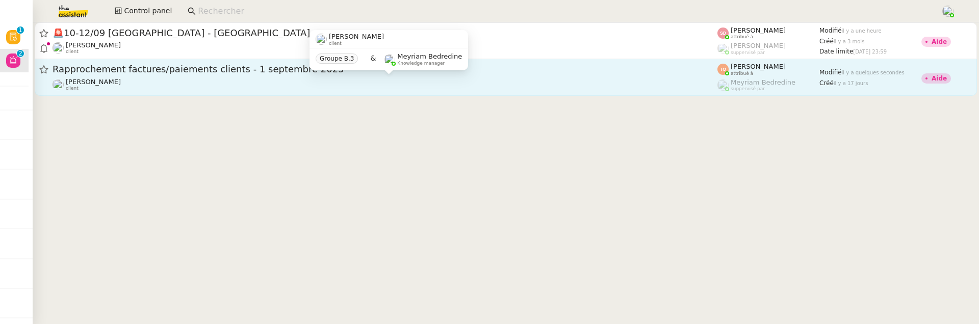
click at [306, 79] on div "Julien Decroix client" at bounding box center [385, 84] width 665 height 13
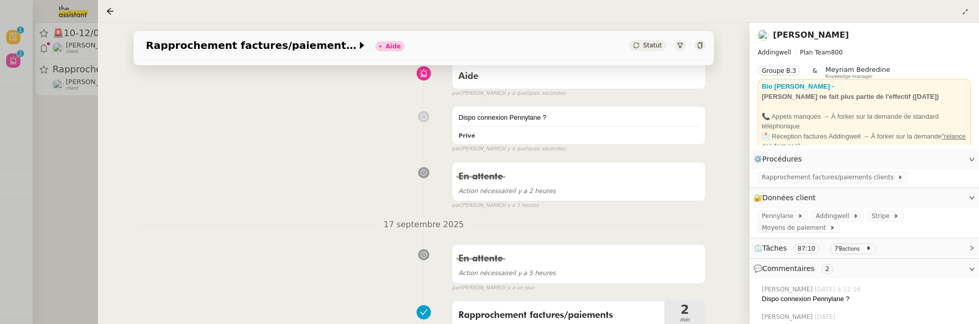
scroll to position [94, 0]
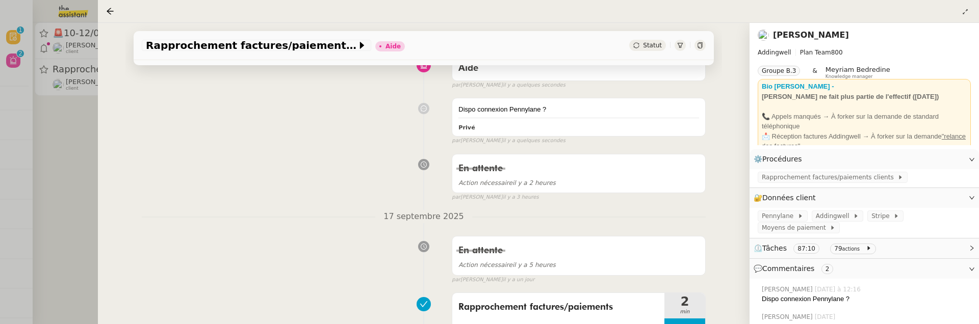
click at [698, 46] on icon at bounding box center [700, 45] width 6 height 6
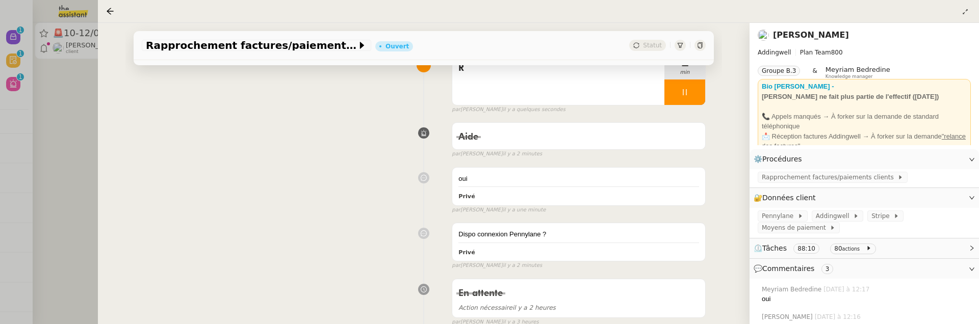
click at [57, 146] on div at bounding box center [489, 162] width 979 height 324
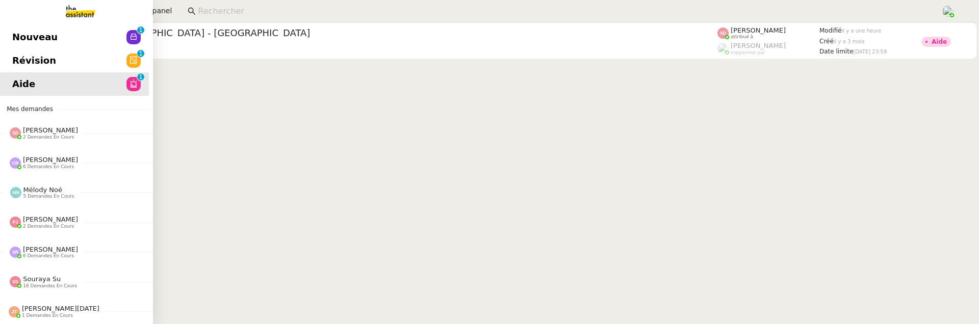
click at [27, 61] on span "Révision" at bounding box center [34, 60] width 44 height 15
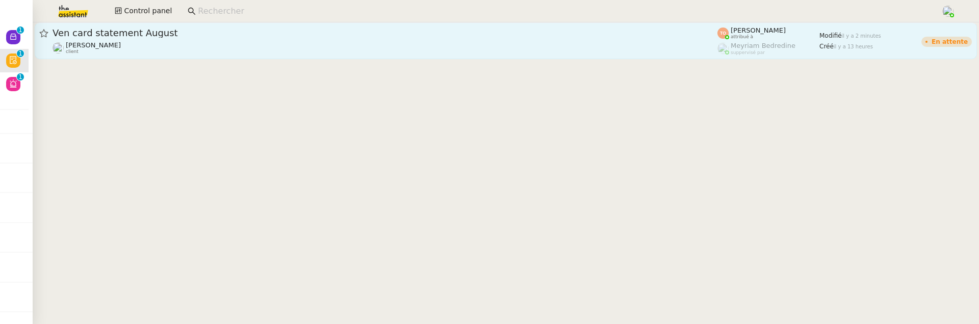
click at [285, 37] on span "Ven card statement August" at bounding box center [385, 33] width 665 height 9
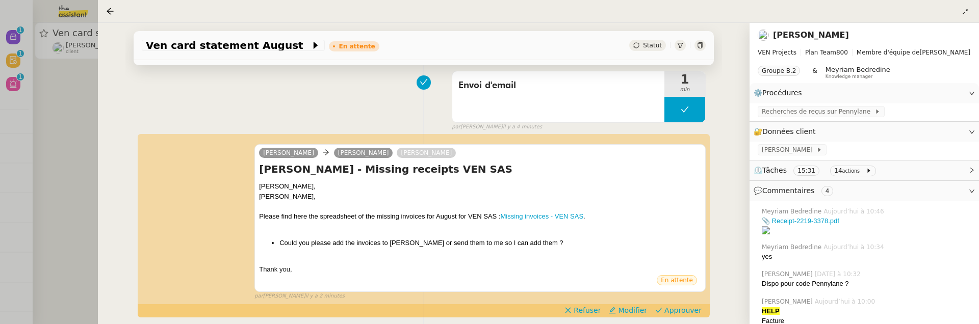
scroll to position [143, 0]
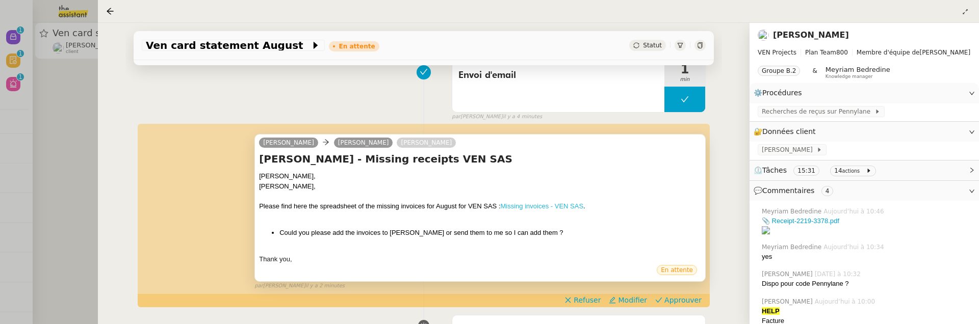
click at [556, 207] on link "Missing invoices - VEN SAS" at bounding box center [542, 206] width 83 height 8
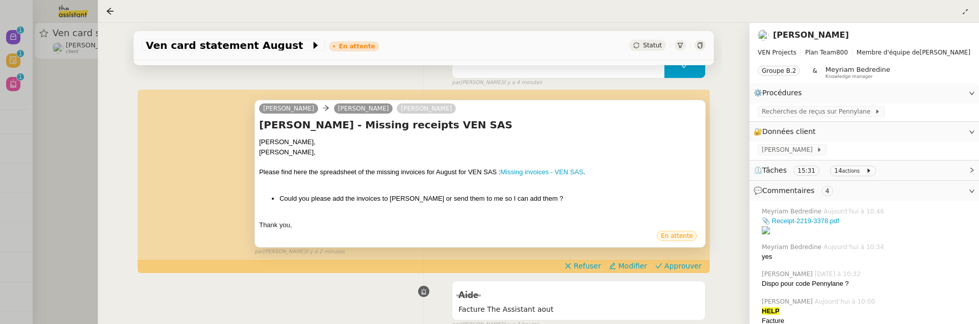
scroll to position [182, 0]
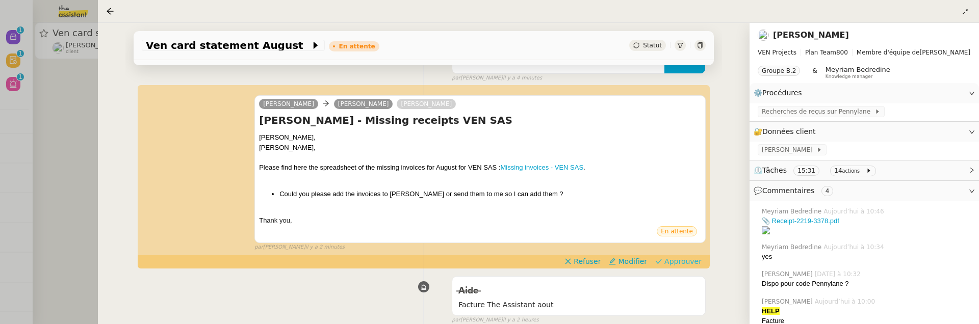
click at [675, 258] on span "Approuver" at bounding box center [682, 261] width 37 height 10
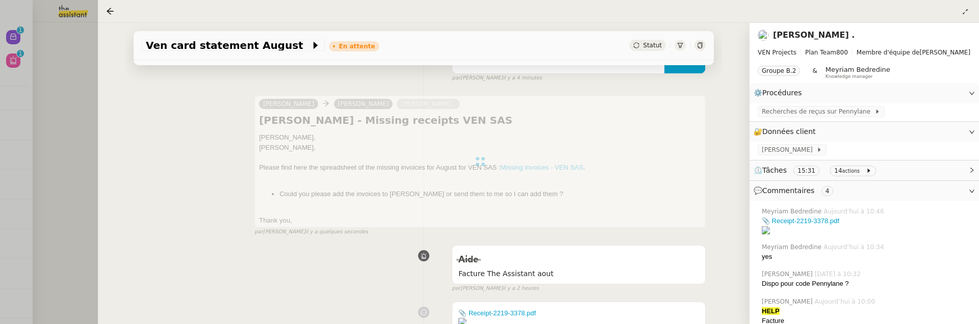
click at [55, 131] on div at bounding box center [489, 162] width 979 height 324
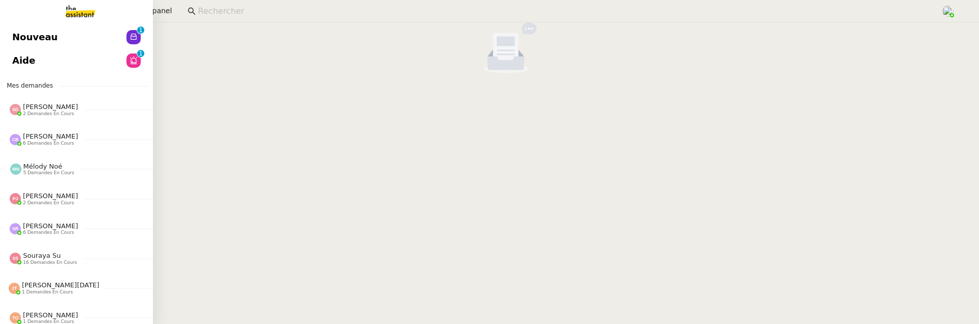
click at [22, 40] on span "Nouveau" at bounding box center [34, 37] width 45 height 15
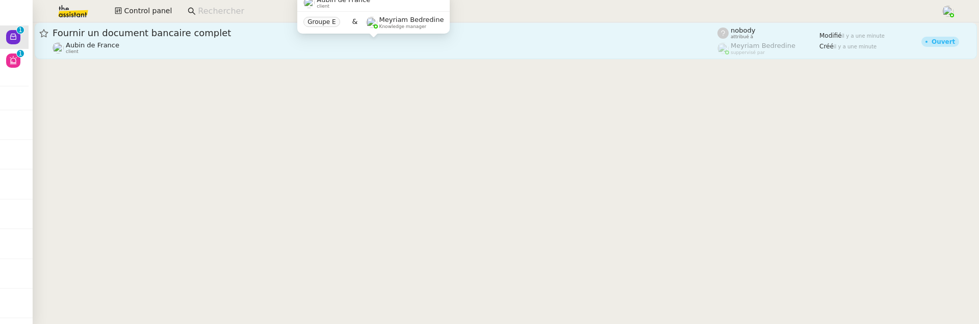
click at [328, 41] on div "Aubin de France client Groupe E & Meyriam Bedredine Knowledge manager" at bounding box center [373, 17] width 152 height 48
click at [325, 44] on div "Aubin de France client" at bounding box center [385, 47] width 665 height 13
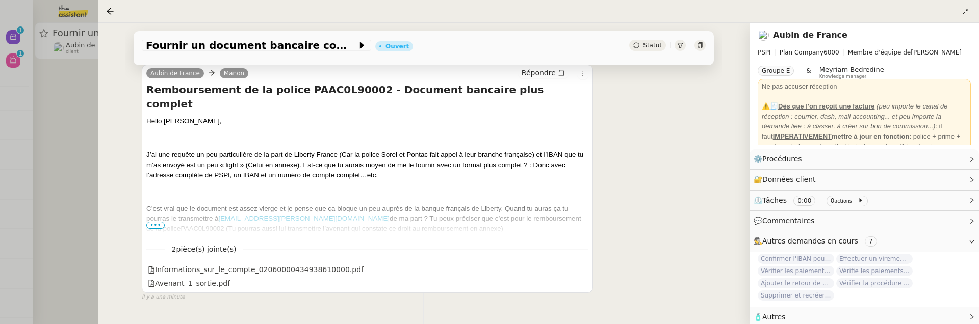
scroll to position [223, 0]
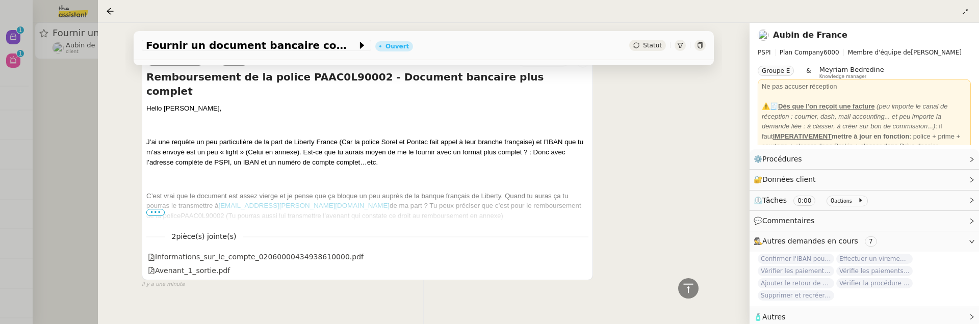
click at [154, 211] on span "•••" at bounding box center [155, 212] width 18 height 7
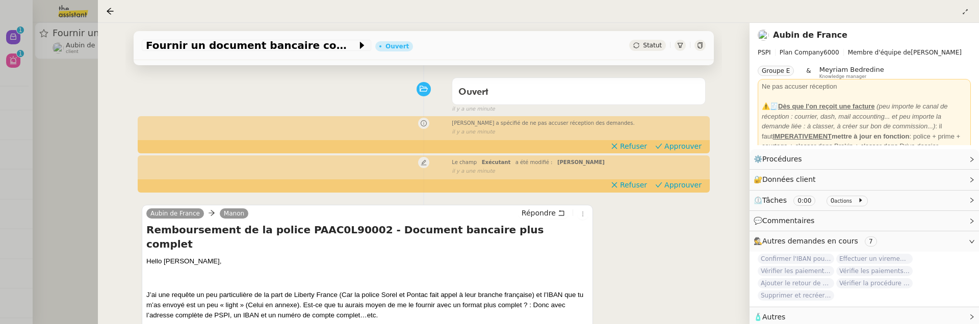
scroll to position [70, 0]
click at [674, 188] on span "Approuver" at bounding box center [682, 184] width 37 height 10
click at [683, 145] on span "Approuver" at bounding box center [682, 146] width 37 height 10
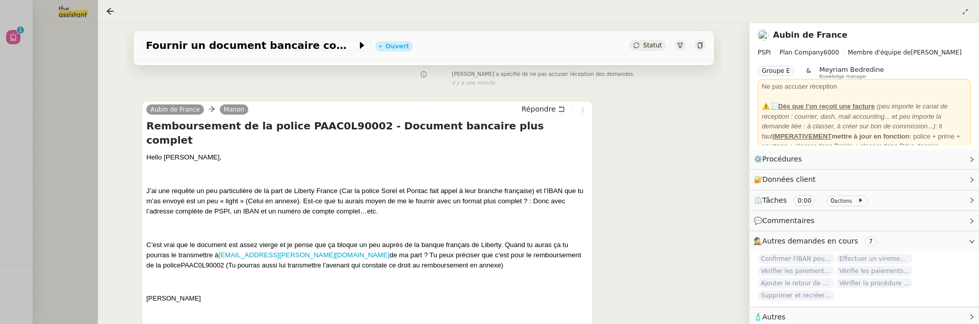
scroll to position [0, 0]
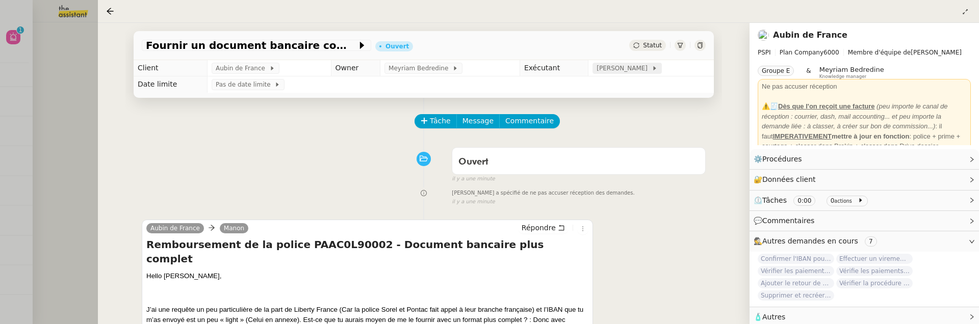
click at [627, 73] on span "[PERSON_NAME]" at bounding box center [623, 68] width 55 height 10
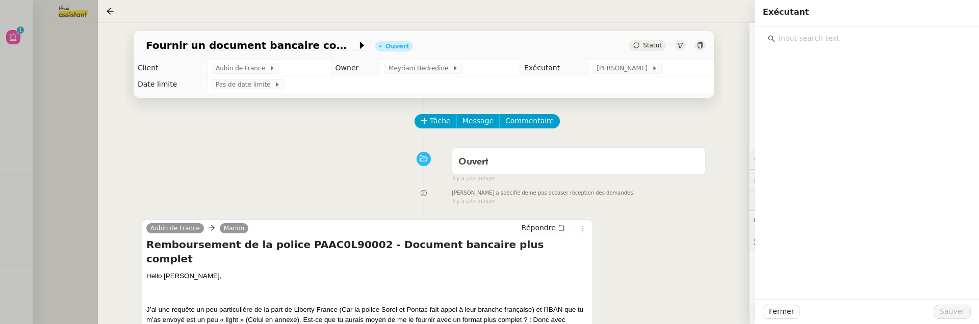
click at [787, 42] on input "text" at bounding box center [870, 39] width 191 height 14
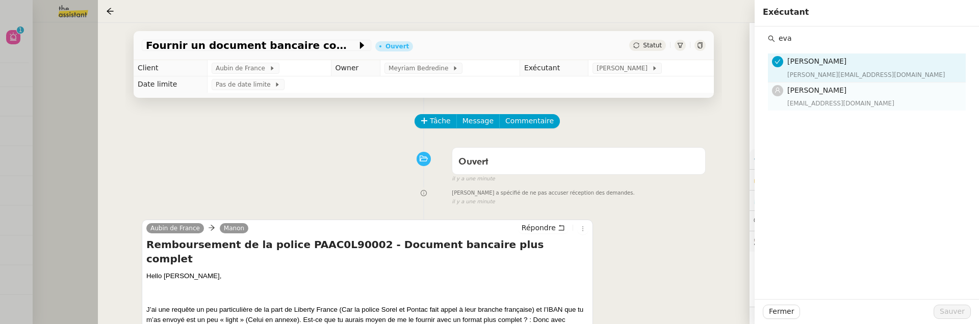
type input "eva"
click at [830, 87] on h4 "[PERSON_NAME]" at bounding box center [873, 91] width 172 height 12
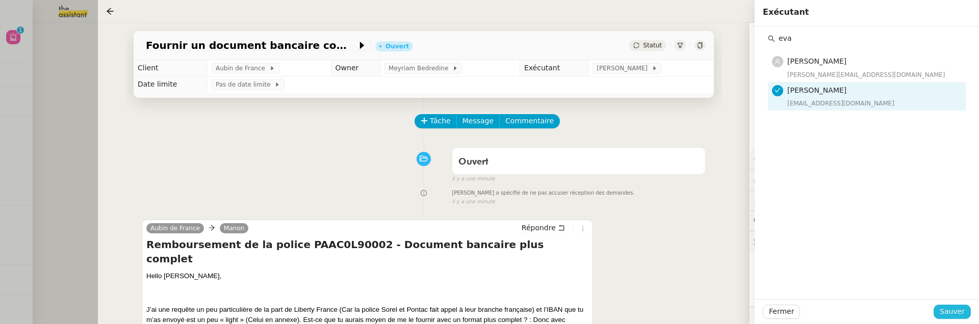
click at [949, 312] on span "Sauver" at bounding box center [952, 312] width 25 height 12
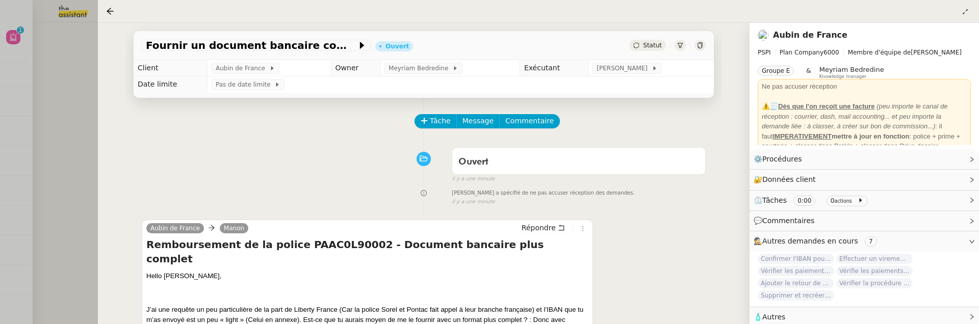
click at [60, 83] on div at bounding box center [489, 162] width 979 height 324
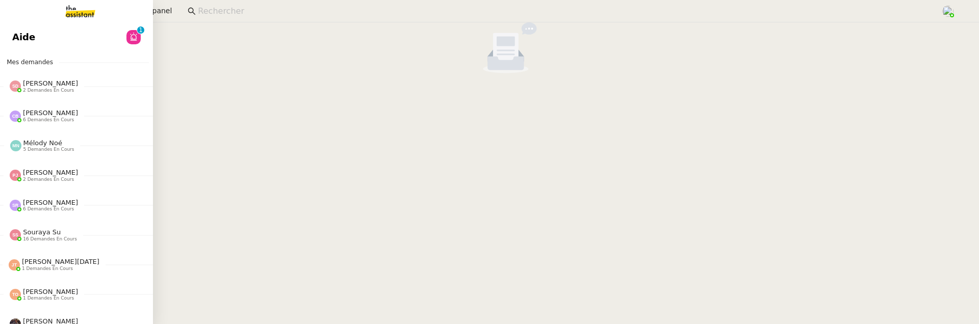
click at [21, 41] on link "Aide 0 1 2 3 4 5 6 7 8 9" at bounding box center [72, 36] width 153 height 23
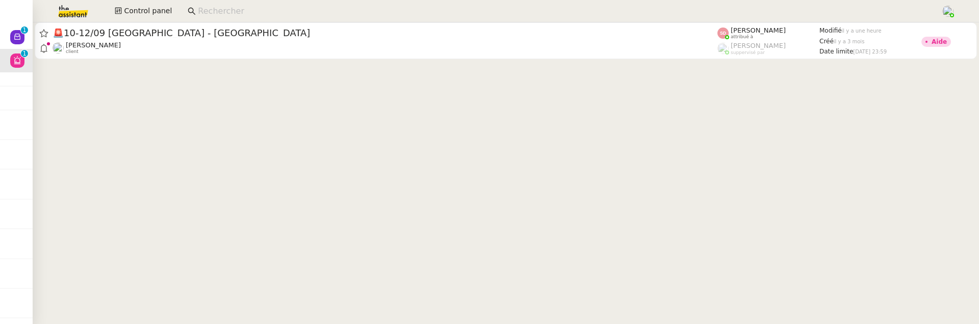
scroll to position [0, 4]
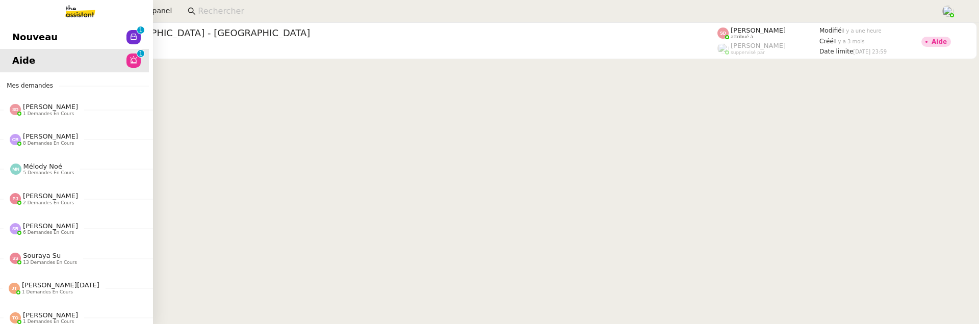
click at [6, 31] on link "Nouveau 0 1 2 3 4 5 6 7 8 9" at bounding box center [72, 36] width 153 height 23
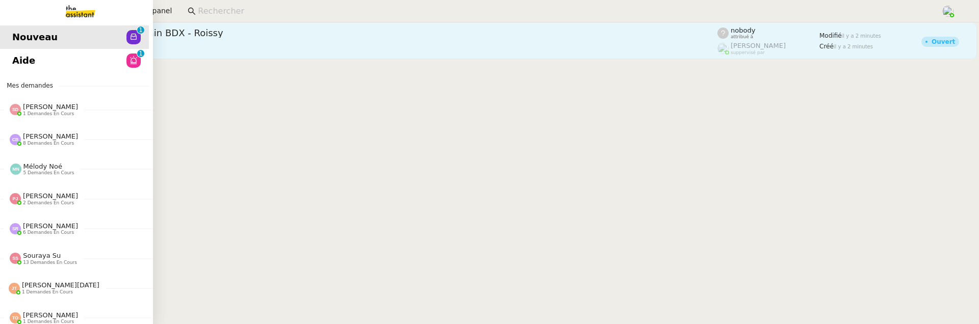
click at [235, 39] on div "Réserver billets de train BDX - Roissy" at bounding box center [385, 33] width 665 height 12
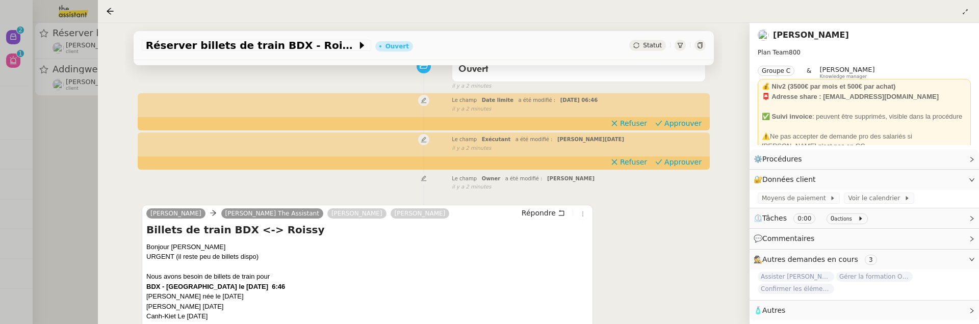
scroll to position [96, 0]
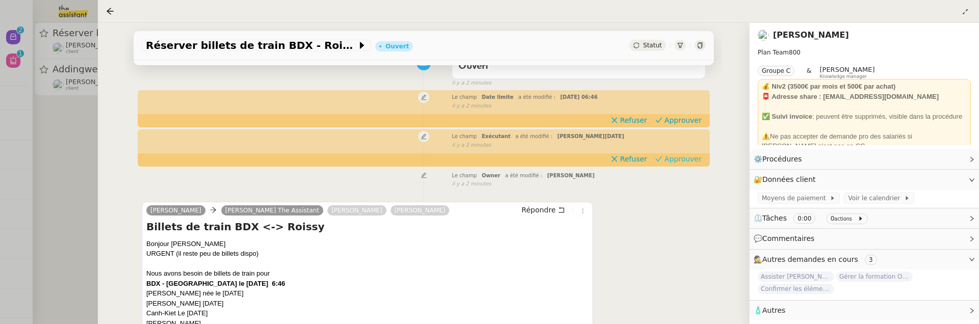
click at [691, 160] on span "Approuver" at bounding box center [682, 159] width 37 height 10
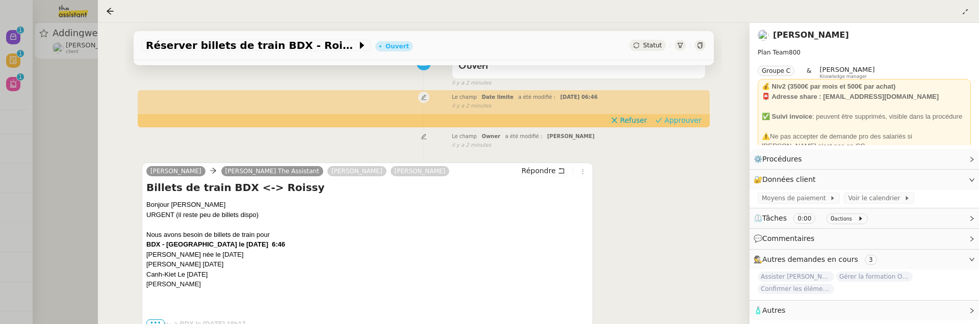
click at [692, 117] on span "Approuver" at bounding box center [682, 120] width 37 height 10
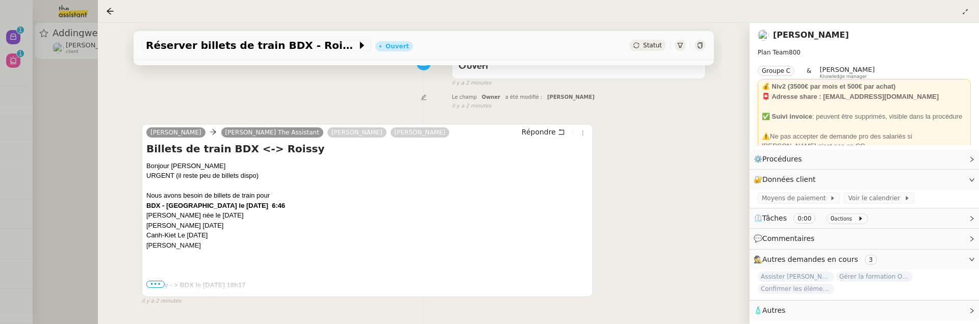
scroll to position [0, 0]
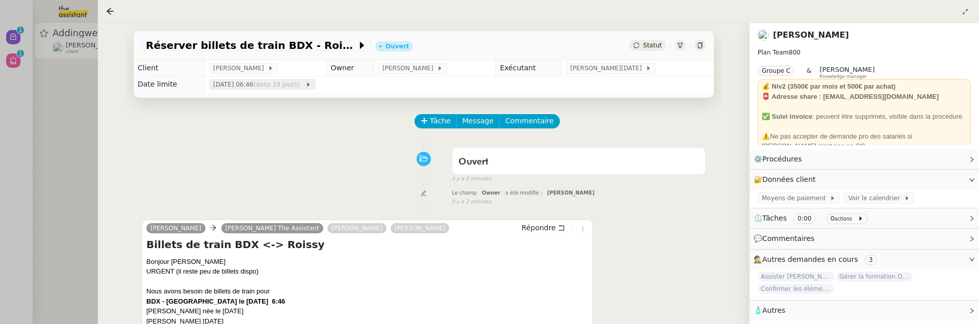
click at [275, 85] on span "mar. 7 oct. 2025 06:46 (dans 19 jours)" at bounding box center [259, 85] width 92 height 10
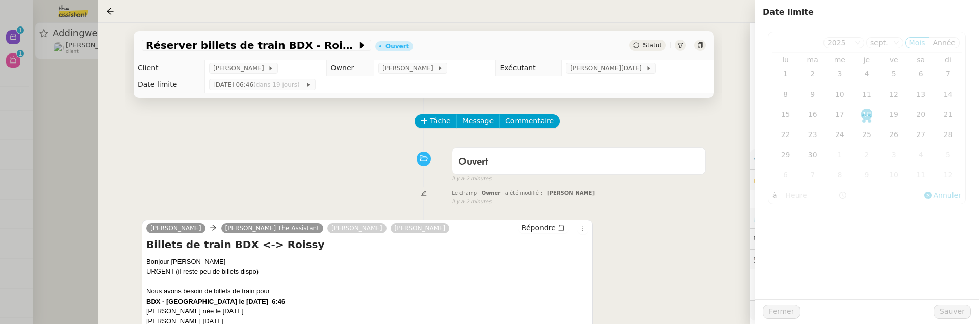
type input "06:46"
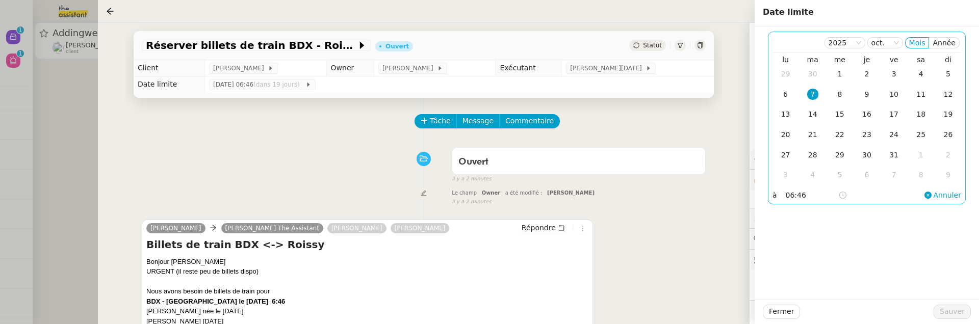
click at [814, 94] on div "7" at bounding box center [812, 94] width 11 height 11
click at [952, 307] on span "Sauver" at bounding box center [952, 312] width 25 height 12
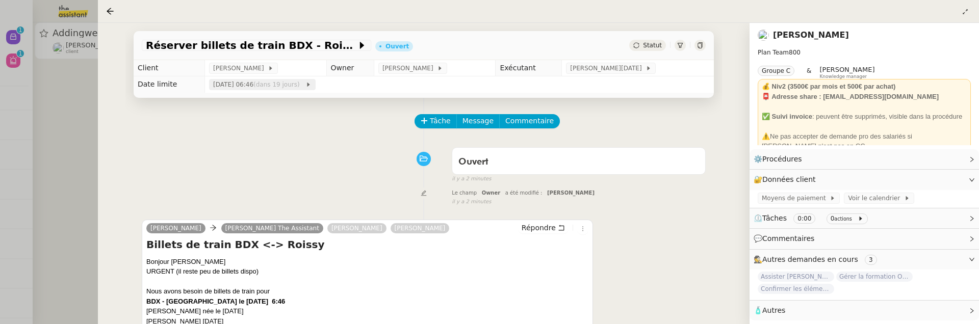
click at [293, 87] on span "(dans 19 jours)" at bounding box center [277, 84] width 48 height 7
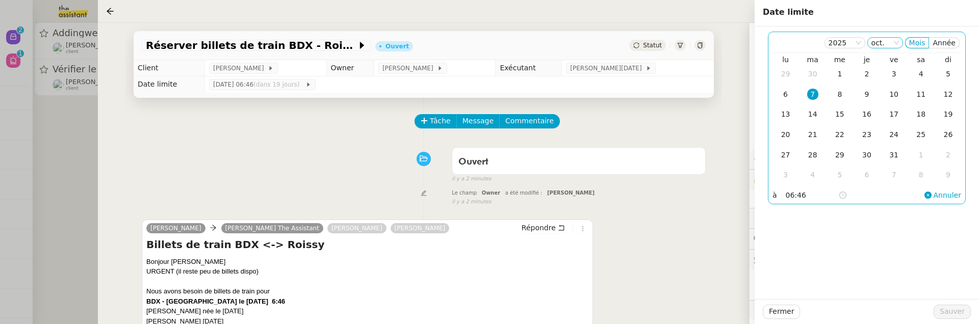
click at [899, 44] on icon at bounding box center [896, 43] width 6 height 6
click at [888, 105] on div "sept." at bounding box center [888, 108] width 28 height 9
click at [950, 72] on div "7" at bounding box center [947, 73] width 11 height 11
click at [956, 314] on span "Sauver" at bounding box center [952, 312] width 25 height 12
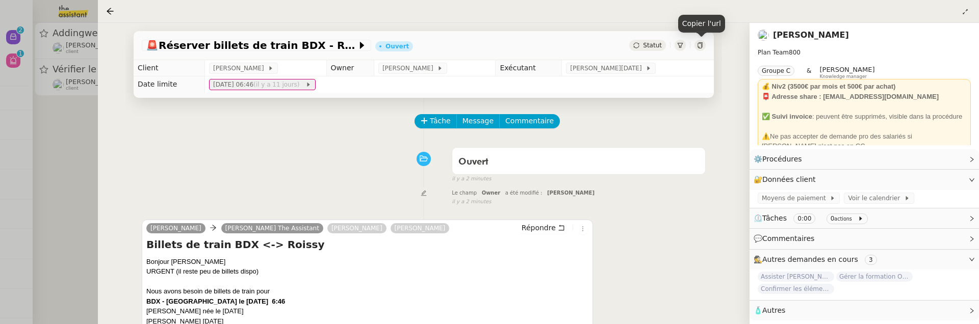
click at [263, 86] on span "dim. 7 sept. 2025 06:46 (il y a 11 jours)" at bounding box center [259, 85] width 92 height 10
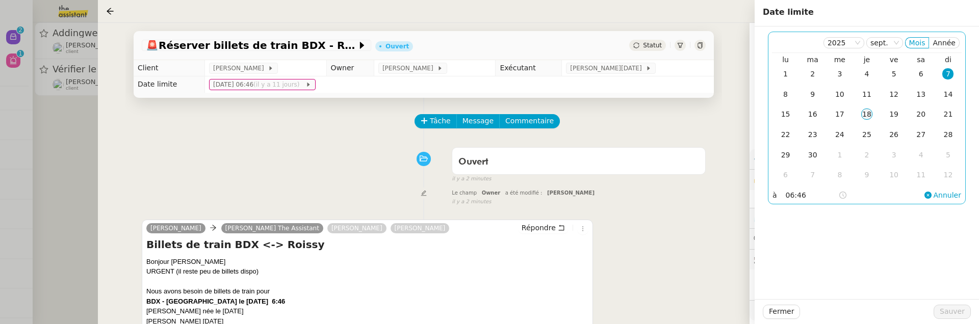
click at [866, 117] on div "18" at bounding box center [866, 114] width 11 height 11
click at [957, 314] on span "Sauver" at bounding box center [952, 312] width 25 height 12
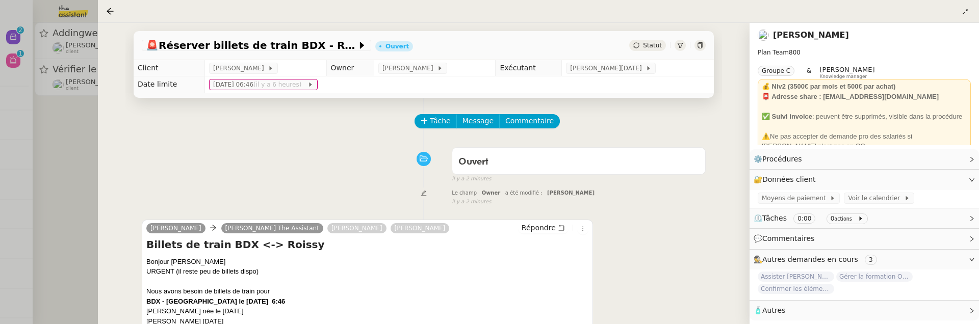
click at [701, 44] on icon at bounding box center [700, 45] width 6 height 6
click at [698, 44] on icon at bounding box center [700, 45] width 6 height 6
click at [92, 166] on div at bounding box center [489, 162] width 979 height 324
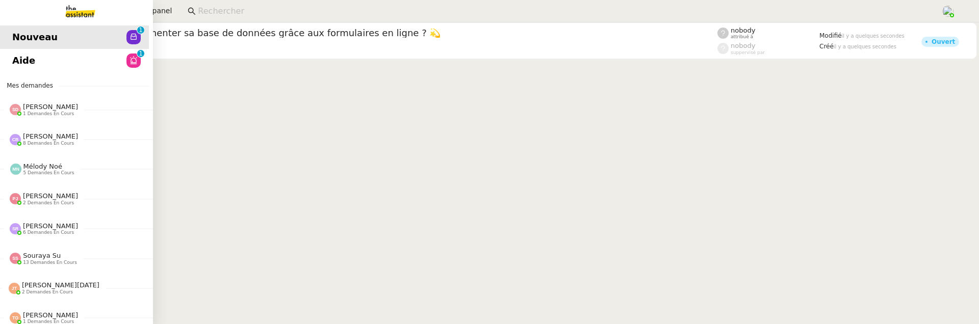
click at [19, 59] on link "Aide 0 1 2 3 4 5 6 7 8 9" at bounding box center [72, 60] width 153 height 23
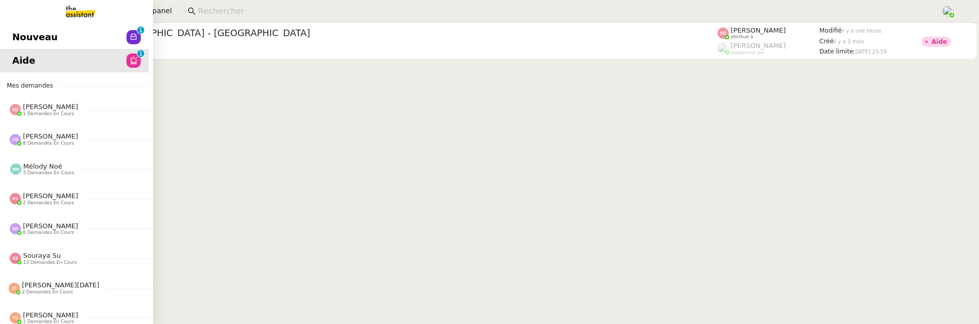
click at [11, 37] on link "Nouveau 0 1 2 3 4 5 6 7 8 9" at bounding box center [72, 36] width 153 height 23
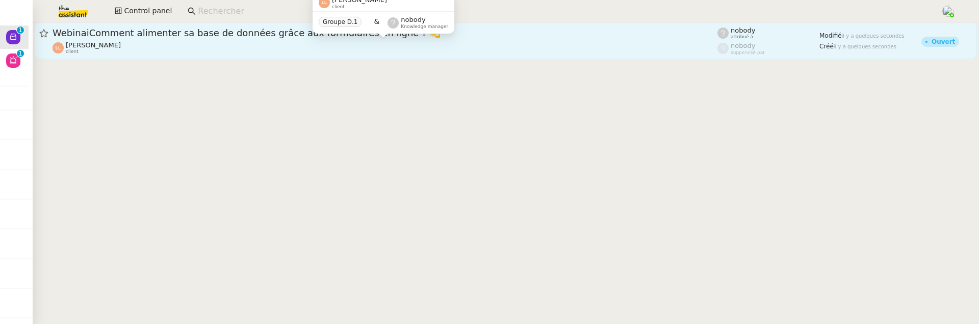
click at [308, 47] on div "Laurence Lepetit client" at bounding box center [385, 47] width 665 height 13
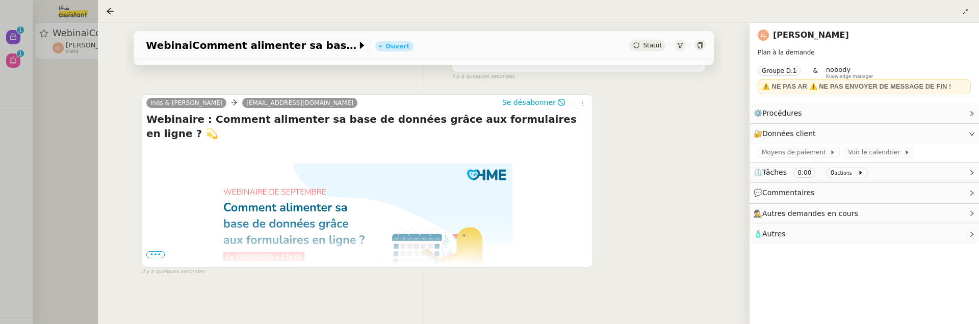
scroll to position [139, 0]
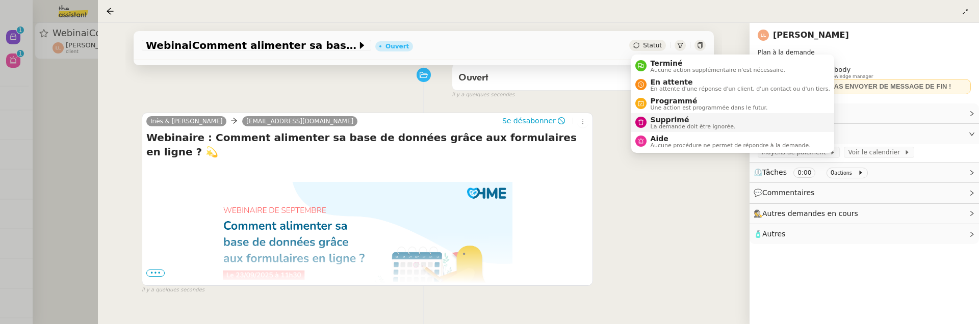
click at [664, 126] on span "La demande doit être ignorée." at bounding box center [693, 127] width 85 height 6
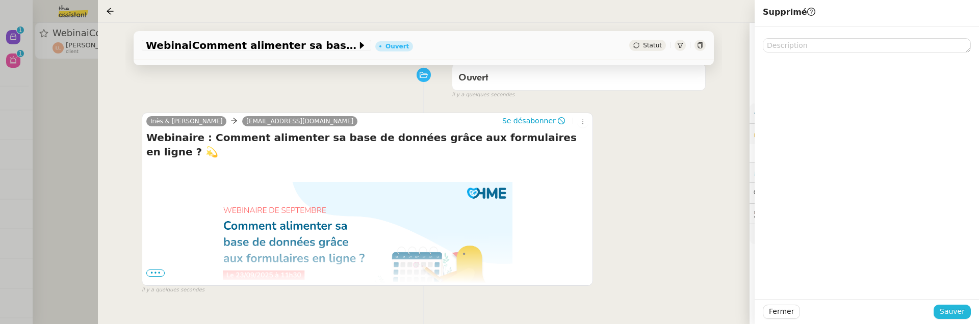
click at [958, 314] on span "Sauver" at bounding box center [952, 312] width 25 height 12
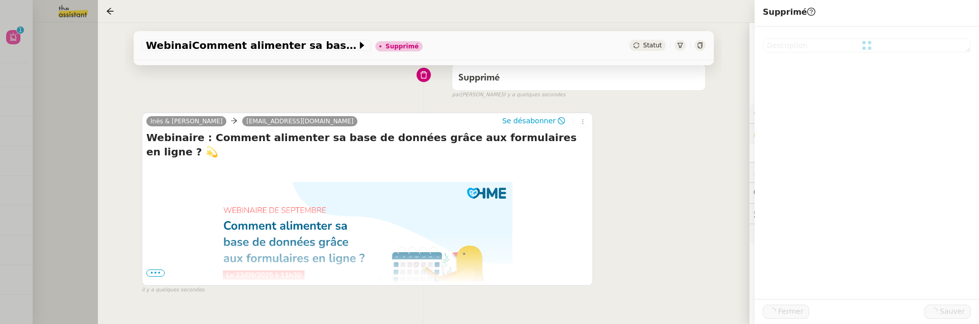
click at [76, 113] on div at bounding box center [489, 162] width 979 height 324
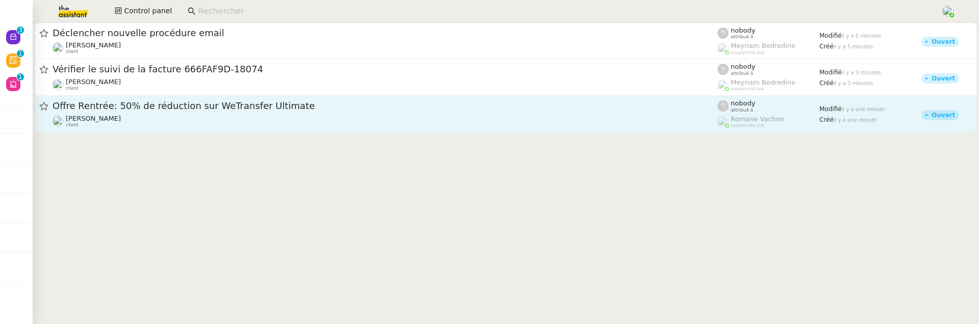
click at [243, 116] on div "[PERSON_NAME] client" at bounding box center [385, 121] width 665 height 13
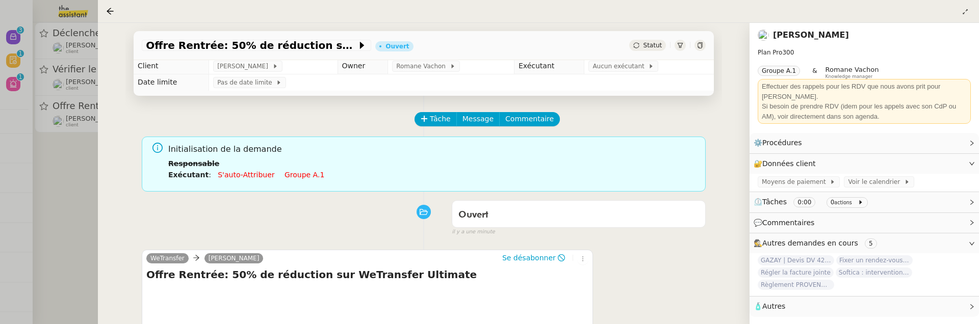
scroll to position [3, 0]
click at [645, 51] on div "Offre Rentrée: 50% de réduction sur WeTransfer Ultimate Ouvert Statut" at bounding box center [424, 45] width 580 height 29
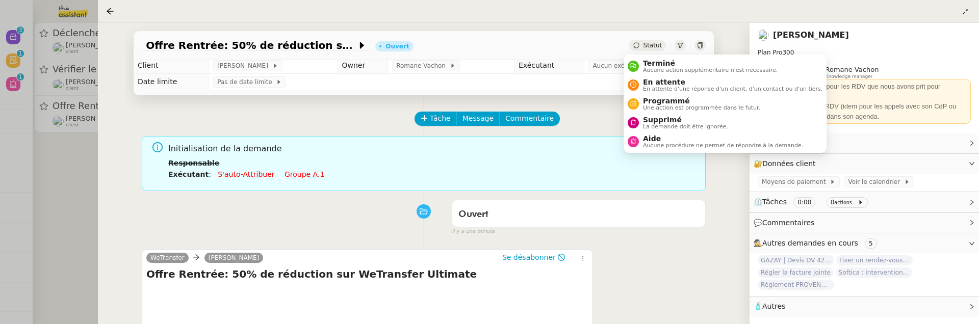
click at [643, 43] on span "Statut" at bounding box center [652, 45] width 19 height 7
click at [673, 121] on span "Supprimé" at bounding box center [685, 120] width 85 height 8
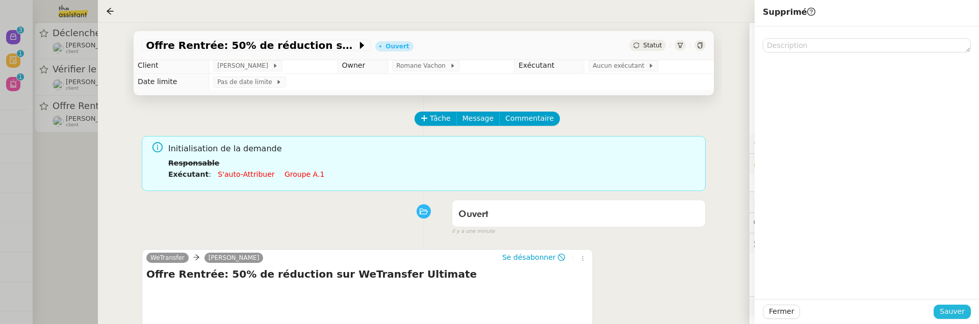
drag, startPoint x: 967, startPoint y: 308, endPoint x: 944, endPoint y: 309, distance: 23.0
click at [966, 308] on button "Sauver" at bounding box center [951, 312] width 37 height 14
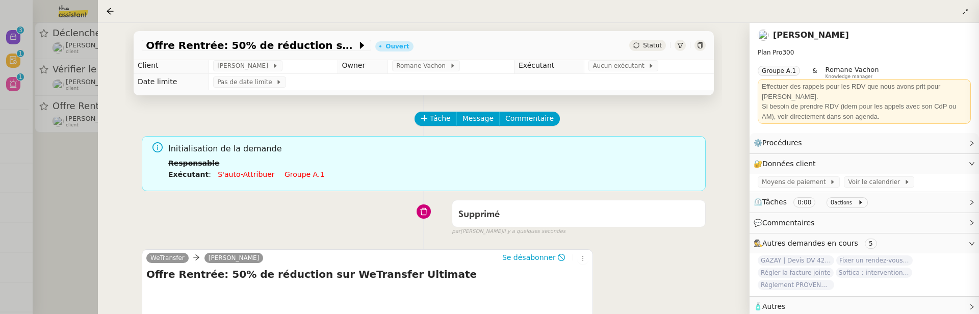
click at [92, 182] on div at bounding box center [489, 157] width 979 height 314
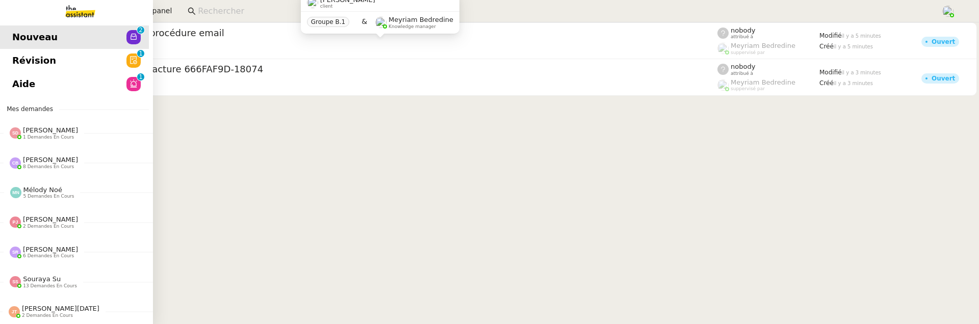
click at [12, 59] on span "Révision" at bounding box center [34, 60] width 44 height 15
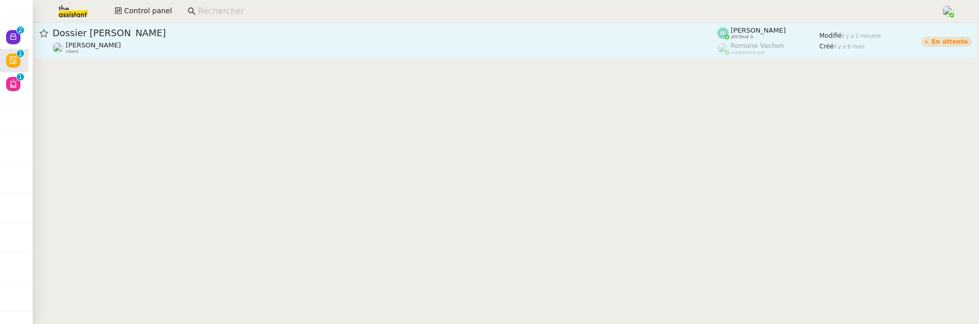
click at [250, 46] on div "Florent Seiler client" at bounding box center [385, 47] width 665 height 13
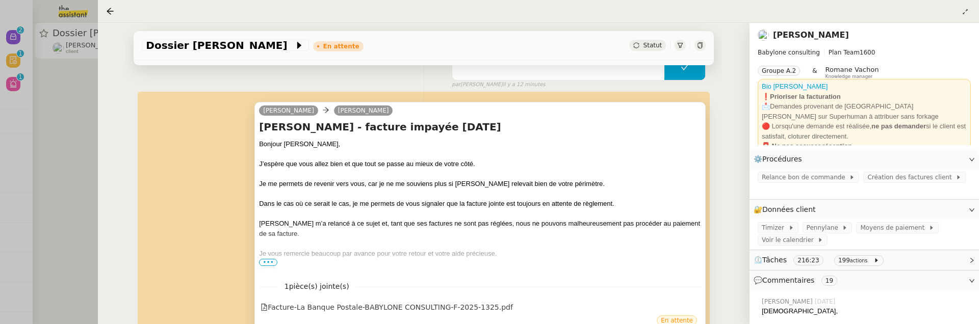
scroll to position [200, 0]
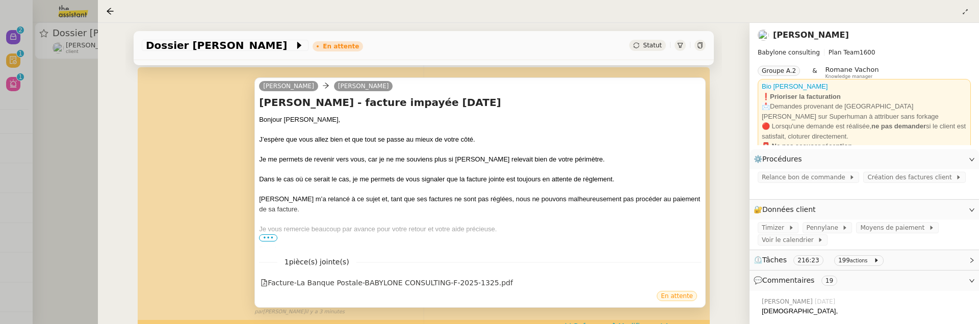
click at [271, 232] on div "Je vous remercie beaucoup par avance pour votre retour et votre aide précieuse." at bounding box center [480, 229] width 442 height 10
click at [268, 235] on span "•••" at bounding box center [268, 238] width 18 height 7
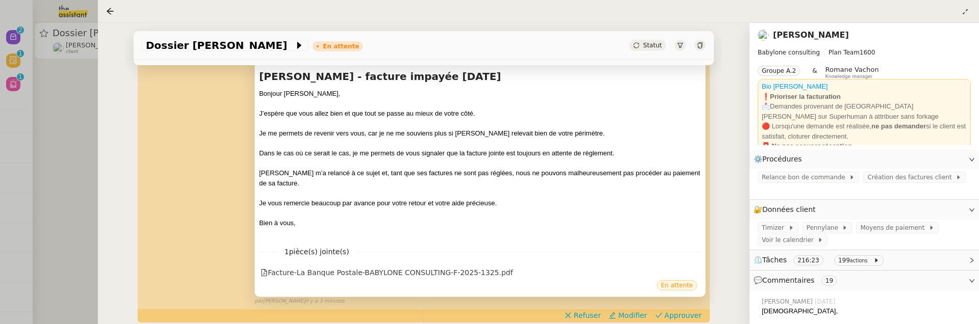
scroll to position [246, 0]
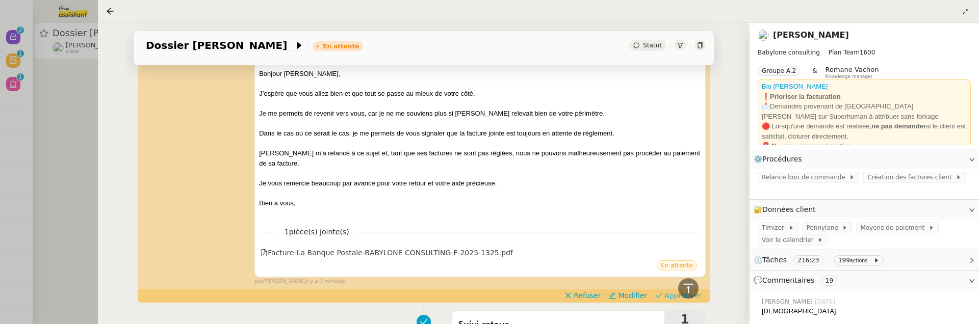
click at [664, 292] on span "Approuver" at bounding box center [682, 296] width 37 height 10
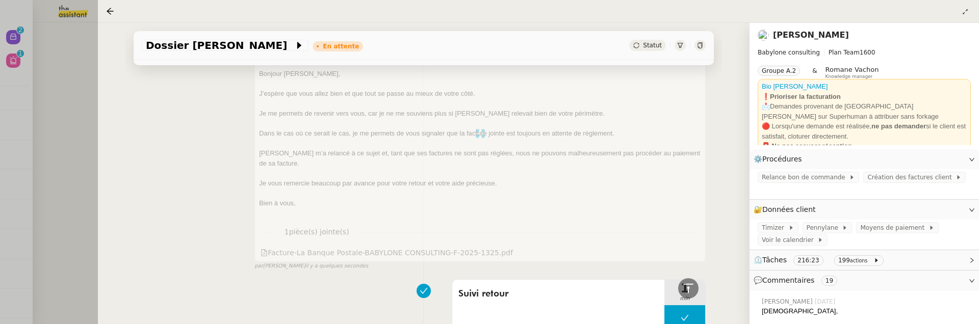
drag, startPoint x: 72, startPoint y: 132, endPoint x: 50, endPoint y: 112, distance: 29.3
click at [72, 132] on div at bounding box center [489, 162] width 979 height 324
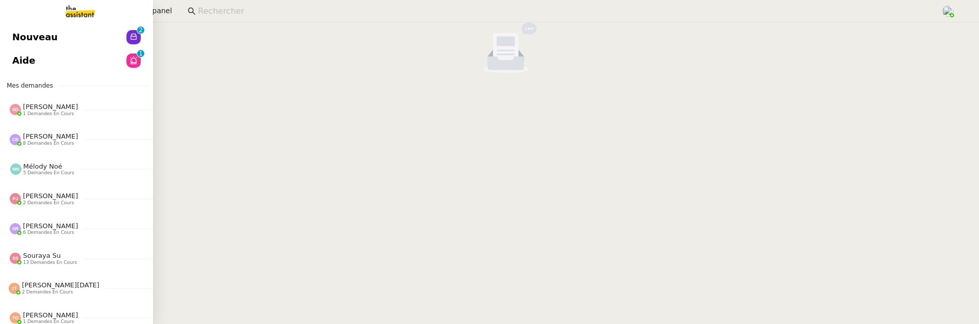
click at [19, 39] on span "Nouveau" at bounding box center [34, 37] width 45 height 15
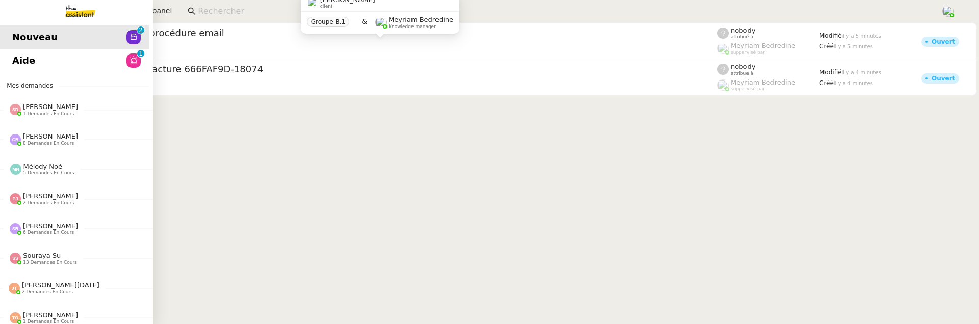
click at [15, 63] on span "Aide" at bounding box center [23, 60] width 23 height 15
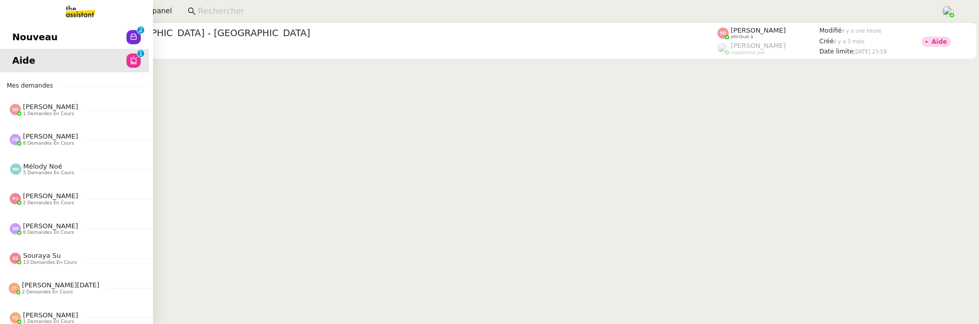
click at [3, 41] on link "Nouveau 0 1 2 3 4 5 6 7 8 9" at bounding box center [72, 36] width 153 height 23
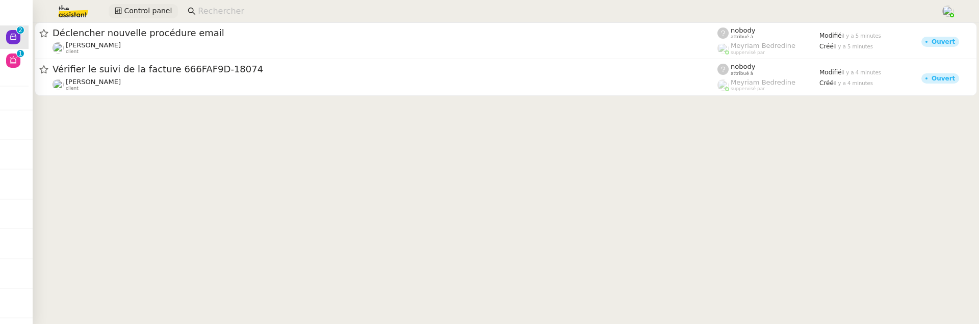
click at [142, 11] on span "Control panel" at bounding box center [148, 11] width 48 height 12
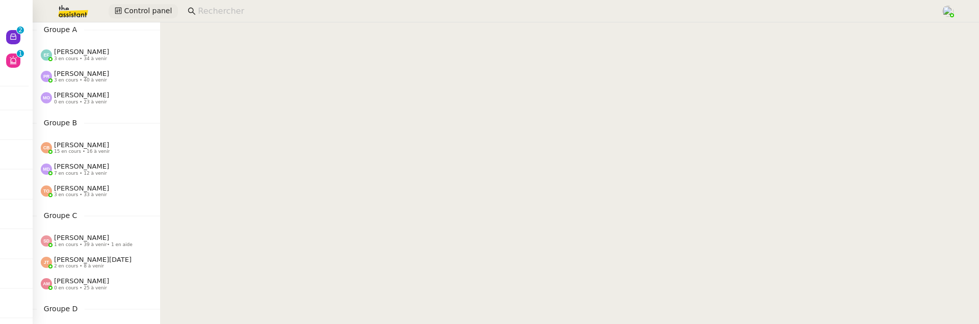
scroll to position [32, 0]
click at [97, 258] on span "[PERSON_NAME][DATE]" at bounding box center [92, 259] width 77 height 8
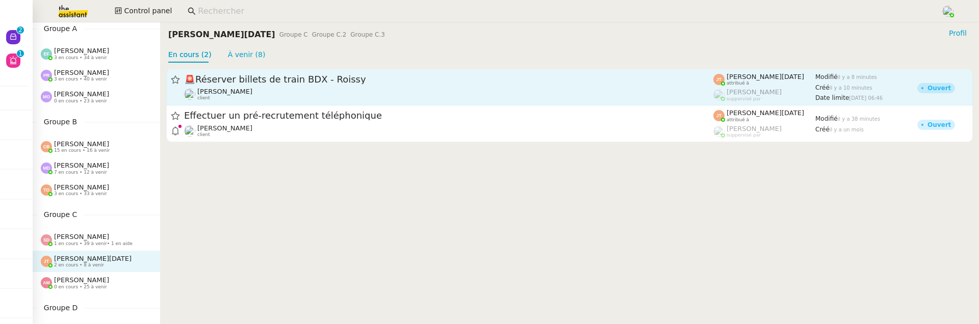
click at [287, 88] on div "Axel BANDIAKY client" at bounding box center [448, 94] width 529 height 13
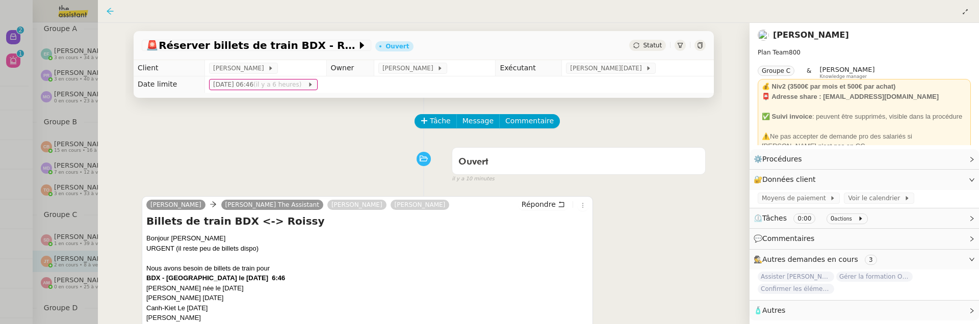
click at [113, 8] on icon at bounding box center [110, 11] width 8 height 8
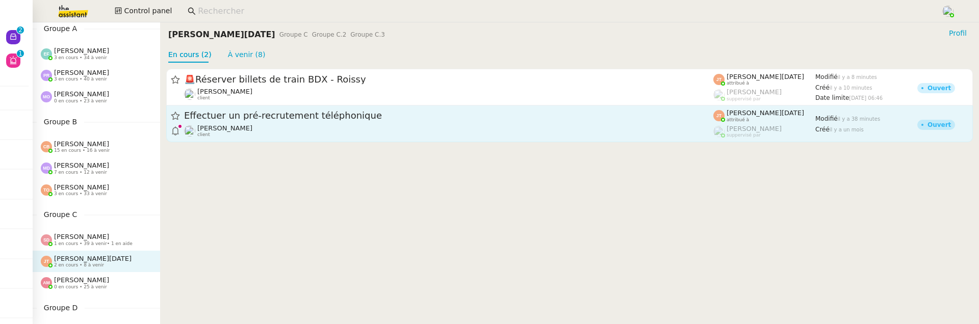
click at [345, 117] on span "Effectuer un pré-recrutement téléphonique" at bounding box center [448, 116] width 529 height 9
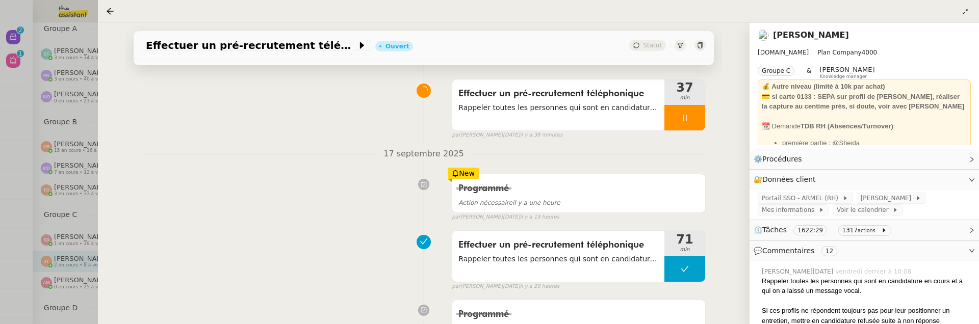
scroll to position [166, 0]
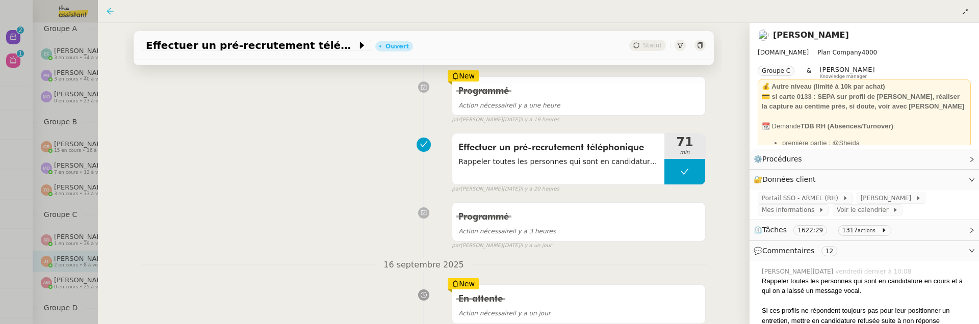
click at [106, 10] on icon at bounding box center [110, 11] width 8 height 8
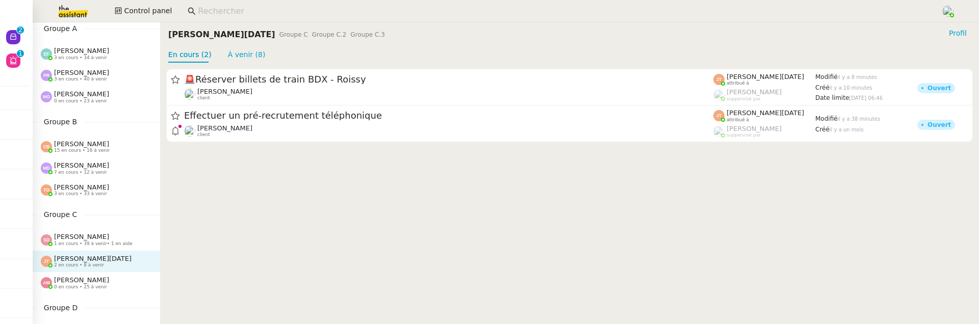
click at [110, 235] on div "Sheida Delpazir 1 en cours • 39 à venir • 1 en aide" at bounding box center [93, 239] width 79 height 13
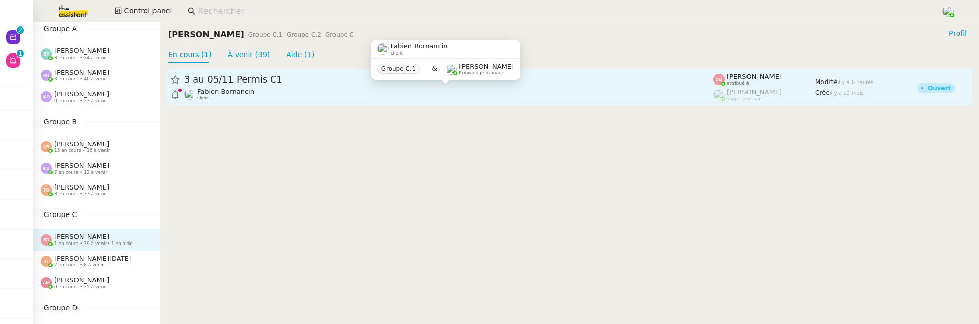
click at [242, 90] on span "Fabien Bornancin" at bounding box center [225, 92] width 57 height 8
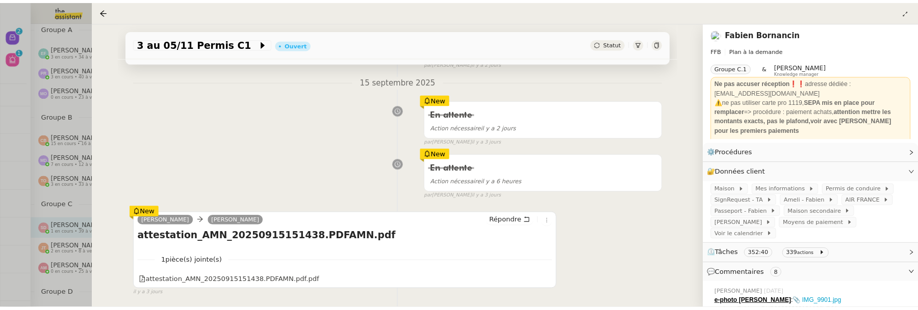
scroll to position [333, 0]
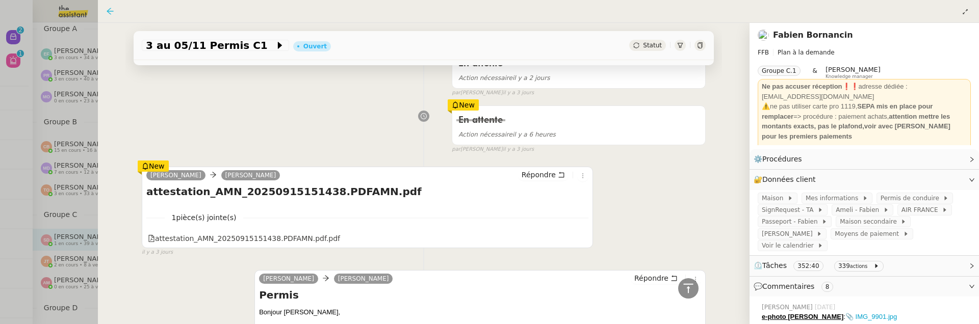
click at [106, 13] on icon at bounding box center [110, 11] width 8 height 8
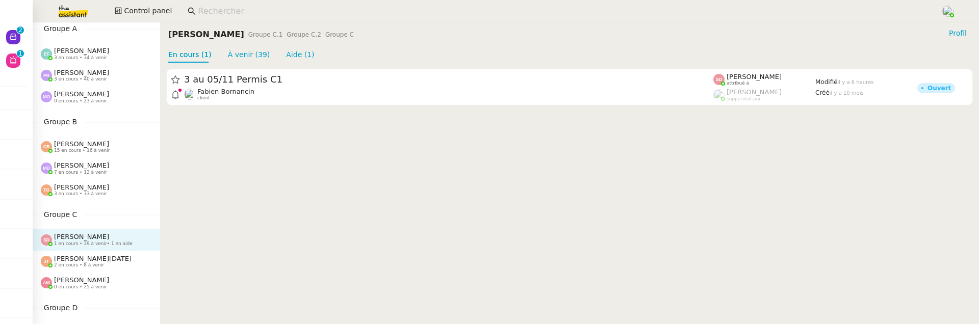
click at [88, 289] on span "0 en cours • 25 à venir" at bounding box center [80, 287] width 53 height 6
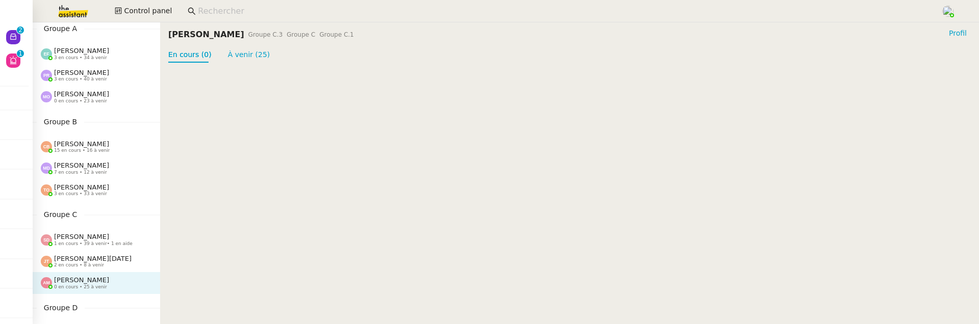
click at [73, 255] on span "[PERSON_NAME][DATE]" at bounding box center [92, 259] width 77 height 8
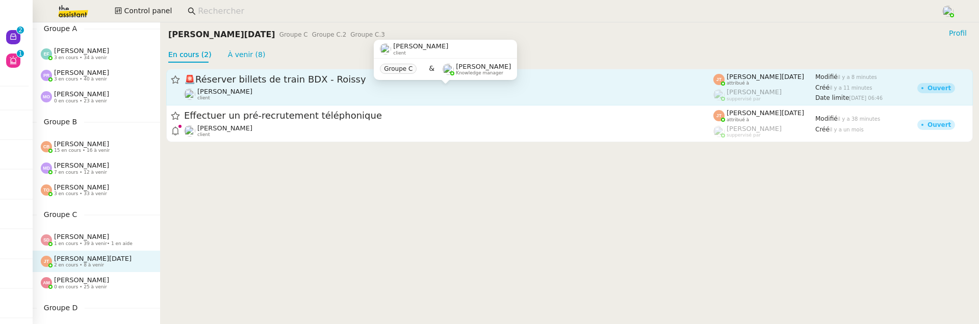
click at [290, 91] on div "Axel BANDIAKY client" at bounding box center [448, 94] width 529 height 13
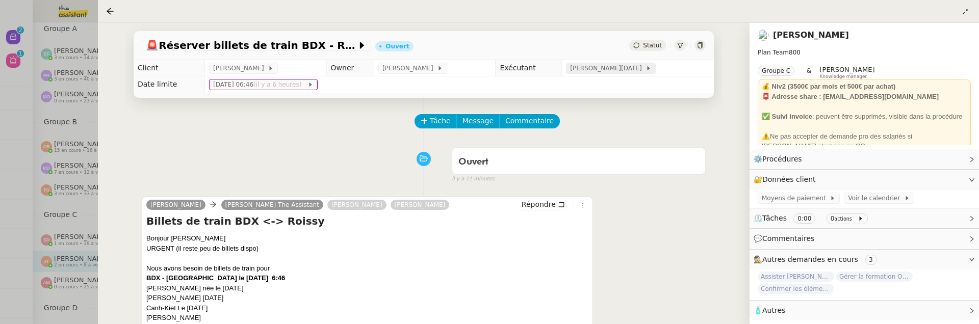
click at [598, 70] on span "[PERSON_NAME][DATE]" at bounding box center [607, 68] width 75 height 10
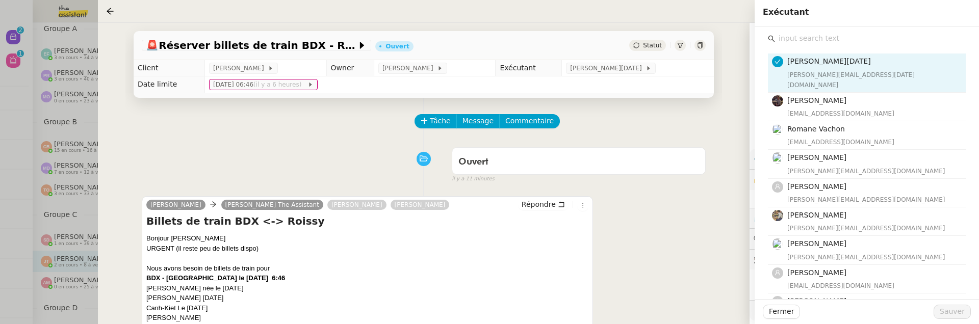
click at [801, 44] on input "text" at bounding box center [870, 39] width 191 height 14
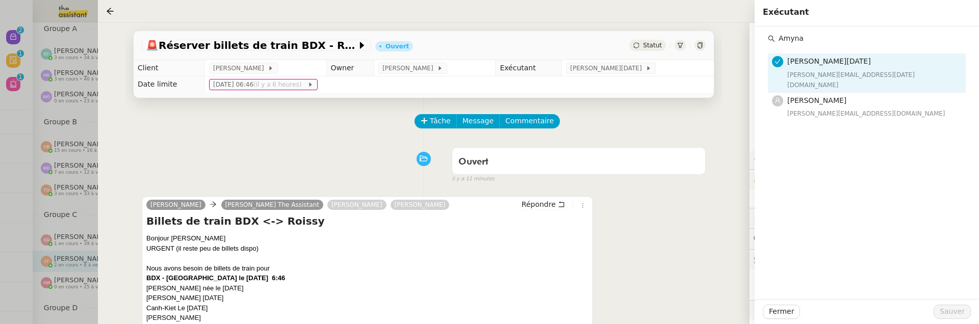
type input "Amyna"
click at [820, 95] on h4 "[PERSON_NAME]" at bounding box center [873, 101] width 172 height 12
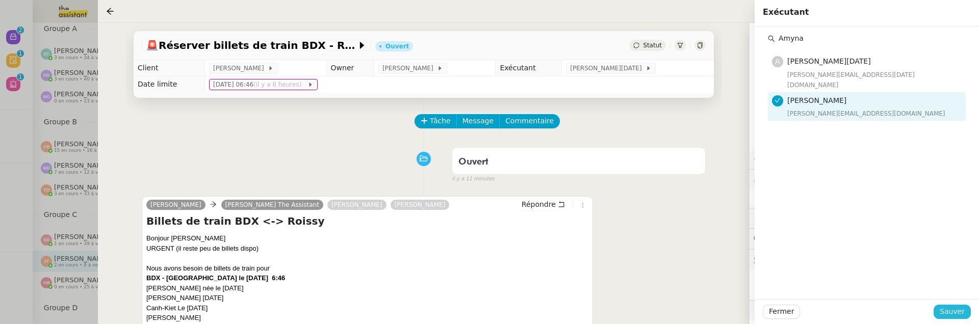
click at [961, 314] on span "Sauver" at bounding box center [952, 312] width 25 height 12
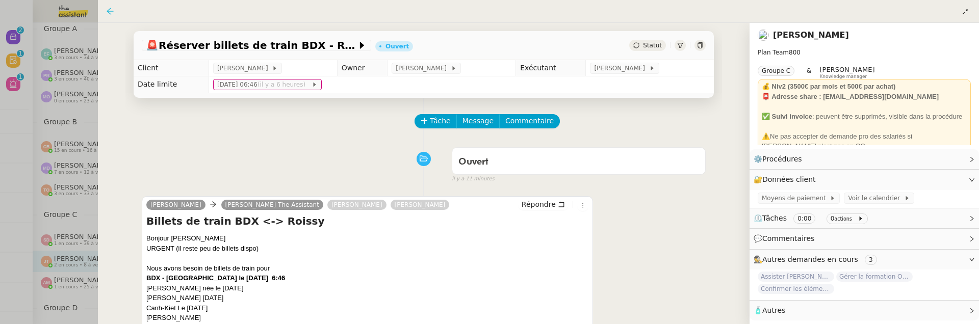
click at [112, 10] on icon at bounding box center [110, 11] width 8 height 8
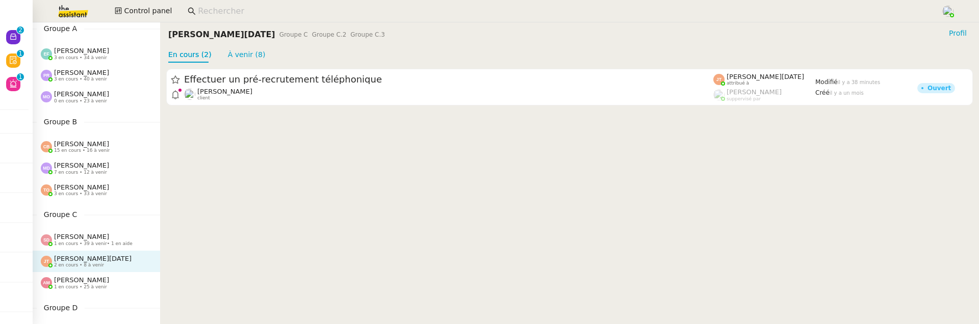
click at [78, 279] on span "[PERSON_NAME]" at bounding box center [81, 280] width 55 height 8
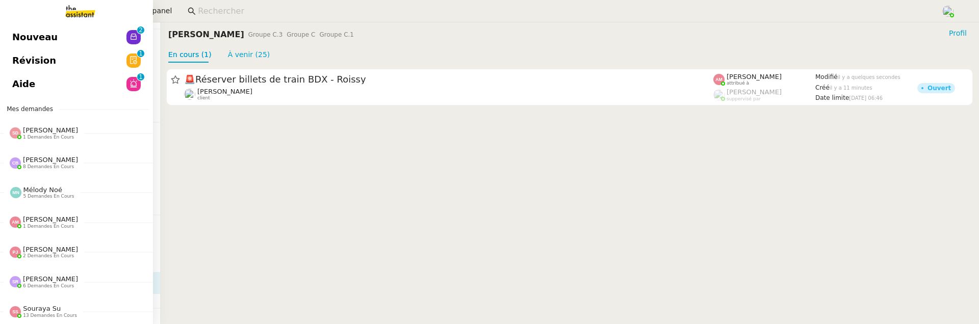
click at [18, 59] on span "Révision" at bounding box center [34, 60] width 44 height 15
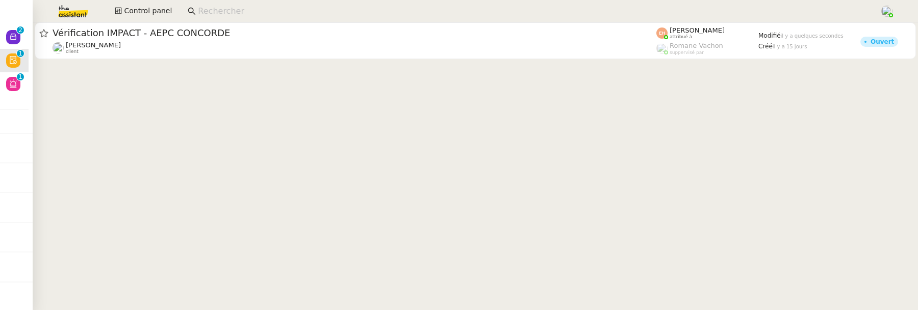
click at [326, 177] on cdk-virtual-scroll-viewport "Vérification IMPACT - AEPC CONCORDE Céline MAS client Esther Hillenbrand attrib…" at bounding box center [475, 166] width 885 height 288
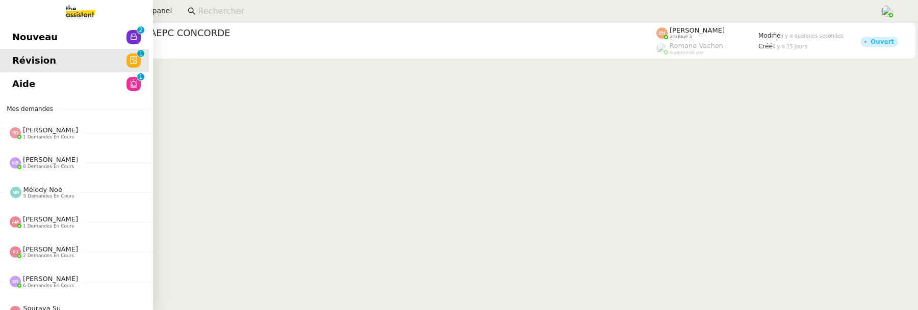
click at [12, 37] on span "Nouveau" at bounding box center [34, 37] width 45 height 15
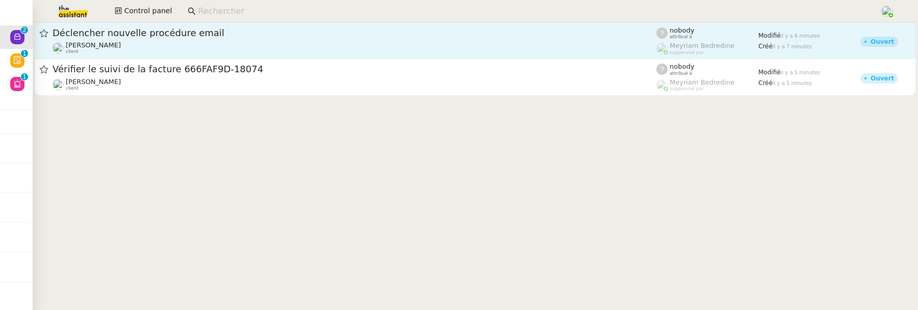
click at [115, 40] on div "Déclencher nouvelle procédure email Cédric Tempestini client" at bounding box center [355, 41] width 604 height 28
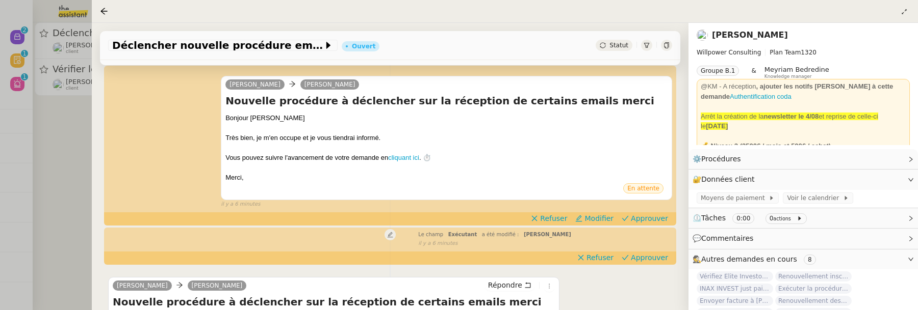
scroll to position [225, 0]
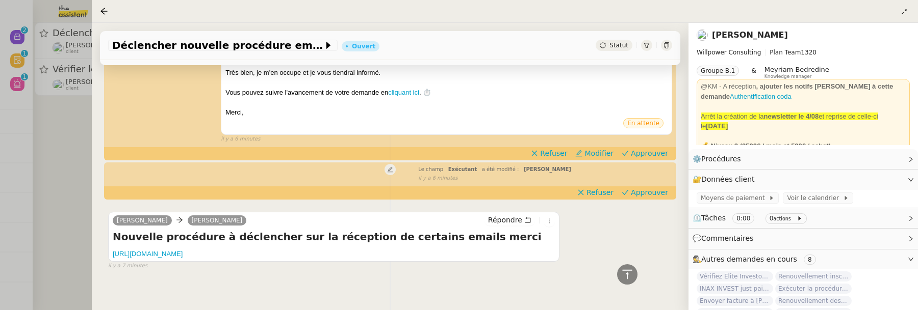
click at [49, 146] on div at bounding box center [459, 155] width 918 height 310
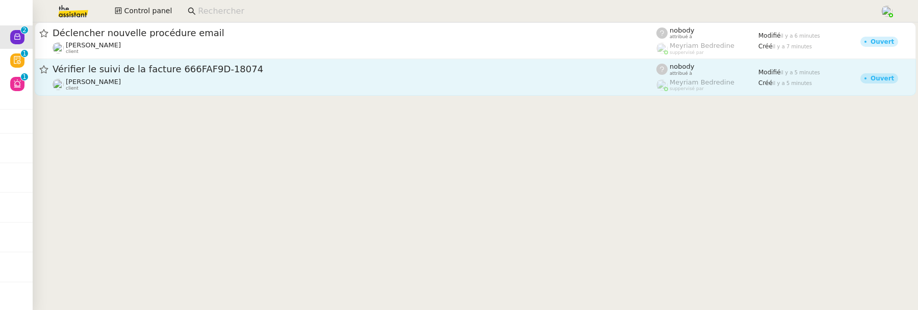
click at [98, 87] on div "Julien Decroix client" at bounding box center [93, 84] width 55 height 13
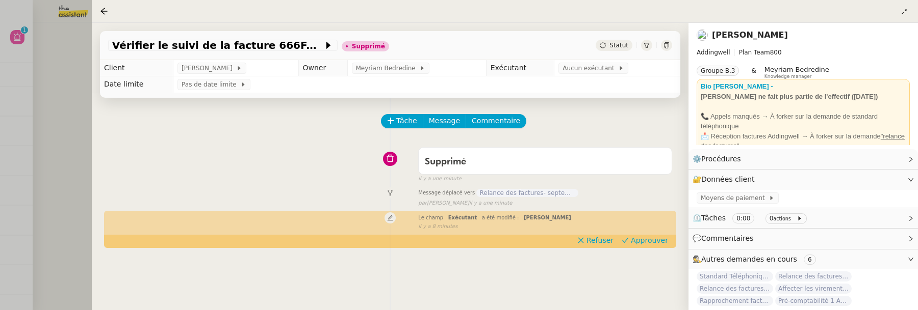
click at [45, 116] on div at bounding box center [459, 155] width 918 height 310
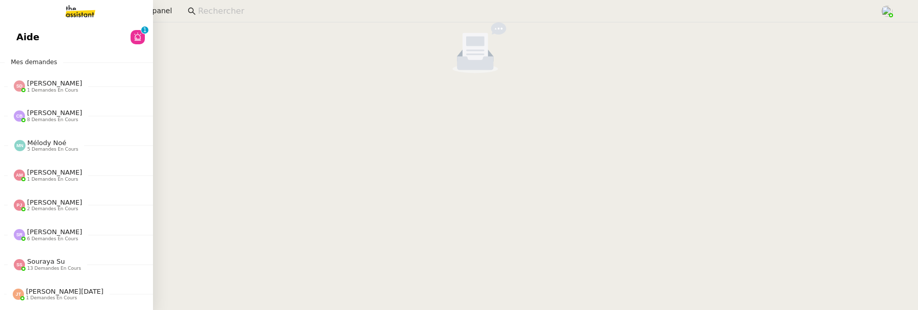
click at [24, 44] on link "Aide 0 1 2 3 4 5 6 7 8 9" at bounding box center [76, 36] width 153 height 23
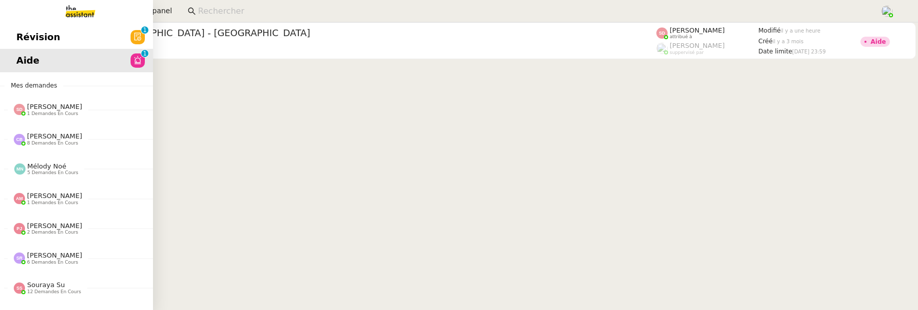
click at [16, 33] on span "Révision" at bounding box center [38, 37] width 44 height 15
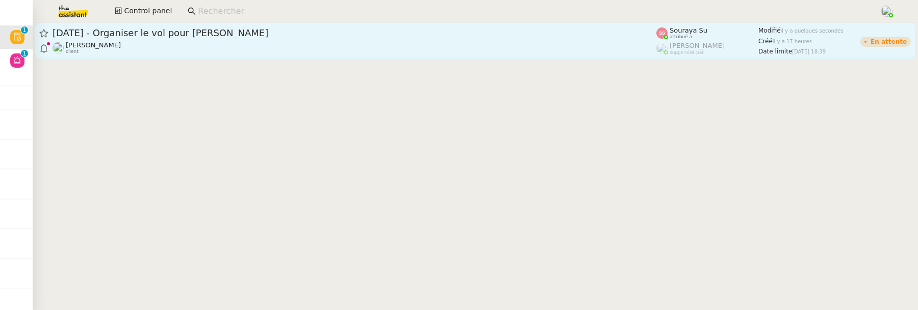
click at [225, 41] on div "Louis Frei client" at bounding box center [355, 47] width 604 height 13
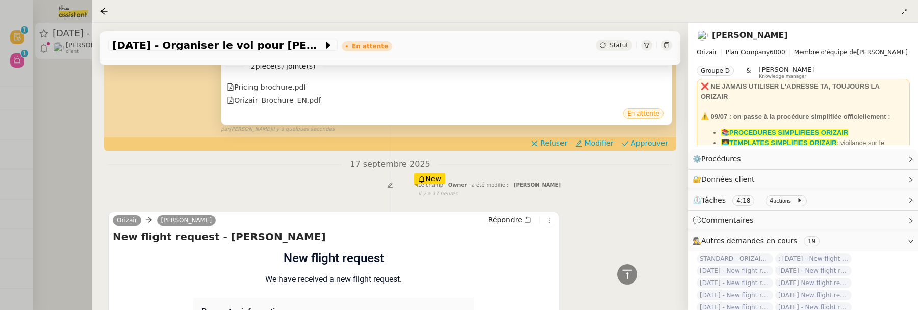
scroll to position [525, 0]
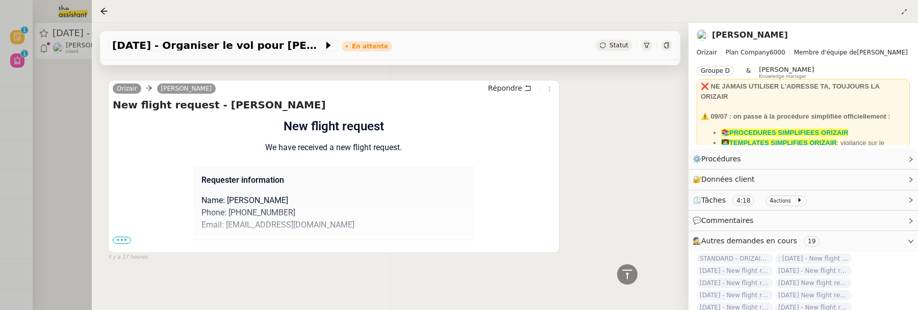
click at [117, 237] on span "•••" at bounding box center [122, 240] width 18 height 7
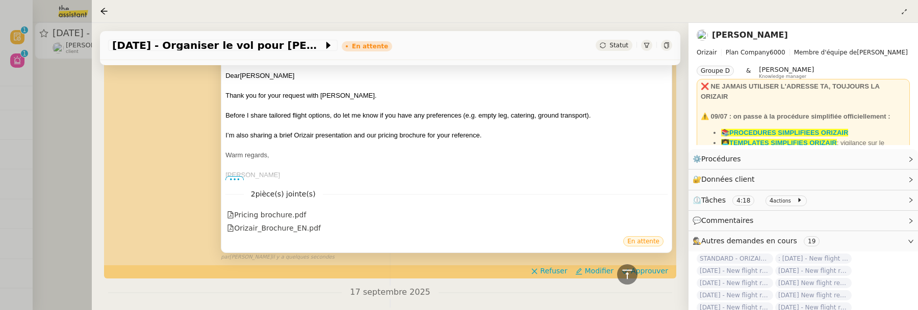
scroll to position [266, 0]
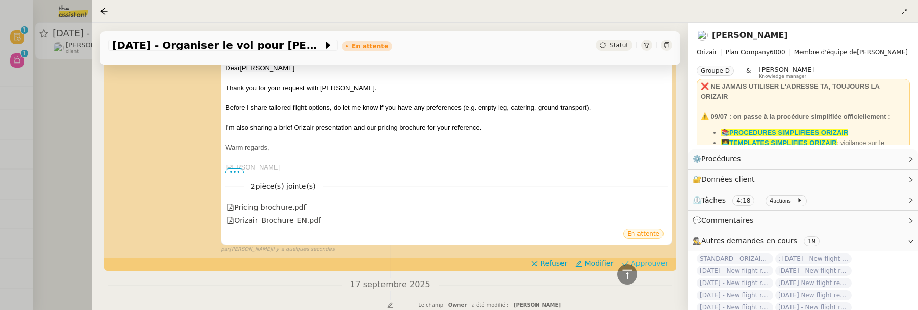
click at [653, 265] on span "Approuver" at bounding box center [649, 263] width 37 height 10
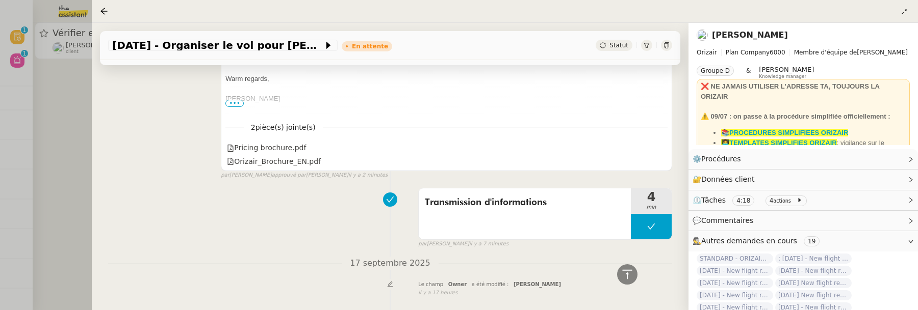
click at [57, 122] on div at bounding box center [459, 155] width 918 height 310
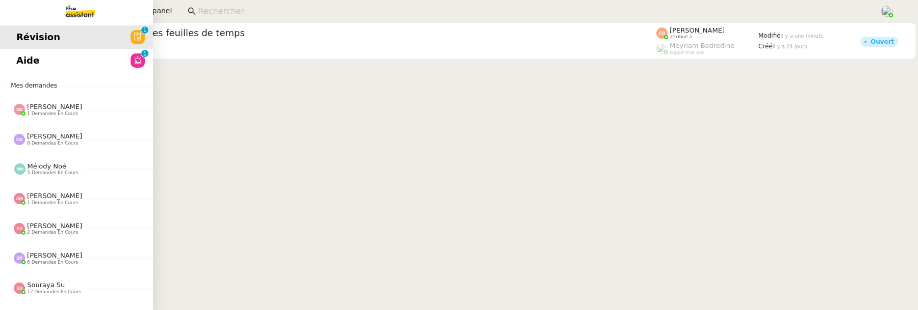
click at [49, 62] on link "Aide 0 1 2 3 4 5 6 7 8 9" at bounding box center [76, 60] width 153 height 23
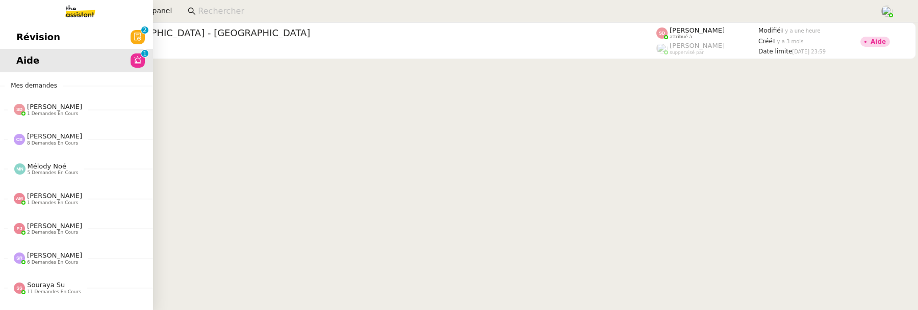
click at [20, 44] on span "Révision" at bounding box center [38, 37] width 44 height 15
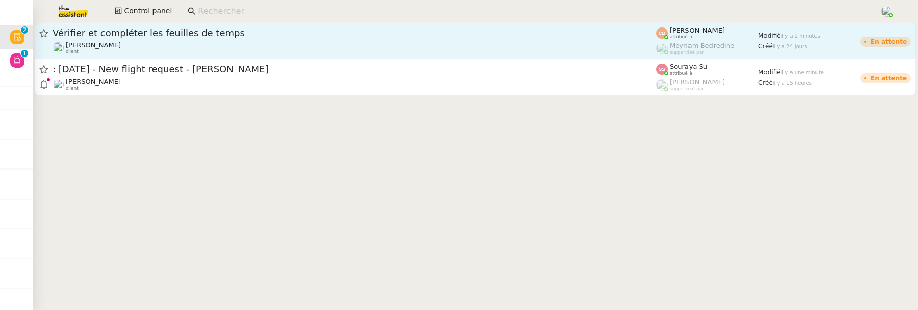
click at [205, 46] on div "Laurence de Nervaux client" at bounding box center [355, 47] width 604 height 13
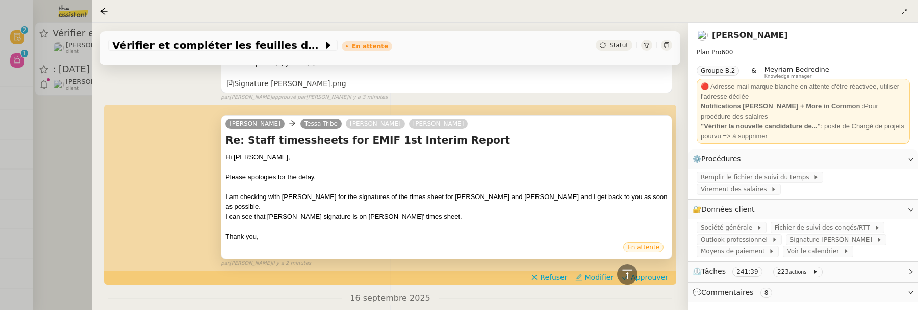
scroll to position [416, 0]
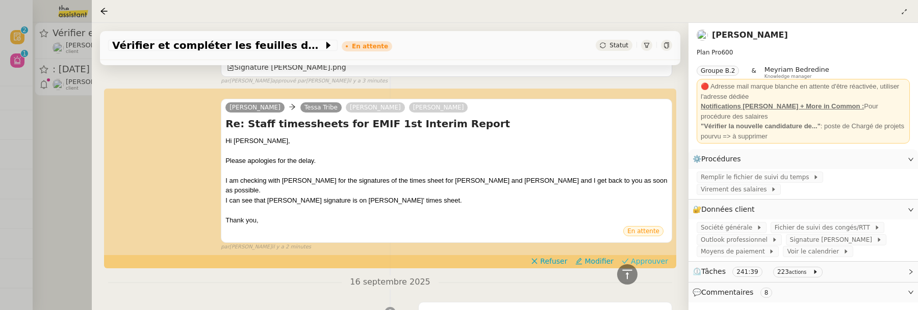
click at [641, 256] on span "Approuver" at bounding box center [649, 261] width 37 height 10
click at [76, 118] on div at bounding box center [459, 155] width 918 height 310
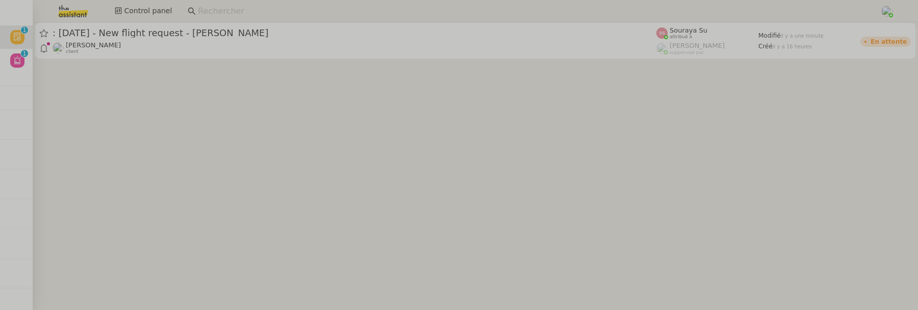
click at [132, 62] on cdk-virtual-scroll-viewport ": 30th October 2025 - New flight request - sarah curtis Louis Frei client Soura…" at bounding box center [475, 166] width 885 height 288
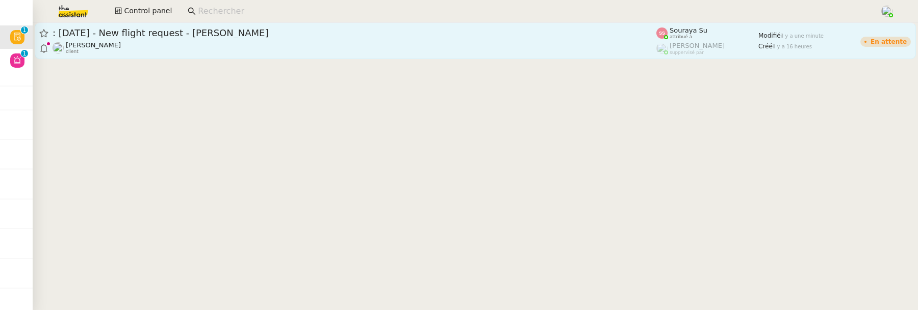
click at [212, 40] on div ": 30th October 2025 - New flight request - sarah curtis Louis Frei client" at bounding box center [355, 41] width 604 height 28
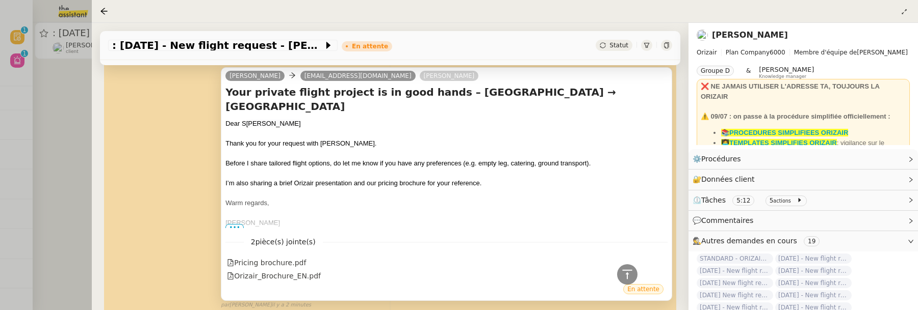
scroll to position [213, 0]
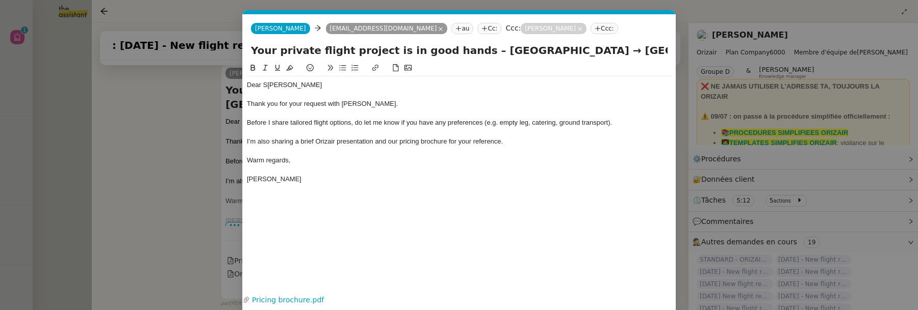
scroll to position [0, 21]
drag, startPoint x: 264, startPoint y: 85, endPoint x: 308, endPoint y: 86, distance: 44.4
click at [308, 86] on div "Dear S arah Curtis" at bounding box center [459, 85] width 425 height 9
click at [283, 63] on button at bounding box center [289, 68] width 12 height 12
click at [292, 69] on icon at bounding box center [289, 67] width 7 height 7
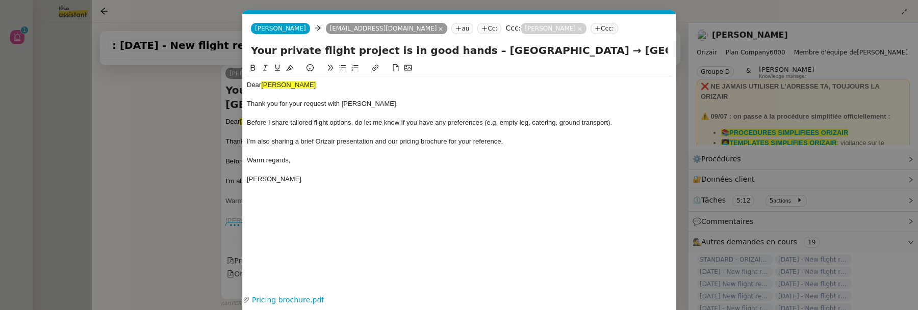
click at [308, 95] on div at bounding box center [459, 94] width 425 height 9
drag, startPoint x: 306, startPoint y: 91, endPoint x: 263, endPoint y: 86, distance: 43.6
click at [263, 86] on div "Dear Sarah Curtis Thank you for your request with Orizair. Before I share tailo…" at bounding box center [459, 132] width 425 height 112
click at [289, 67] on icon at bounding box center [289, 67] width 7 height 7
click at [315, 84] on div "Dear Sarah Curtis" at bounding box center [459, 85] width 425 height 9
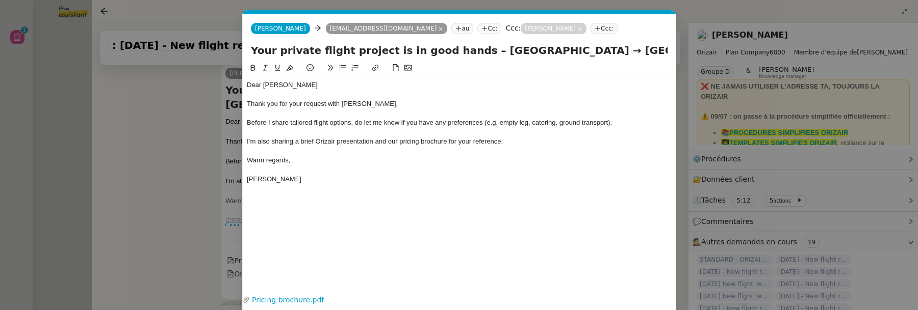
click at [278, 84] on div "Dear Sarah Curtis" at bounding box center [459, 85] width 425 height 9
click at [277, 84] on div "Dear Sarah Curtis" at bounding box center [459, 85] width 425 height 9
click at [280, 84] on div "Dear Sarah Curtis" at bounding box center [459, 85] width 425 height 9
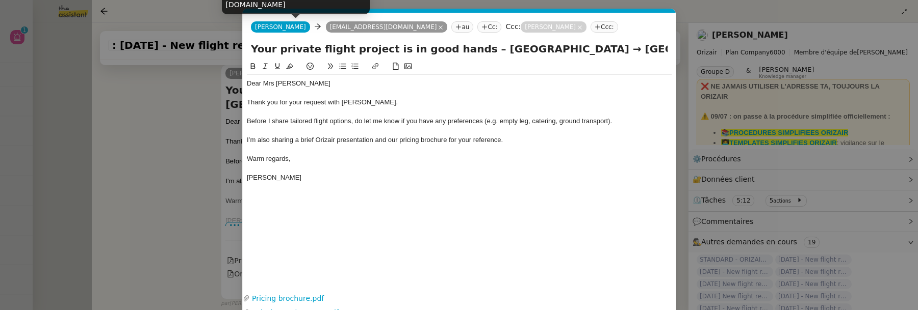
scroll to position [39, 0]
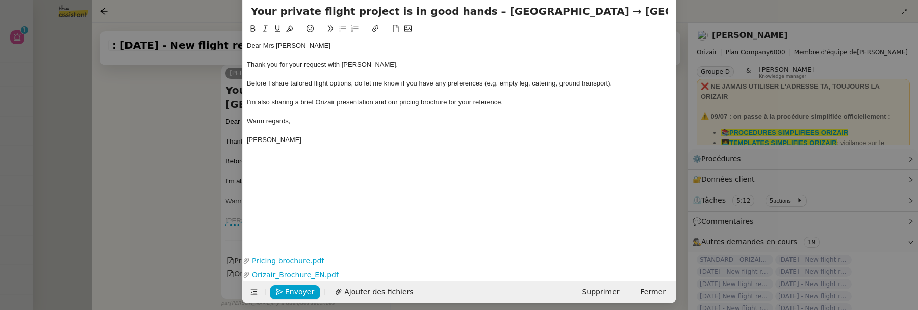
click at [306, 48] on div "Dear Mrs Curtis" at bounding box center [459, 45] width 425 height 9
click at [296, 289] on span "Envoyer" at bounding box center [299, 293] width 29 height 12
click at [296, 289] on span "Confirmer l'envoi" at bounding box center [315, 293] width 61 height 12
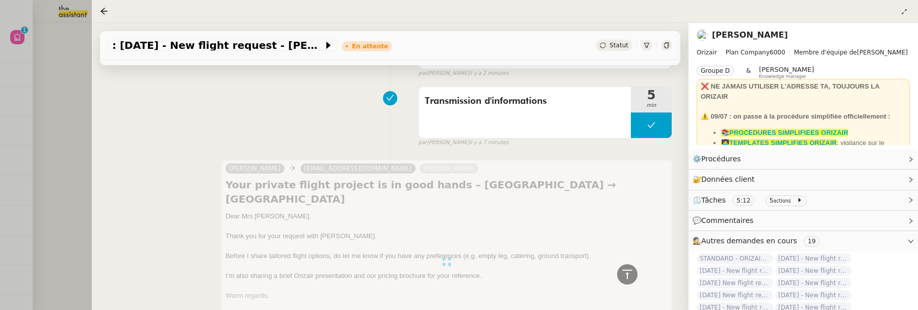
scroll to position [0, 0]
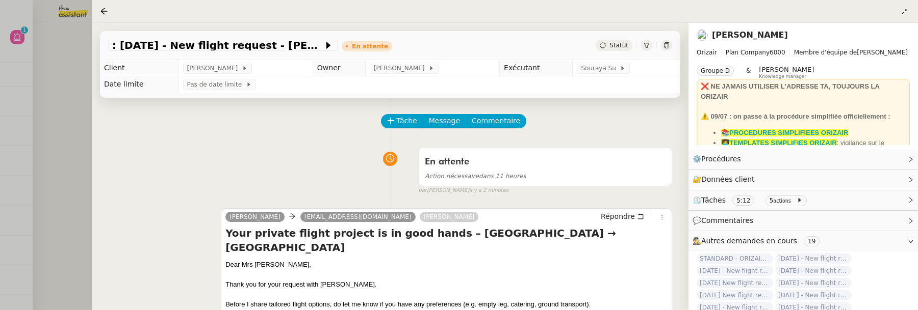
click at [84, 143] on div at bounding box center [459, 155] width 918 height 310
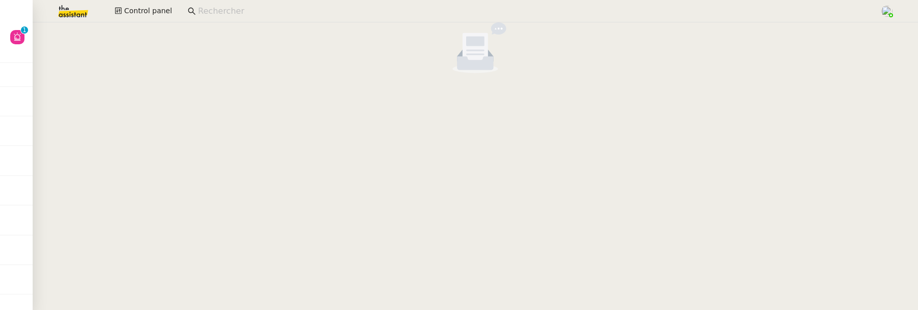
click at [214, 8] on input at bounding box center [533, 12] width 671 height 14
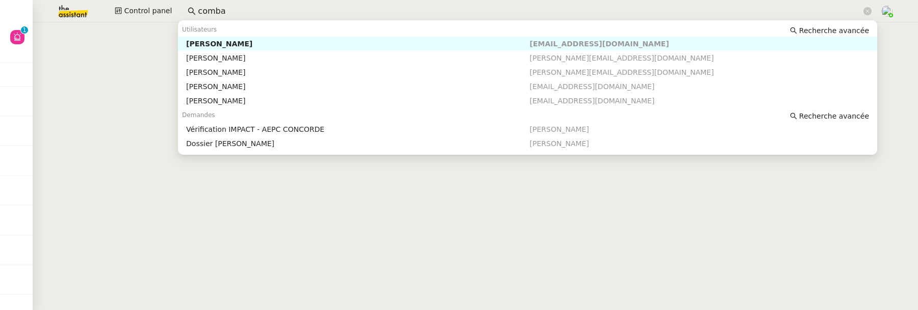
click at [286, 38] on nz-auto-option "Arthur Combalbert acombalbert@thetrustedagency.com" at bounding box center [527, 44] width 699 height 14
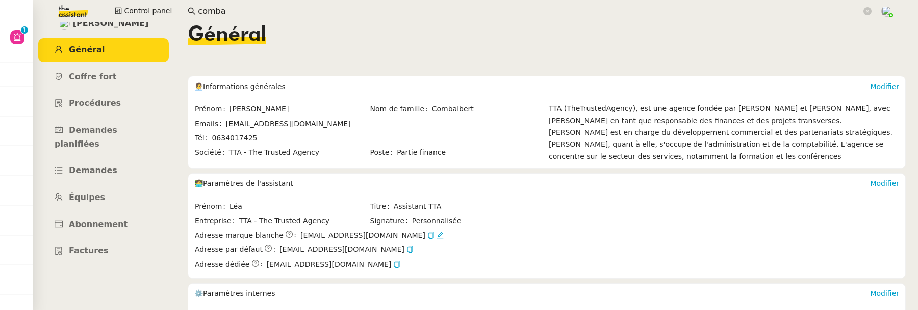
scroll to position [10, 0]
click at [120, 213] on link "Abonnement" at bounding box center [103, 225] width 131 height 24
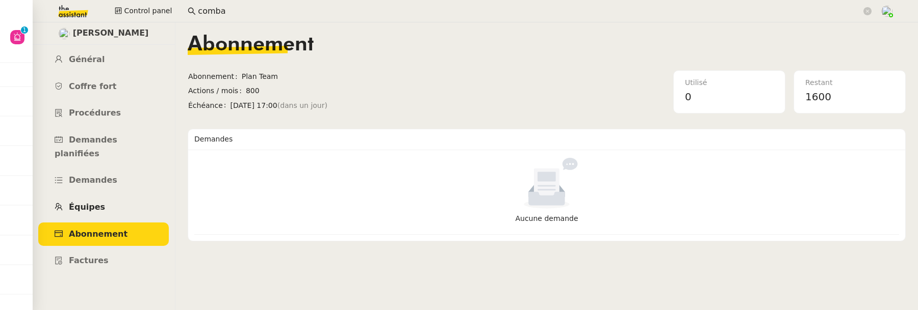
click at [106, 196] on link "Équipes" at bounding box center [103, 208] width 131 height 24
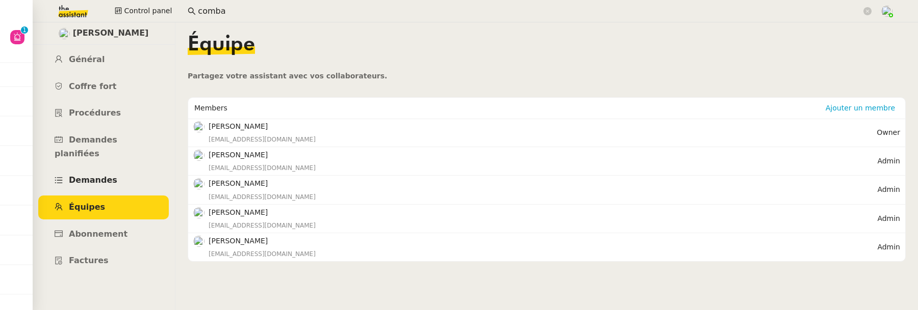
click at [97, 173] on link "Demandes" at bounding box center [103, 181] width 131 height 24
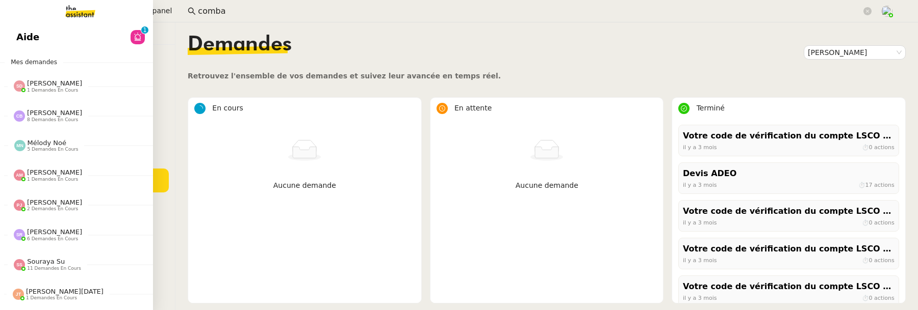
click at [13, 43] on link "Aide 0 1 2 3 4 5 6 7 8 9" at bounding box center [76, 36] width 153 height 23
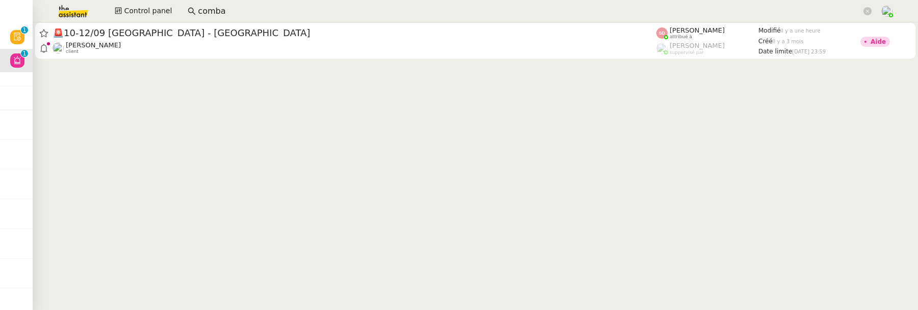
click at [249, 14] on input "comba" at bounding box center [529, 12] width 663 height 14
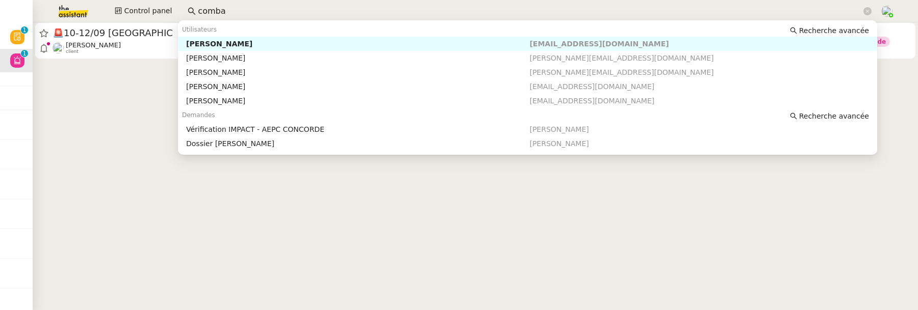
click at [249, 14] on input "comba" at bounding box center [529, 12] width 663 height 14
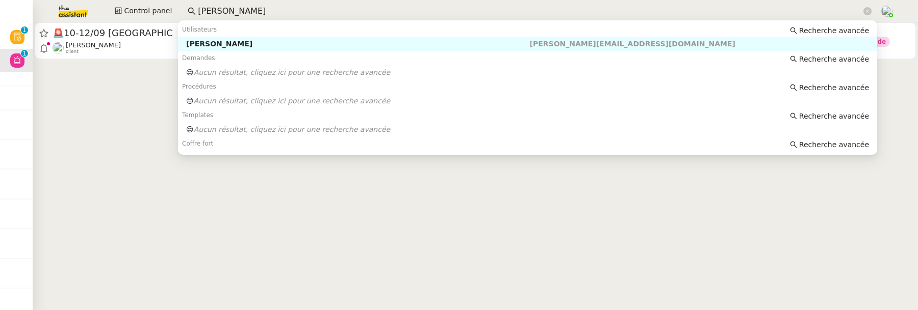
click at [279, 45] on div "[PERSON_NAME]" at bounding box center [357, 43] width 343 height 9
type input "[PERSON_NAME]"
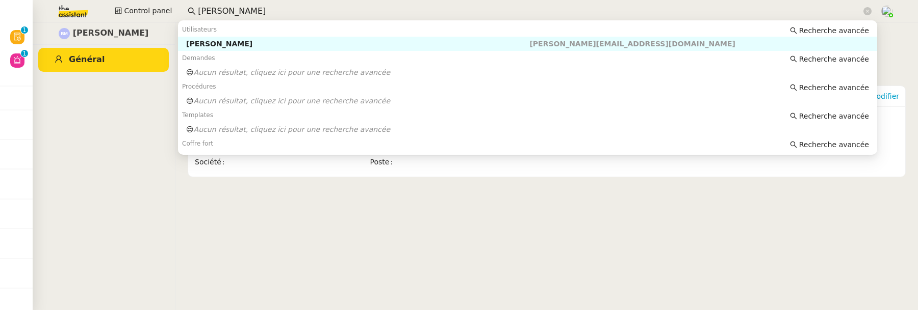
click at [253, 10] on input "[PERSON_NAME]" at bounding box center [529, 12] width 663 height 14
click at [824, 59] on span "Recherche avancée" at bounding box center [834, 59] width 70 height 10
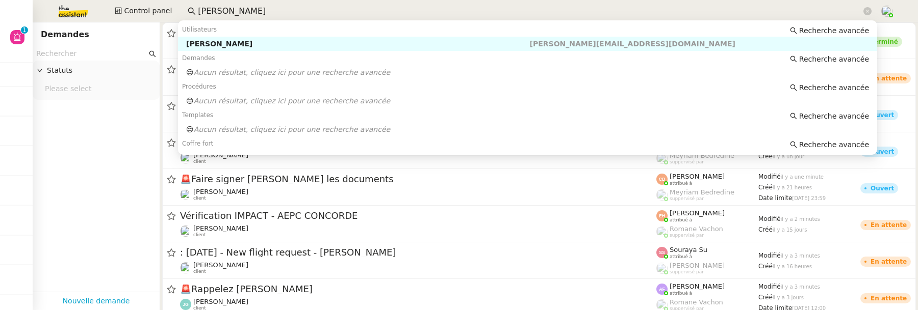
click at [264, 7] on input "[PERSON_NAME]" at bounding box center [529, 12] width 663 height 14
click at [258, 15] on input "[PERSON_NAME]" at bounding box center [529, 12] width 663 height 14
click at [94, 53] on input "text" at bounding box center [91, 54] width 111 height 12
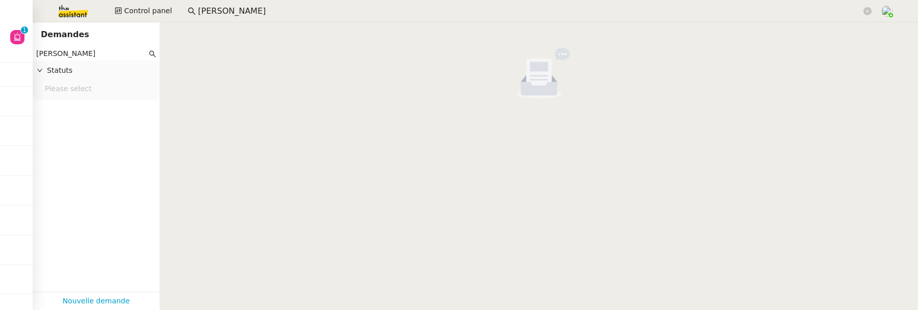
click at [92, 56] on input "[PERSON_NAME]" at bounding box center [91, 54] width 111 height 12
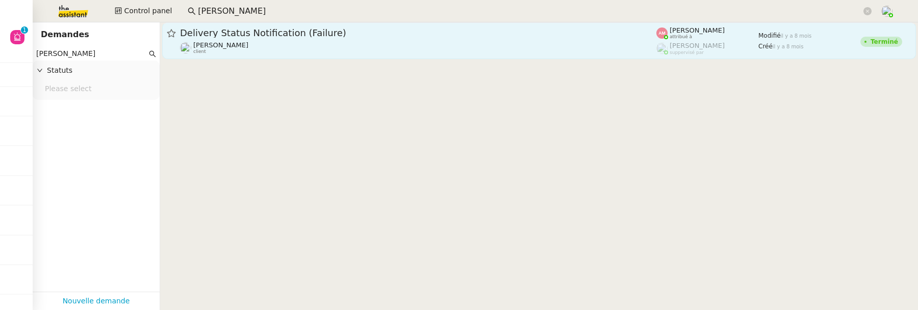
type input "barbara axel bandia"
click at [438, 56] on link "Delivery Status Notification (Failure) Axel BANDIAKY client Amyna Mehrez attrib…" at bounding box center [539, 40] width 754 height 37
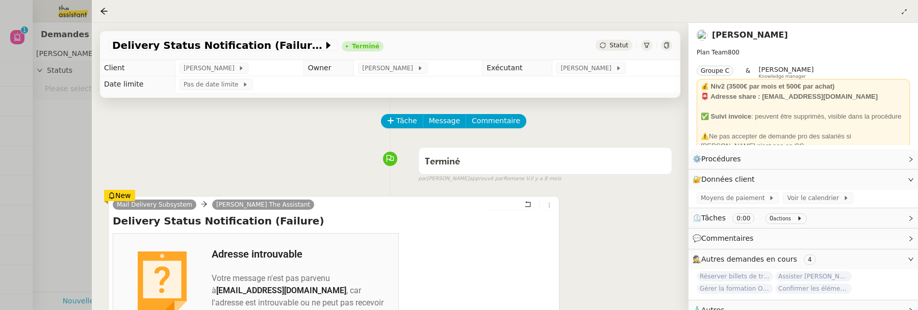
click at [24, 51] on div at bounding box center [459, 155] width 918 height 310
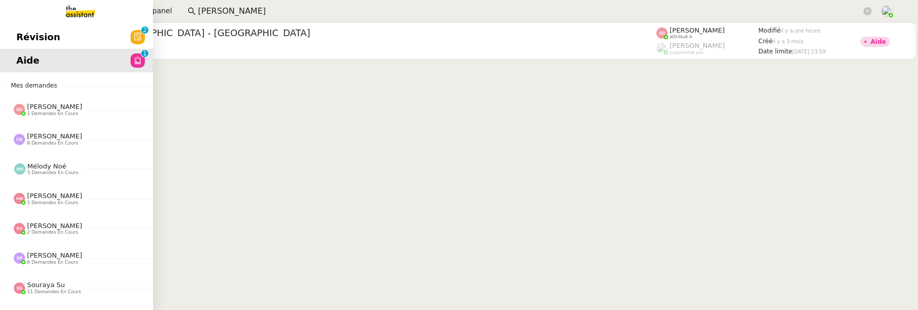
click at [22, 34] on span "Révision" at bounding box center [38, 37] width 44 height 15
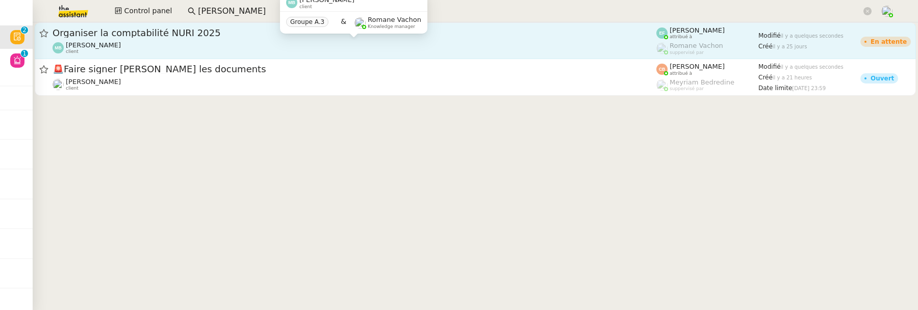
click at [204, 44] on div "Marina Barthelemy client" at bounding box center [355, 47] width 604 height 13
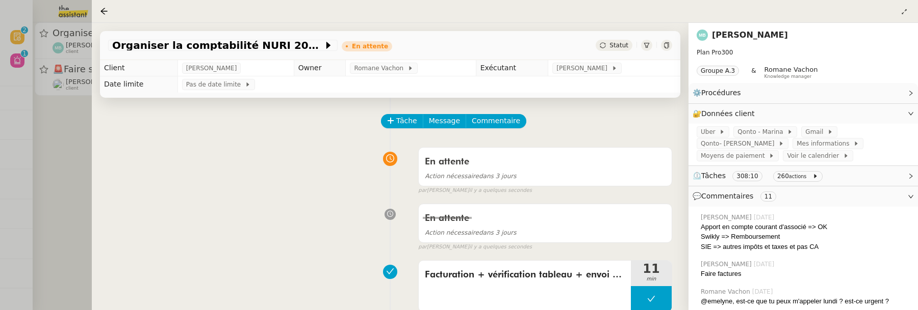
click at [82, 111] on div at bounding box center [459, 155] width 918 height 310
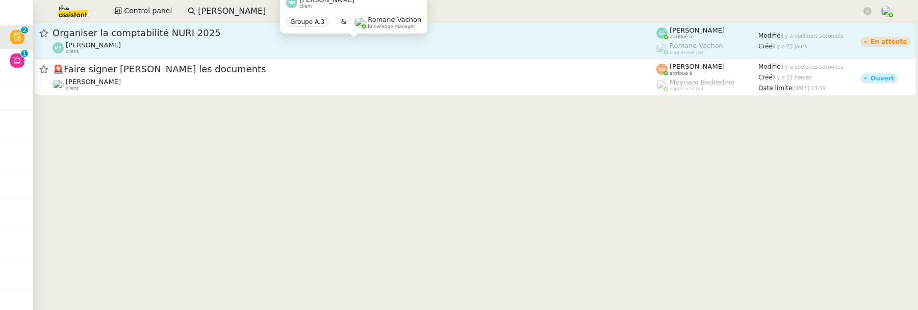
click at [211, 41] on div "Marina Barthelemy client" at bounding box center [355, 47] width 604 height 13
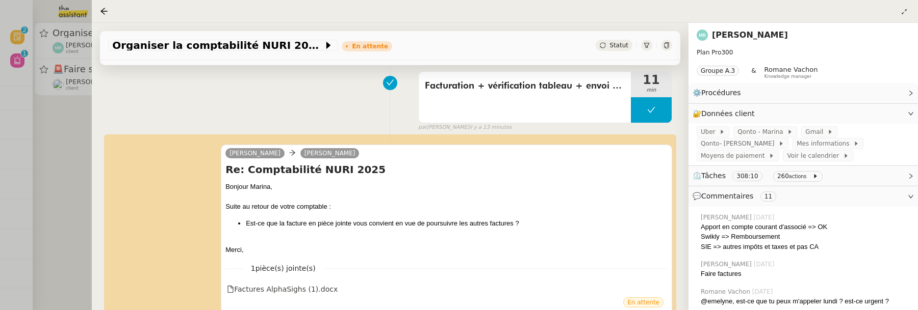
scroll to position [196, 0]
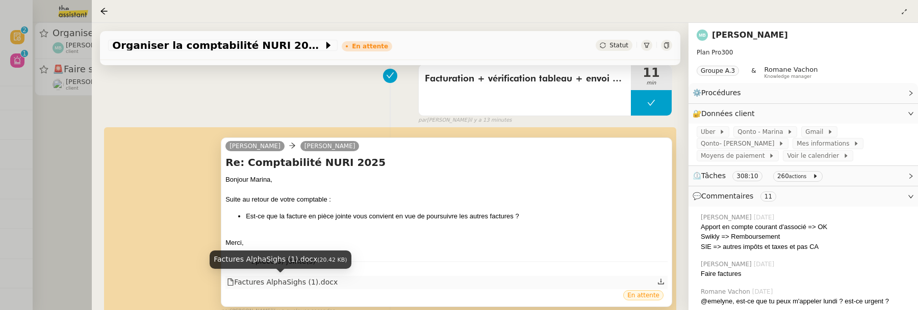
click at [314, 278] on div "Factures AlphaSighs (1).docx" at bounding box center [282, 283] width 111 height 12
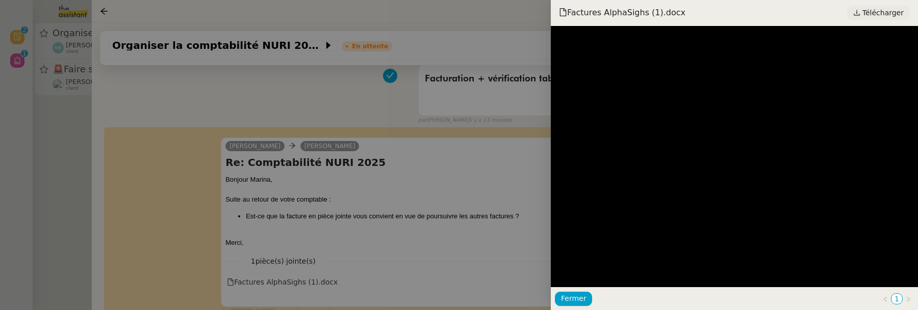
click at [876, 16] on span "Télécharger" at bounding box center [882, 12] width 41 height 13
click at [462, 192] on div at bounding box center [459, 155] width 918 height 310
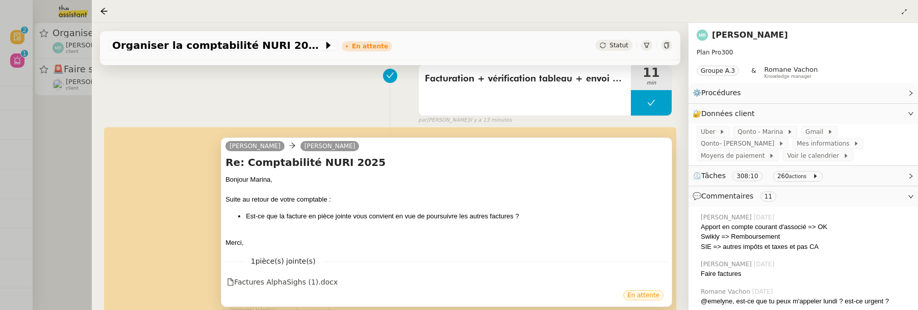
scroll to position [267, 0]
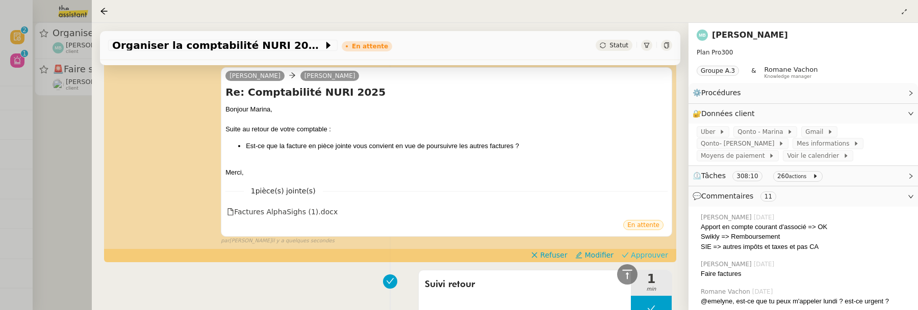
click at [648, 256] on span "Approuver" at bounding box center [649, 255] width 37 height 10
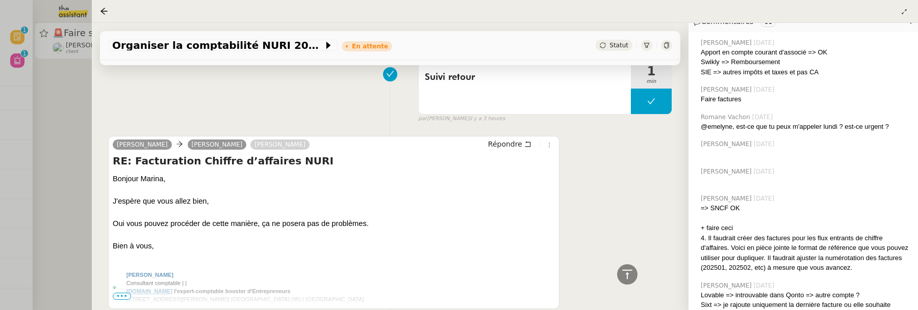
scroll to position [184, 0]
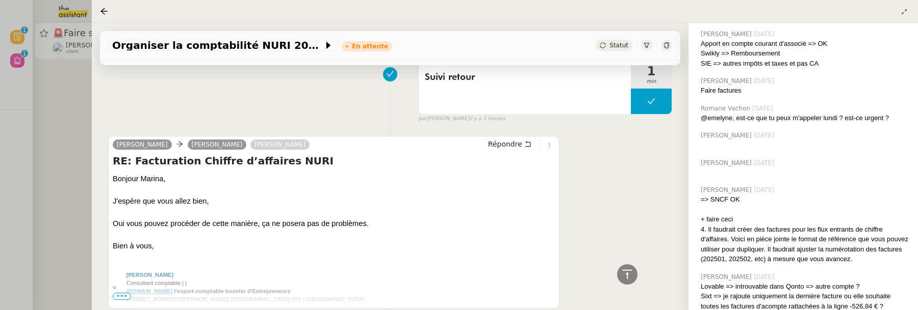
click at [67, 128] on div at bounding box center [459, 155] width 918 height 310
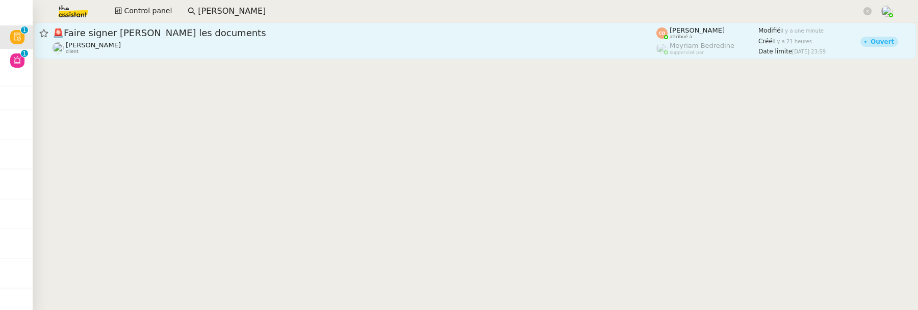
click at [161, 42] on div "[PERSON_NAME] client" at bounding box center [355, 47] width 604 height 13
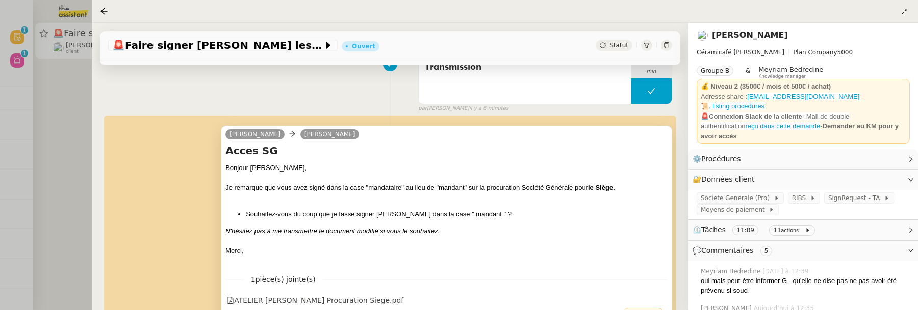
scroll to position [149, 0]
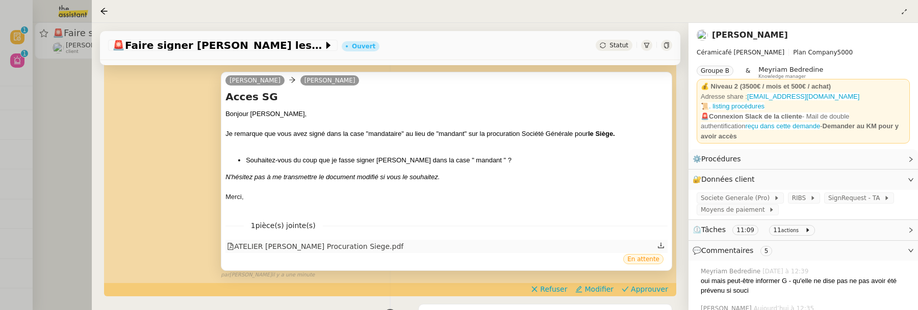
click at [332, 212] on div "Bonjour Geneviève, Je remarque que vous avez signé dans la case "mandataire" au…" at bounding box center [446, 160] width 442 height 103
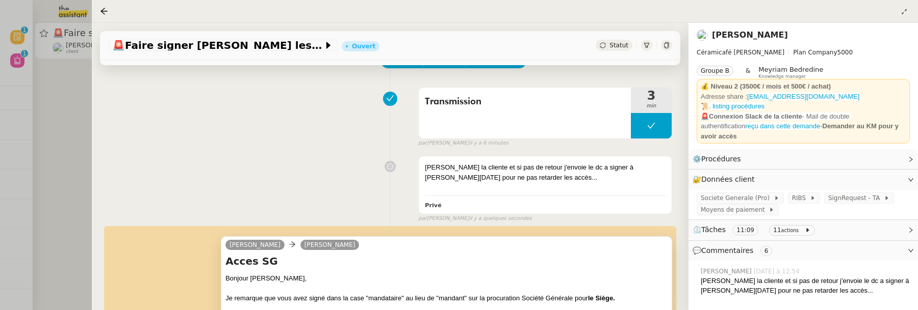
scroll to position [31, 0]
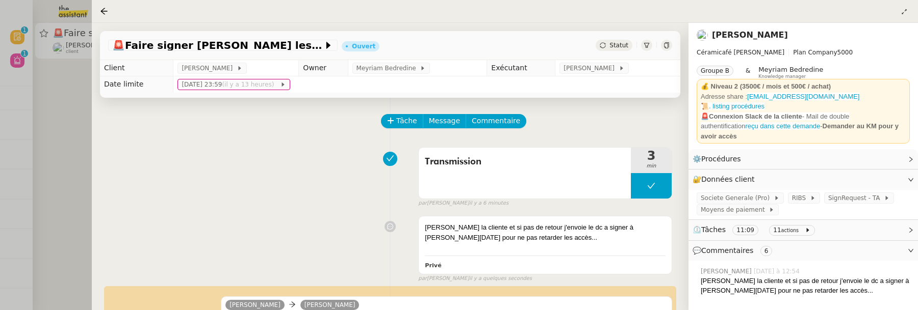
scroll to position [31, 0]
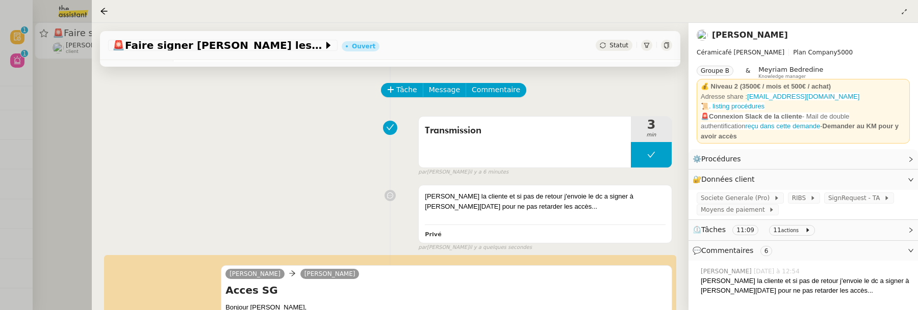
click at [57, 138] on div at bounding box center [459, 155] width 918 height 310
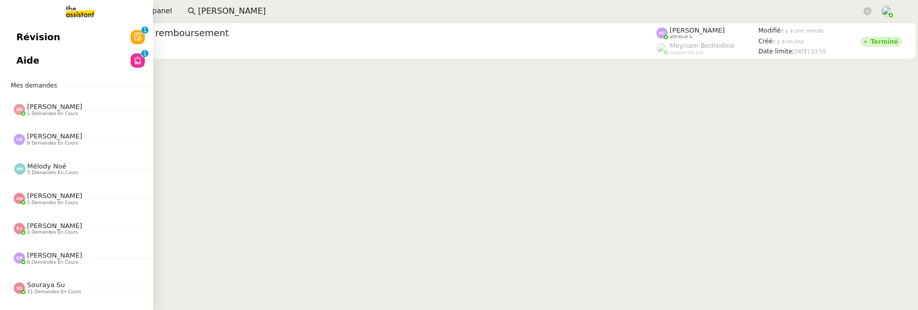
click at [23, 36] on span "Révision" at bounding box center [38, 37] width 44 height 15
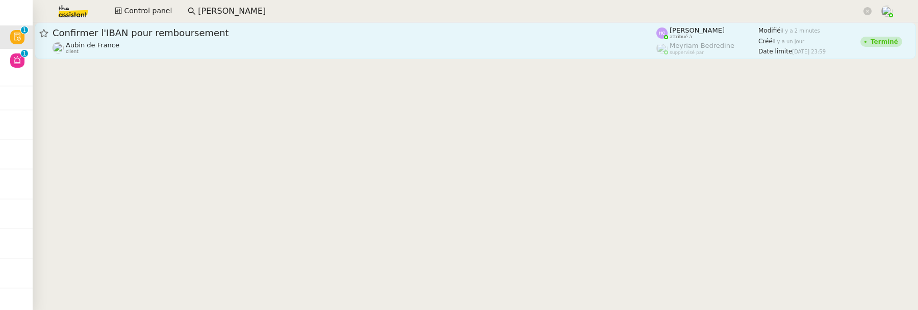
click at [449, 34] on span "Confirmer l'IBAN pour remboursement" at bounding box center [355, 33] width 604 height 9
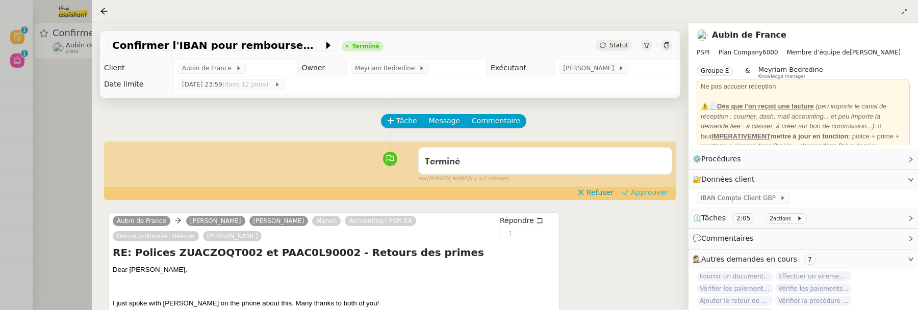
click at [661, 191] on span "Approuver" at bounding box center [649, 193] width 37 height 10
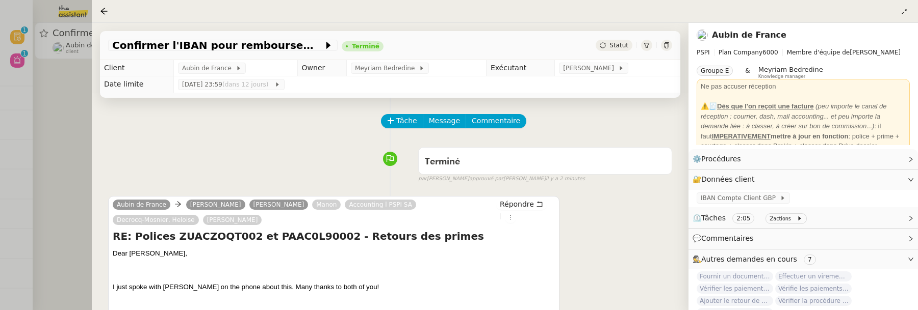
click at [45, 147] on div at bounding box center [459, 155] width 918 height 310
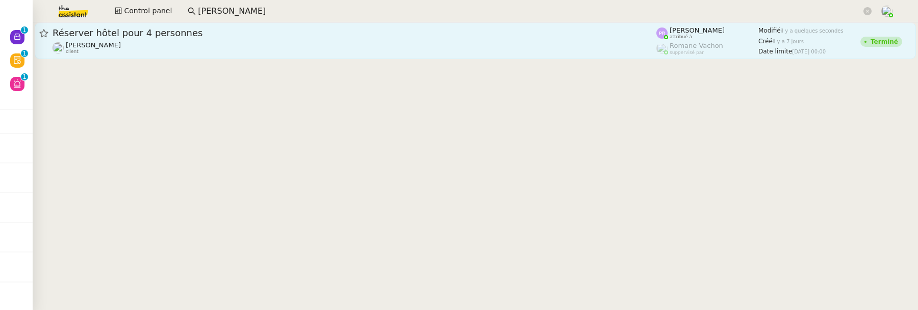
click at [266, 48] on div "[PERSON_NAME] client" at bounding box center [355, 47] width 604 height 13
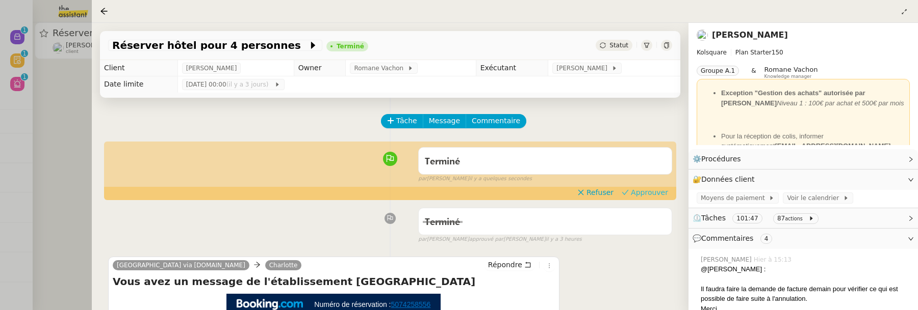
click at [637, 193] on span "Approuver" at bounding box center [649, 193] width 37 height 10
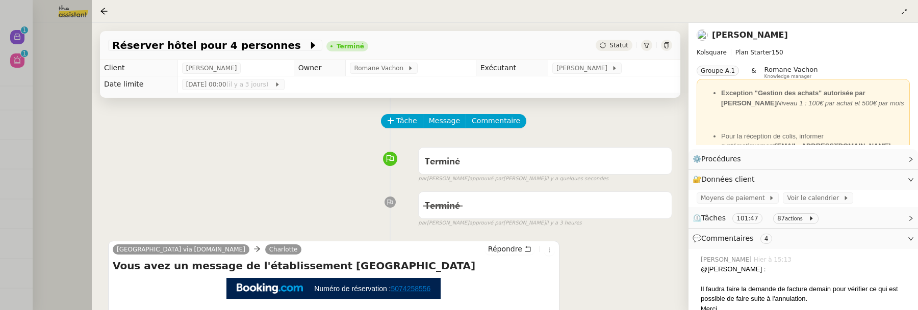
click at [79, 163] on div at bounding box center [459, 155] width 918 height 310
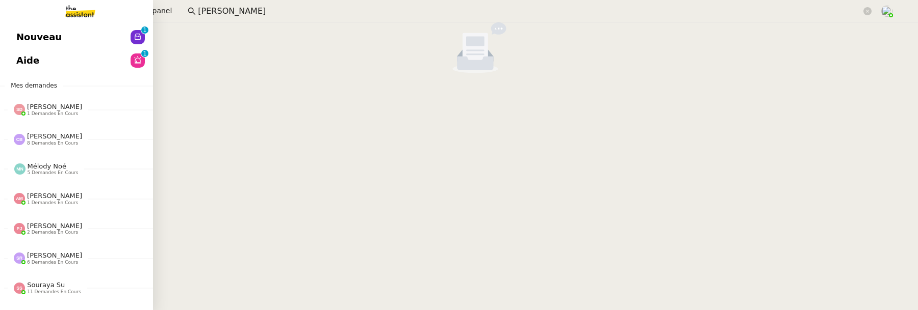
click at [51, 43] on span "Nouveau" at bounding box center [38, 37] width 45 height 15
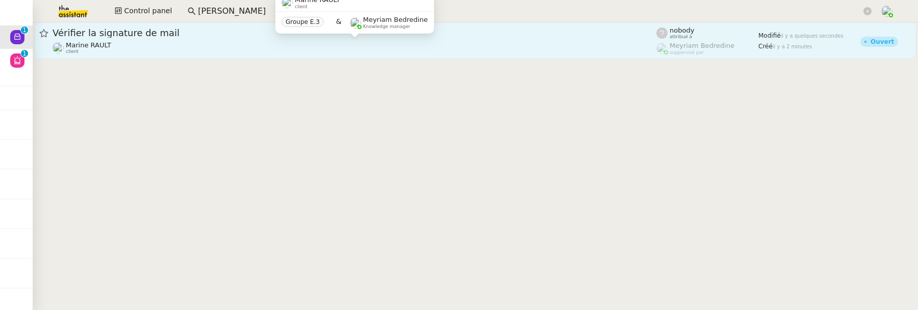
click at [366, 49] on div "Marine RAULT client" at bounding box center [355, 47] width 604 height 13
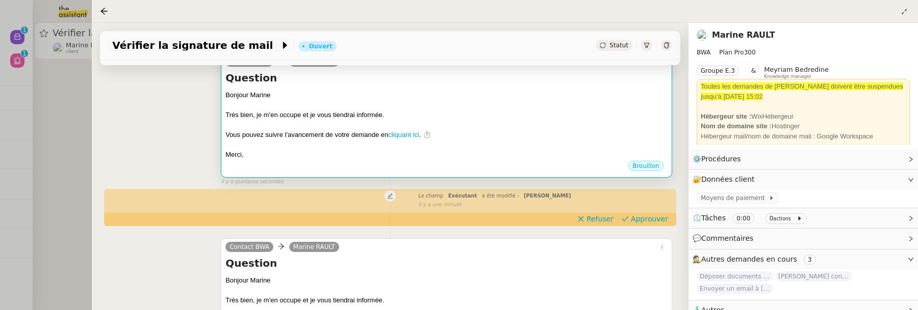
scroll to position [144, 0]
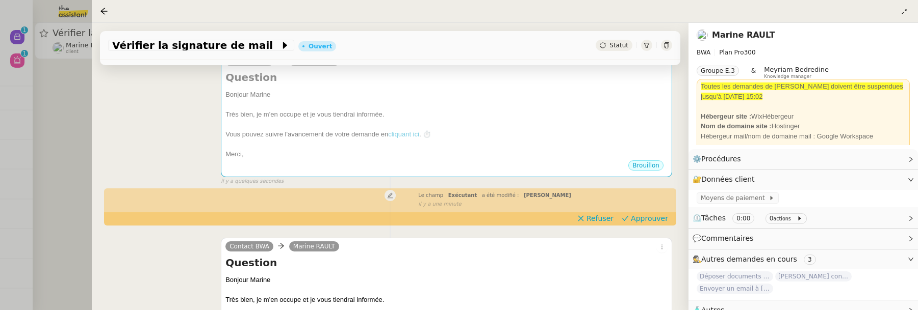
click at [46, 132] on div at bounding box center [459, 155] width 918 height 310
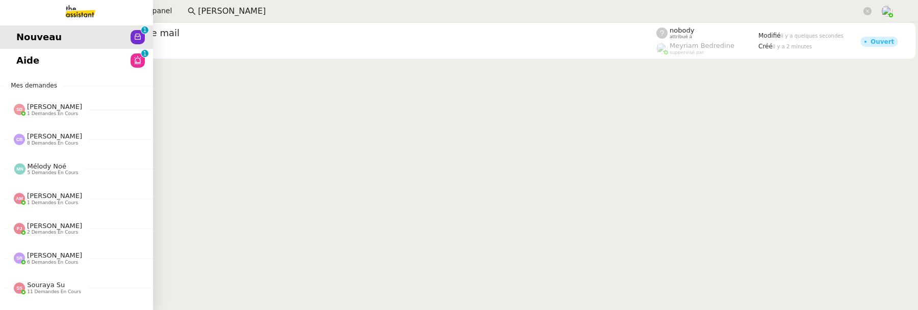
click at [32, 68] on span "Aide" at bounding box center [27, 60] width 23 height 15
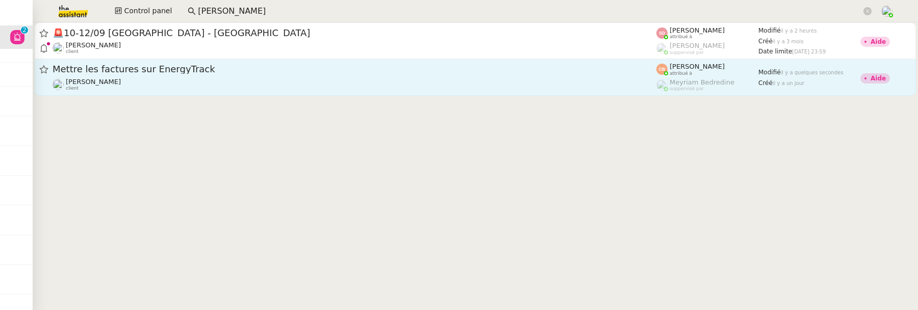
click at [271, 90] on div "[PERSON_NAME] client" at bounding box center [355, 84] width 604 height 13
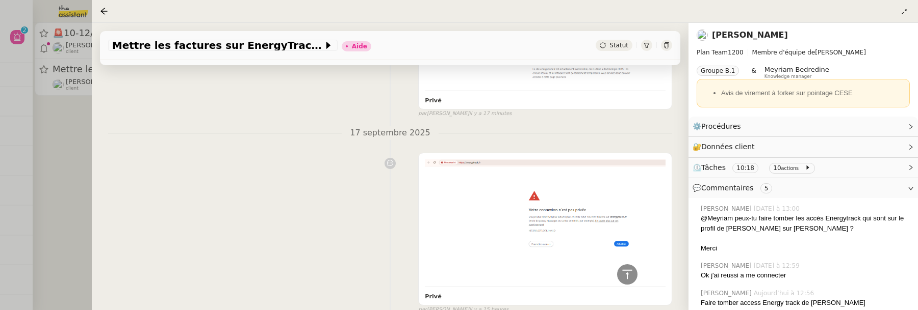
scroll to position [519, 0]
click at [67, 146] on div at bounding box center [459, 155] width 918 height 310
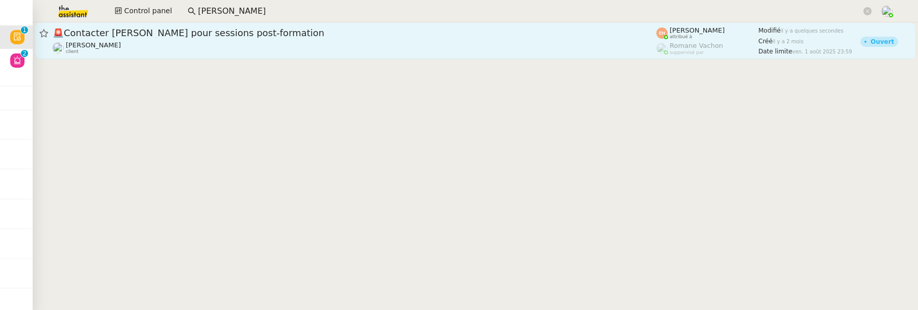
click at [202, 38] on div "🚨 Contacter [PERSON_NAME] pour sessions post-formation" at bounding box center [355, 33] width 604 height 12
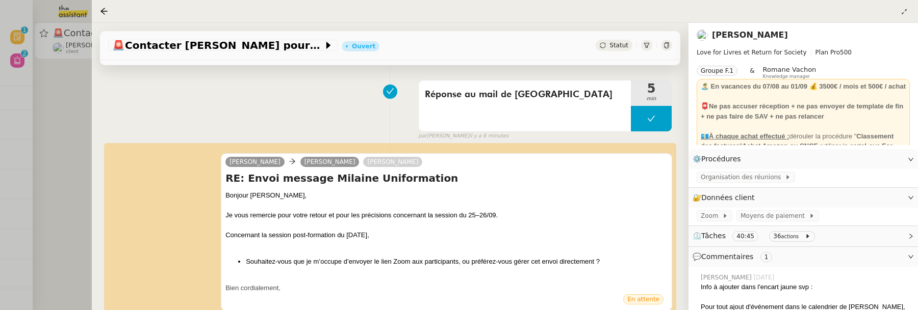
scroll to position [125, 0]
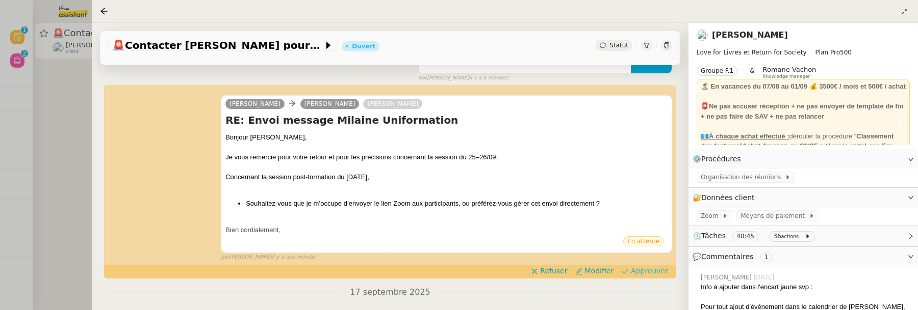
click at [642, 270] on span "Approuver" at bounding box center [649, 271] width 37 height 10
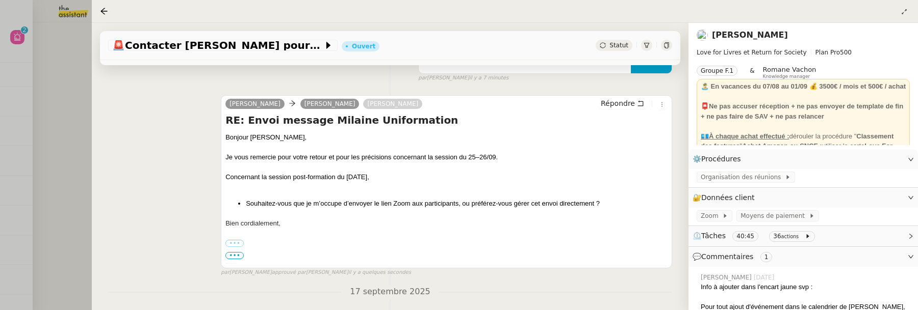
click at [64, 118] on div at bounding box center [459, 155] width 918 height 310
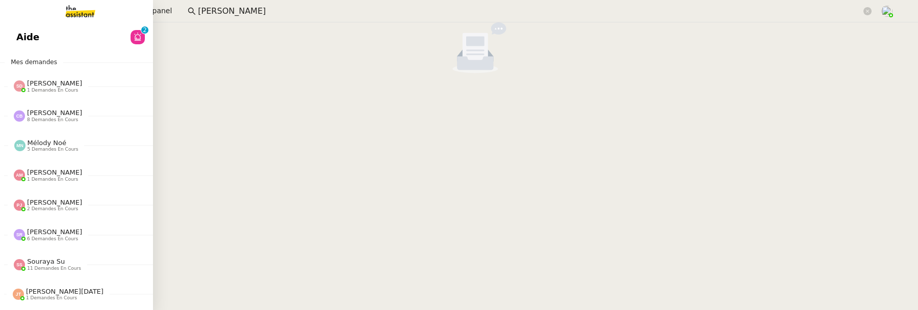
click at [28, 44] on link "Aide 0 1 2 3 4 5 6 7 8 9" at bounding box center [76, 36] width 153 height 23
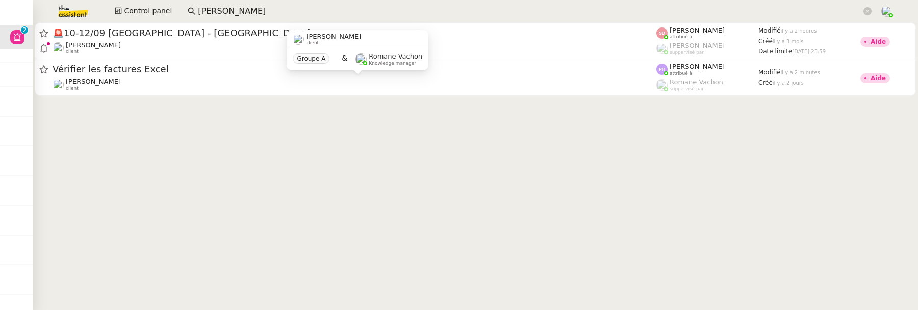
click at [303, 74] on div "[PERSON_NAME] client Groupe A & [PERSON_NAME] Knowledge manager" at bounding box center [358, 54] width 142 height 48
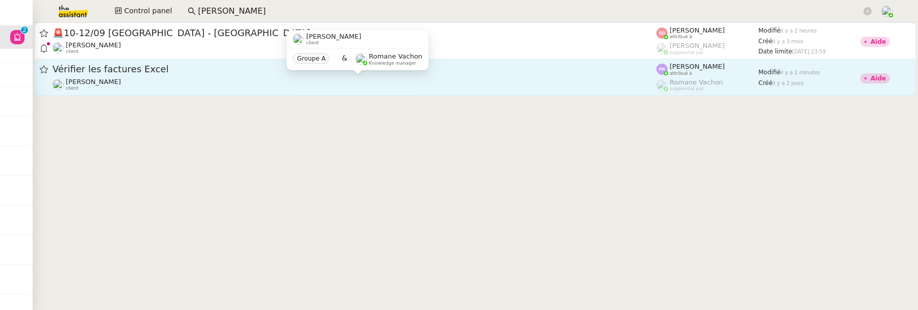
click at [299, 82] on div "[PERSON_NAME] client" at bounding box center [355, 84] width 604 height 13
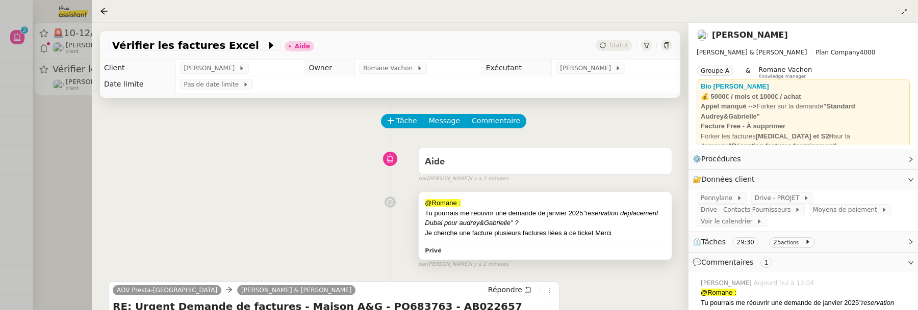
click at [557, 221] on div "Tu pourrais me réouvrir une demande de [DATE] "reservation déplacement Dubai po…" at bounding box center [545, 219] width 241 height 20
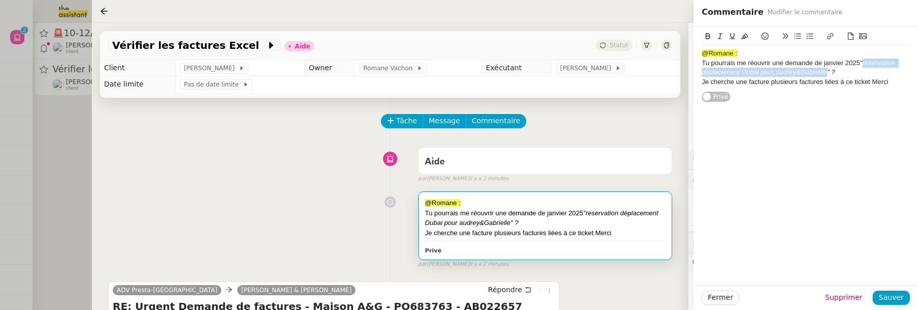
drag, startPoint x: 865, startPoint y: 63, endPoint x: 824, endPoint y: 73, distance: 42.0
click at [824, 73] on em ""reservation déplacement Dubai pour audrey&Gabrielle" ?" at bounding box center [799, 67] width 195 height 17
copy em "reservation déplacement Dubai pour audrey&Gabriell"
drag, startPoint x: 826, startPoint y: 72, endPoint x: 865, endPoint y: 64, distance: 39.6
click at [865, 64] on em ""reservation déplacement Dubai pour audrey&Gabrielle" ?" at bounding box center [799, 67] width 195 height 17
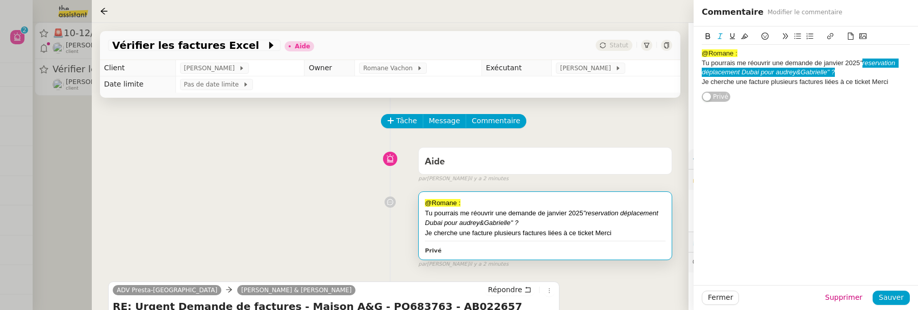
drag, startPoint x: 864, startPoint y: 59, endPoint x: 834, endPoint y: 69, distance: 31.8
click at [834, 69] on em ""reservation déplacement Dubai pour audrey&Gabrielle" ?" at bounding box center [799, 67] width 195 height 17
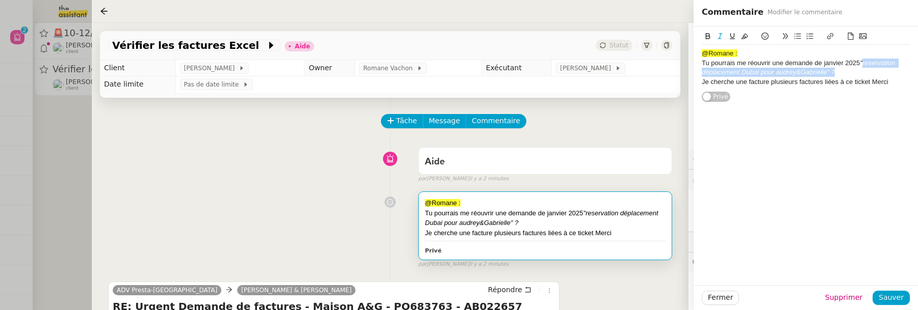
copy em "reservation déplacement Dubai pour [PERSON_NAME]" ?"
click at [61, 116] on div at bounding box center [459, 155] width 918 height 310
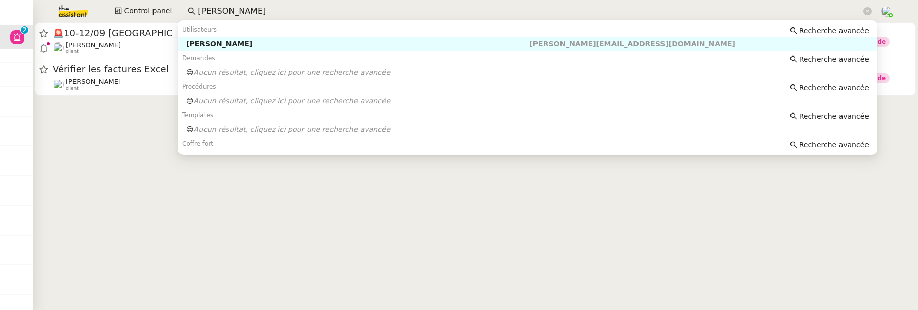
click at [247, 9] on input "[PERSON_NAME]" at bounding box center [529, 12] width 663 height 14
paste input "reservation déplacement Dubai pour [PERSON_NAME]" ?"
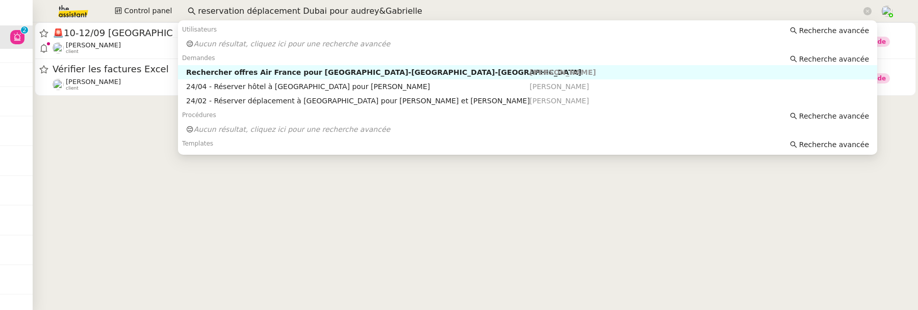
click at [337, 73] on div "Rechercher offres Air France pour [GEOGRAPHIC_DATA]-[GEOGRAPHIC_DATA]-[GEOGRAPH…" at bounding box center [357, 72] width 343 height 9
type input "reservation déplacement Dubai pour audrey&Gabrielle"
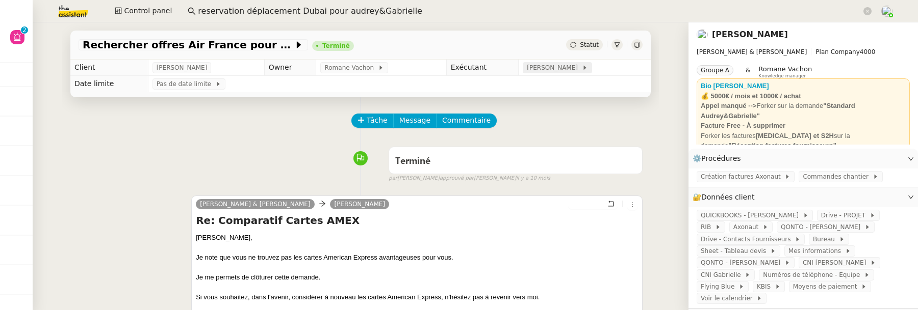
click at [557, 66] on span "[PERSON_NAME]" at bounding box center [554, 68] width 55 height 10
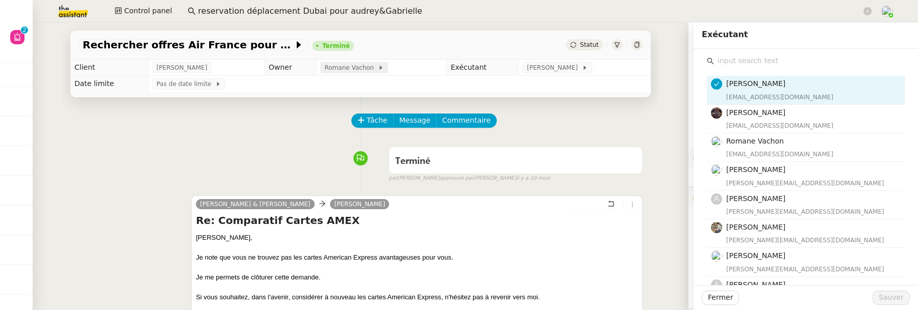
click at [374, 64] on span at bounding box center [376, 67] width 4 height 7
click at [750, 63] on input "text" at bounding box center [809, 61] width 191 height 14
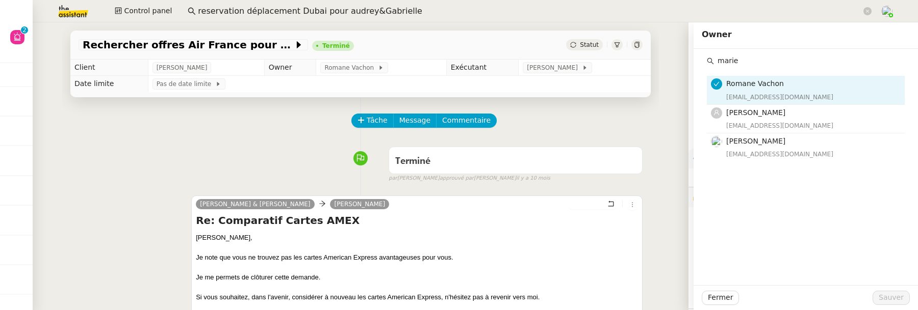
type input "marie"
click at [260, 137] on div "Tâche Message Commentaire" at bounding box center [361, 126] width 564 height 24
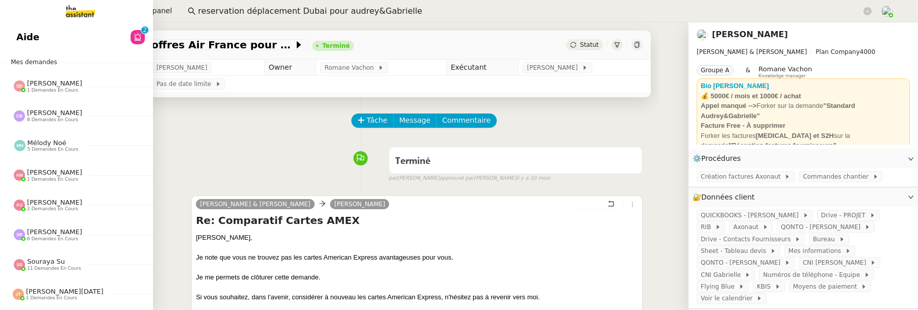
click at [25, 36] on span "Aide" at bounding box center [27, 37] width 23 height 15
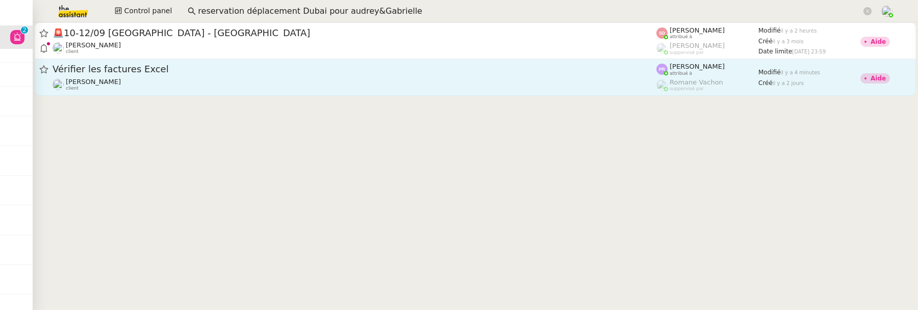
click at [272, 77] on div "Vérifier les factures Excel [PERSON_NAME] client" at bounding box center [355, 77] width 604 height 28
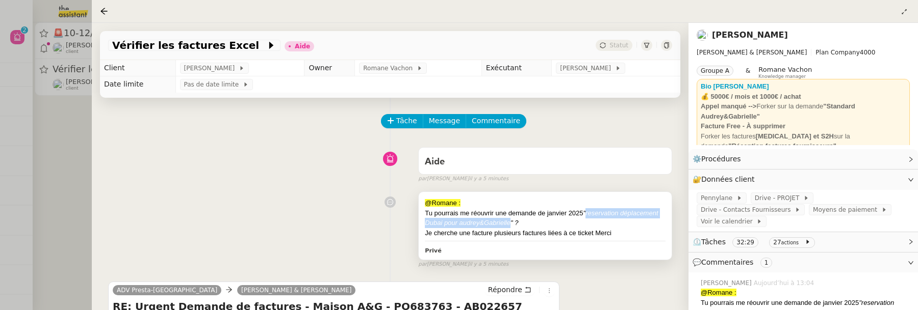
drag, startPoint x: 509, startPoint y: 221, endPoint x: 588, endPoint y: 213, distance: 79.4
click at [588, 213] on em ""reservation déplacement Dubai pour audrey&Gabrielle" ?" at bounding box center [541, 219] width 233 height 18
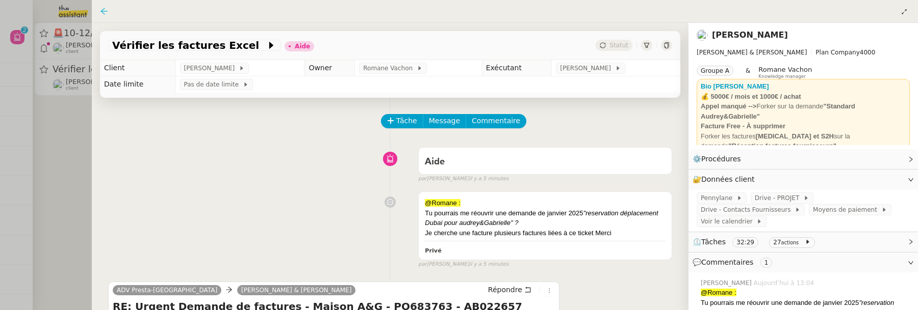
click at [106, 14] on icon at bounding box center [104, 11] width 8 height 8
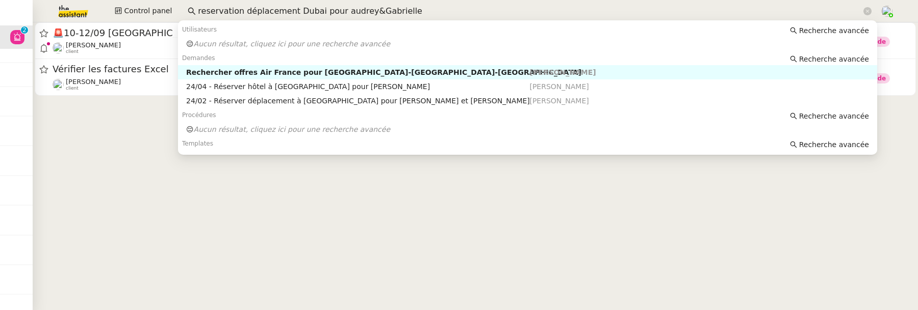
click at [230, 13] on input "reservation déplacement Dubai pour audrey&Gabrielle" at bounding box center [529, 12] width 663 height 14
click at [320, 101] on div "24/02 - Réserver déplacement à [GEOGRAPHIC_DATA] pour [PERSON_NAME] et [PERSON_…" at bounding box center [357, 100] width 343 height 9
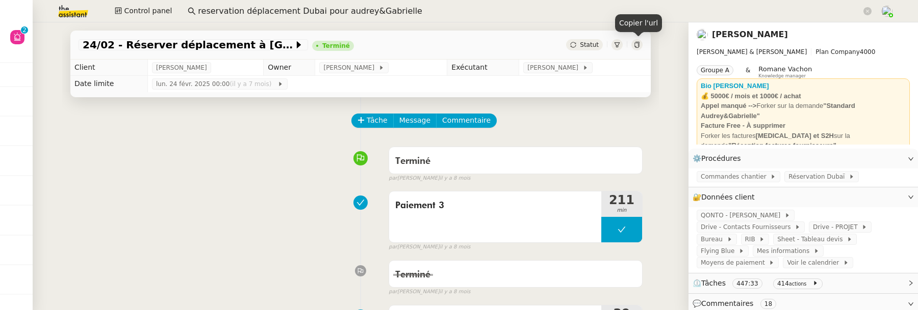
click at [637, 45] on icon at bounding box center [637, 45] width 6 height 6
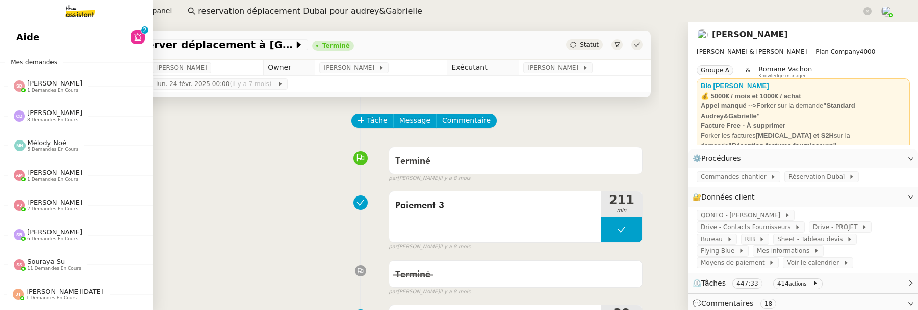
click at [19, 34] on span "Aide" at bounding box center [27, 37] width 23 height 15
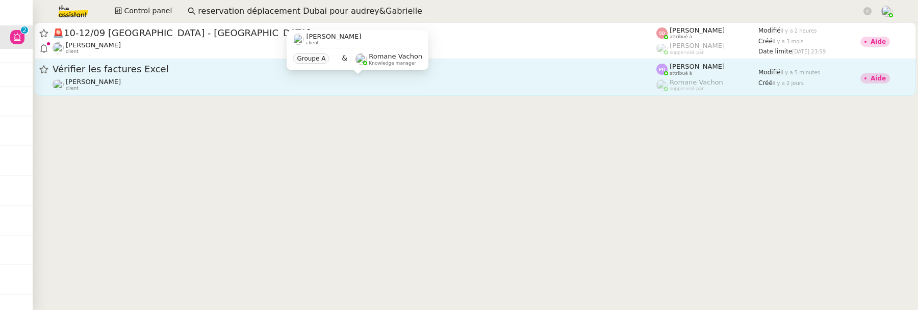
click at [463, 78] on div "[PERSON_NAME] client" at bounding box center [355, 84] width 604 height 13
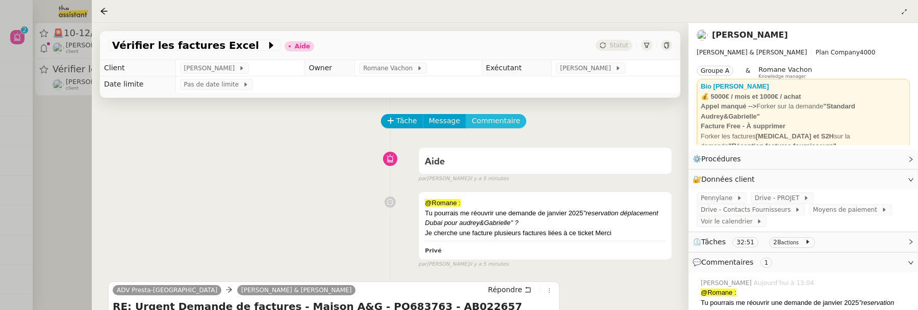
click at [498, 127] on span "Commentaire" at bounding box center [496, 121] width 48 height 12
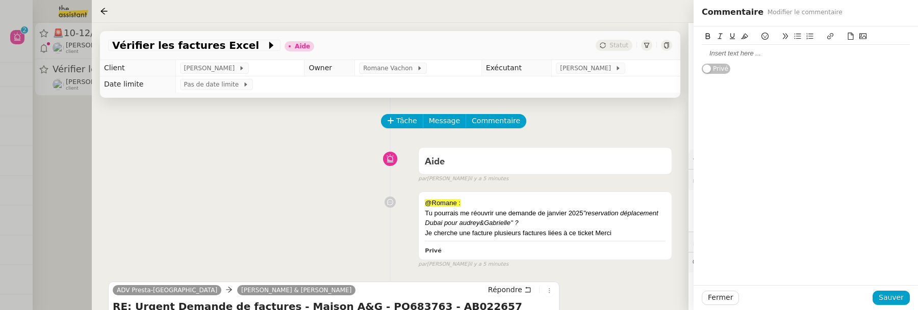
click at [729, 54] on div at bounding box center [806, 53] width 208 height 9
click at [816, 55] on link "24/02 - Réserver déplacement à [GEOGRAPHIC_DATA] pour [PERSON_NAME] et [PERSON_…" at bounding box center [806, 57] width 209 height 17
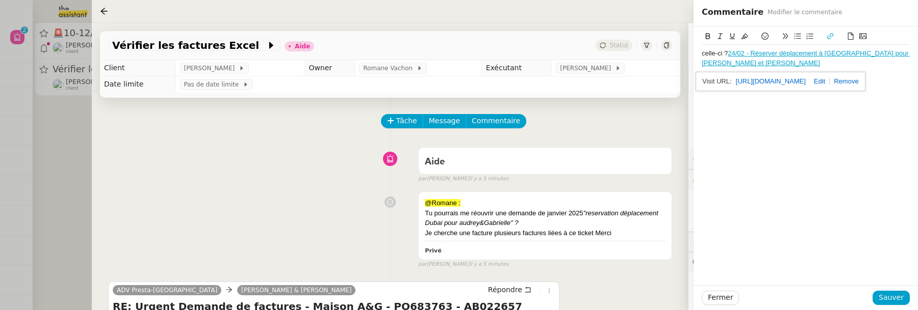
click at [790, 79] on link "[URL][DOMAIN_NAME]" at bounding box center [771, 81] width 70 height 13
click at [909, 300] on button "Sauver" at bounding box center [890, 298] width 37 height 14
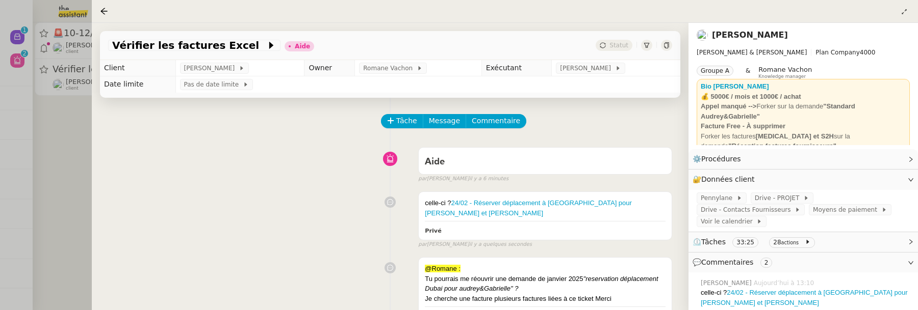
click at [69, 125] on div at bounding box center [459, 155] width 918 height 310
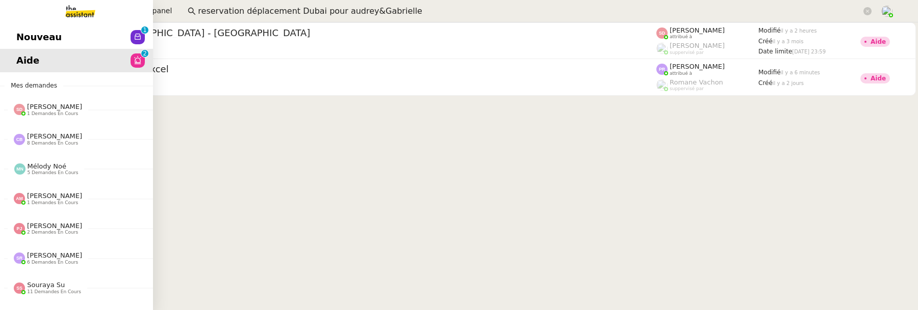
click at [22, 27] on link "Nouveau 0 1 2 3 4 5 6 7 8 9" at bounding box center [76, 36] width 153 height 23
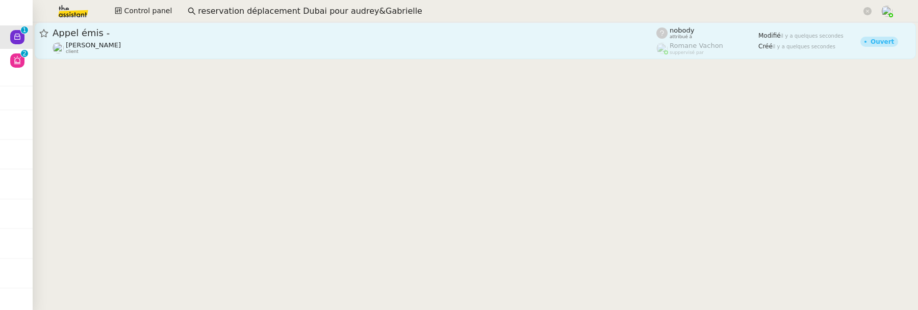
click at [185, 55] on link "Appel émis - [PERSON_NAME] client nobody attribué à [PERSON_NAME] suppervisé pa…" at bounding box center [475, 40] width 881 height 37
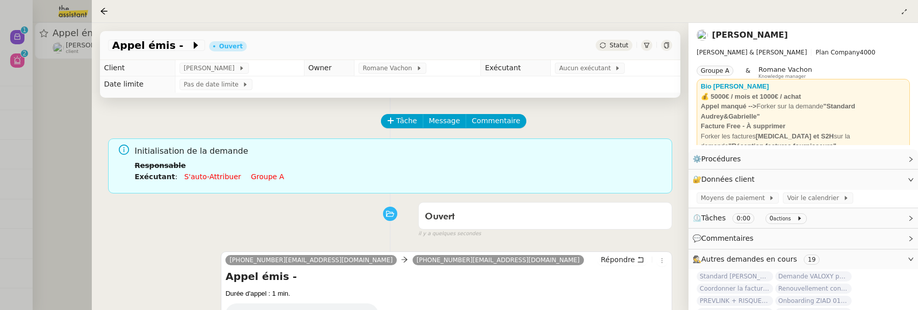
scroll to position [131, 0]
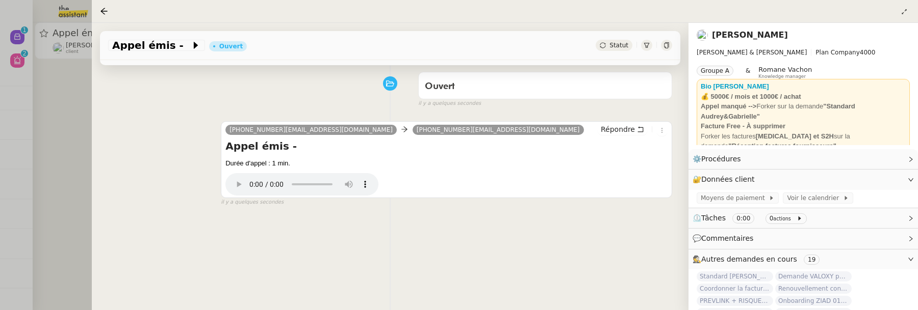
click at [63, 172] on div at bounding box center [459, 155] width 918 height 310
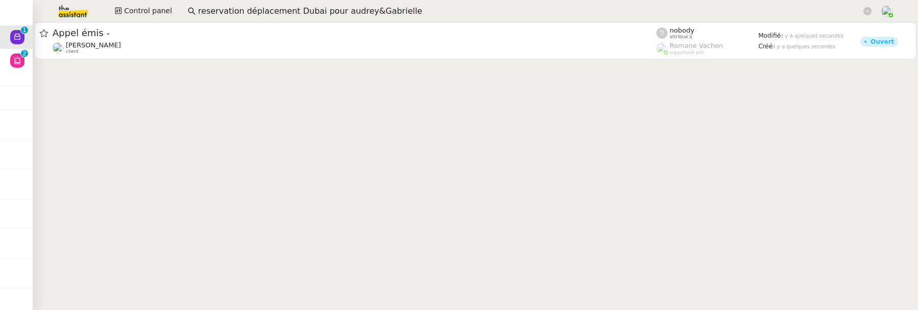
click at [379, 14] on input "reservation déplacement Dubai pour audrey&Gabrielle" at bounding box center [529, 12] width 663 height 14
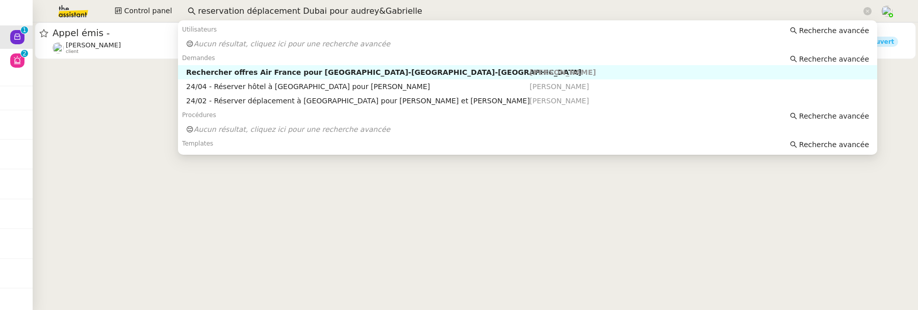
click at [396, 74] on div "Rechercher offres Air France pour [GEOGRAPHIC_DATA]-[GEOGRAPHIC_DATA]-[GEOGRAPH…" at bounding box center [357, 72] width 343 height 9
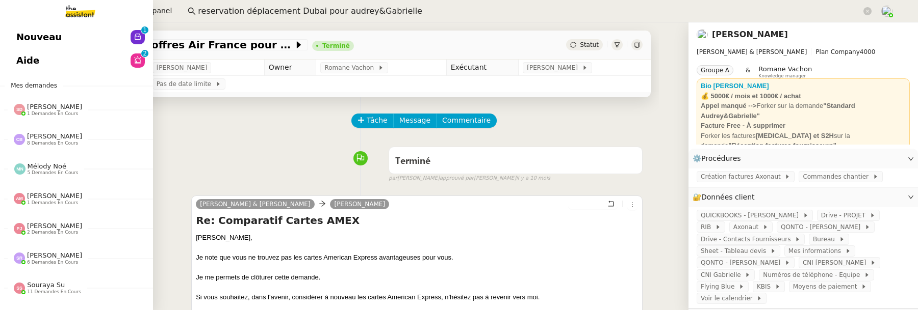
click at [21, 31] on span "Nouveau" at bounding box center [38, 37] width 45 height 15
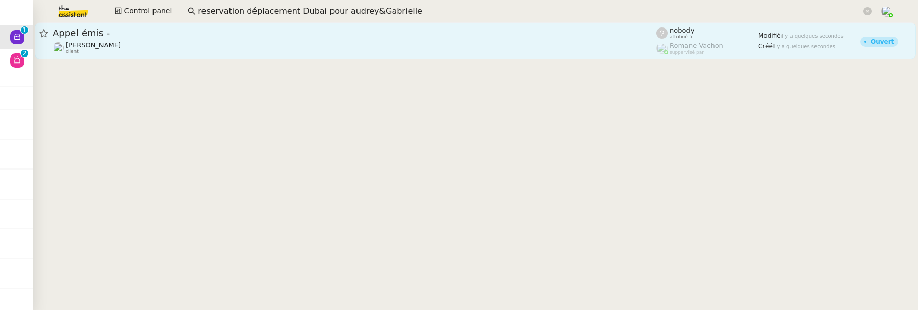
click at [357, 57] on link "Appel émis - [PERSON_NAME] client nobody attribué à [PERSON_NAME] suppervisé pa…" at bounding box center [475, 40] width 881 height 37
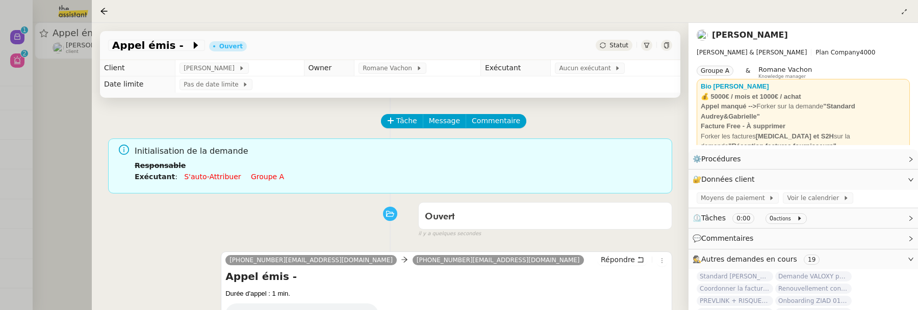
click at [614, 51] on div "Statut" at bounding box center [613, 45] width 37 height 11
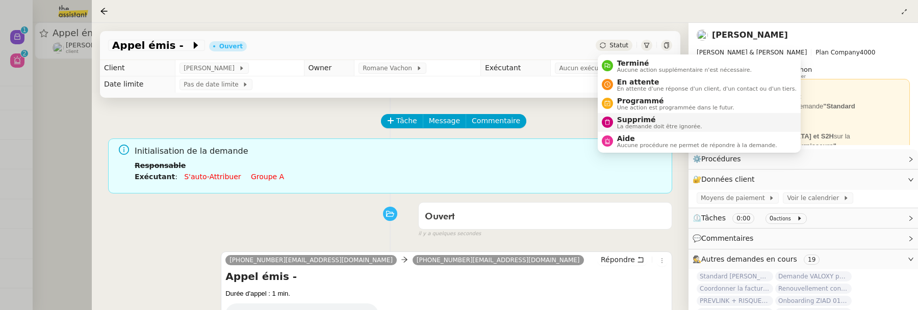
click at [629, 119] on span "Supprimé" at bounding box center [659, 120] width 85 height 8
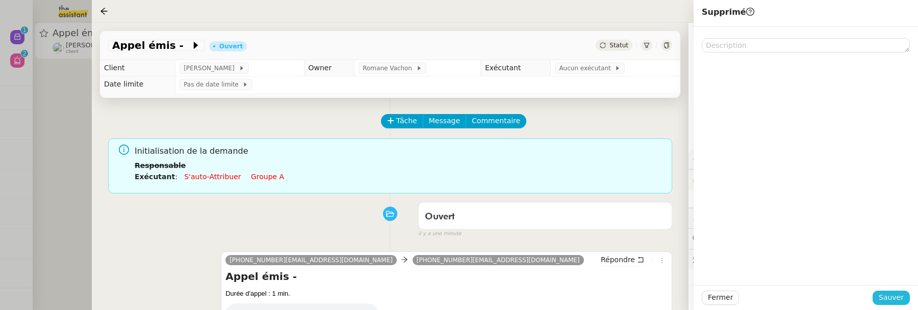
click at [898, 298] on span "Sauver" at bounding box center [890, 298] width 25 height 12
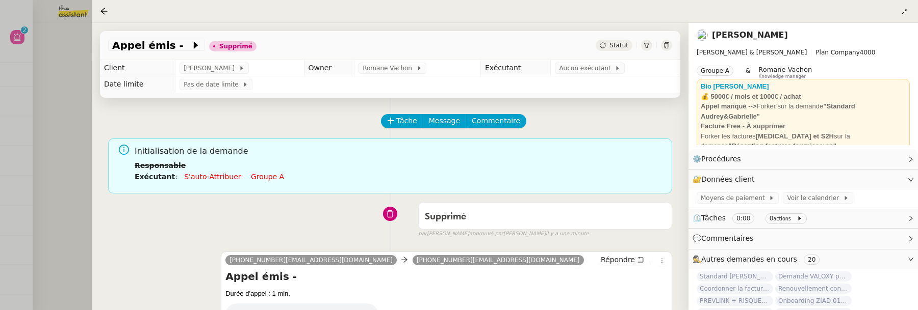
click at [606, 47] on icon at bounding box center [603, 45] width 6 height 6
click at [61, 87] on div at bounding box center [459, 155] width 918 height 310
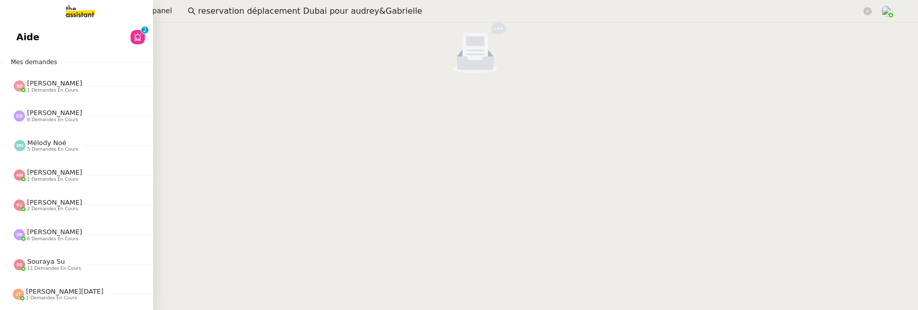
click at [21, 36] on span "Aide" at bounding box center [27, 37] width 23 height 15
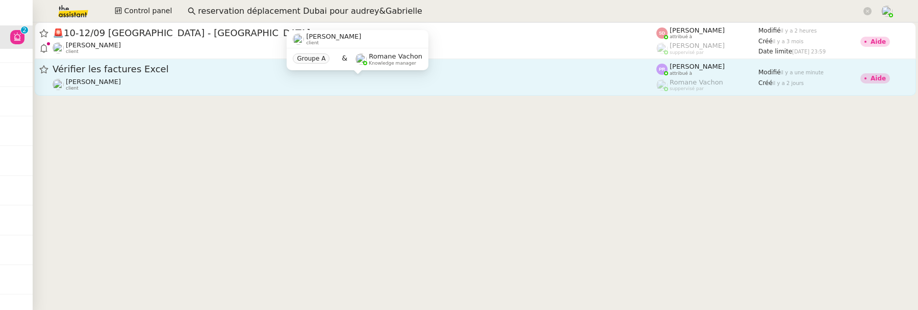
click at [434, 80] on div "[PERSON_NAME] client" at bounding box center [355, 84] width 604 height 13
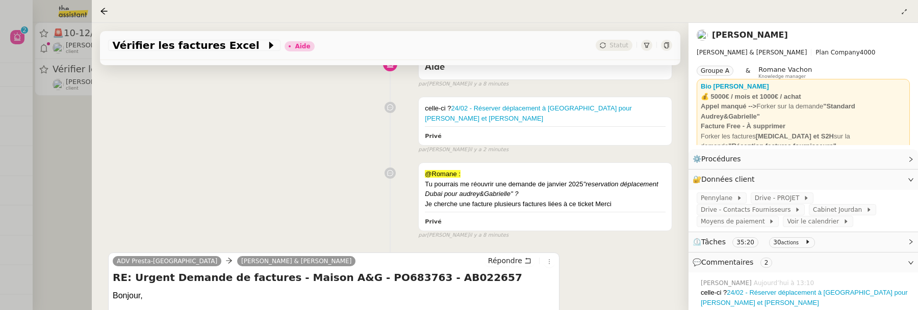
scroll to position [93, 0]
click at [62, 126] on div at bounding box center [459, 155] width 918 height 310
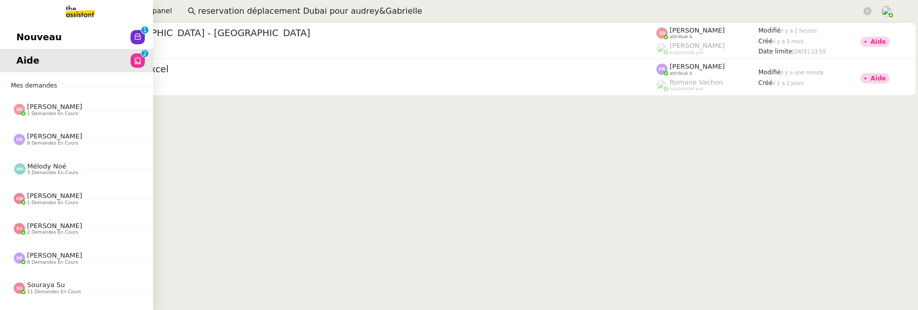
click at [24, 36] on span "Nouveau" at bounding box center [38, 37] width 45 height 15
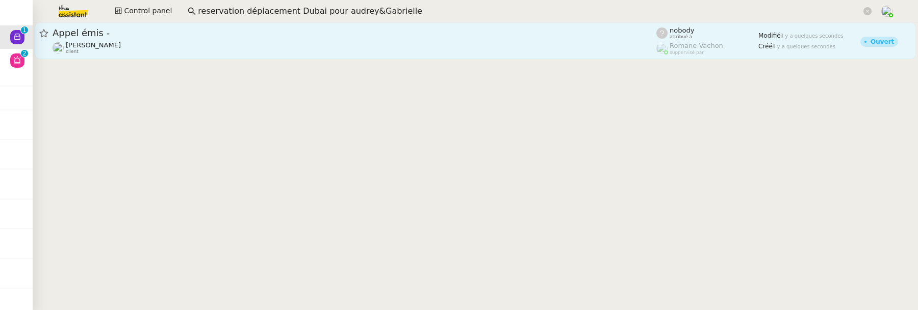
click at [197, 30] on span "Appel émis -" at bounding box center [355, 33] width 604 height 9
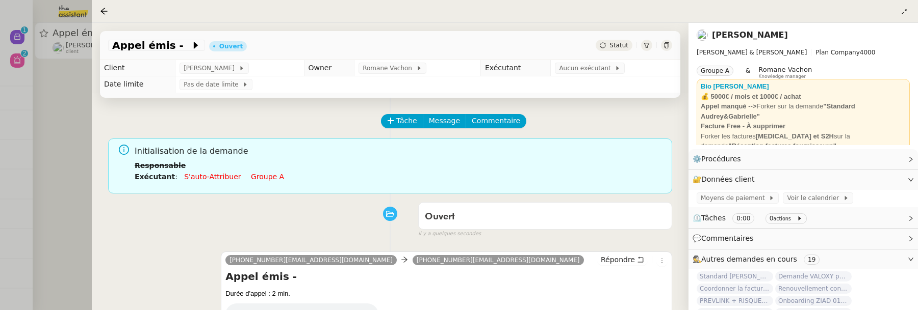
click at [631, 45] on div "Statut" at bounding box center [613, 45] width 37 height 11
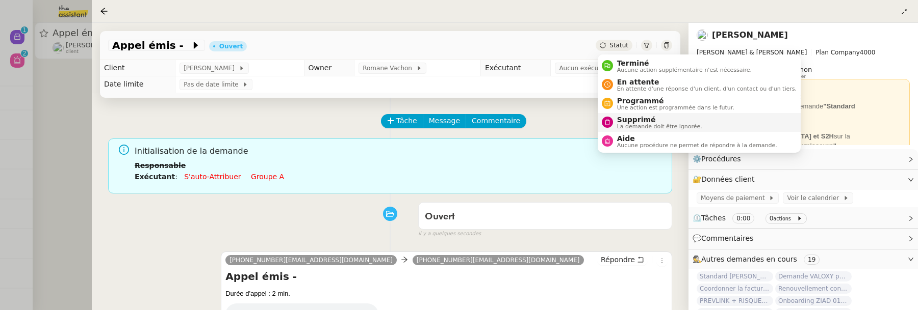
click at [620, 119] on span "Supprimé" at bounding box center [659, 120] width 85 height 8
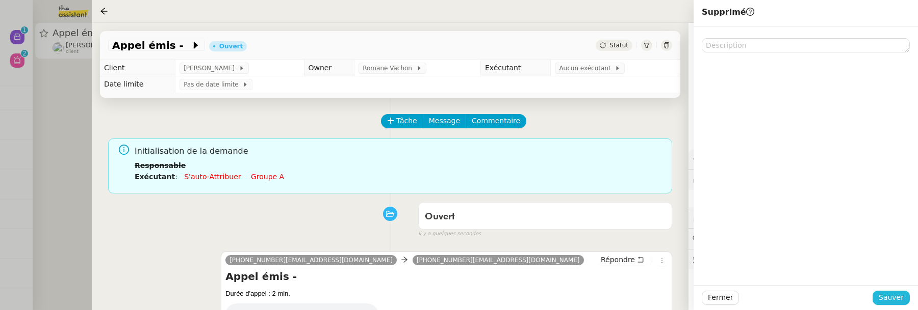
click at [902, 295] on span "Sauver" at bounding box center [890, 298] width 25 height 12
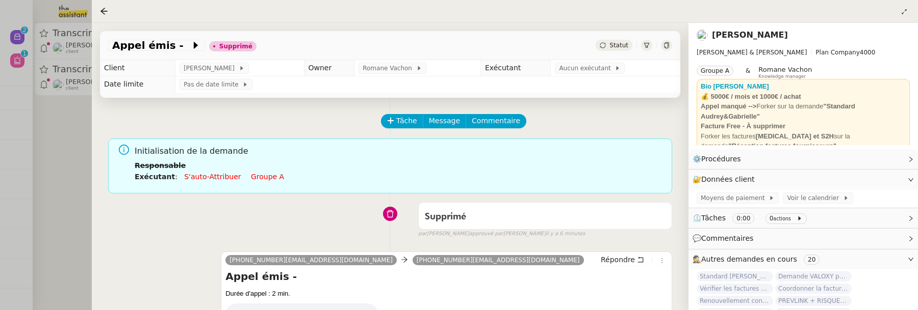
click at [81, 174] on div at bounding box center [459, 155] width 918 height 310
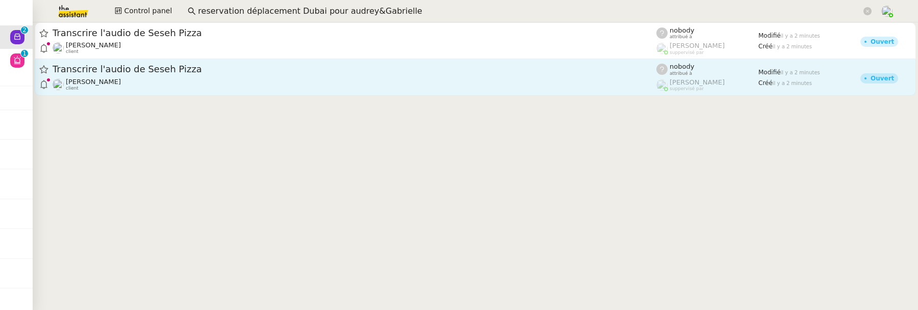
click at [200, 60] on link "Transcrire l'audio de Seseh Pizza [PERSON_NAME] client nobody attribué à [PERSO…" at bounding box center [475, 77] width 881 height 37
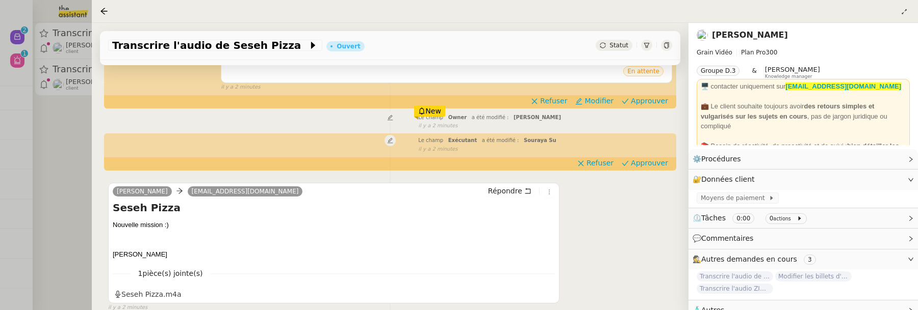
scroll to position [289, 0]
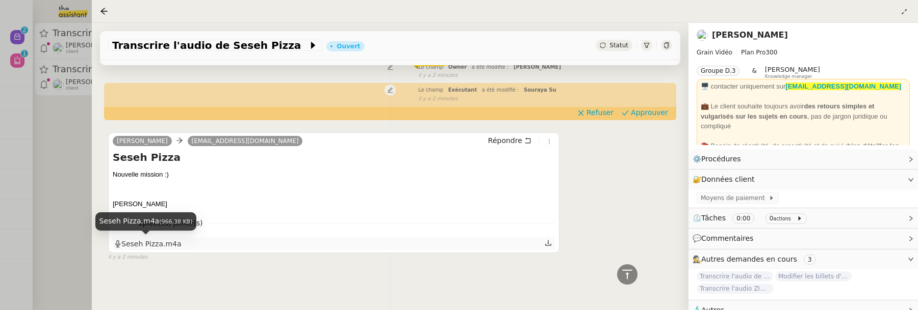
click at [162, 243] on div "Seseh Pizza.m4a" at bounding box center [147, 245] width 67 height 12
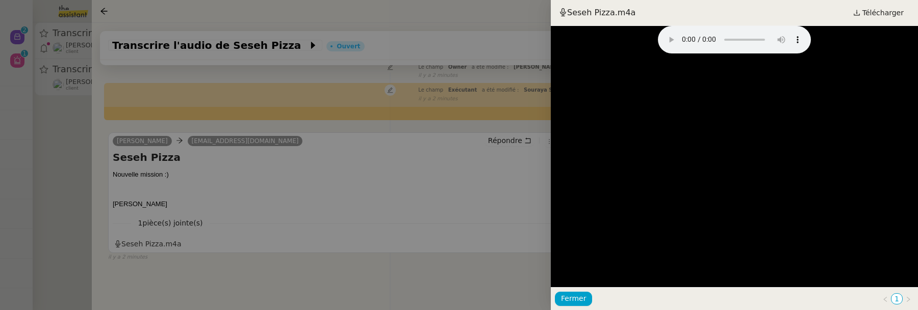
click at [356, 238] on div at bounding box center [459, 155] width 918 height 310
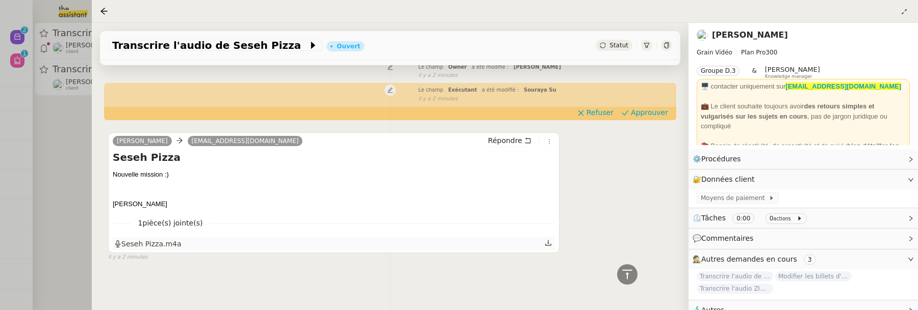
click at [154, 243] on div "Seseh Pizza.m4a" at bounding box center [147, 245] width 67 height 12
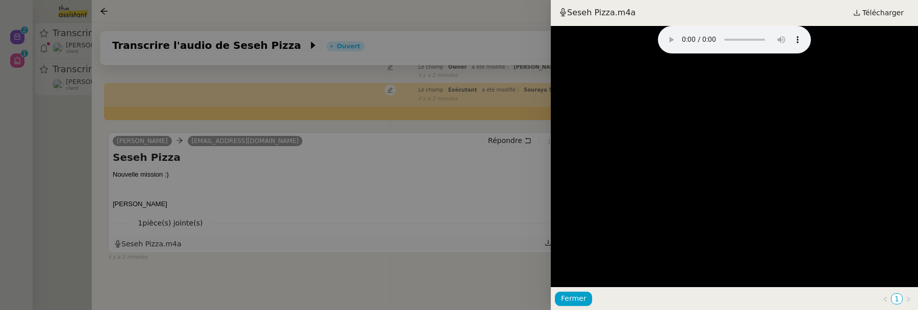
click at [154, 243] on div at bounding box center [459, 155] width 918 height 310
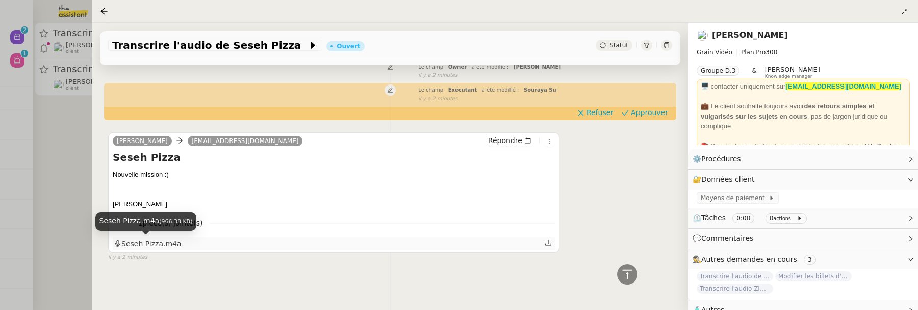
click at [154, 243] on div "Seseh Pizza.m4a" at bounding box center [147, 245] width 67 height 12
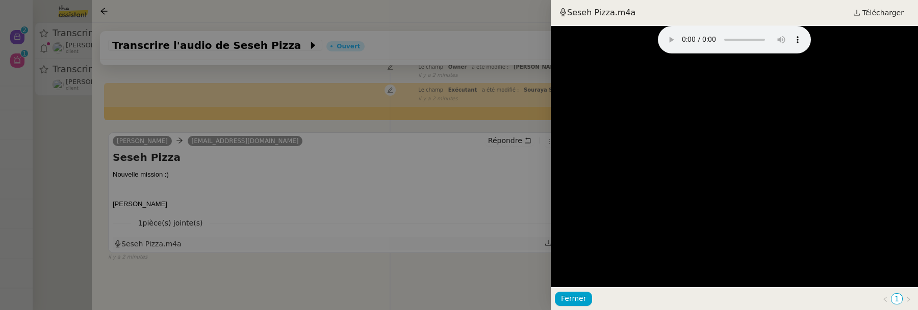
click at [154, 243] on div at bounding box center [459, 155] width 918 height 310
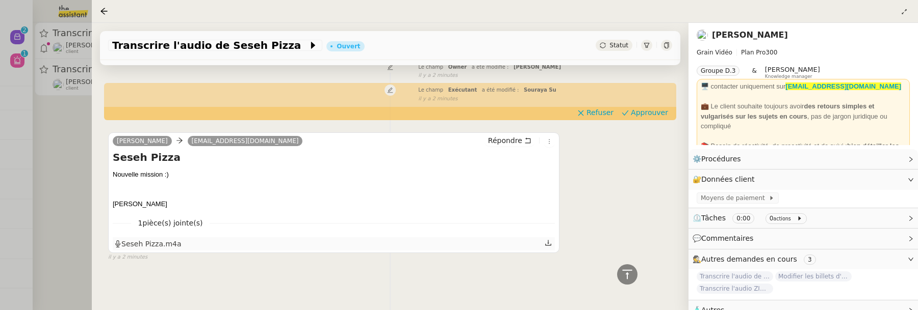
click at [549, 245] on icon at bounding box center [547, 243] width 7 height 7
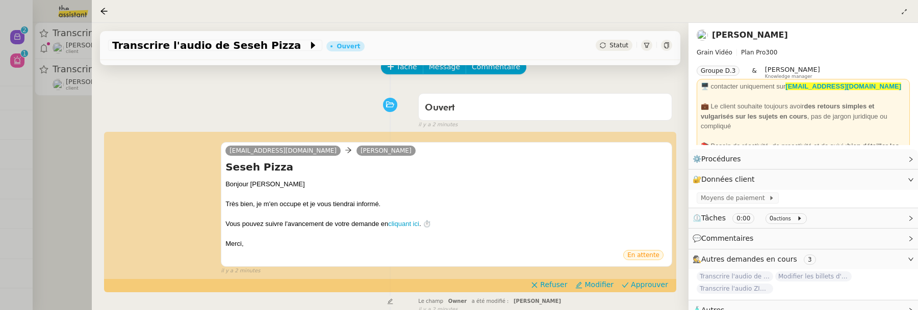
scroll to position [49, 0]
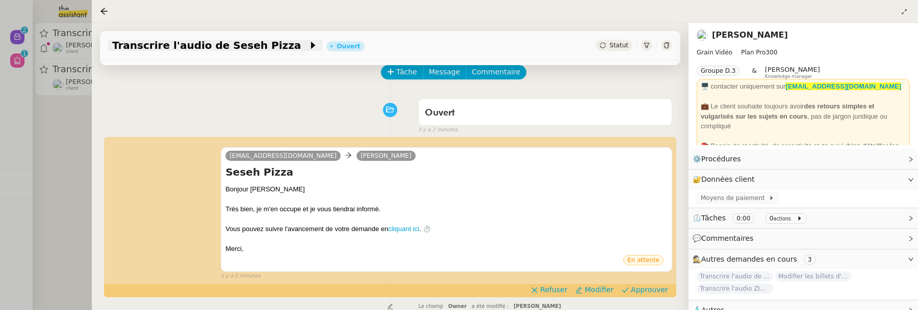
click at [221, 48] on span "Transcrire l'audio de Seseh Pizza" at bounding box center [210, 45] width 196 height 10
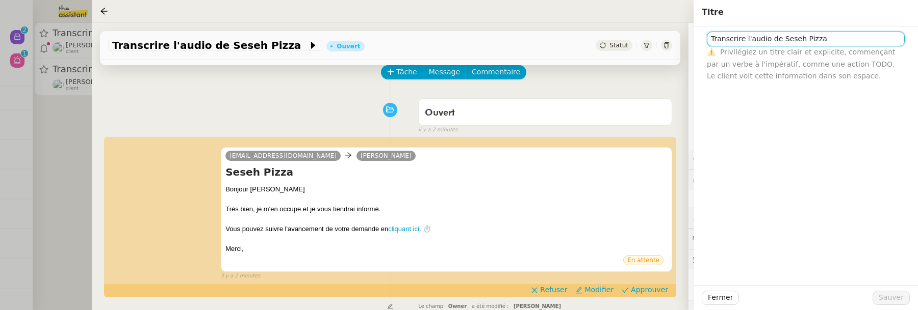
click at [757, 43] on input "Transcrire l'audio de Seseh Pizza" at bounding box center [806, 39] width 198 height 15
type input "Recherche de garde meuble"
click at [903, 298] on button "Sauver" at bounding box center [890, 298] width 37 height 14
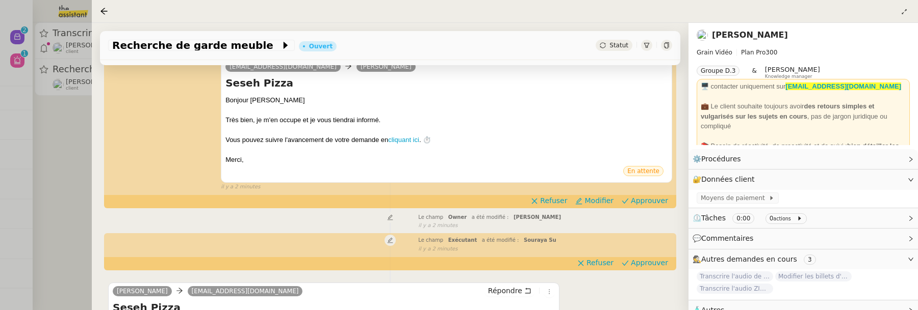
scroll to position [139, 0]
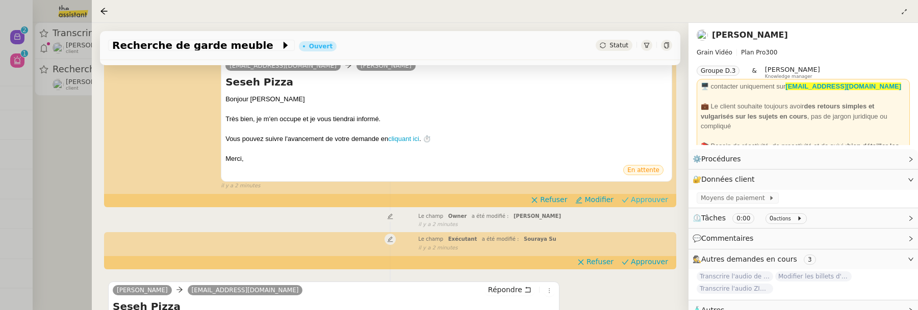
click at [649, 203] on span "Approuver" at bounding box center [649, 200] width 37 height 10
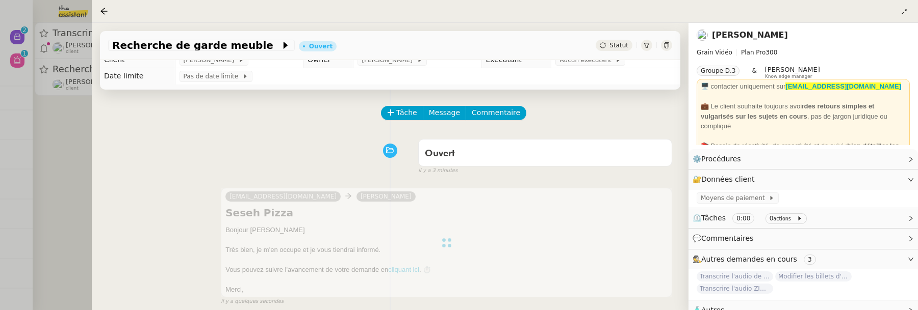
scroll to position [0, 0]
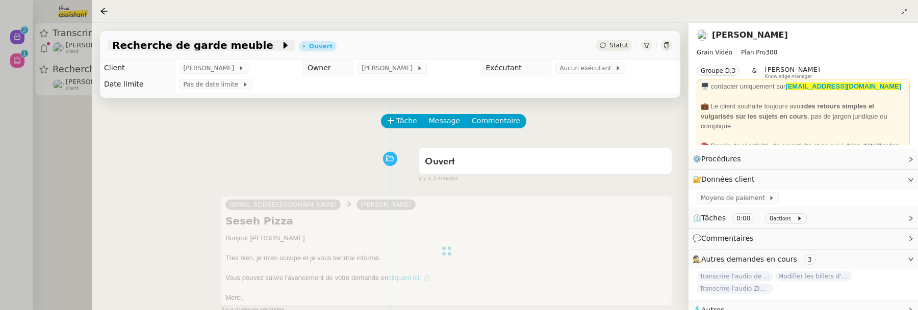
click at [273, 47] on span at bounding box center [276, 45] width 7 height 12
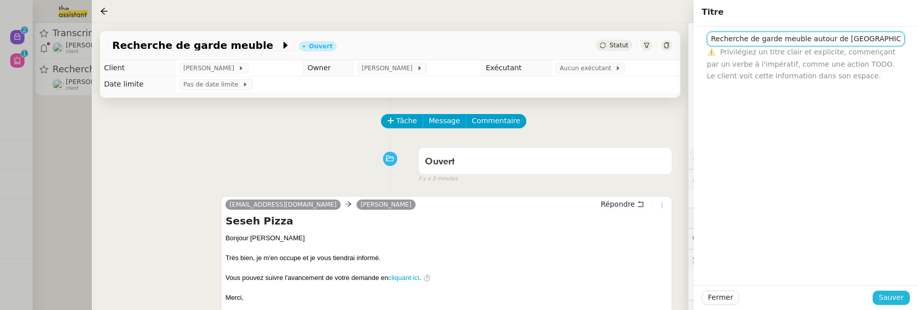
type input "Recherche de garde meuble autour de [GEOGRAPHIC_DATA]"
click at [891, 303] on span "Sauver" at bounding box center [890, 298] width 25 height 12
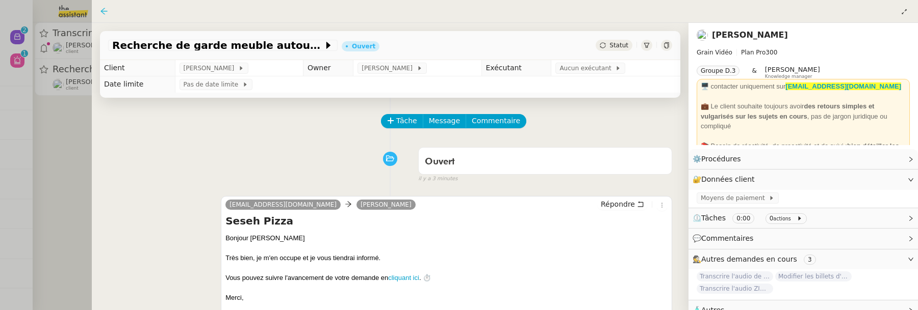
click at [102, 14] on icon at bounding box center [104, 11] width 8 height 8
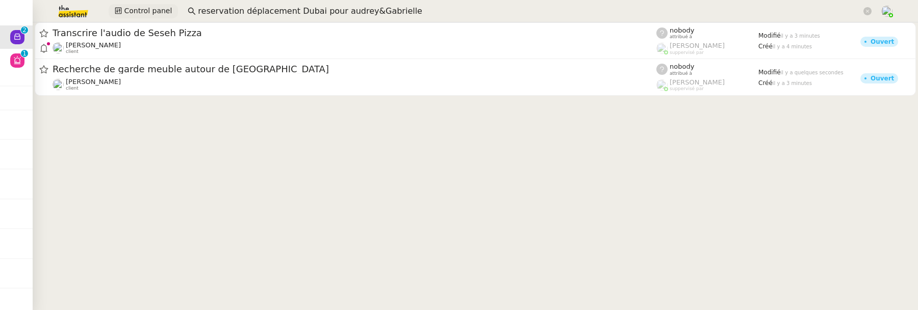
click at [144, 9] on span "Control panel" at bounding box center [148, 11] width 48 height 12
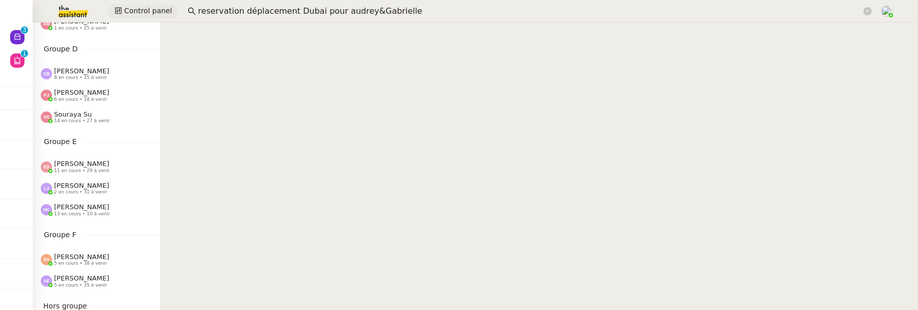
scroll to position [233, 0]
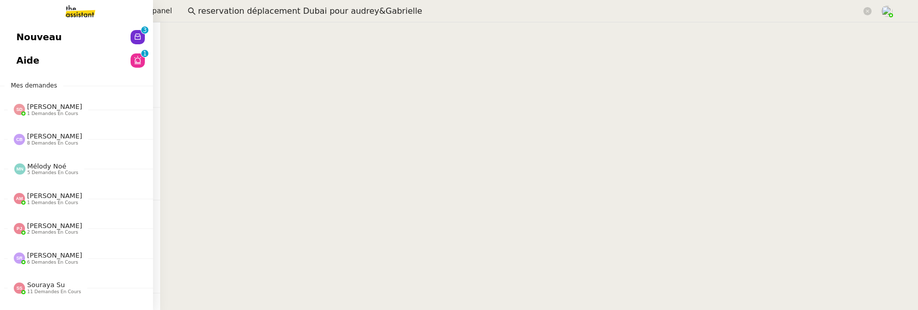
click at [21, 64] on span "Aide" at bounding box center [27, 60] width 23 height 15
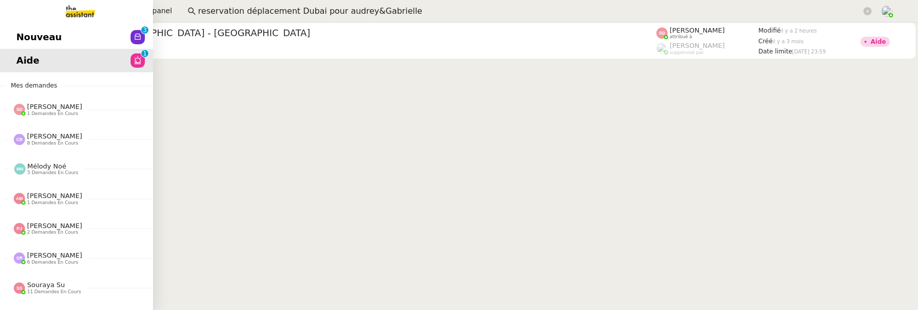
click at [21, 36] on span "Nouveau" at bounding box center [38, 37] width 45 height 15
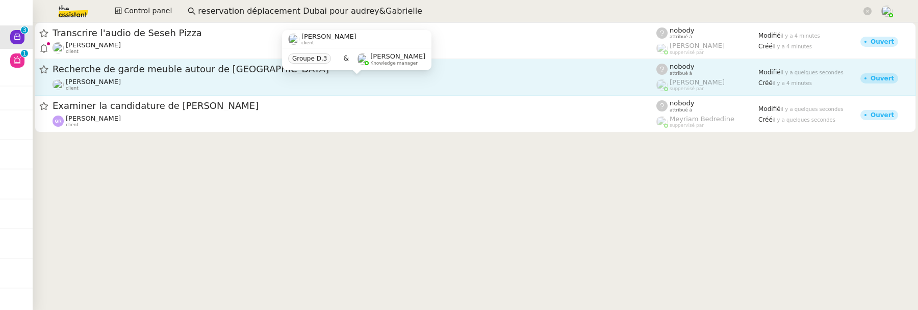
click at [354, 85] on div "[PERSON_NAME] client" at bounding box center [355, 84] width 604 height 13
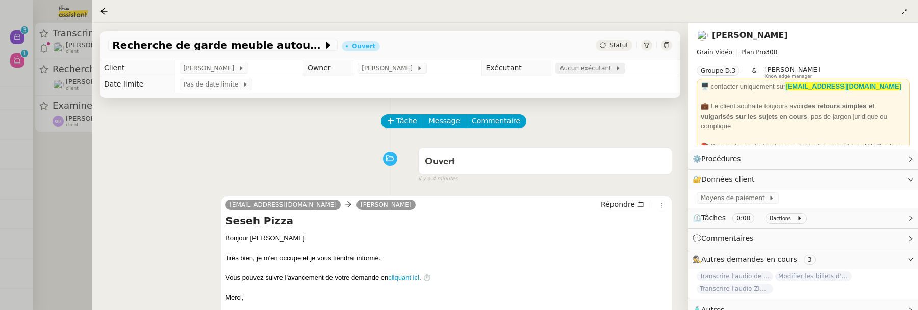
click at [597, 67] on span "Aucun exécutant" at bounding box center [587, 68] width 56 height 10
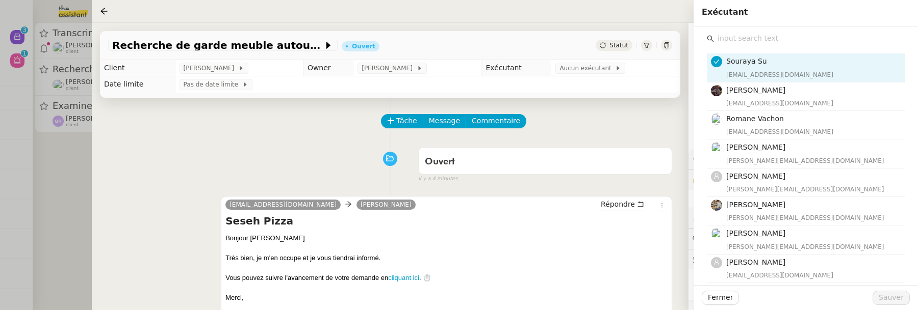
click at [759, 41] on input "text" at bounding box center [809, 39] width 191 height 14
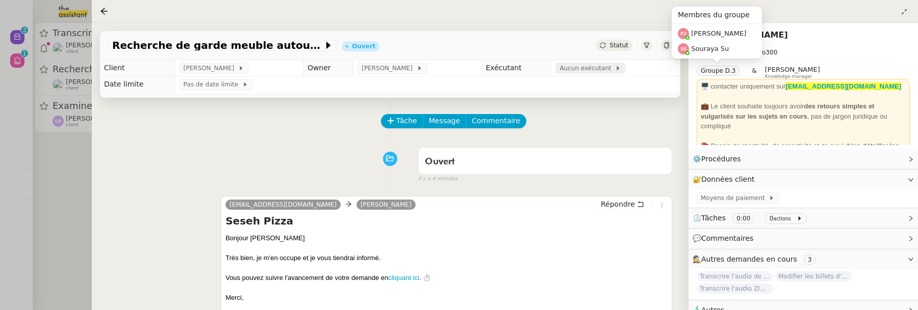
click at [597, 72] on span "Aucun exécutant" at bounding box center [587, 68] width 56 height 10
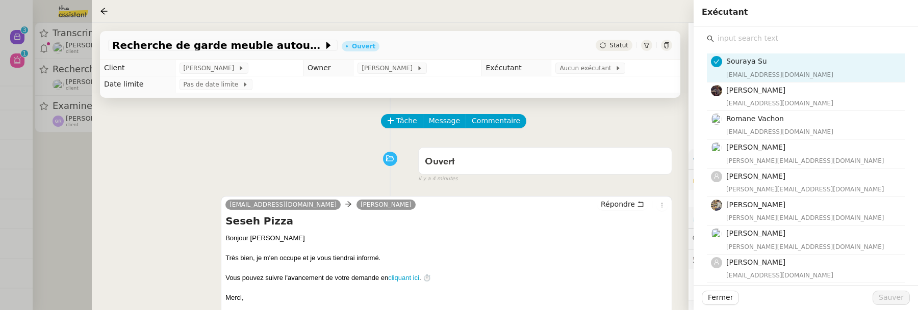
click at [746, 39] on input "text" at bounding box center [809, 39] width 191 height 14
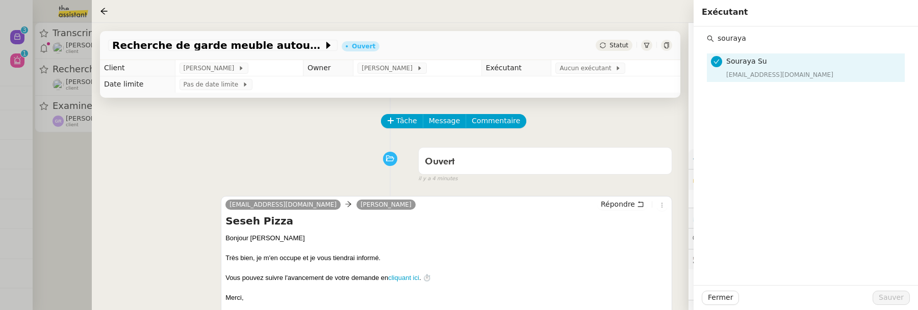
type input "souraya"
click at [772, 73] on div "[EMAIL_ADDRESS][DOMAIN_NAME]" at bounding box center [812, 75] width 172 height 10
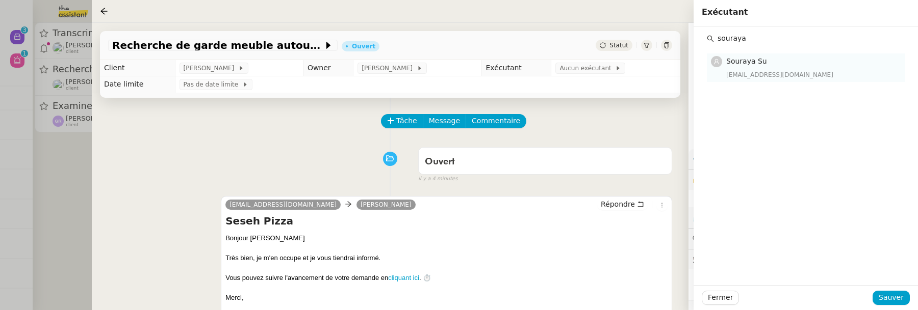
click at [795, 70] on div "[EMAIL_ADDRESS][DOMAIN_NAME]" at bounding box center [812, 75] width 172 height 10
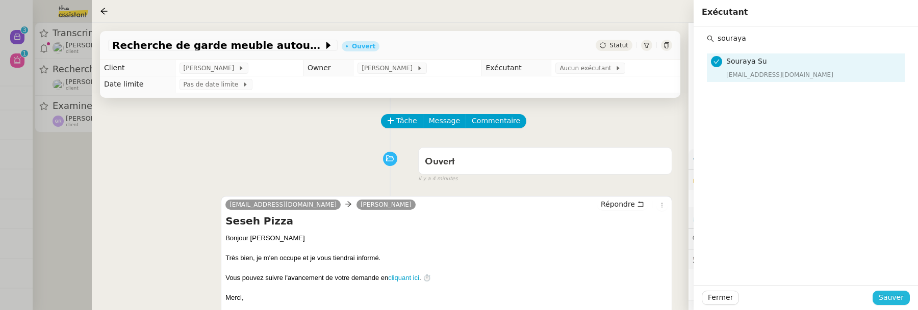
click at [890, 300] on span "Sauver" at bounding box center [890, 298] width 25 height 12
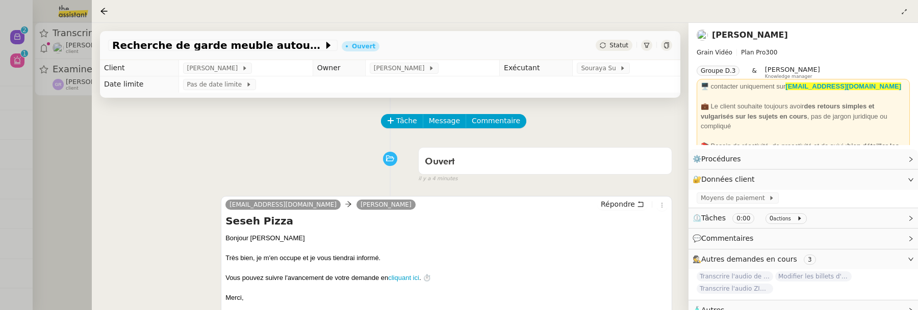
click at [74, 153] on div at bounding box center [459, 155] width 918 height 310
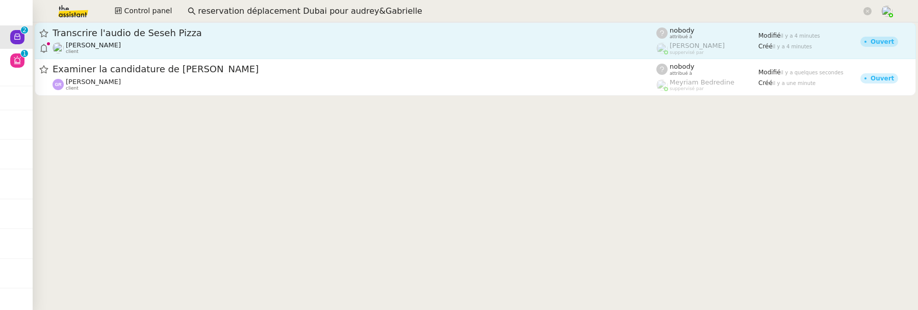
click at [189, 36] on span "Transcrire l'audio de Seseh Pizza" at bounding box center [355, 33] width 604 height 9
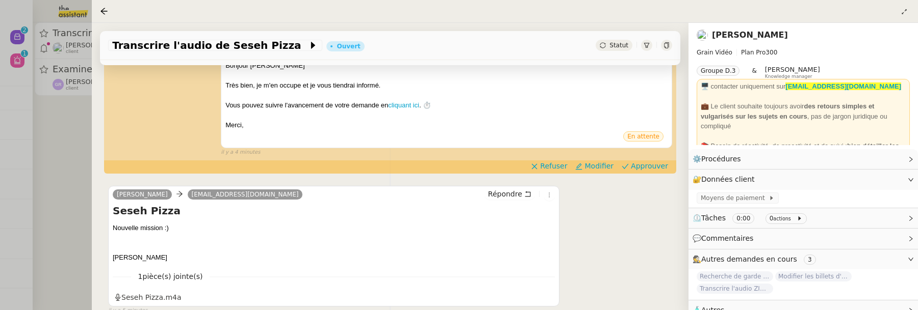
scroll to position [235, 0]
click at [162, 292] on div "Seseh Pizza.m4a" at bounding box center [147, 298] width 67 height 12
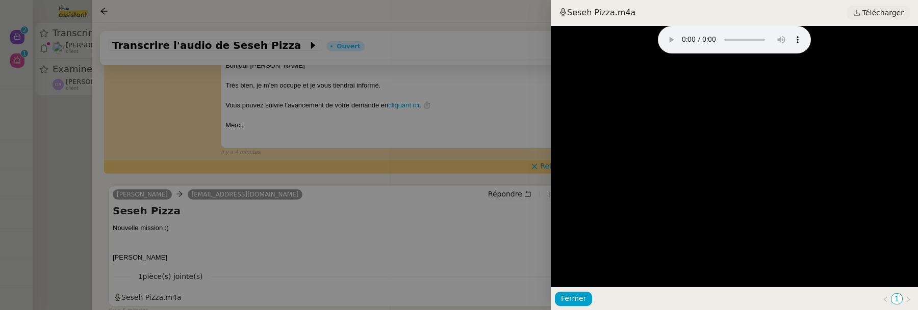
click at [870, 9] on span "Télécharger" at bounding box center [882, 12] width 41 height 13
click at [366, 216] on div at bounding box center [459, 155] width 918 height 310
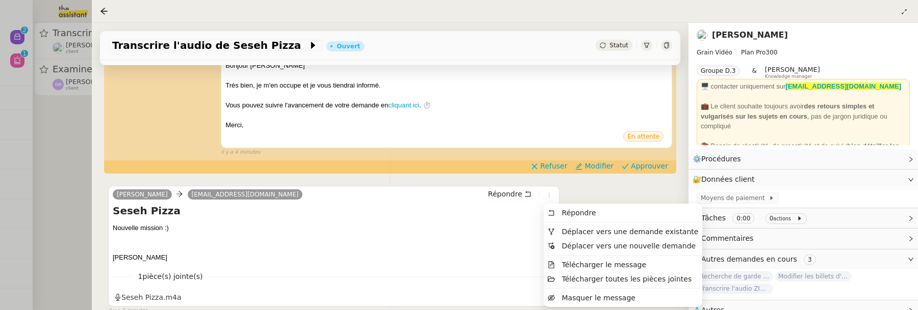
click at [550, 197] on icon at bounding box center [549, 195] width 6 height 6
click at [569, 226] on li "Déplacer vers une demande existante" at bounding box center [622, 232] width 159 height 14
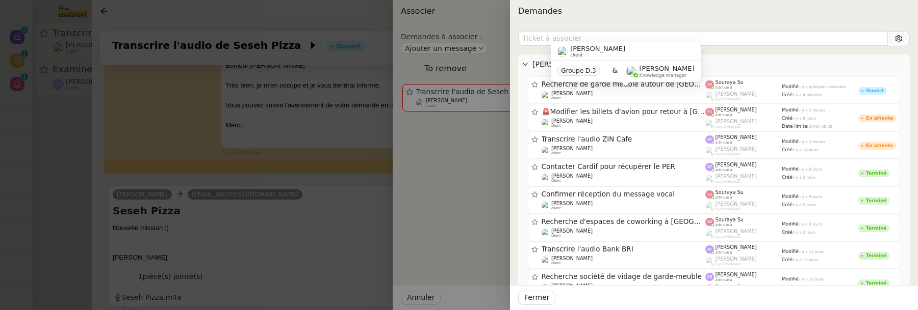
click at [671, 89] on div "[PERSON_NAME] client Groupe D.3 & [PERSON_NAME] Knowledge manager" at bounding box center [625, 66] width 149 height 48
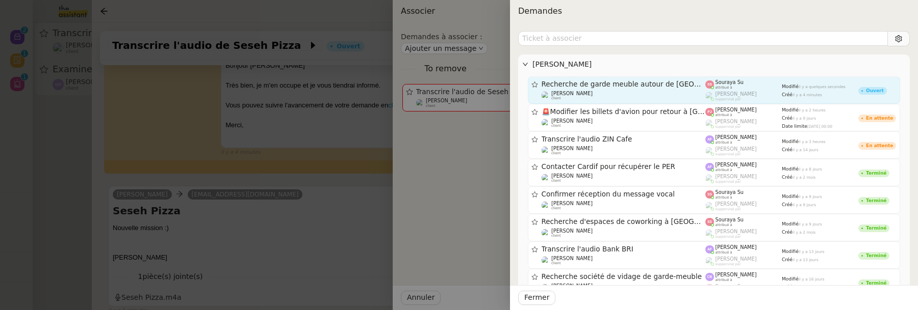
click at [835, 85] on span "il y a quelques secondes" at bounding box center [821, 87] width 47 height 5
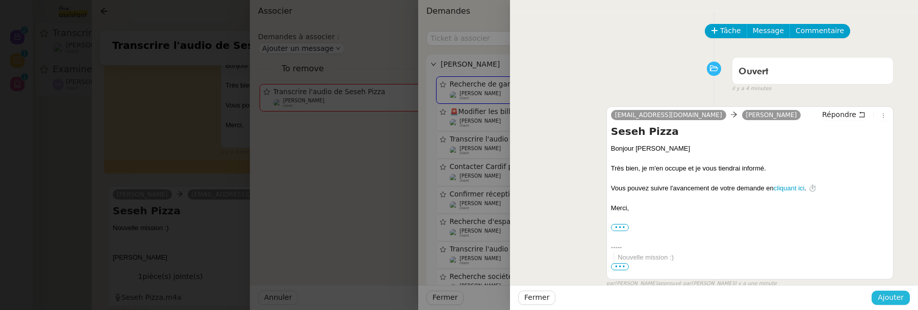
click at [884, 293] on span "Ajouter" at bounding box center [890, 298] width 26 height 12
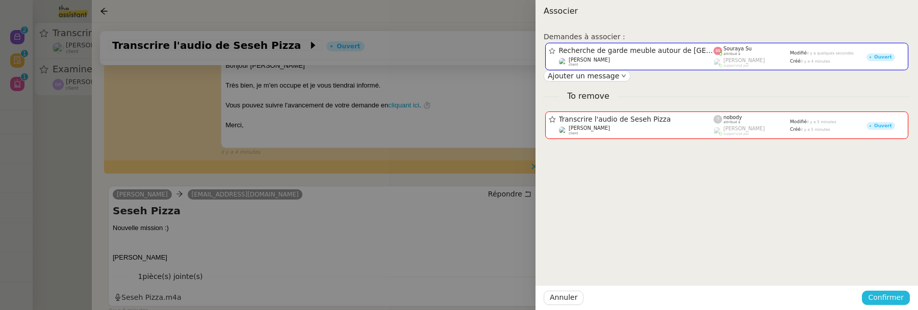
click at [884, 295] on span "Confirmer" at bounding box center [886, 298] width 36 height 12
click at [887, 271] on span "Ajouter" at bounding box center [886, 271] width 26 height 10
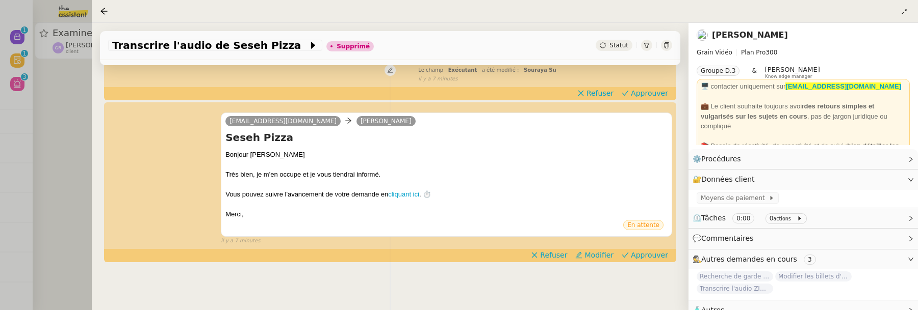
scroll to position [171, 0]
click at [64, 151] on div at bounding box center [459, 155] width 918 height 310
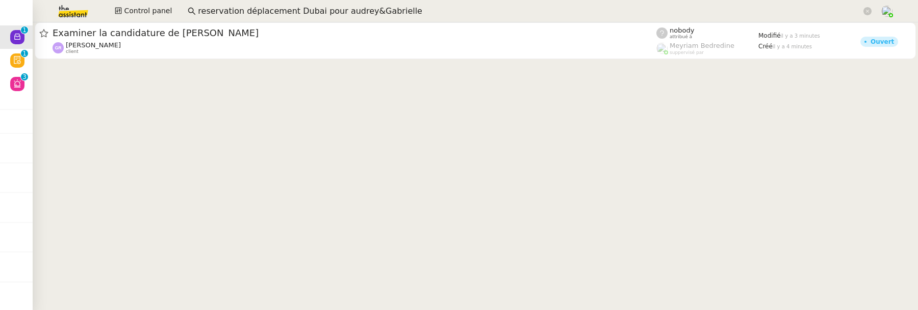
click at [33, 98] on cdk-virtual-scroll-viewport "Examiner la candidature de [PERSON_NAME] [PERSON_NAME] client nobody attribué à…" at bounding box center [475, 166] width 885 height 288
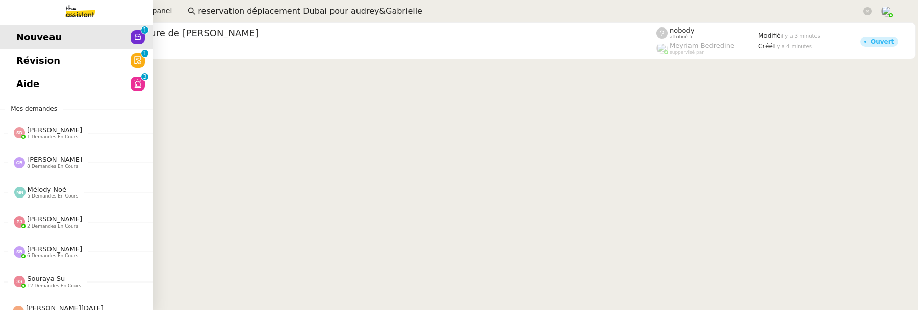
click at [21, 85] on link "Aide 0 1 2 3 4 5 6 7 8 9" at bounding box center [76, 83] width 153 height 23
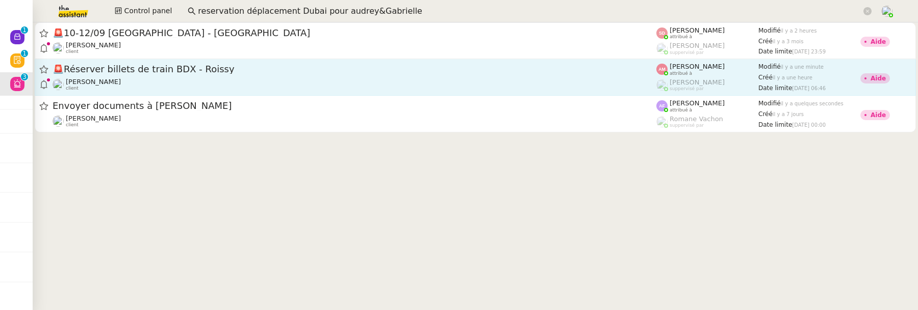
click at [456, 66] on span "🚨 Réserver billets de train BDX - Roissy" at bounding box center [355, 69] width 604 height 9
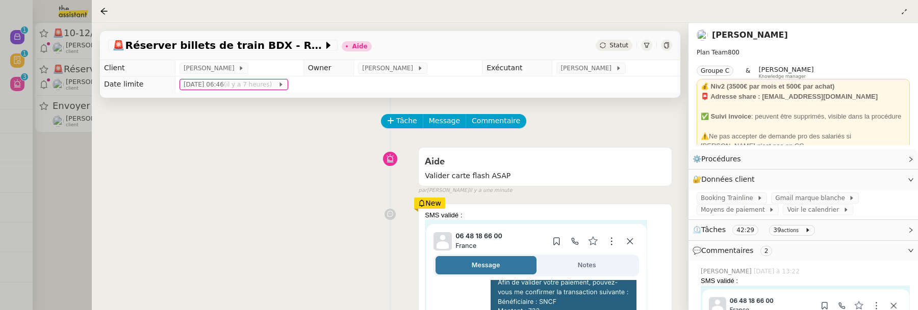
click at [751, 38] on link "[PERSON_NAME]" at bounding box center [750, 35] width 76 height 10
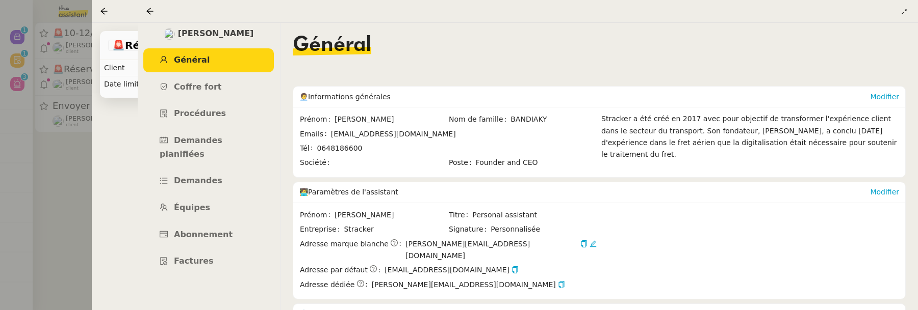
scroll to position [257, 0]
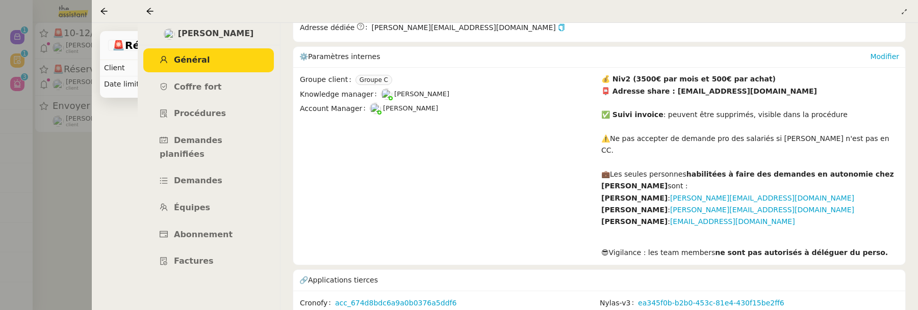
click at [153, 11] on icon at bounding box center [150, 11] width 8 height 8
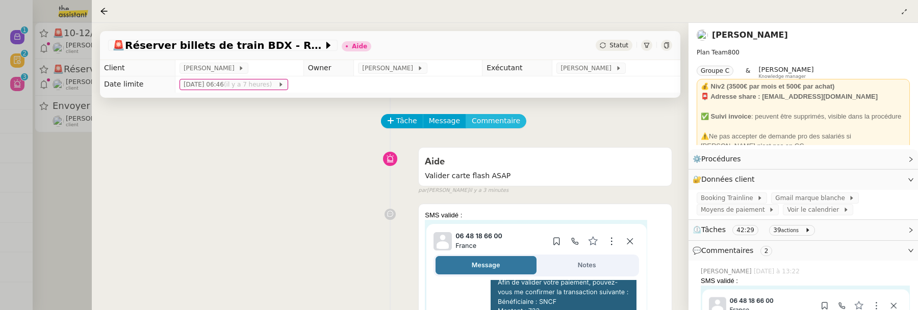
click at [510, 120] on span "Commentaire" at bounding box center [496, 121] width 48 height 12
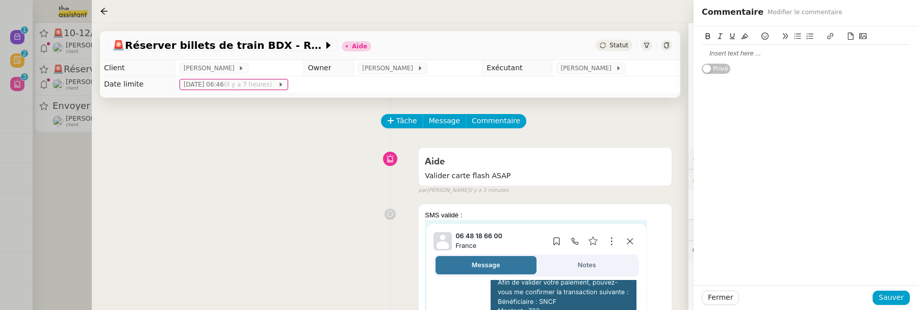
click at [764, 57] on div at bounding box center [806, 53] width 208 height 9
click at [890, 306] on div "Fermer Sauver" at bounding box center [805, 298] width 224 height 25
click at [891, 302] on span "Sauver" at bounding box center [890, 298] width 25 height 12
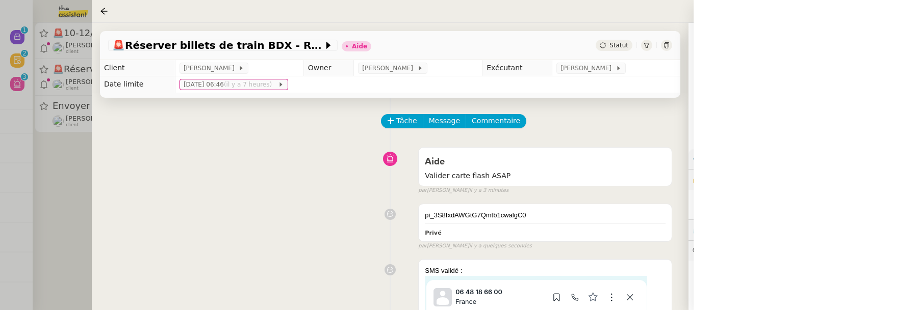
click at [616, 44] on span "Statut" at bounding box center [618, 45] width 19 height 7
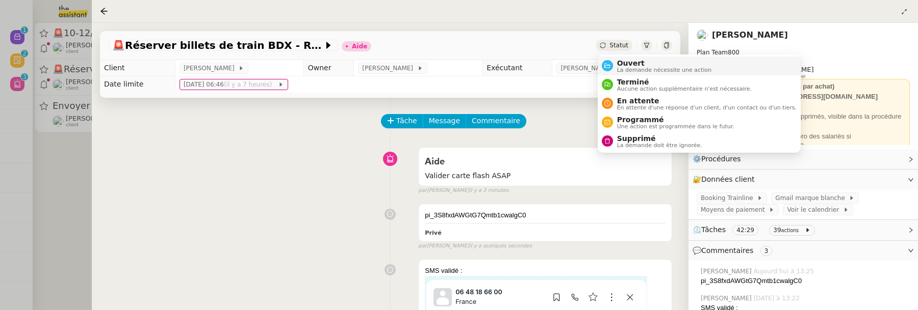
click at [625, 59] on span "Ouvert" at bounding box center [664, 63] width 95 height 8
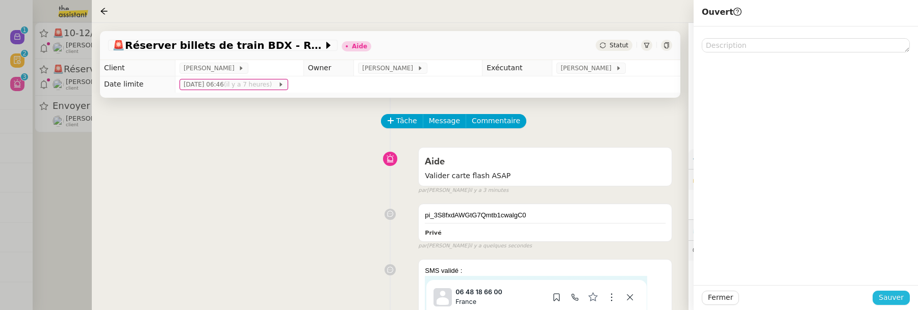
click at [885, 298] on span "Sauver" at bounding box center [890, 298] width 25 height 12
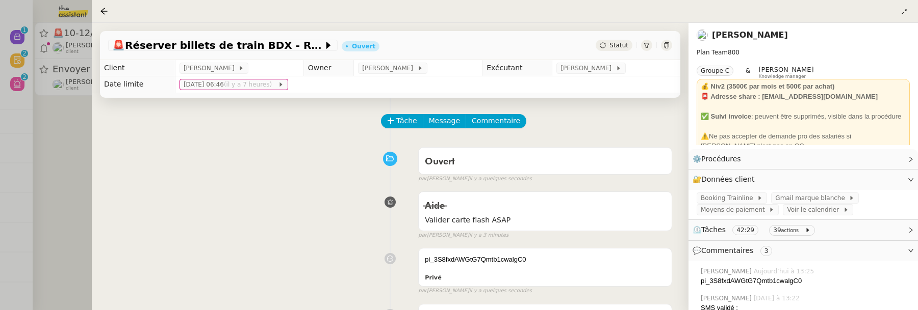
click at [720, 38] on link "[PERSON_NAME]" at bounding box center [750, 35] width 76 height 10
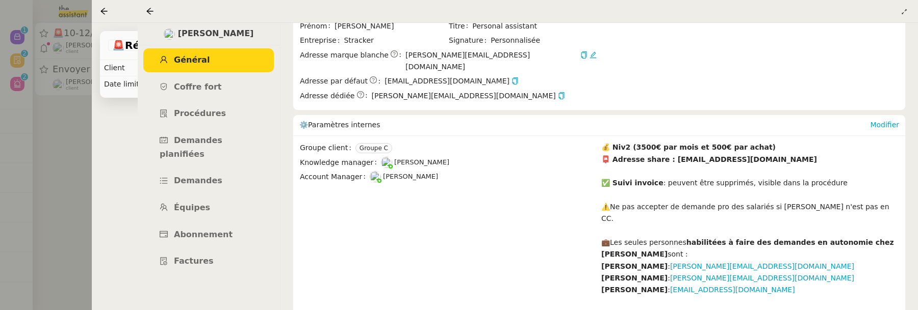
scroll to position [257, 0]
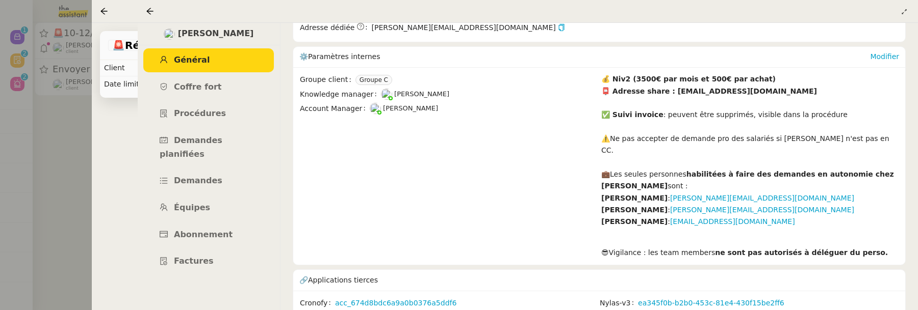
click at [133, 136] on div "Tâche Message Commentaire" at bounding box center [390, 126] width 564 height 24
click at [150, 10] on icon at bounding box center [150, 11] width 8 height 8
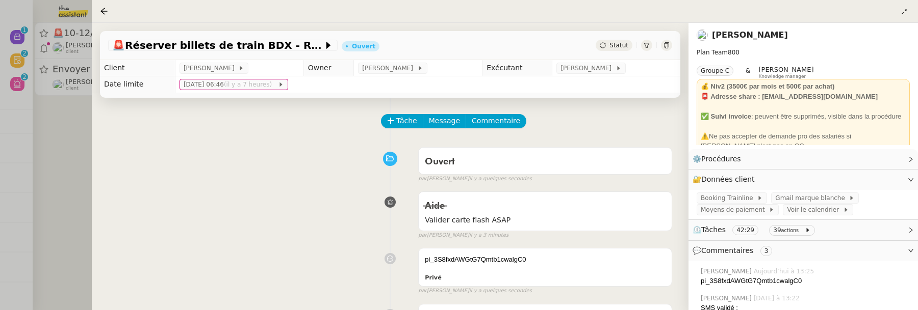
click at [108, 12] on div at bounding box center [106, 11] width 12 height 12
click at [104, 11] on icon at bounding box center [103, 11] width 7 height 7
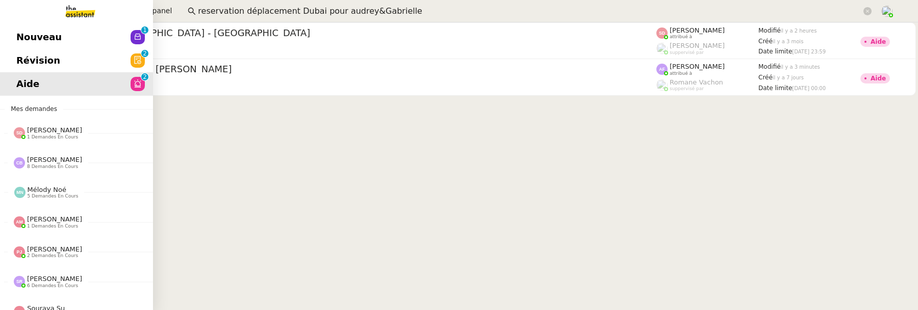
click at [18, 67] on span "Révision" at bounding box center [38, 60] width 44 height 15
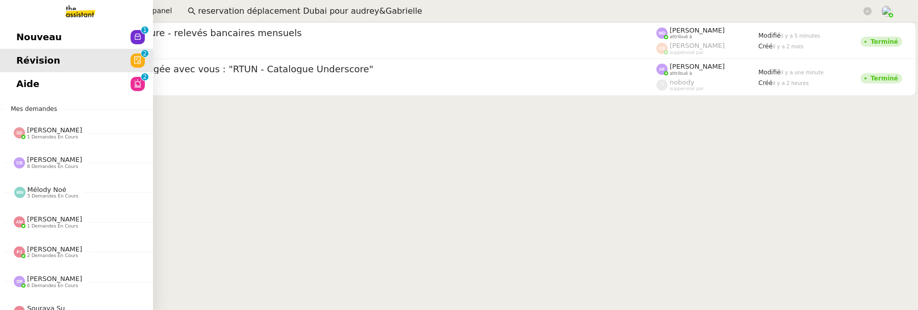
click at [25, 30] on span "Nouveau" at bounding box center [38, 37] width 45 height 15
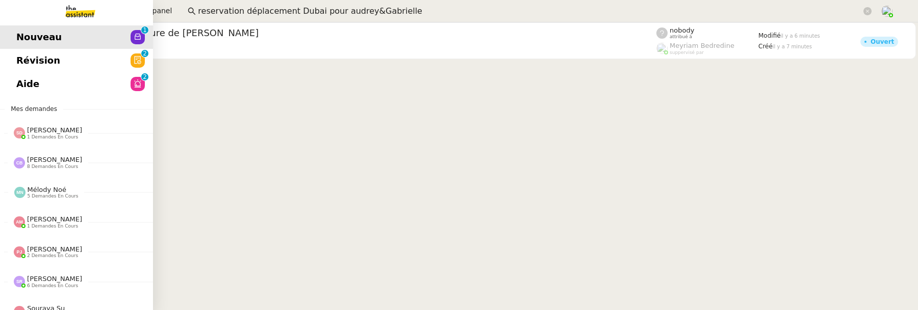
click at [17, 49] on link "Révision 0 1 2 3 4 5 6 7 8 9" at bounding box center [76, 60] width 153 height 23
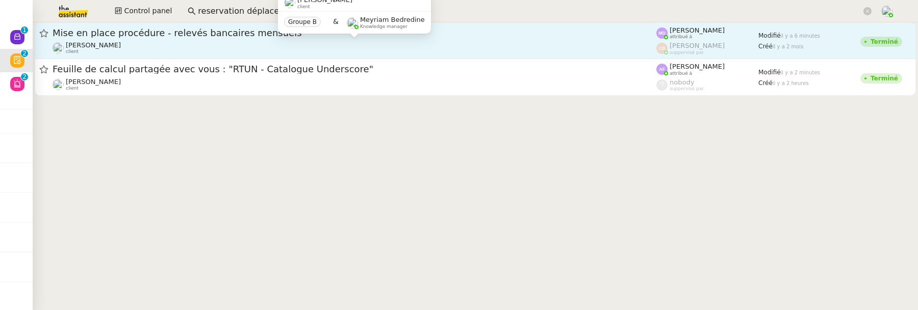
click at [338, 43] on div "Genevieve Landsmann client" at bounding box center [355, 47] width 604 height 13
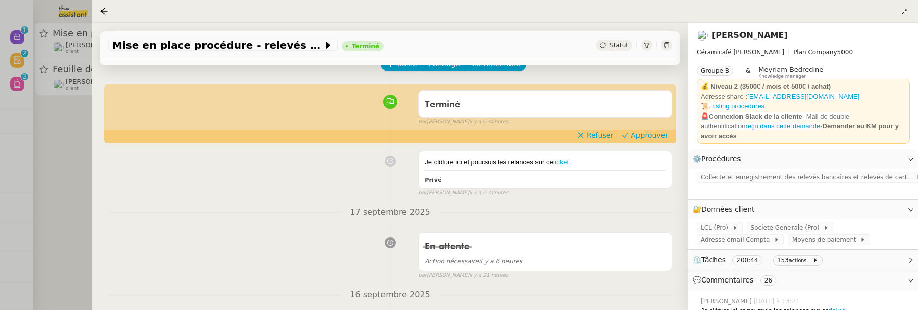
scroll to position [75, 0]
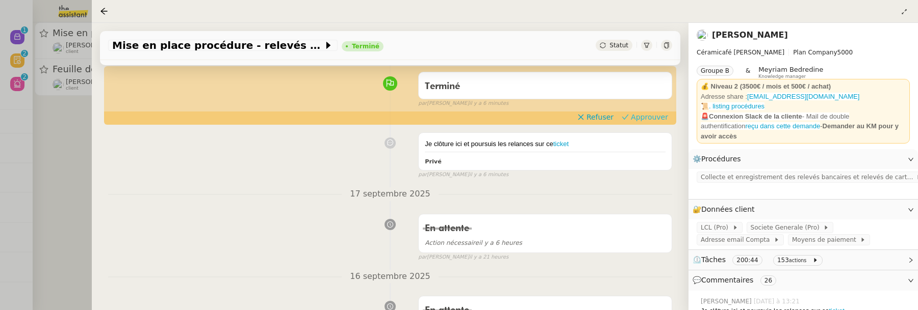
click at [650, 119] on span "Approuver" at bounding box center [649, 117] width 37 height 10
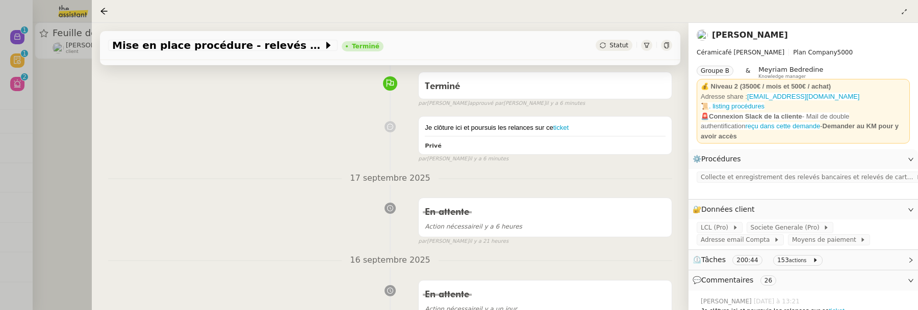
click at [80, 166] on div at bounding box center [459, 155] width 918 height 310
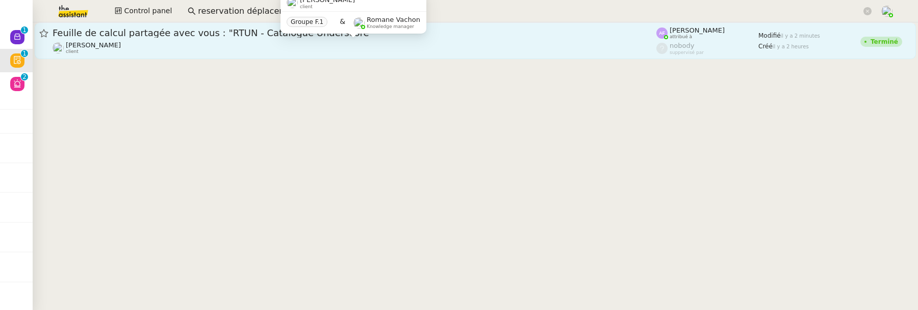
click at [199, 52] on div "Eliott Hosansky client" at bounding box center [355, 47] width 604 height 13
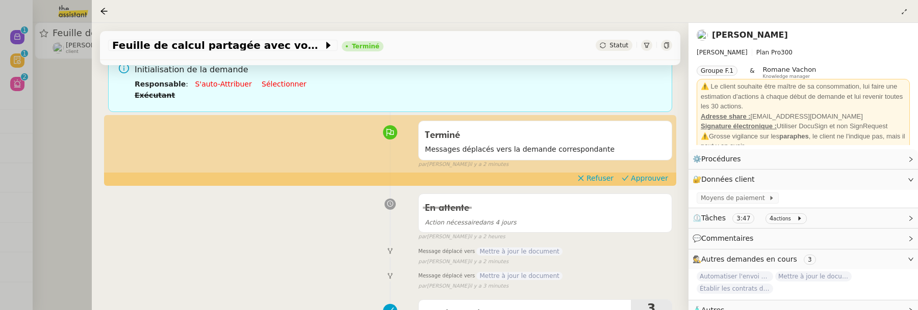
scroll to position [83, 0]
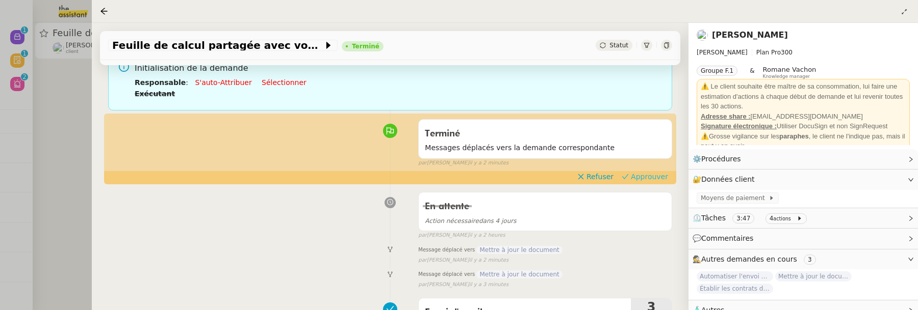
click at [643, 177] on span "Approuver" at bounding box center [649, 177] width 37 height 10
click at [65, 105] on div at bounding box center [459, 155] width 918 height 310
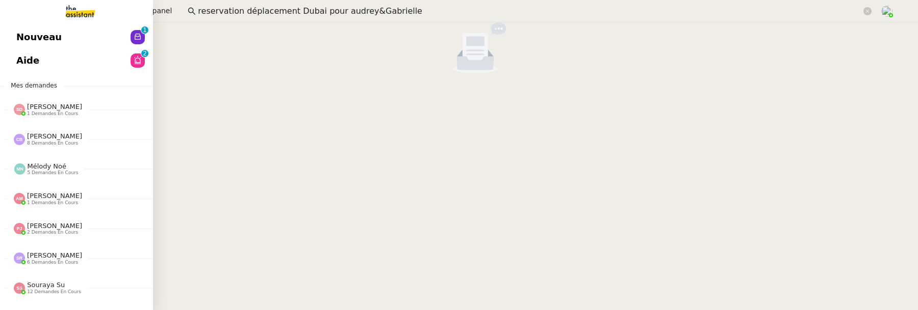
click at [22, 35] on span "Nouveau" at bounding box center [38, 37] width 45 height 15
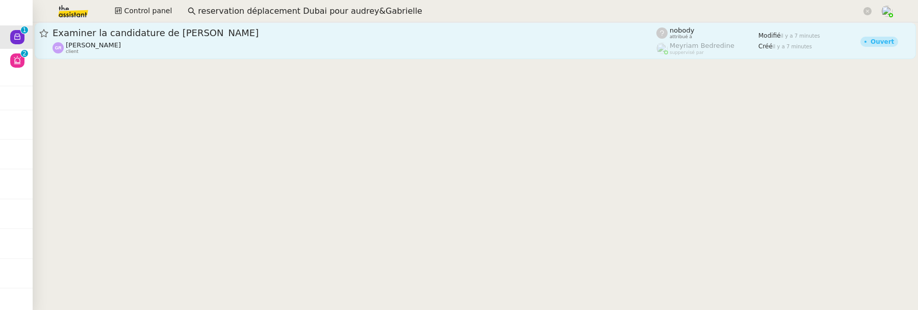
click at [252, 35] on span "Examiner la candidature de Fabienne Gonin" at bounding box center [355, 33] width 604 height 9
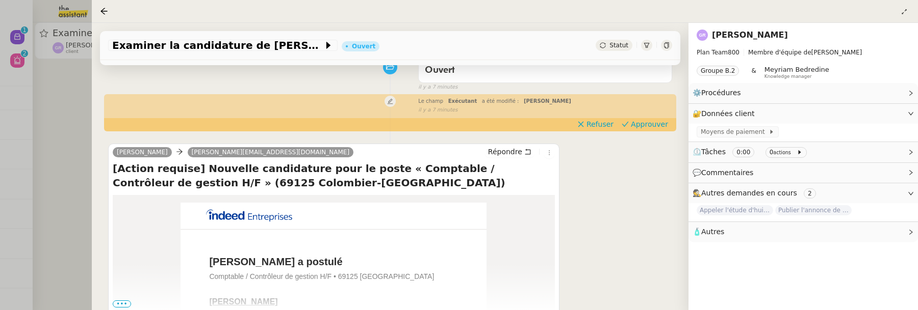
scroll to position [111, 0]
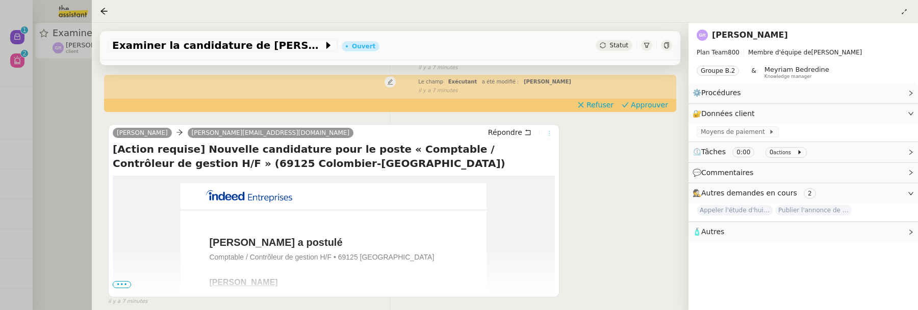
click at [548, 135] on icon at bounding box center [549, 134] width 6 height 6
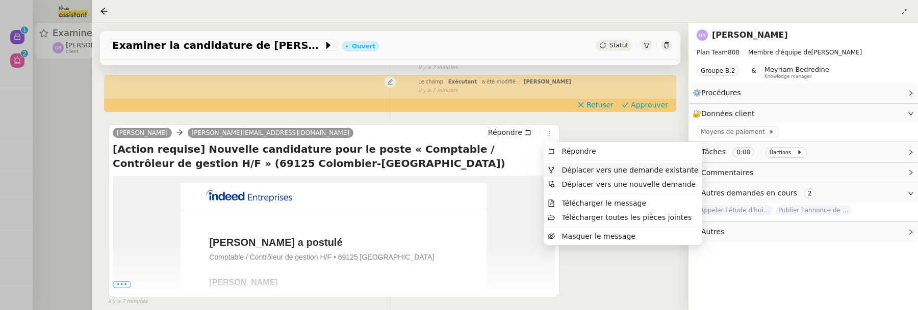
click at [584, 170] on span "Déplacer vers une demande existante" at bounding box center [630, 170] width 137 height 8
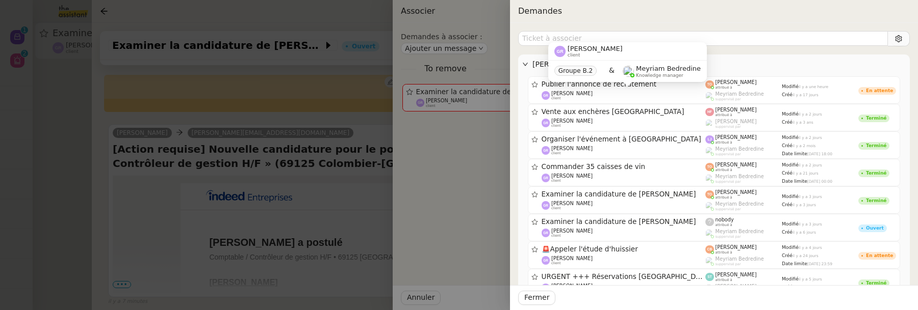
click at [617, 90] on div "Guillaume Rouvroy client Groupe B.2 & Meyriam Bedredine Knowledge manager" at bounding box center [627, 66] width 159 height 48
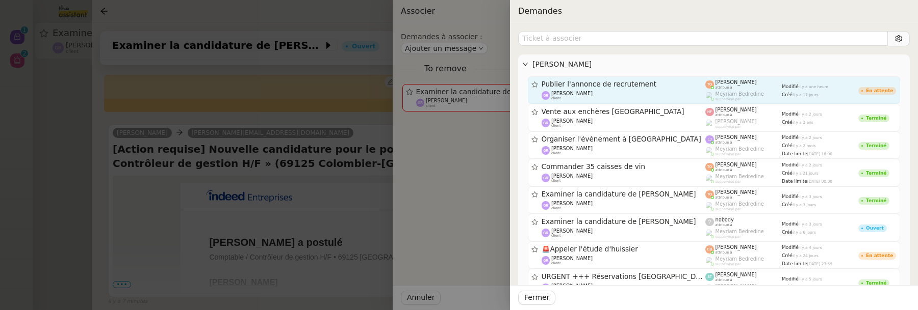
click at [840, 93] on div "Créé il y a 17 jours" at bounding box center [820, 94] width 76 height 7
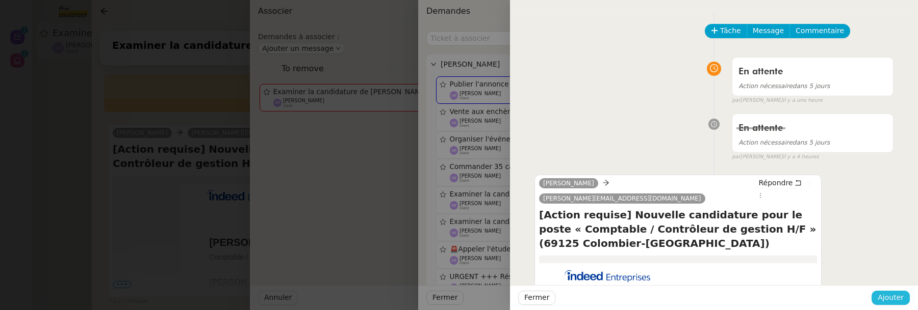
click at [894, 295] on span "Ajouter" at bounding box center [890, 298] width 26 height 12
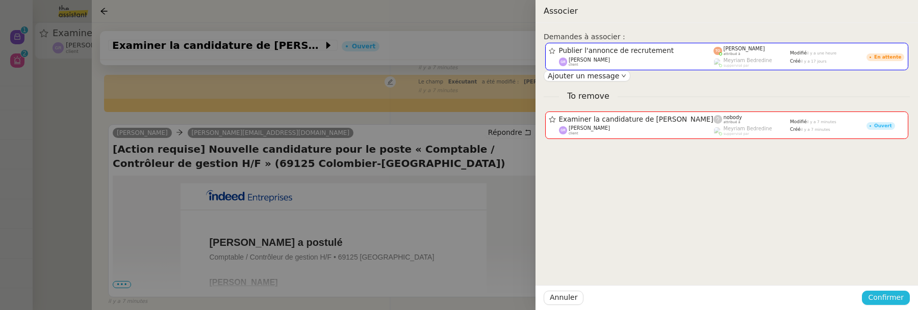
click at [894, 295] on span "Confirmer" at bounding box center [886, 298] width 36 height 12
click at [893, 270] on span "Ajouter" at bounding box center [886, 271] width 26 height 10
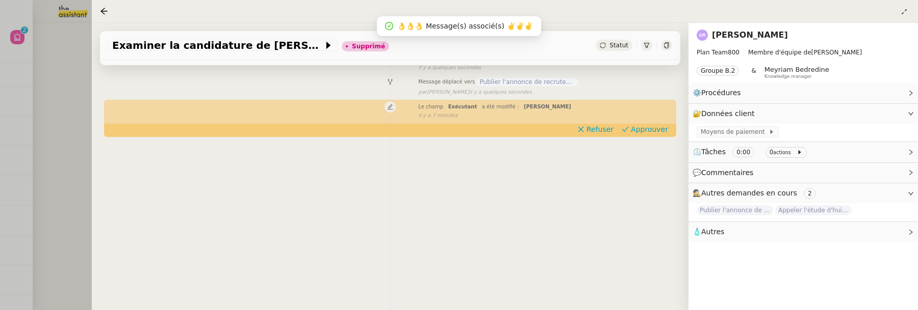
click at [71, 96] on div at bounding box center [459, 155] width 918 height 310
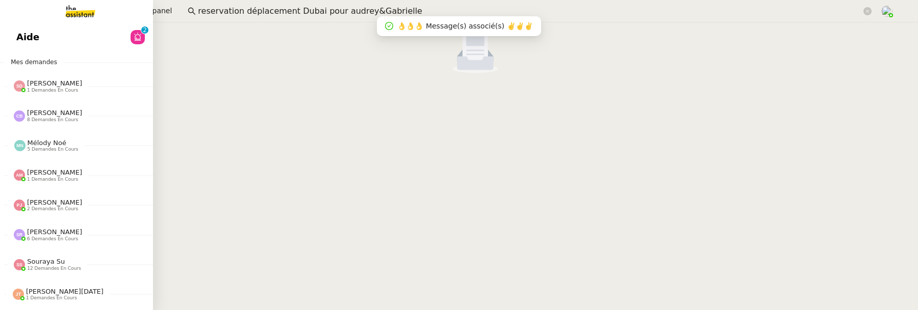
click at [19, 46] on link "Aide 0 1 2 3 4 5 6 7 8 9" at bounding box center [76, 36] width 153 height 23
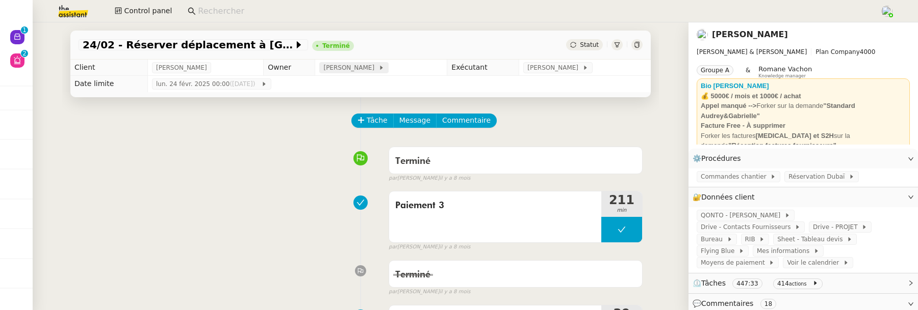
click at [378, 67] on icon at bounding box center [381, 68] width 6 height 6
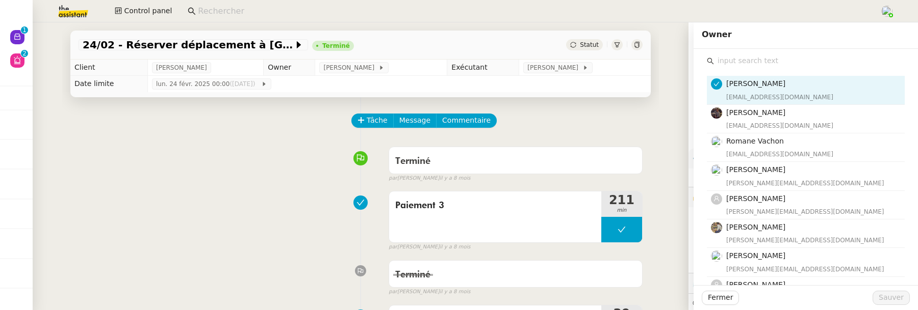
click at [738, 63] on input "text" at bounding box center [809, 61] width 191 height 14
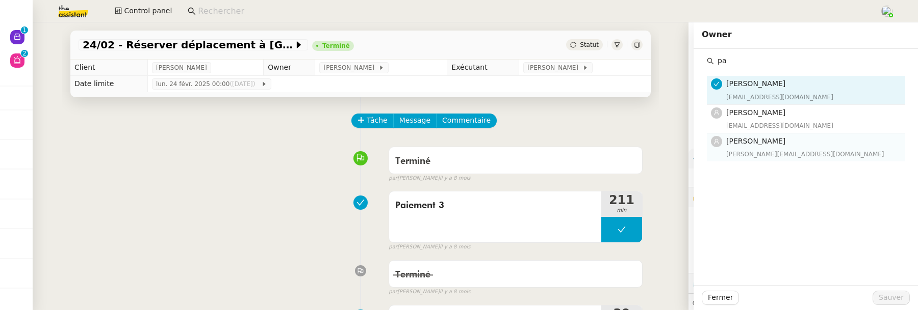
type input "pa"
click at [784, 144] on h4 "[PERSON_NAME]" at bounding box center [812, 142] width 172 height 12
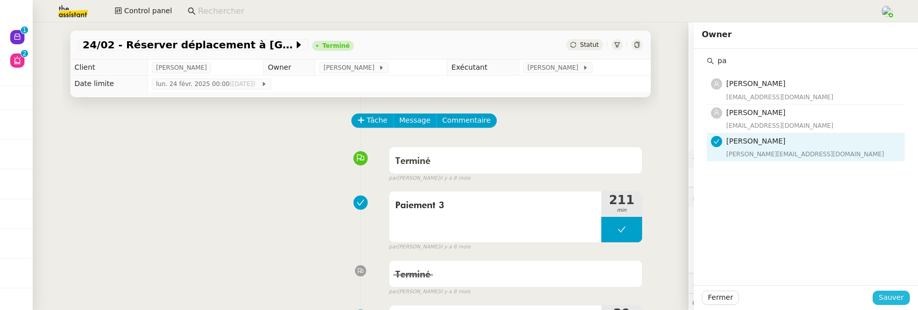
click at [892, 295] on span "Sauver" at bounding box center [890, 298] width 25 height 12
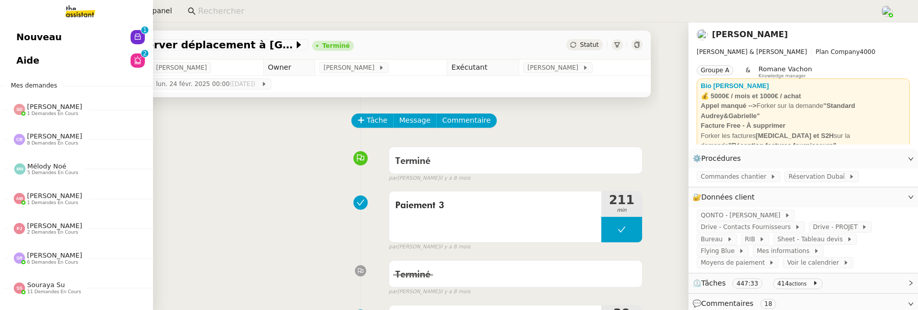
click at [24, 57] on span "Aide" at bounding box center [27, 60] width 23 height 15
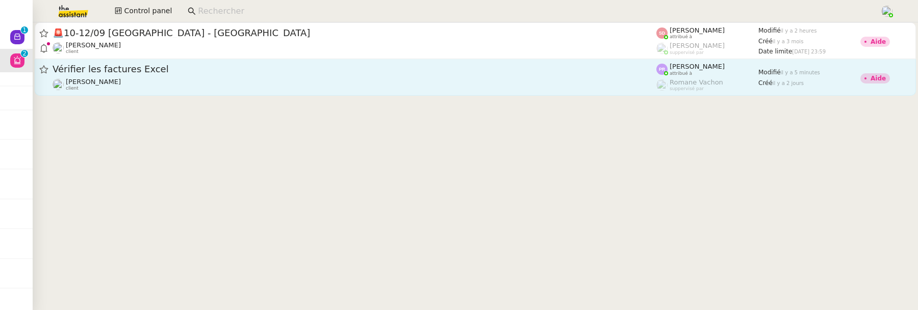
click at [480, 75] on div "Vérifier les factures Excel" at bounding box center [355, 69] width 604 height 13
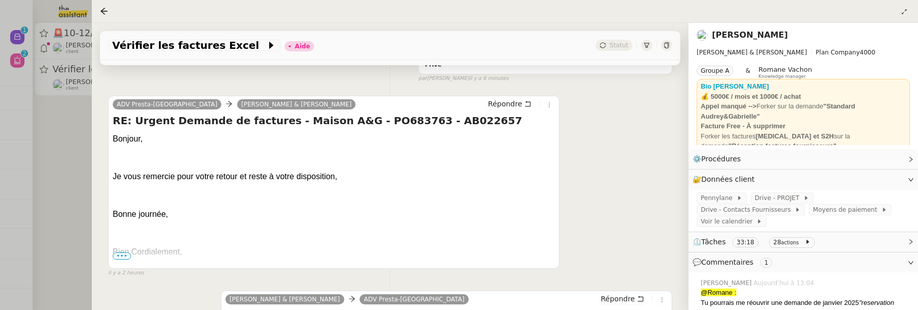
scroll to position [187, 0]
click at [66, 137] on div at bounding box center [459, 155] width 918 height 310
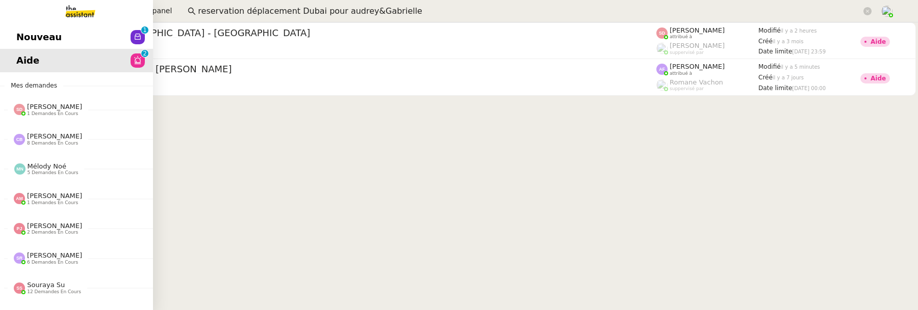
click at [14, 43] on link "Nouveau 0 1 2 3 4 5 6 7 8 9" at bounding box center [76, 36] width 153 height 23
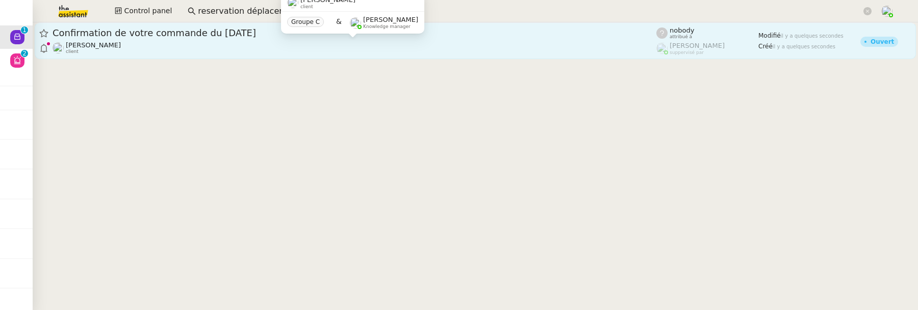
click at [324, 45] on div "[PERSON_NAME] client" at bounding box center [355, 47] width 604 height 13
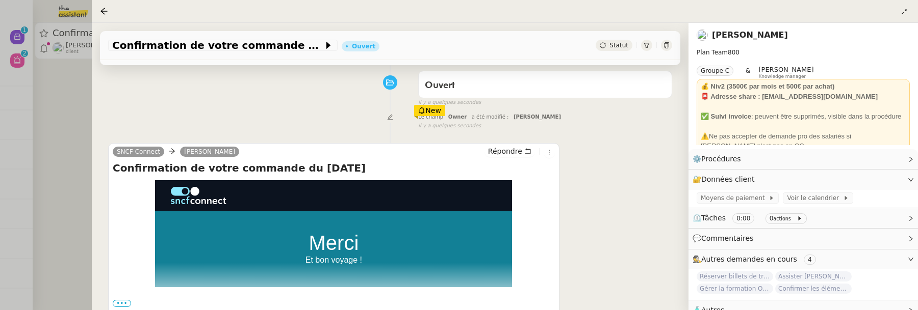
scroll to position [134, 0]
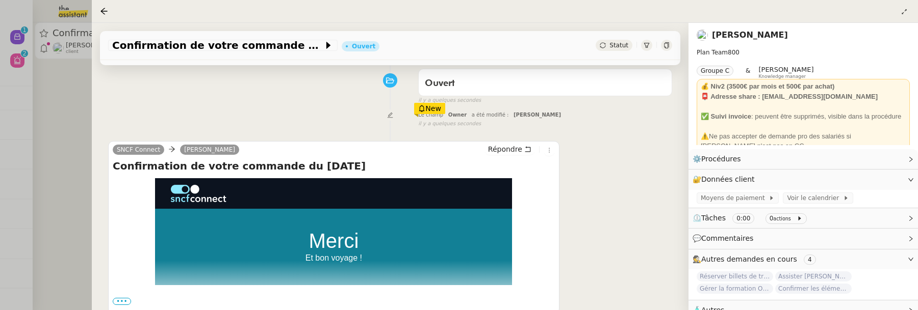
click at [553, 156] on div "SNCF Connect [PERSON_NAME]" at bounding box center [334, 151] width 442 height 15
click at [550, 151] on icon at bounding box center [549, 150] width 6 height 6
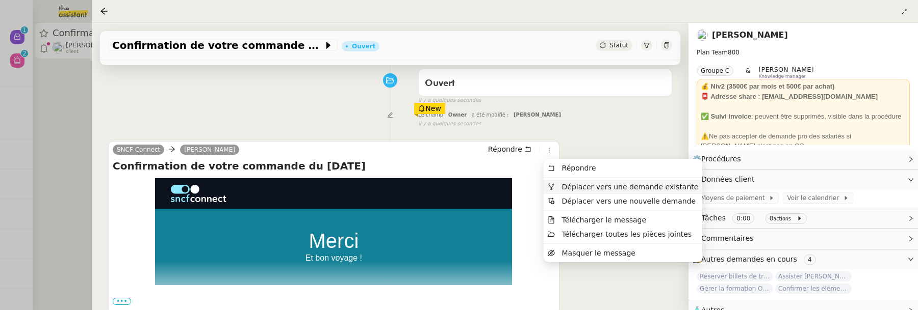
click at [576, 186] on span "Déplacer vers une demande existante" at bounding box center [630, 187] width 137 height 8
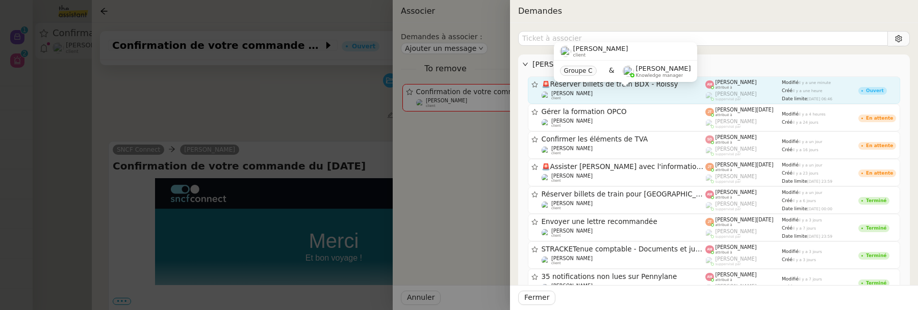
click at [635, 91] on div "[PERSON_NAME] client" at bounding box center [623, 96] width 164 height 10
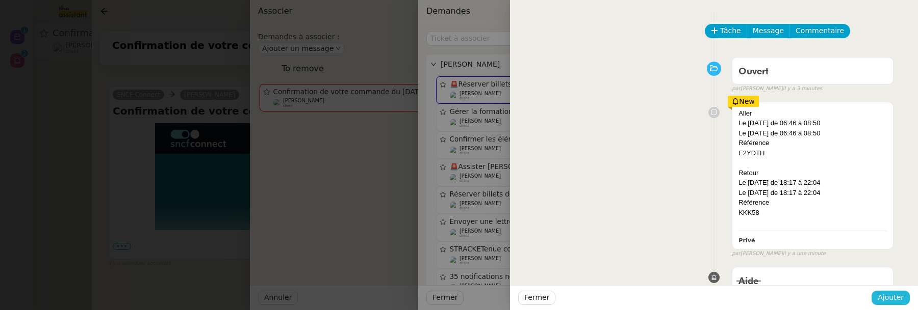
click at [897, 291] on button "Ajouter" at bounding box center [890, 298] width 38 height 14
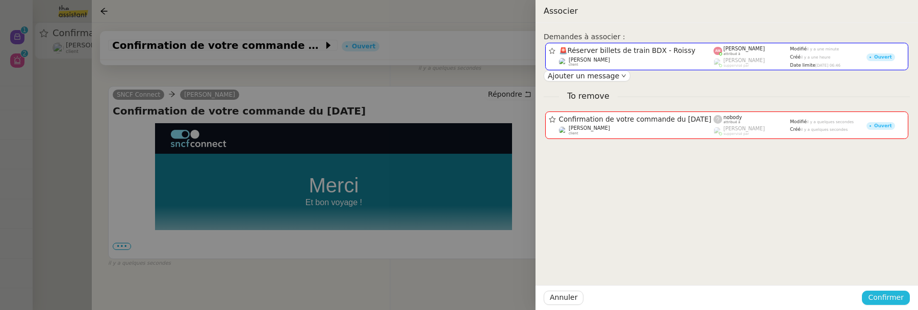
click at [897, 291] on button "Confirmer" at bounding box center [886, 298] width 48 height 14
click at [896, 265] on button "Ajouter" at bounding box center [886, 270] width 34 height 11
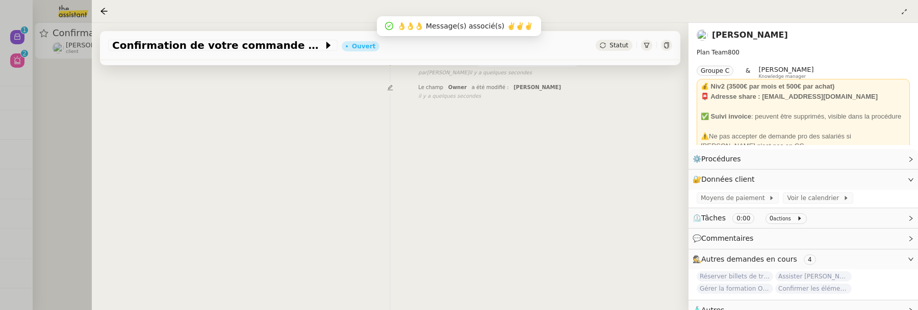
scroll to position [131, 0]
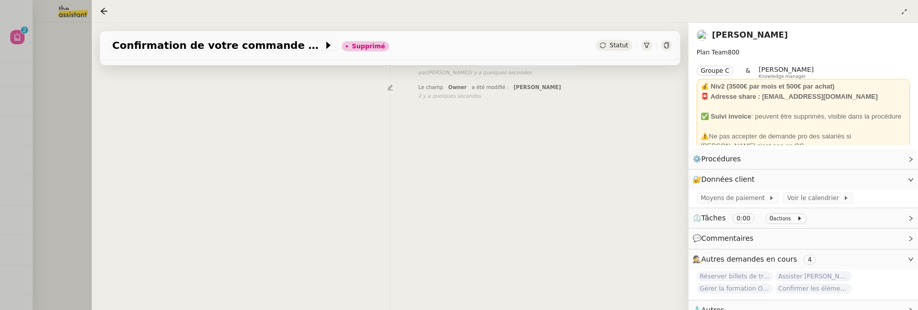
click at [67, 173] on div at bounding box center [459, 155] width 918 height 310
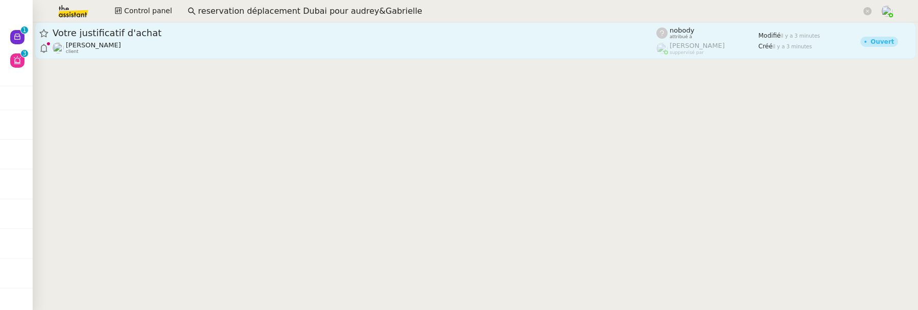
click at [133, 51] on div "[PERSON_NAME] client" at bounding box center [355, 47] width 604 height 13
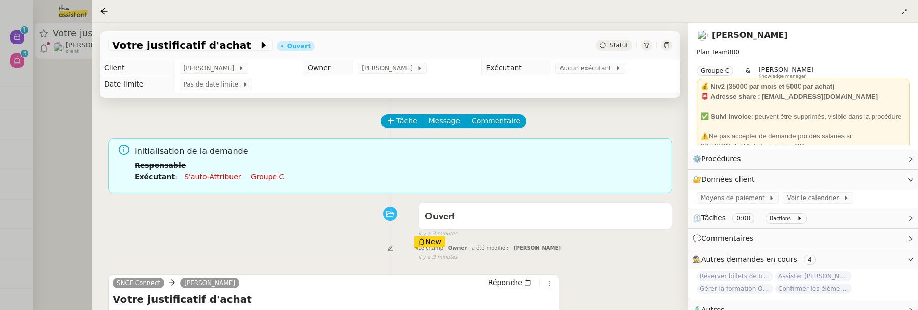
scroll to position [59, 0]
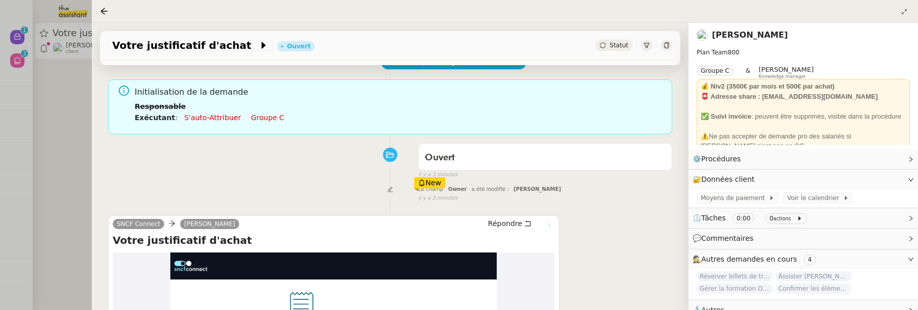
click at [552, 224] on icon at bounding box center [548, 225] width 11 height 6
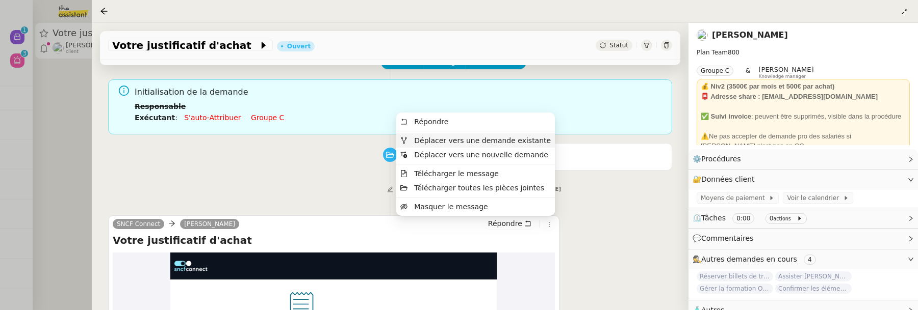
click at [534, 145] on span "Déplacer vers une demande existante" at bounding box center [475, 140] width 150 height 9
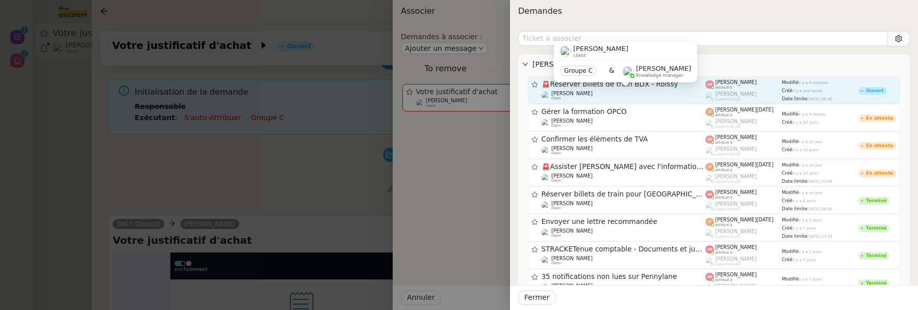
click at [604, 91] on div "[PERSON_NAME] client" at bounding box center [623, 96] width 164 height 10
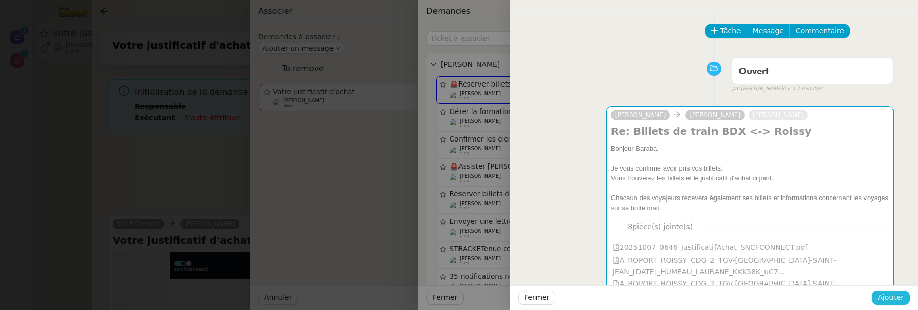
click at [896, 301] on span "Ajouter" at bounding box center [890, 298] width 26 height 12
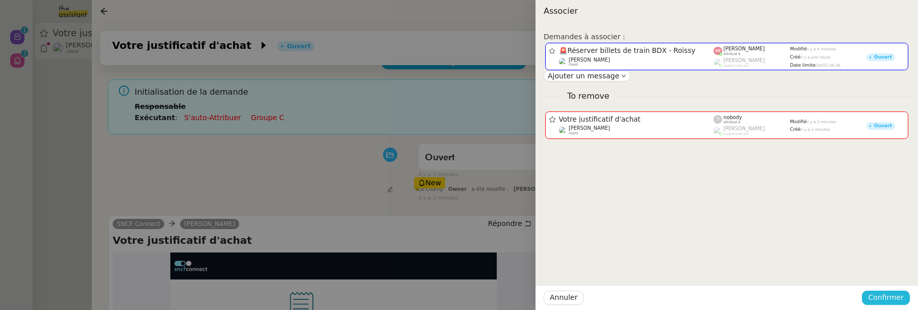
click at [890, 301] on span "Confirmer" at bounding box center [886, 298] width 36 height 12
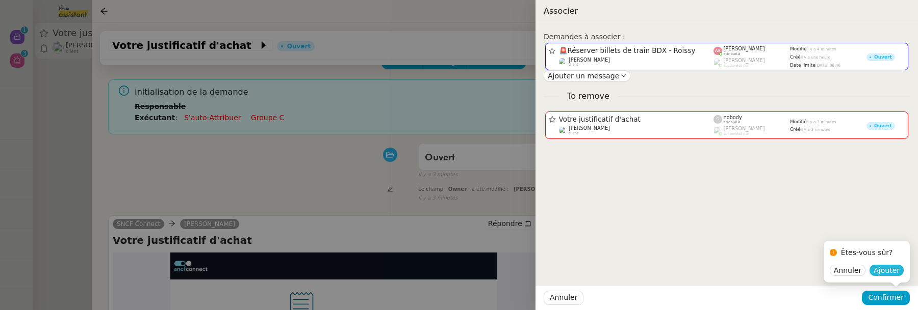
click at [888, 274] on span "Ajouter" at bounding box center [886, 271] width 26 height 10
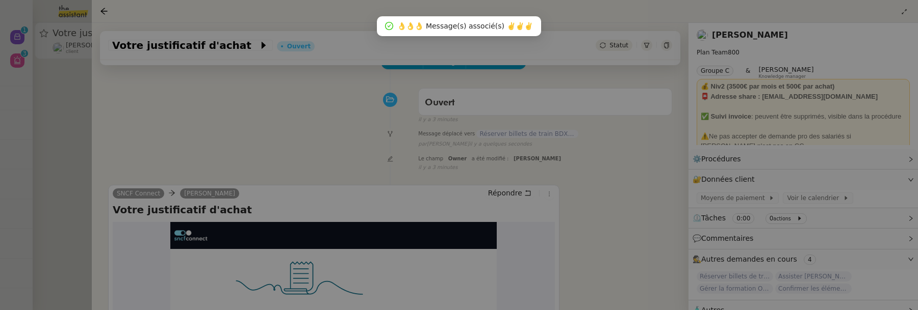
click at [65, 113] on div at bounding box center [459, 155] width 918 height 310
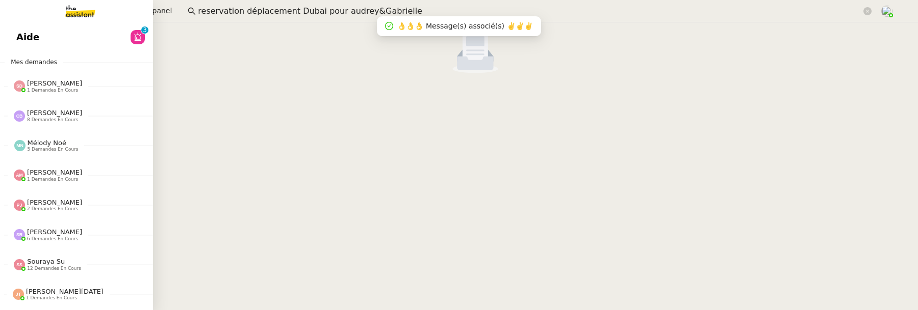
click at [34, 38] on span "Aide" at bounding box center [27, 37] width 23 height 15
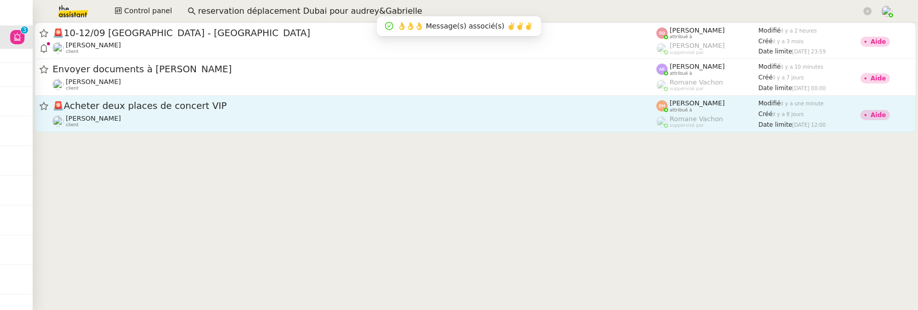
click at [365, 108] on span "🚨 Acheter deux places de concert VIP" at bounding box center [355, 105] width 604 height 9
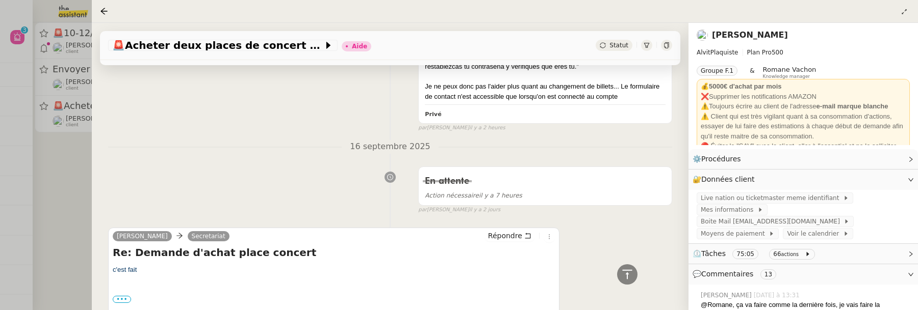
scroll to position [493, 0]
click at [50, 203] on div at bounding box center [459, 155] width 918 height 310
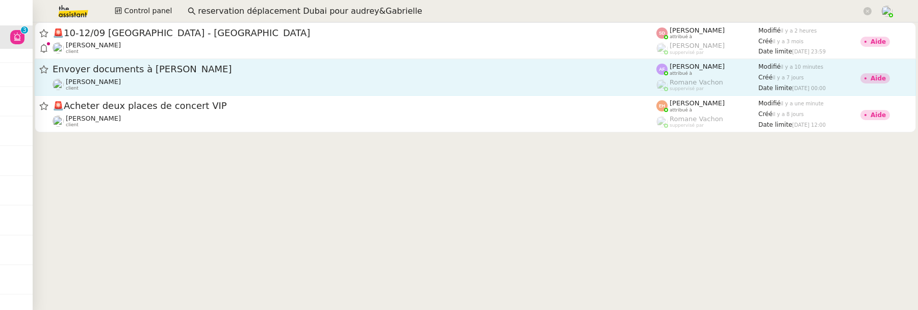
click at [153, 78] on div "[PERSON_NAME] client" at bounding box center [355, 84] width 604 height 13
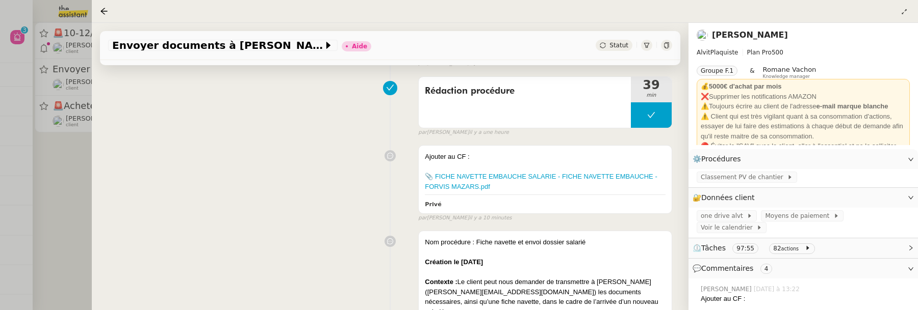
scroll to position [131, 0]
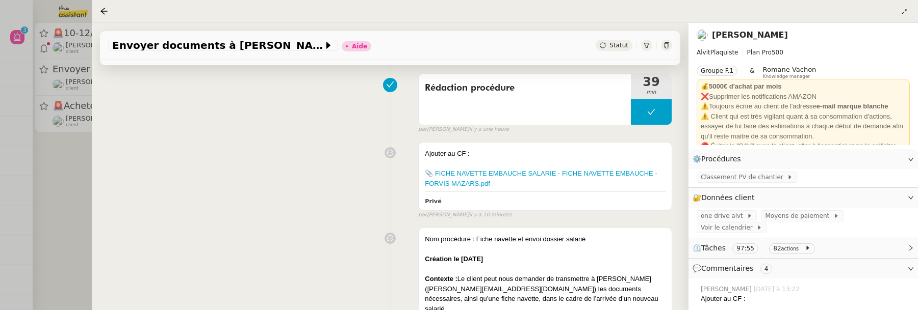
click at [85, 193] on div at bounding box center [459, 155] width 918 height 310
